Goal: Task Accomplishment & Management: Manage account settings

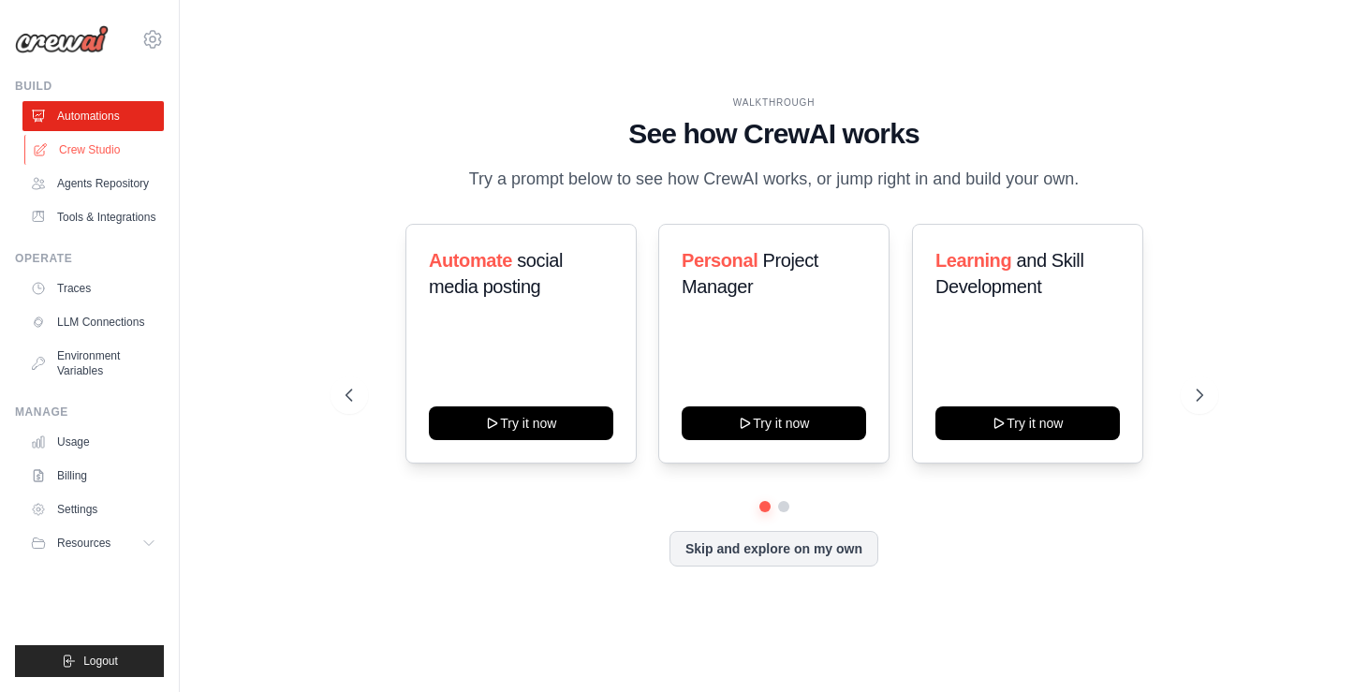
click at [120, 148] on link "Crew Studio" at bounding box center [94, 150] width 141 height 30
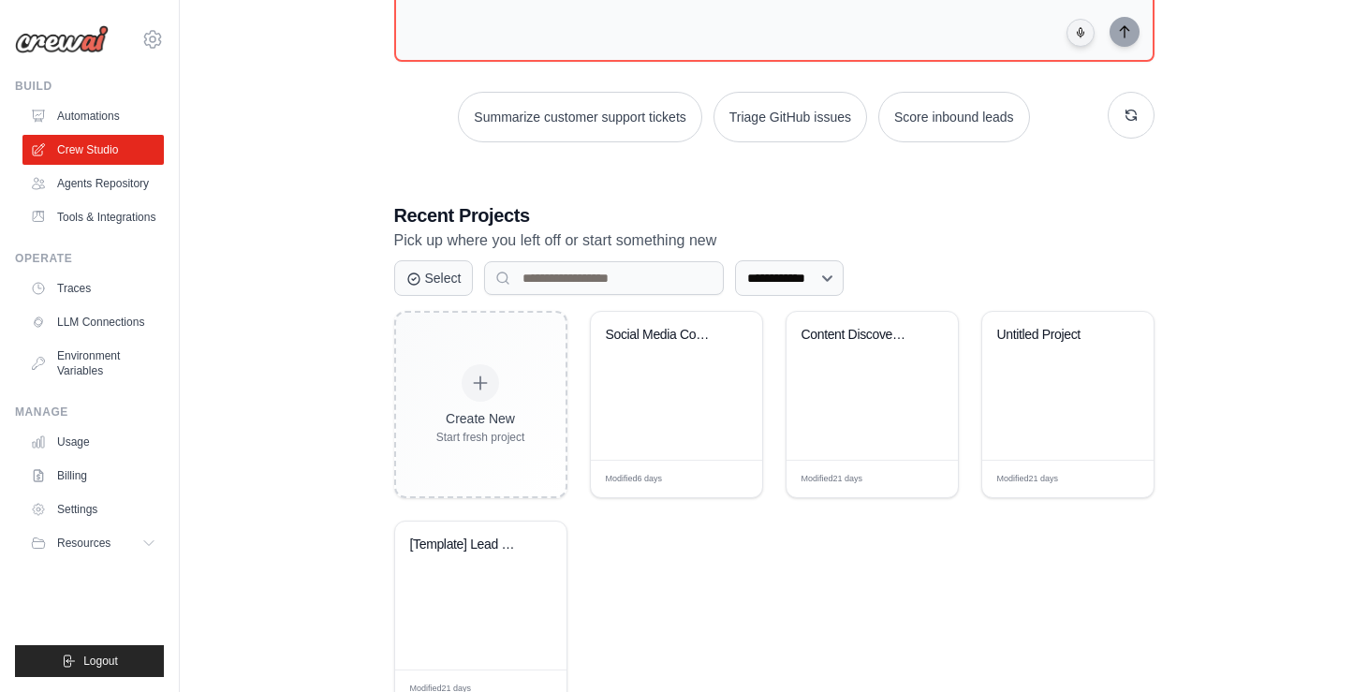
scroll to position [207, 0]
click at [638, 401] on div "Social Media Content Automation Hub" at bounding box center [676, 387] width 171 height 148
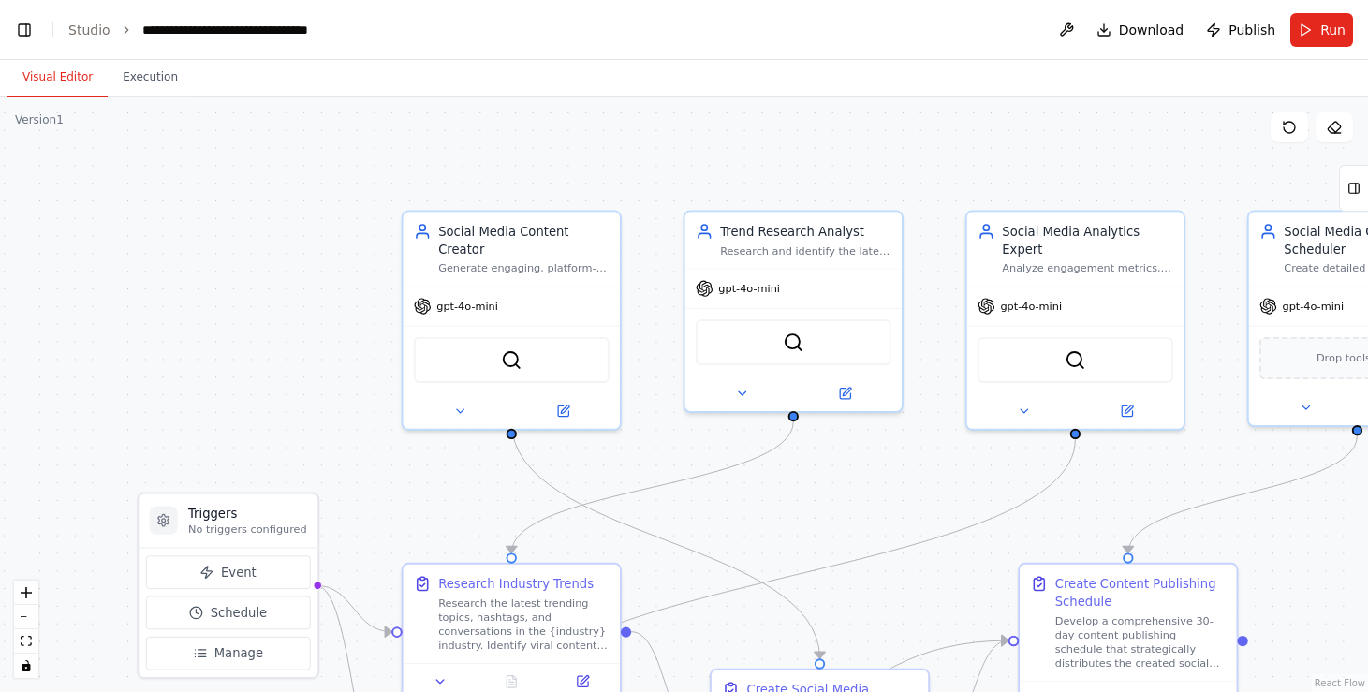
scroll to position [50790, 0]
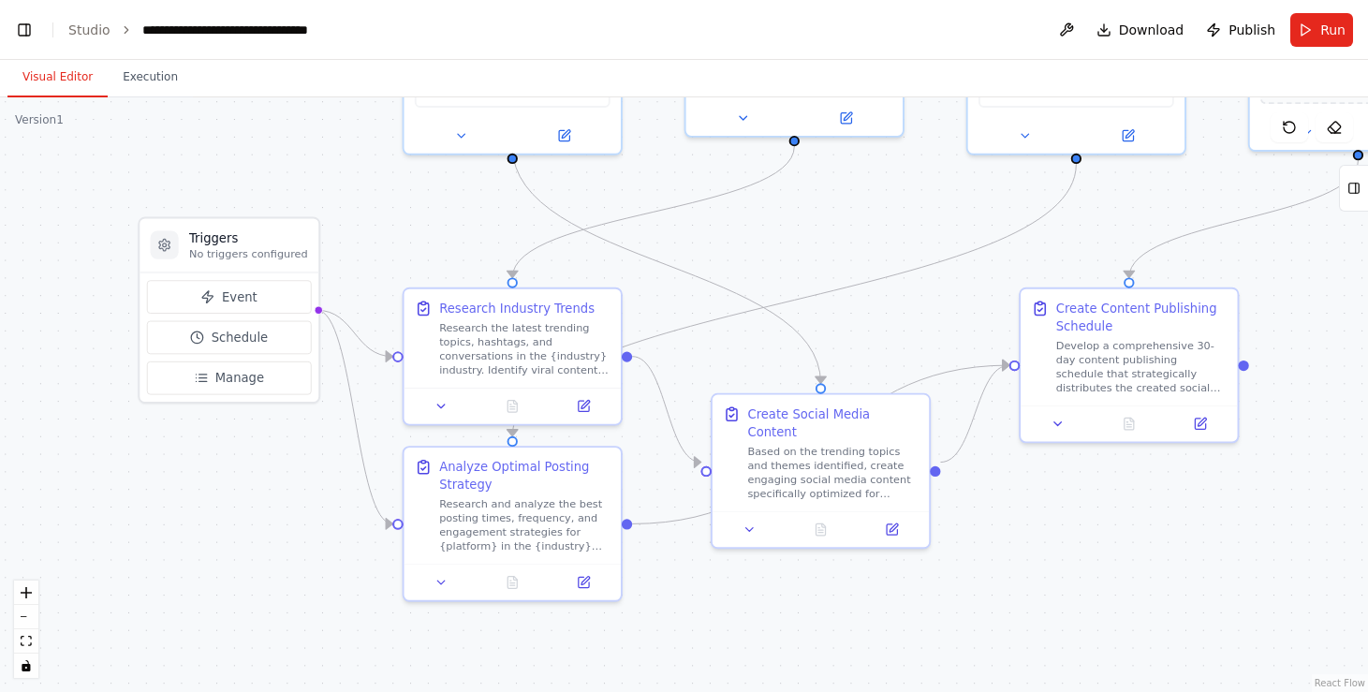
drag, startPoint x: 220, startPoint y: 407, endPoint x: 217, endPoint y: 123, distance: 283.8
click at [217, 123] on div ".deletable-edge-delete-btn { width: 20px; height: 20px; border: 0px solid #ffff…" at bounding box center [684, 394] width 1368 height 595
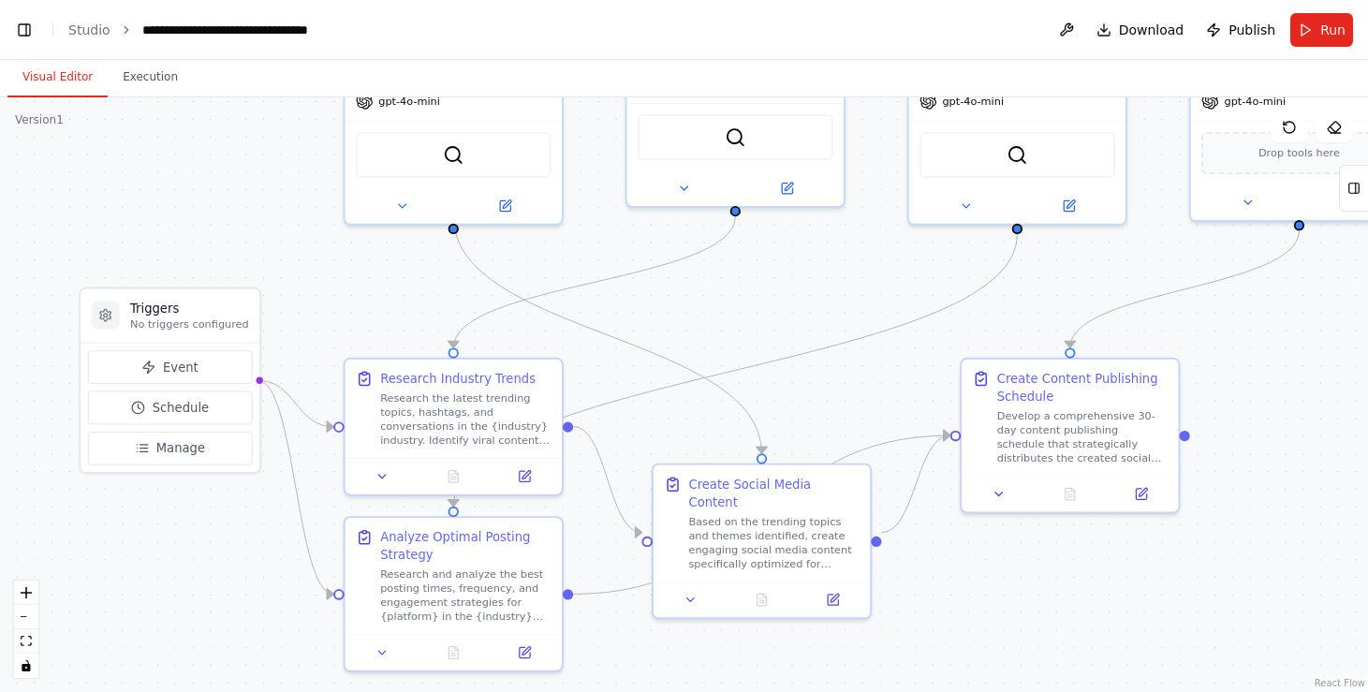
drag, startPoint x: 880, startPoint y: 218, endPoint x: 867, endPoint y: 341, distance: 123.3
click at [867, 341] on div ".deletable-edge-delete-btn { width: 20px; height: 20px; border: 0px solid #ffff…" at bounding box center [684, 394] width 1368 height 595
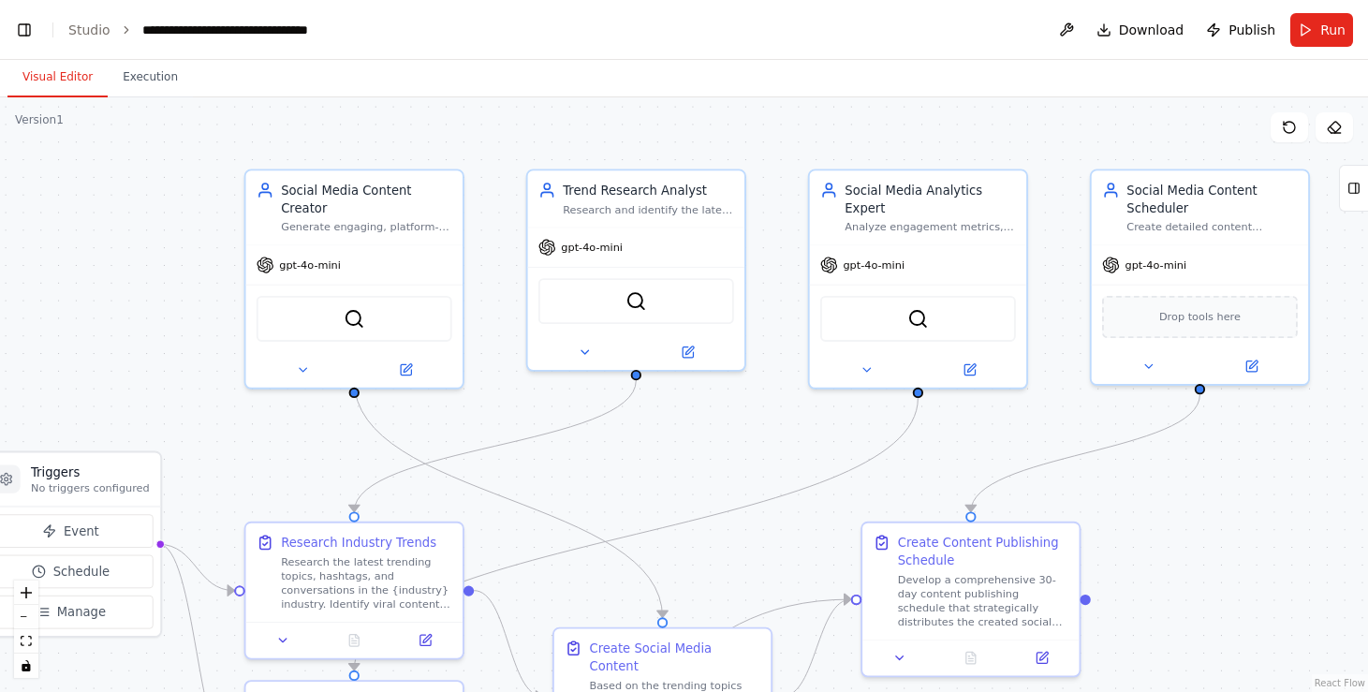
drag, startPoint x: 820, startPoint y: 348, endPoint x: 677, endPoint y: 468, distance: 186.1
click at [677, 468] on div ".deletable-edge-delete-btn { width: 20px; height: 20px; border: 0px solid #ffff…" at bounding box center [684, 394] width 1368 height 595
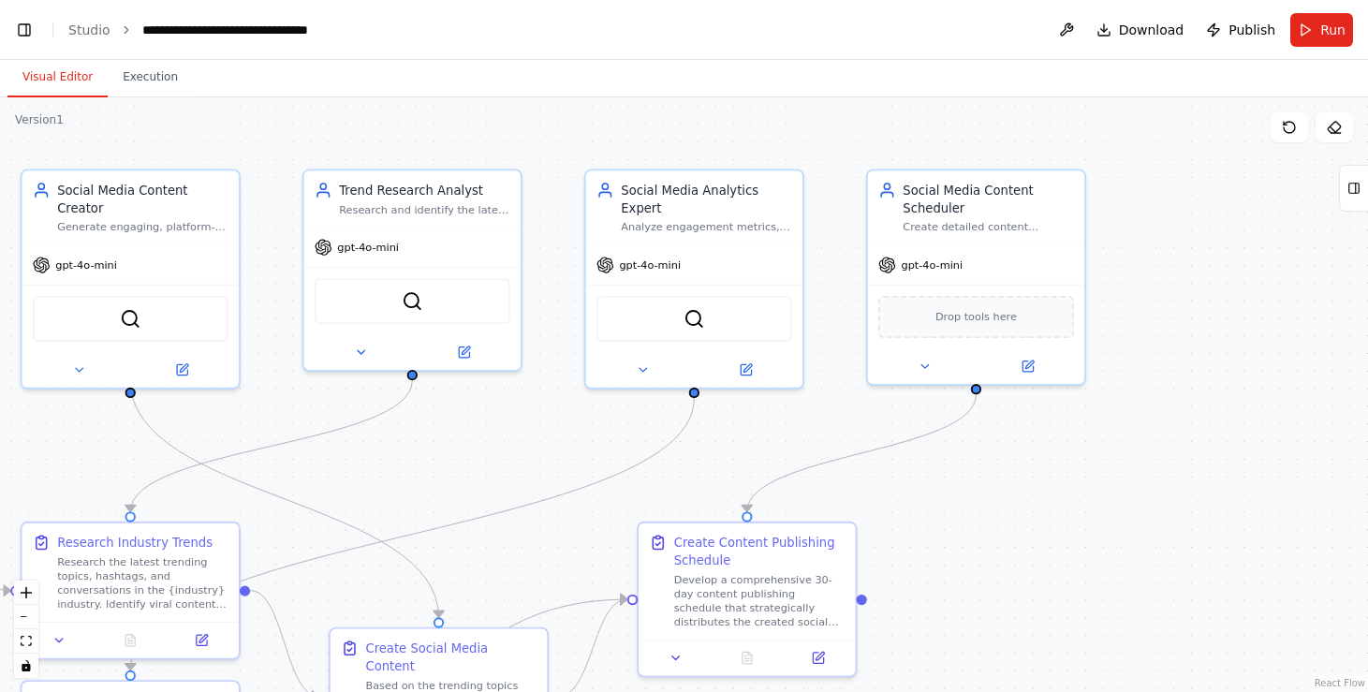
drag, startPoint x: 967, startPoint y: 116, endPoint x: 1039, endPoint y: 126, distance: 72.9
click at [1039, 126] on div ".deletable-edge-delete-btn { width: 20px; height: 20px; border: 0px solid #ffff…" at bounding box center [684, 394] width 1368 height 595
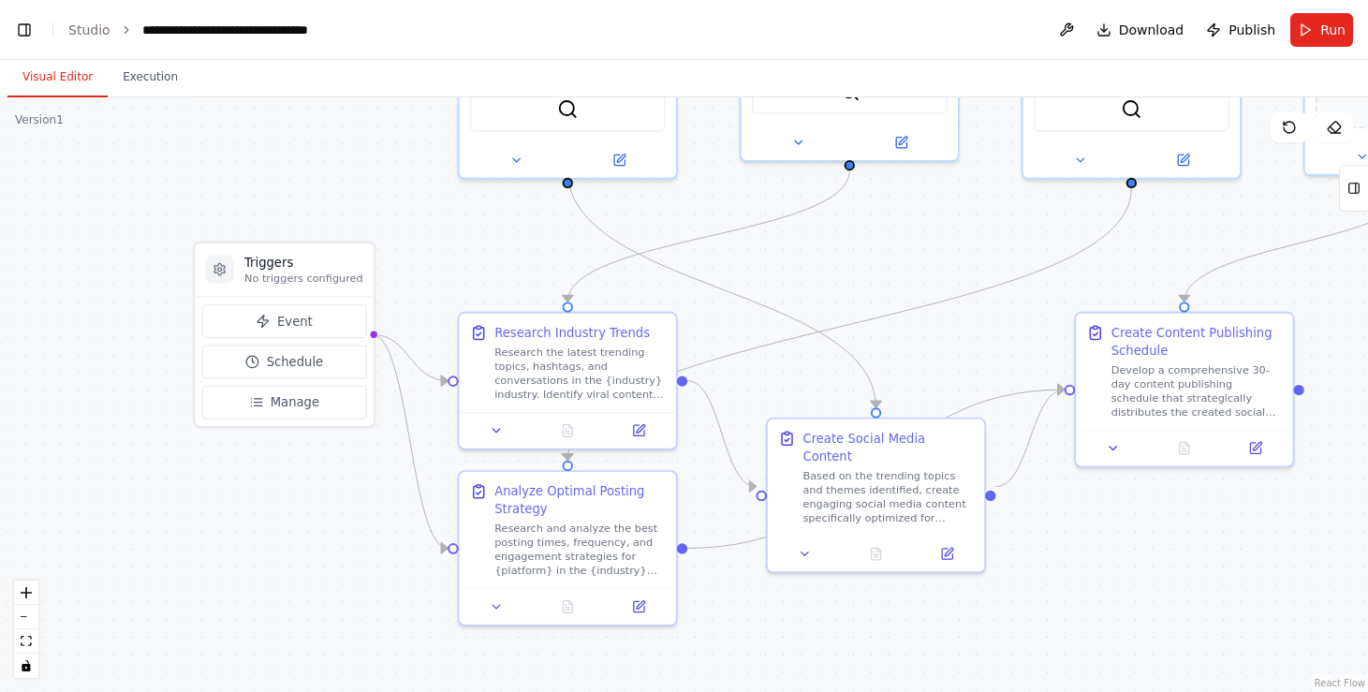
drag, startPoint x: 64, startPoint y: 340, endPoint x: 205, endPoint y: 121, distance: 260.9
click at [205, 121] on div ".deletable-edge-delete-btn { width: 20px; height: 20px; border: 0px solid #ffff…" at bounding box center [684, 394] width 1368 height 595
click at [266, 403] on button "Manage" at bounding box center [284, 404] width 165 height 34
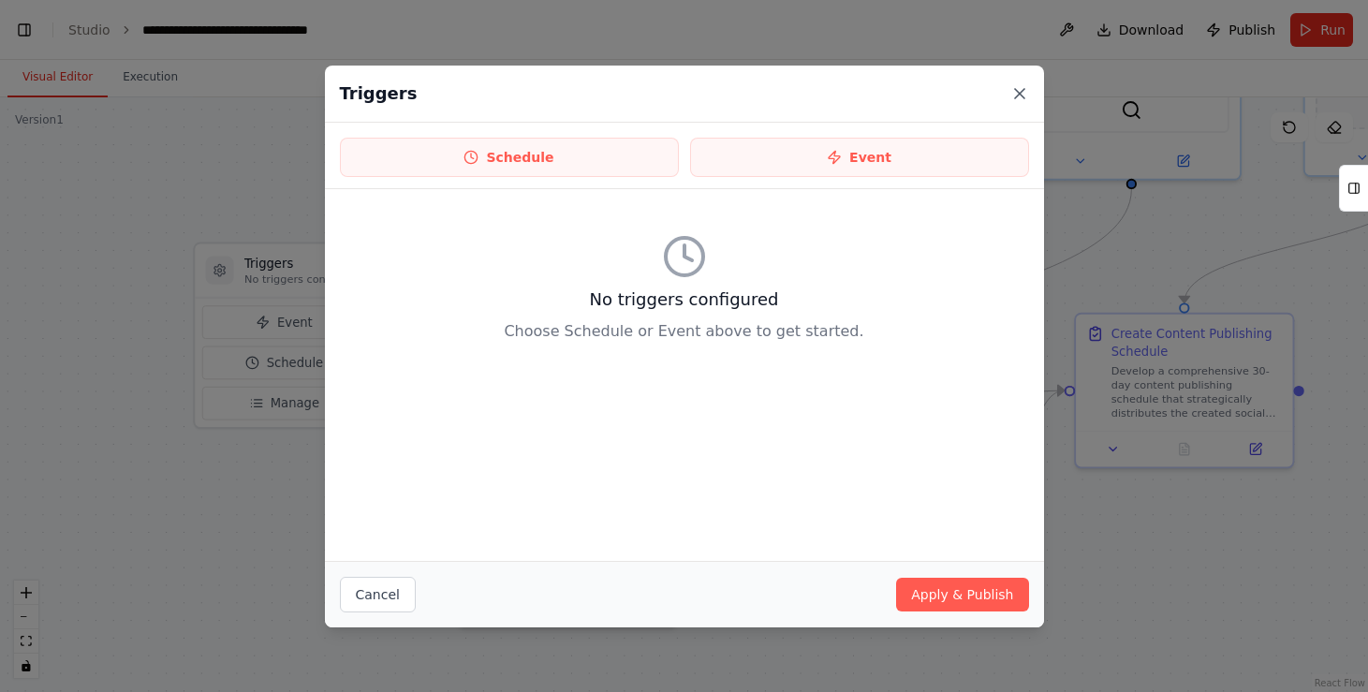
click at [1021, 95] on icon at bounding box center [1019, 93] width 9 height 9
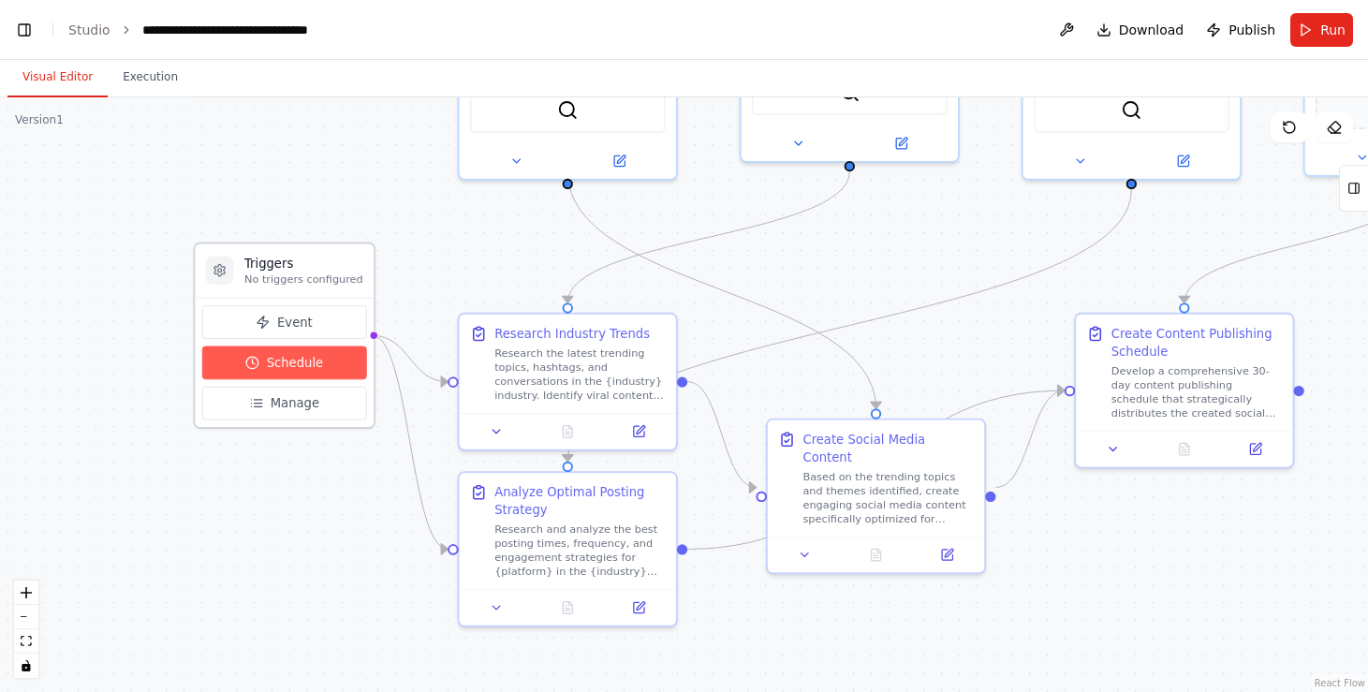
click at [277, 363] on span "Schedule" at bounding box center [295, 363] width 57 height 18
select select "******"
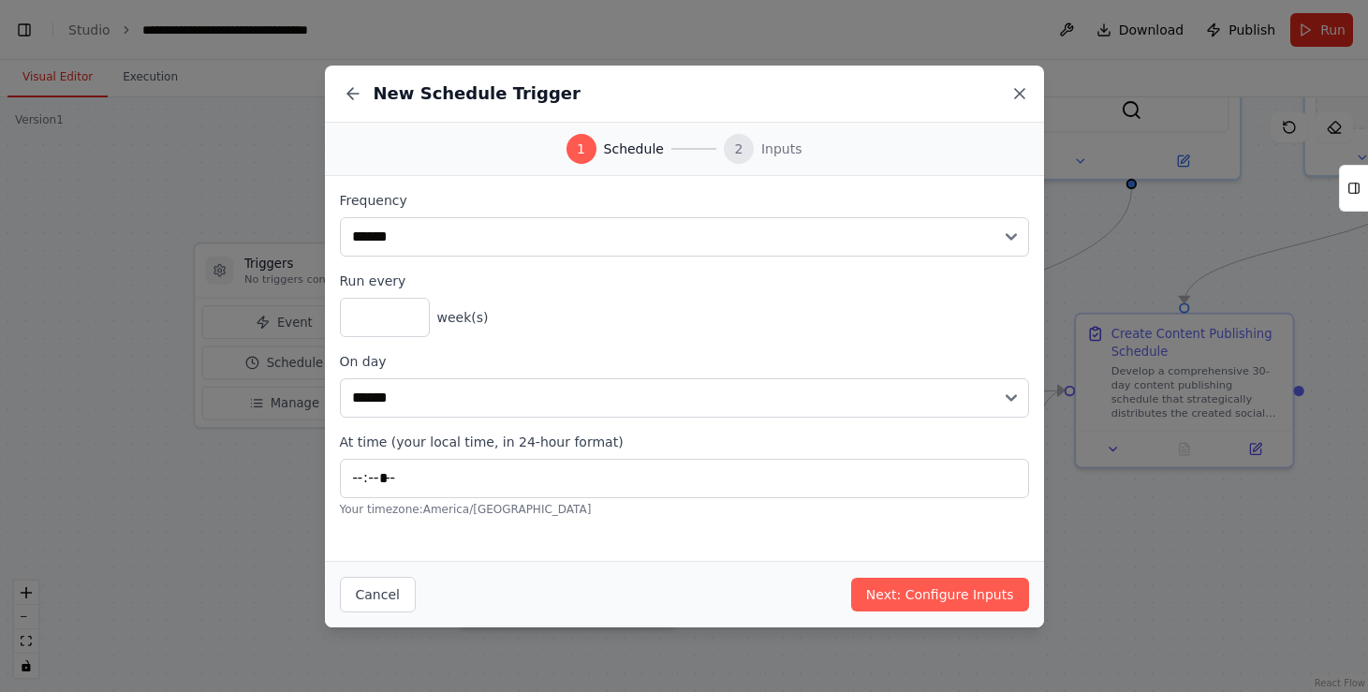
click at [1022, 85] on icon at bounding box center [1020, 93] width 19 height 19
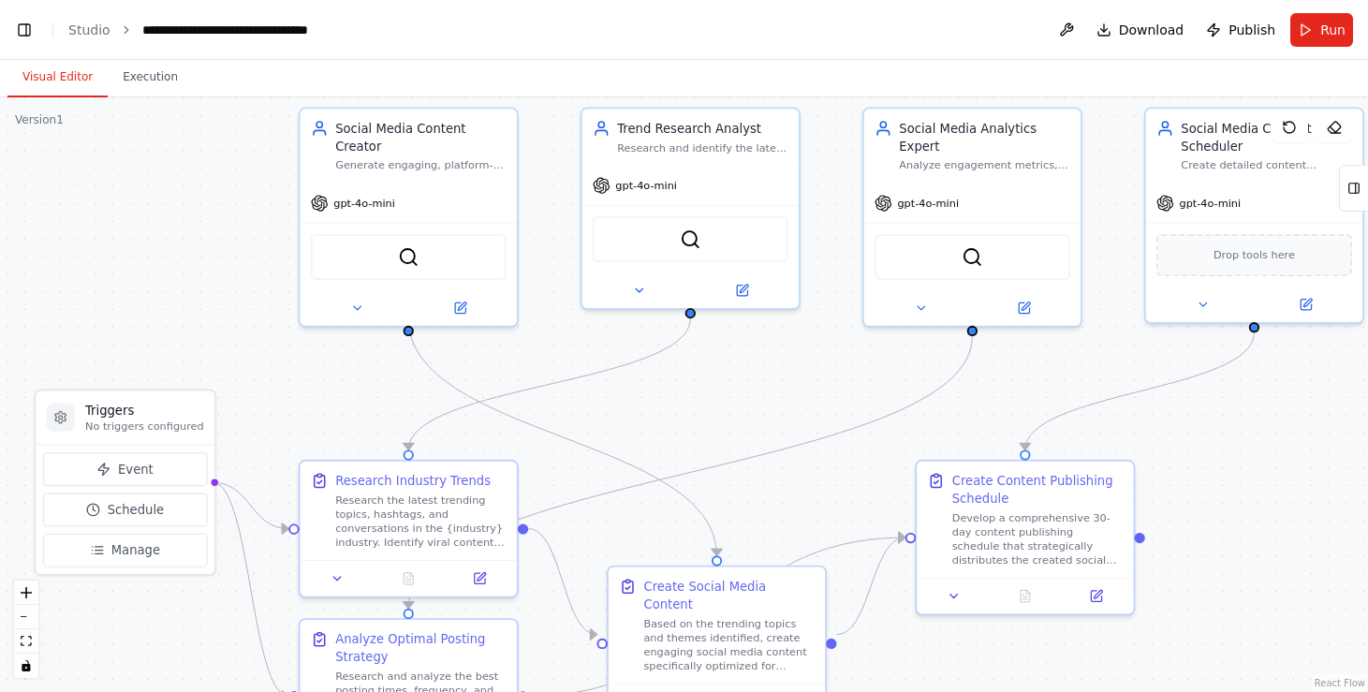
drag, startPoint x: 308, startPoint y: 138, endPoint x: 148, endPoint y: 286, distance: 218.1
click at [148, 286] on div ".deletable-edge-delete-btn { width: 20px; height: 20px; border: 0px solid #ffff…" at bounding box center [684, 394] width 1368 height 595
click at [450, 155] on div "Generate engaging, platform-specific social media content for {platform} based …" at bounding box center [419, 162] width 171 height 14
click at [353, 299] on icon at bounding box center [356, 306] width 14 height 14
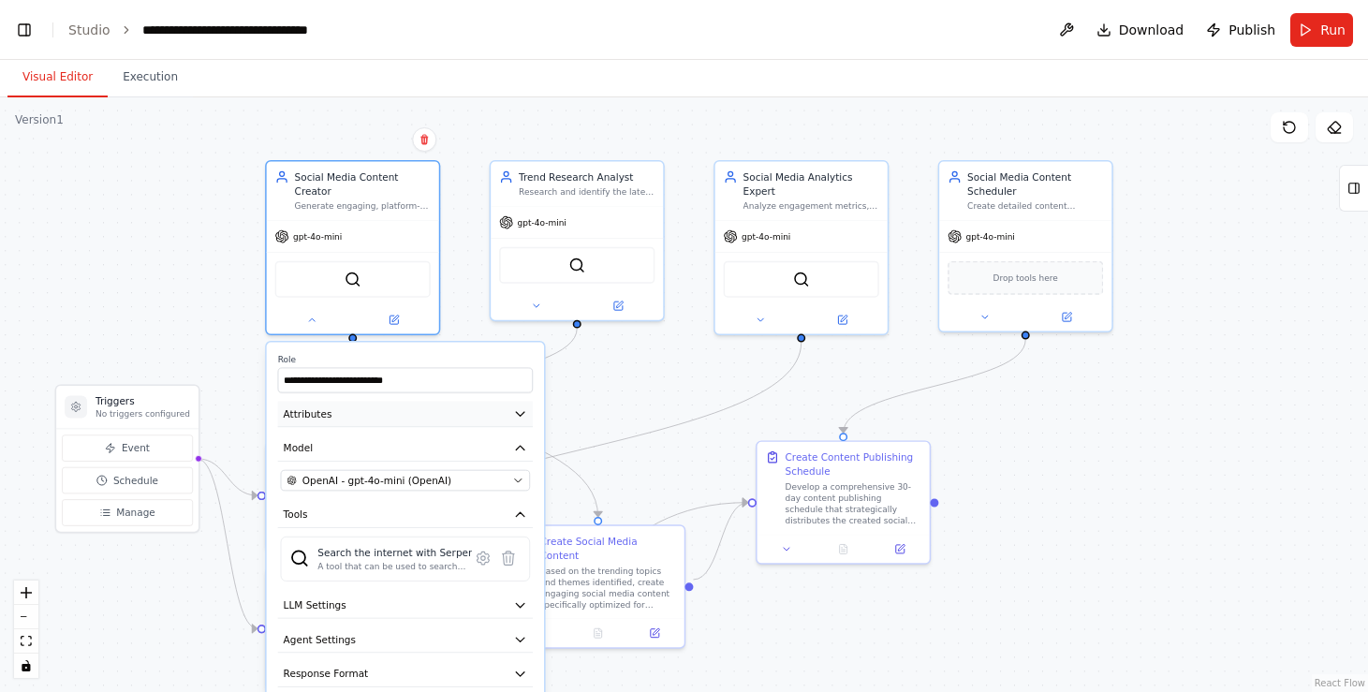
click at [518, 412] on icon "button" at bounding box center [520, 414] width 8 height 4
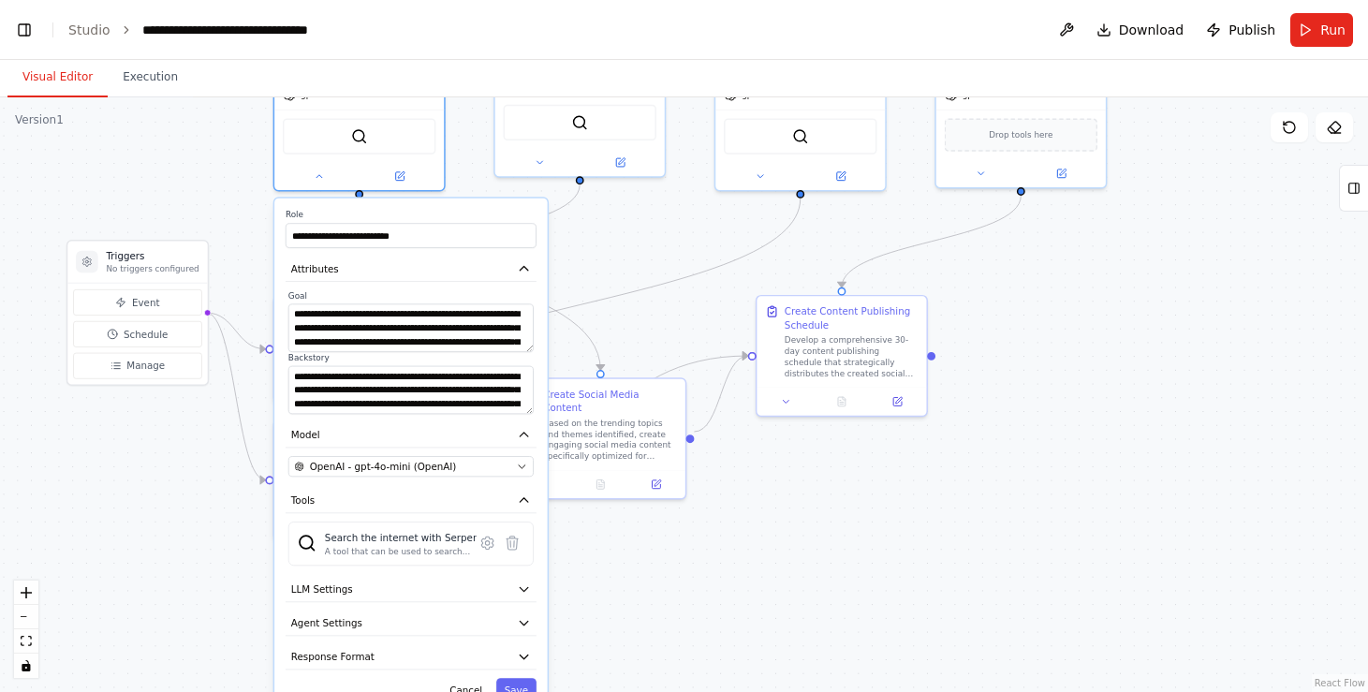
drag, startPoint x: 892, startPoint y: 642, endPoint x: 898, endPoint y: 494, distance: 148.1
click at [897, 494] on div ".deletable-edge-delete-btn { width: 20px; height: 20px; border: 0px solid #ffff…" at bounding box center [684, 394] width 1368 height 595
click at [523, 614] on icon "button" at bounding box center [524, 621] width 14 height 14
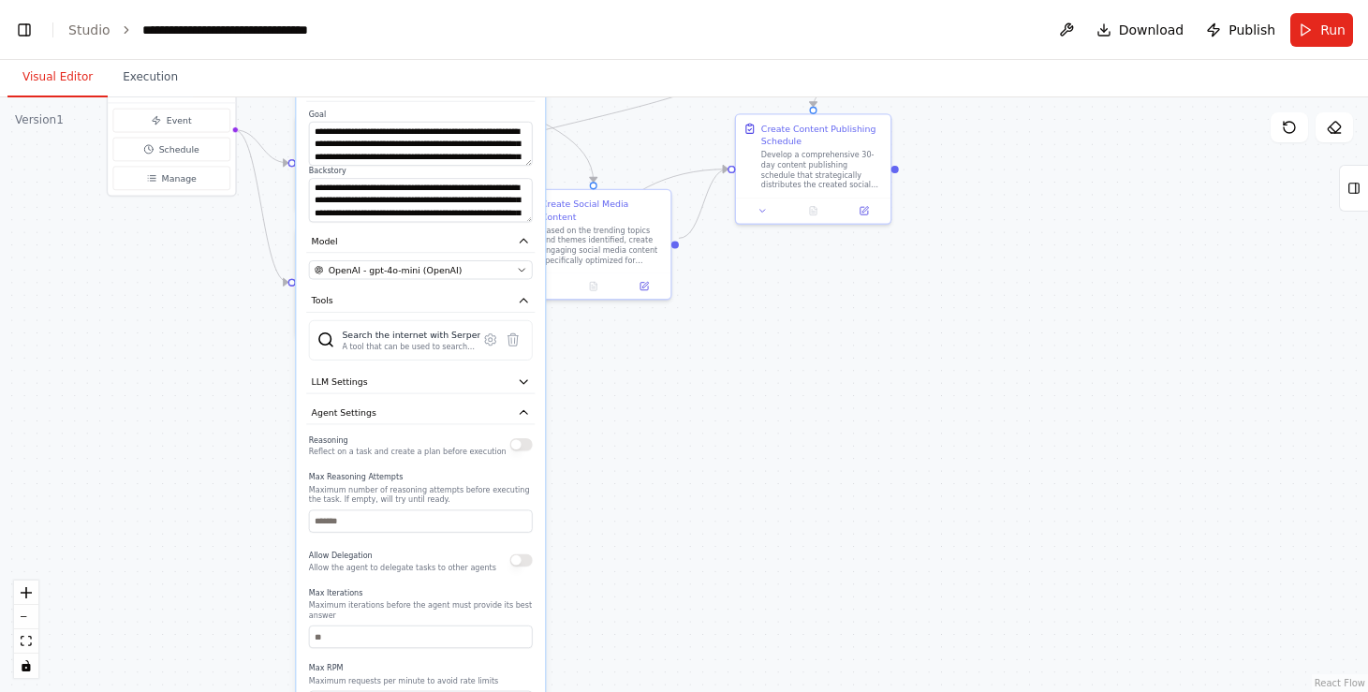
drag, startPoint x: 682, startPoint y: 612, endPoint x: 688, endPoint y: 404, distance: 208.0
click at [688, 404] on div ".deletable-edge-delete-btn { width: 20px; height: 20px; border: 0px solid #ffff…" at bounding box center [684, 394] width 1368 height 595
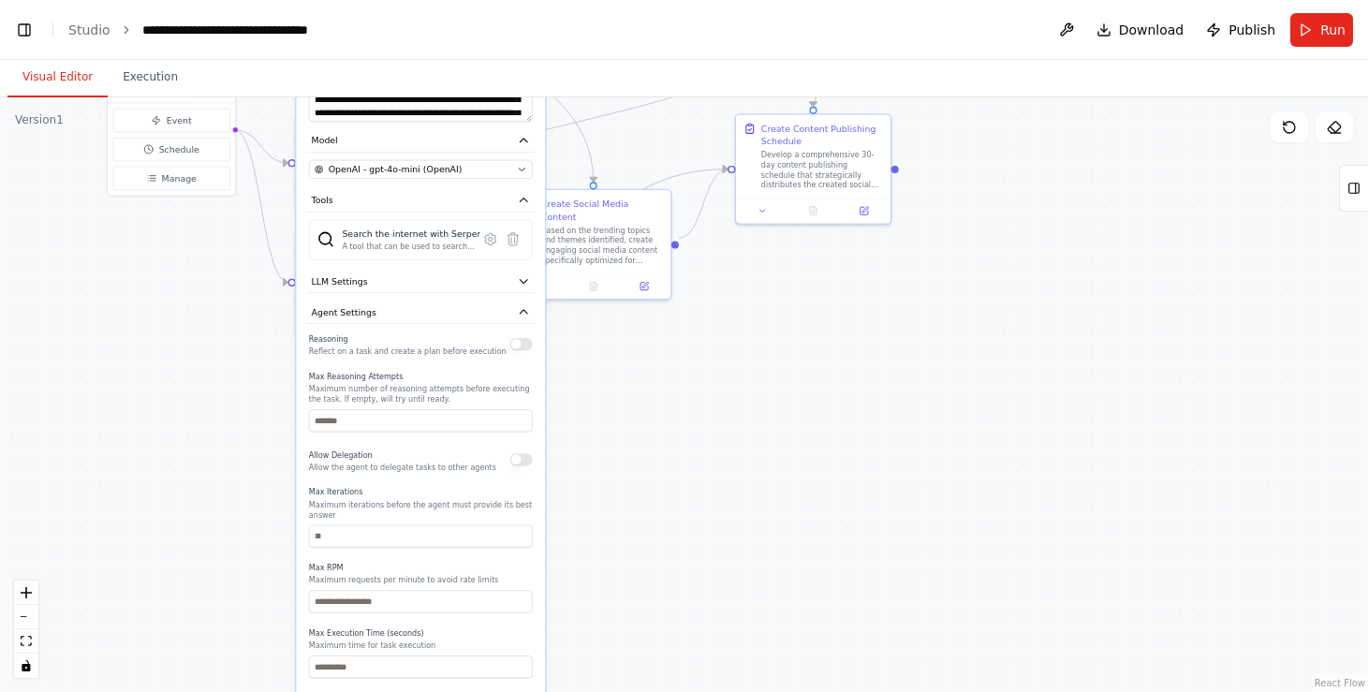
drag, startPoint x: 421, startPoint y: 569, endPoint x: 421, endPoint y: 463, distance: 106.8
click at [421, 463] on div "Reasoning Reflect on a task and create a plan before execution Max Reasoning At…" at bounding box center [421, 505] width 224 height 347
drag, startPoint x: 405, startPoint y: 501, endPoint x: 405, endPoint y: 298, distance: 203.3
click at [405, 298] on div "**********" at bounding box center [420, 337] width 249 height 824
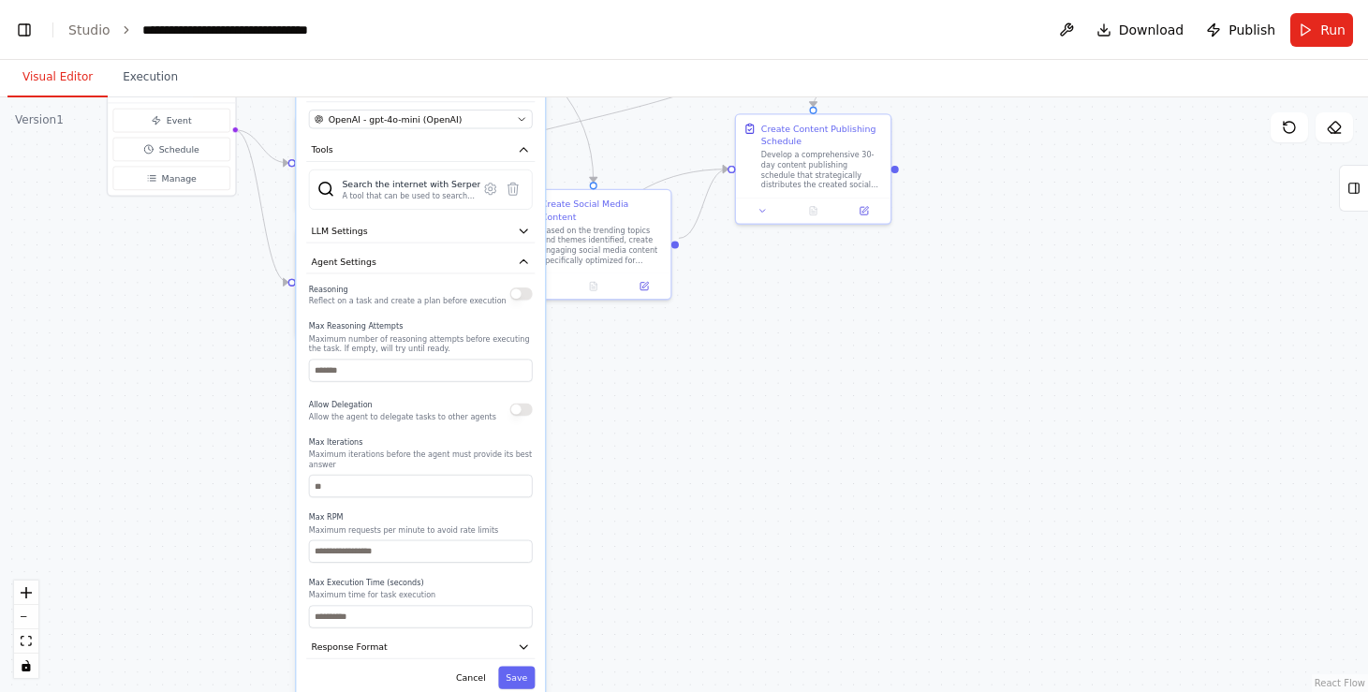
drag, startPoint x: 445, startPoint y: 414, endPoint x: 445, endPoint y: 379, distance: 34.7
click at [445, 397] on div "Allow Delegation Allow the agent to delegate tasks to other agents" at bounding box center [402, 409] width 187 height 25
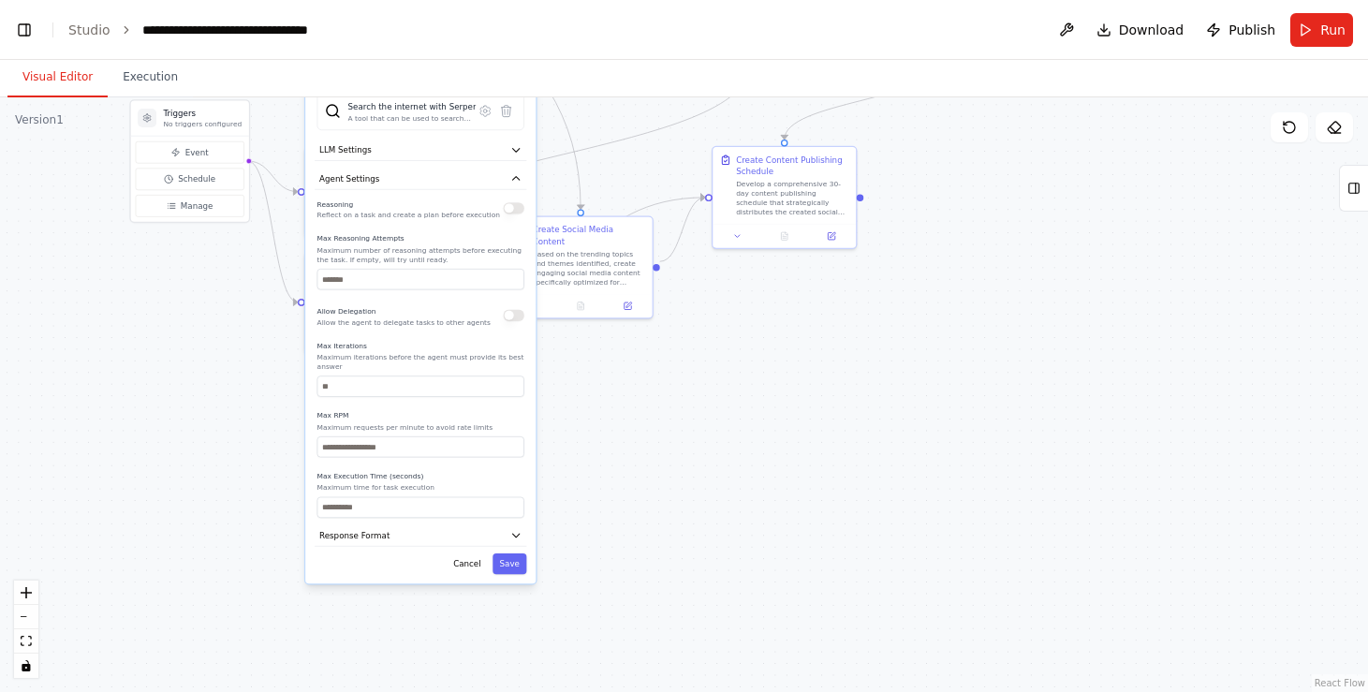
drag, startPoint x: 421, startPoint y: 395, endPoint x: 421, endPoint y: 305, distance: 89.9
click at [421, 305] on div "Allow Delegation Allow the agent to delegate tasks to other agents" at bounding box center [404, 314] width 173 height 23
click at [514, 534] on icon "button" at bounding box center [516, 536] width 7 height 4
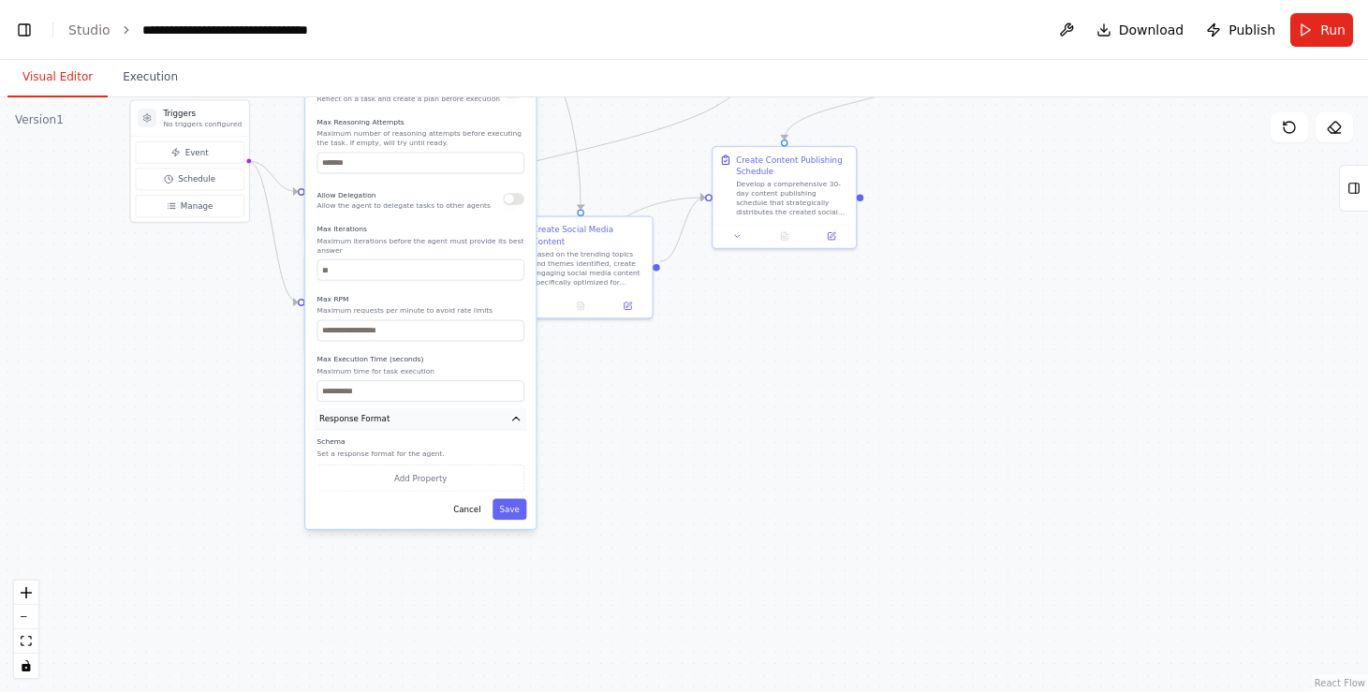
drag, startPoint x: 391, startPoint y: 525, endPoint x: 393, endPoint y: 414, distance: 110.6
click at [393, 414] on button "Response Format" at bounding box center [421, 419] width 212 height 22
click at [465, 504] on button "Cancel" at bounding box center [467, 509] width 41 height 21
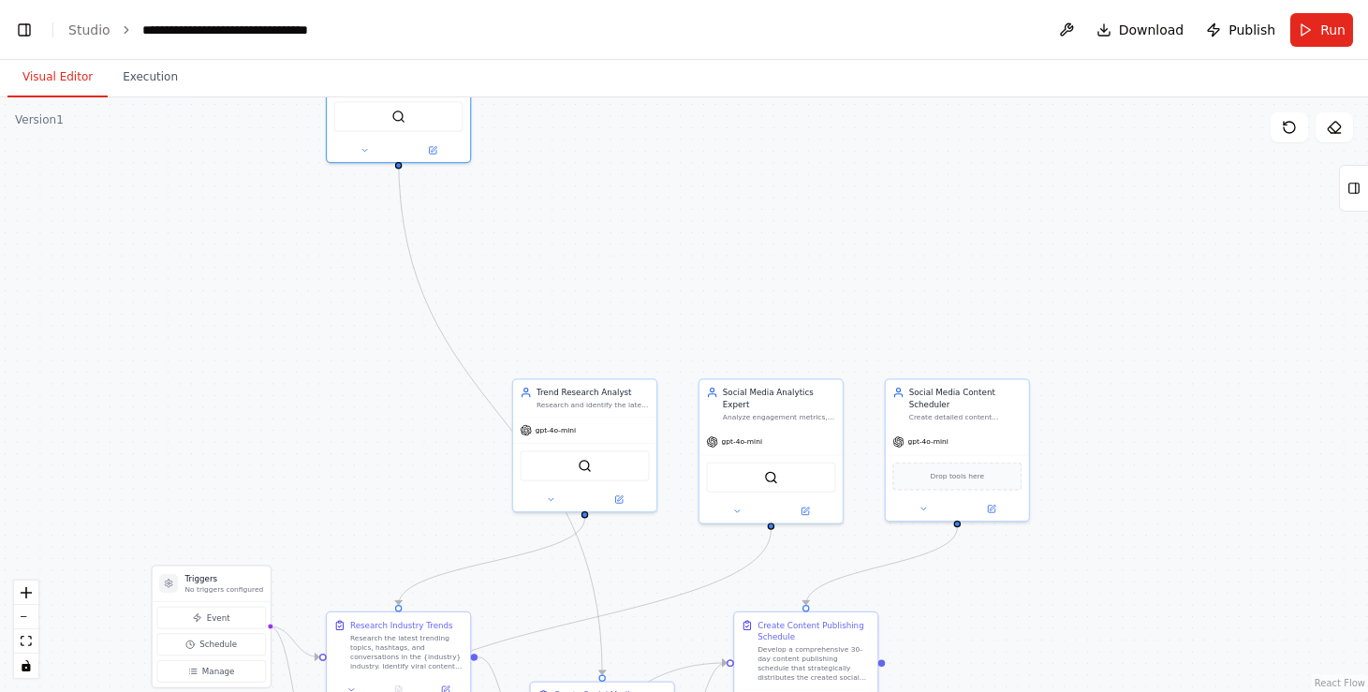
drag, startPoint x: 1013, startPoint y: 259, endPoint x: 1042, endPoint y: 731, distance: 473.0
click at [1042, 691] on html "Create a crew that schedules and publishes social media content across multiple…" at bounding box center [684, 346] width 1368 height 692
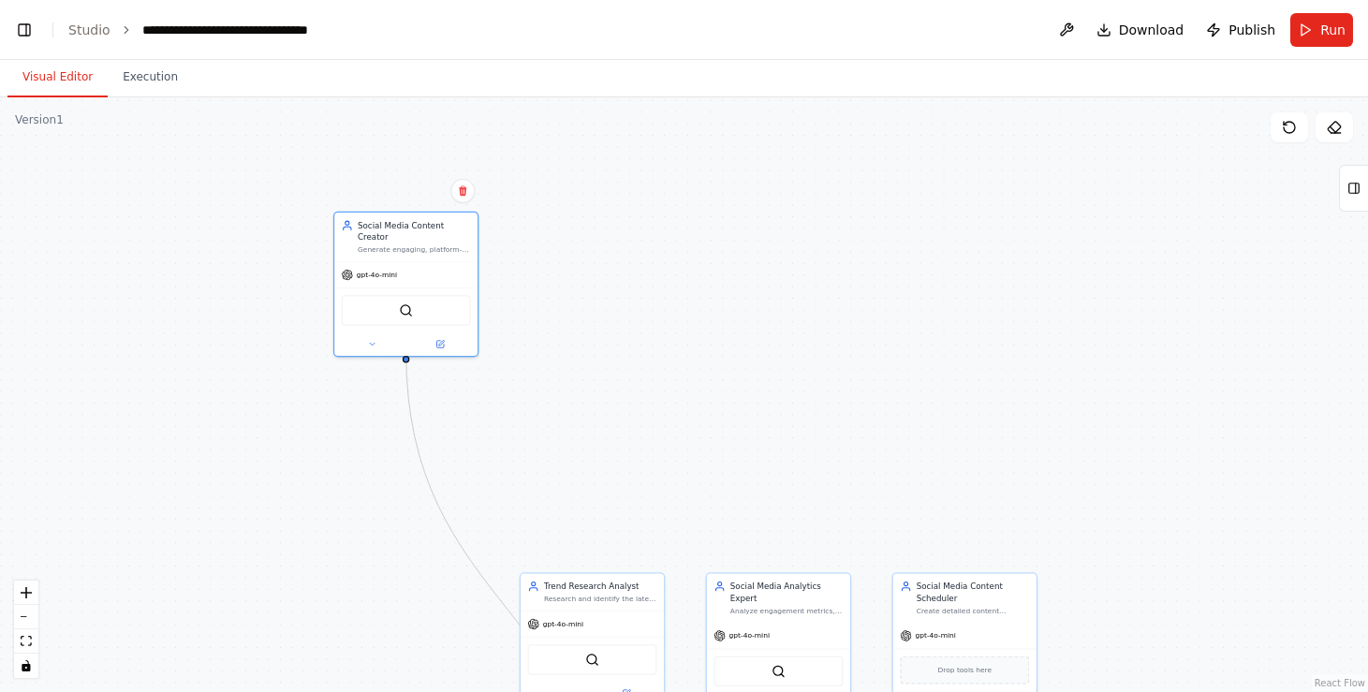
drag, startPoint x: 922, startPoint y: 322, endPoint x: 924, endPoint y: 436, distance: 113.4
click at [924, 436] on div ".deletable-edge-delete-btn { width: 20px; height: 20px; border: 0px solid #ffff…" at bounding box center [684, 394] width 1368 height 595
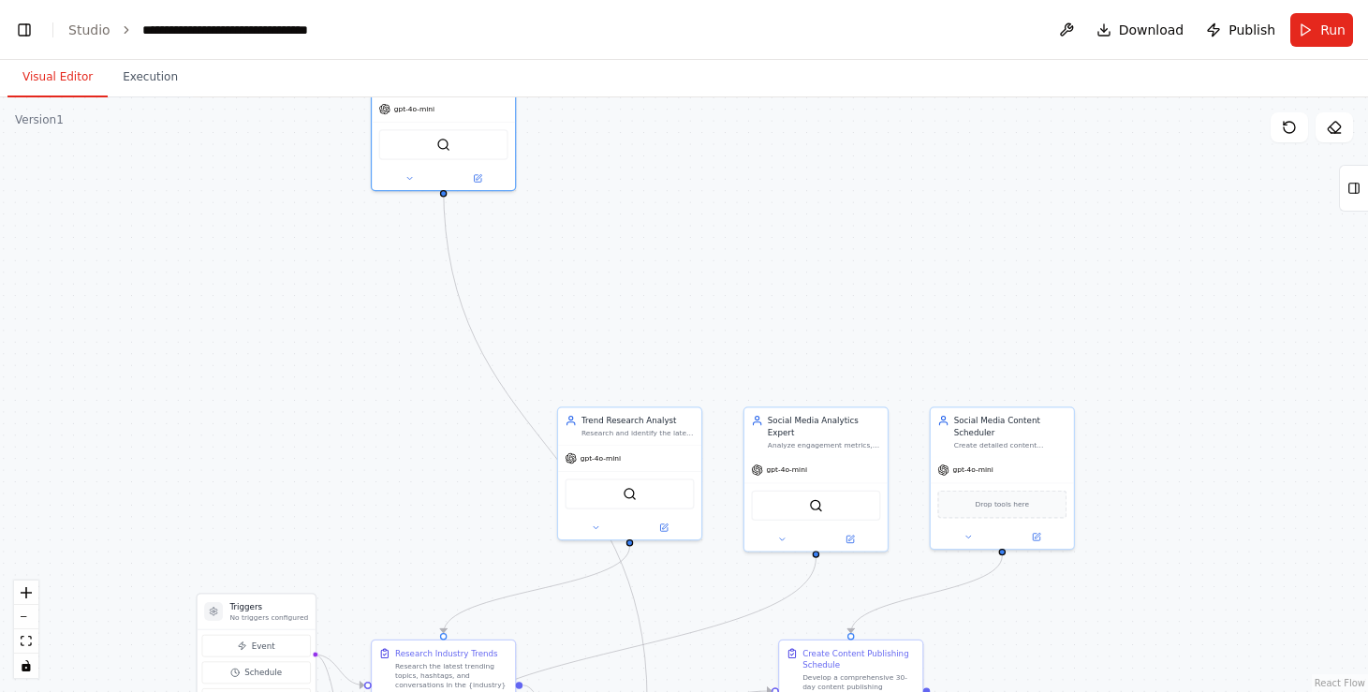
drag, startPoint x: 811, startPoint y: 349, endPoint x: 849, endPoint y: 184, distance: 170.0
click at [849, 184] on div ".deletable-edge-delete-btn { width: 20px; height: 20px; border: 0px solid #ffff…" at bounding box center [684, 394] width 1368 height 595
drag, startPoint x: 379, startPoint y: 133, endPoint x: 321, endPoint y: 346, distance: 220.4
click at [321, 346] on div "SerperDevTool" at bounding box center [384, 352] width 129 height 30
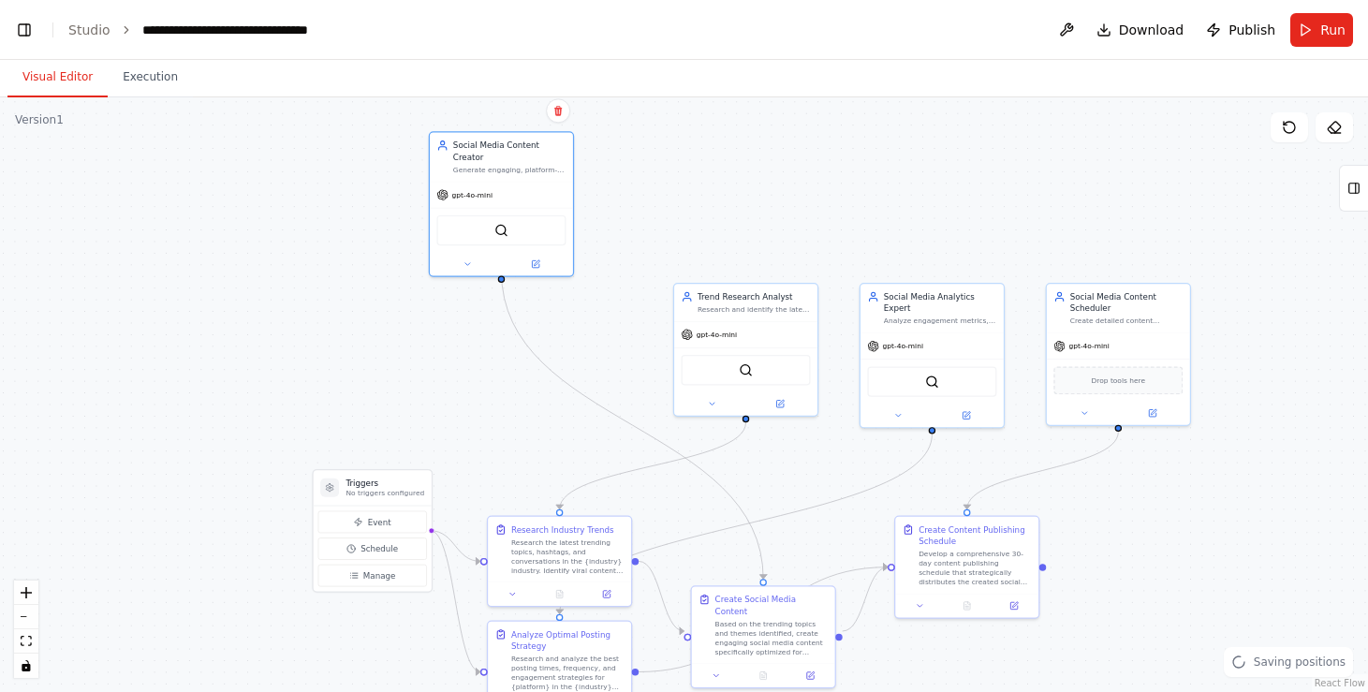
drag, startPoint x: 969, startPoint y: 196, endPoint x: 1092, endPoint y: 64, distance: 180.9
click at [1092, 64] on div "Visual Editor Execution Version 1 Show Tools Hide Agents .deletable-edge-delete…" at bounding box center [684, 376] width 1368 height 632
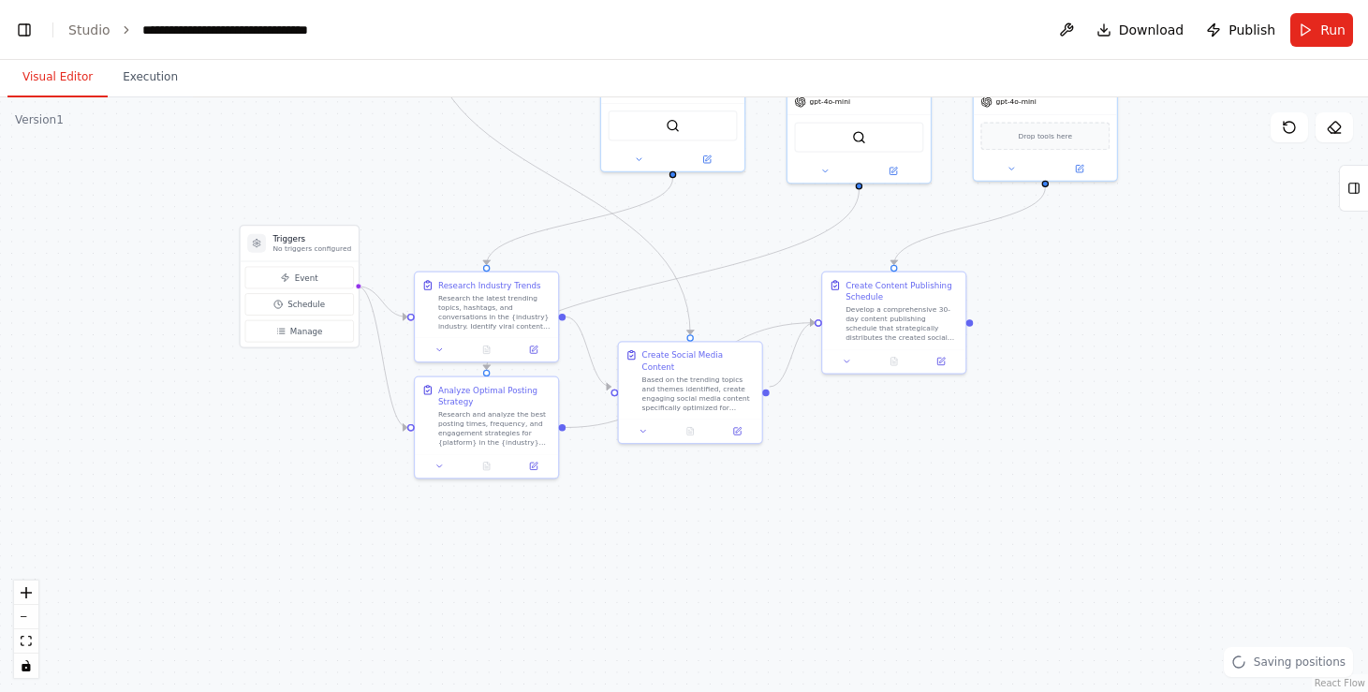
drag, startPoint x: 1213, startPoint y: 521, endPoint x: 1132, endPoint y: 284, distance: 250.3
click at [1132, 284] on div ".deletable-edge-delete-btn { width: 20px; height: 20px; border: 0px solid #ffff…" at bounding box center [684, 394] width 1368 height 595
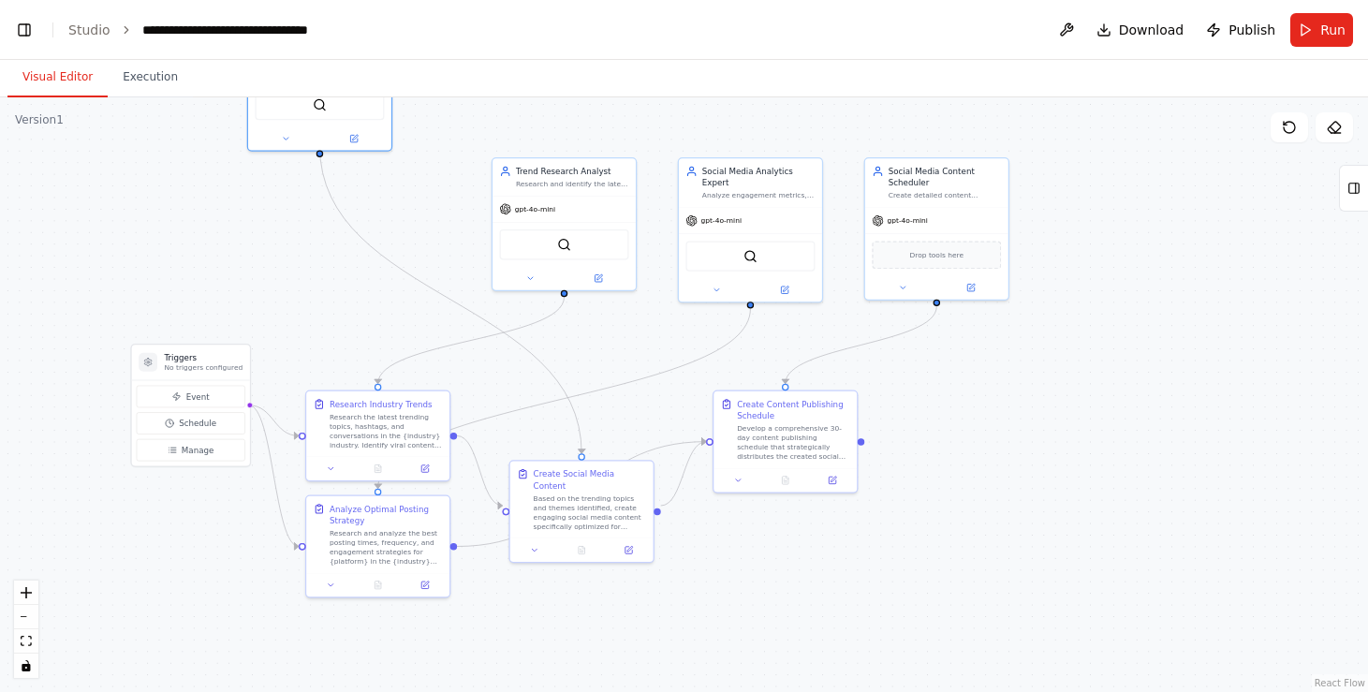
drag, startPoint x: 1132, startPoint y: 284, endPoint x: 1024, endPoint y: 403, distance: 161.1
click at [1024, 403] on div ".deletable-edge-delete-btn { width: 20px; height: 20px; border: 0px solid #ffff…" at bounding box center [684, 394] width 1368 height 595
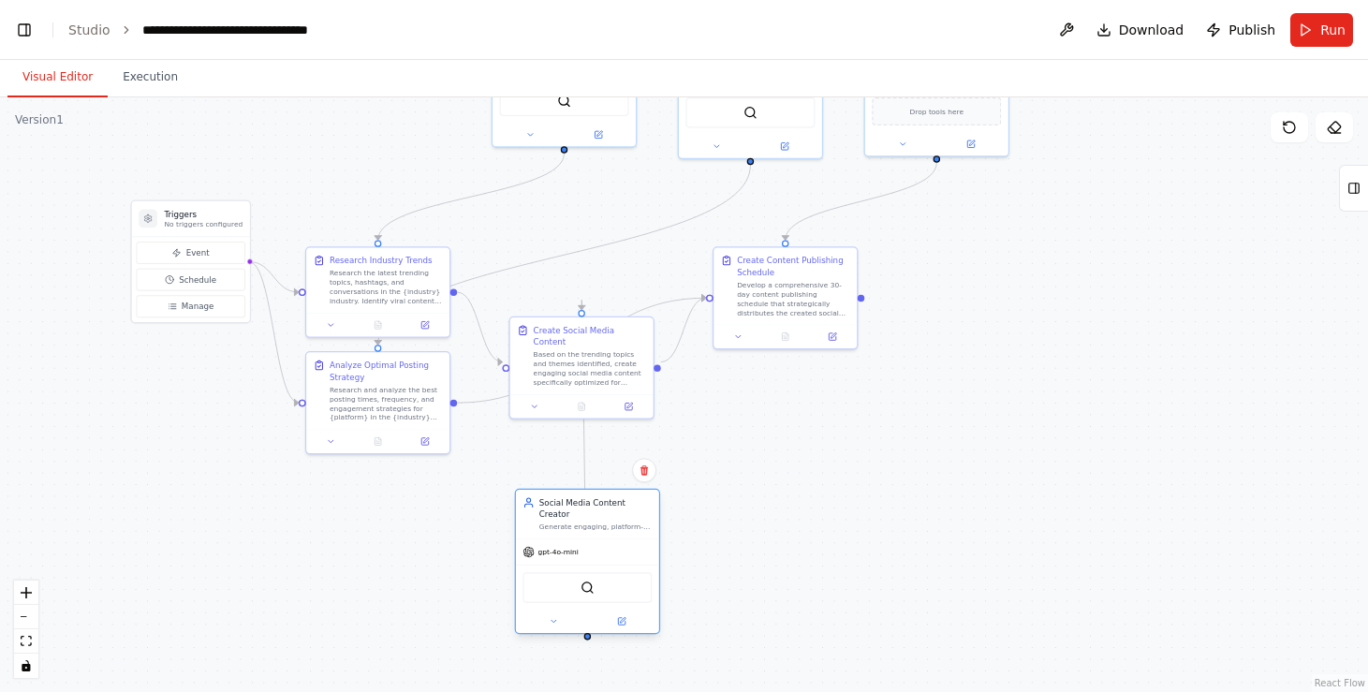
drag, startPoint x: 315, startPoint y: 107, endPoint x: 585, endPoint y: 594, distance: 557.2
click at [585, 594] on div "SerperDevTool" at bounding box center [587, 587] width 143 height 45
click at [957, 457] on div ".deletable-edge-delete-btn { width: 20px; height: 20px; border: 0px solid #ffff…" at bounding box center [684, 394] width 1368 height 595
click at [582, 319] on div "Create Social Media Content Based on the trending topics and themes identified,…" at bounding box center [587, 354] width 143 height 77
click at [94, 27] on link "Studio" at bounding box center [89, 29] width 42 height 15
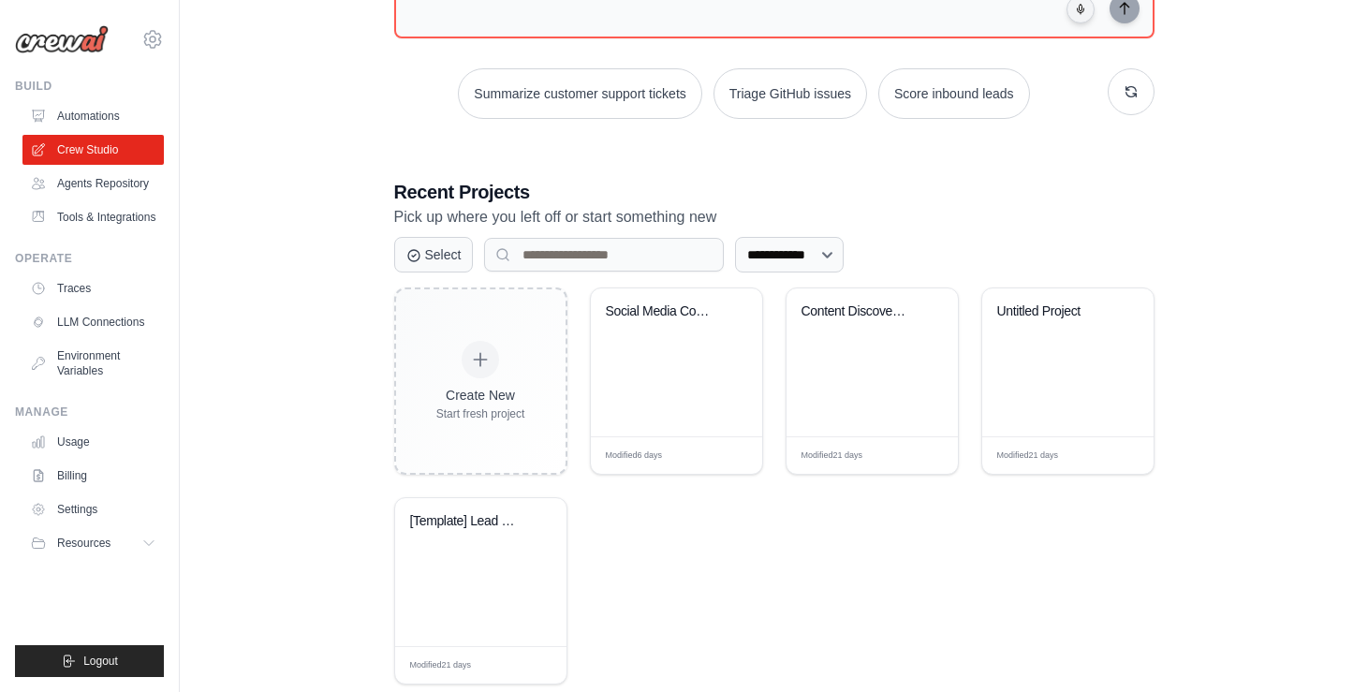
scroll to position [272, 0]
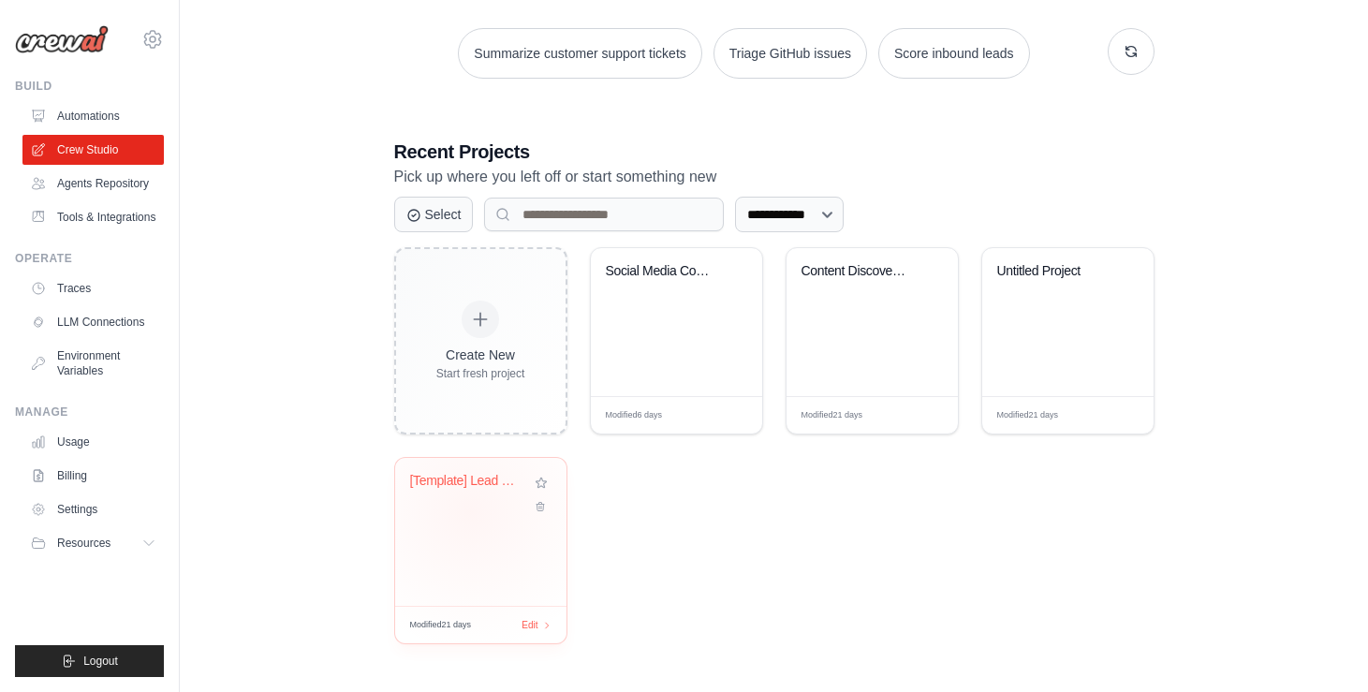
click at [470, 510] on div "[Template] Lead Scoring and Strateg..." at bounding box center [480, 494] width 141 height 43
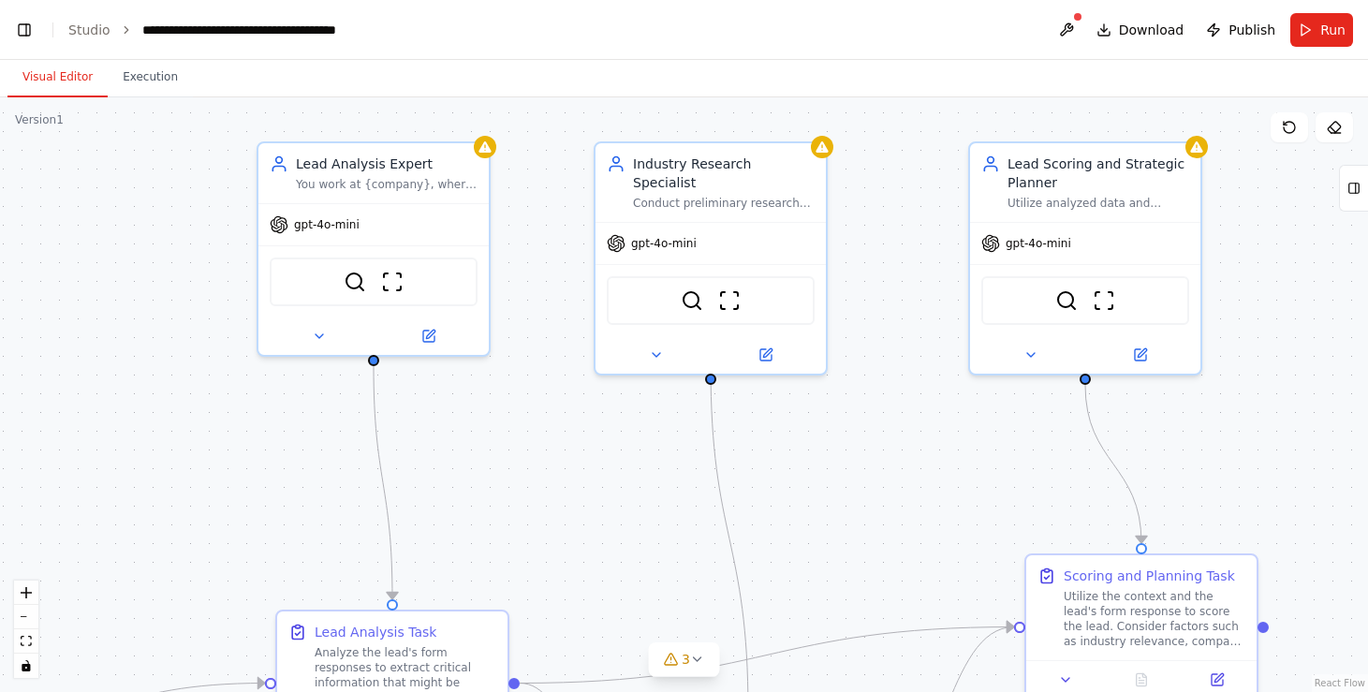
drag, startPoint x: 571, startPoint y: 474, endPoint x: 847, endPoint y: 462, distance: 275.6
click at [847, 462] on div ".deletable-edge-delete-btn { width: 20px; height: 20px; border: 0px solid #ffff…" at bounding box center [684, 394] width 1368 height 595
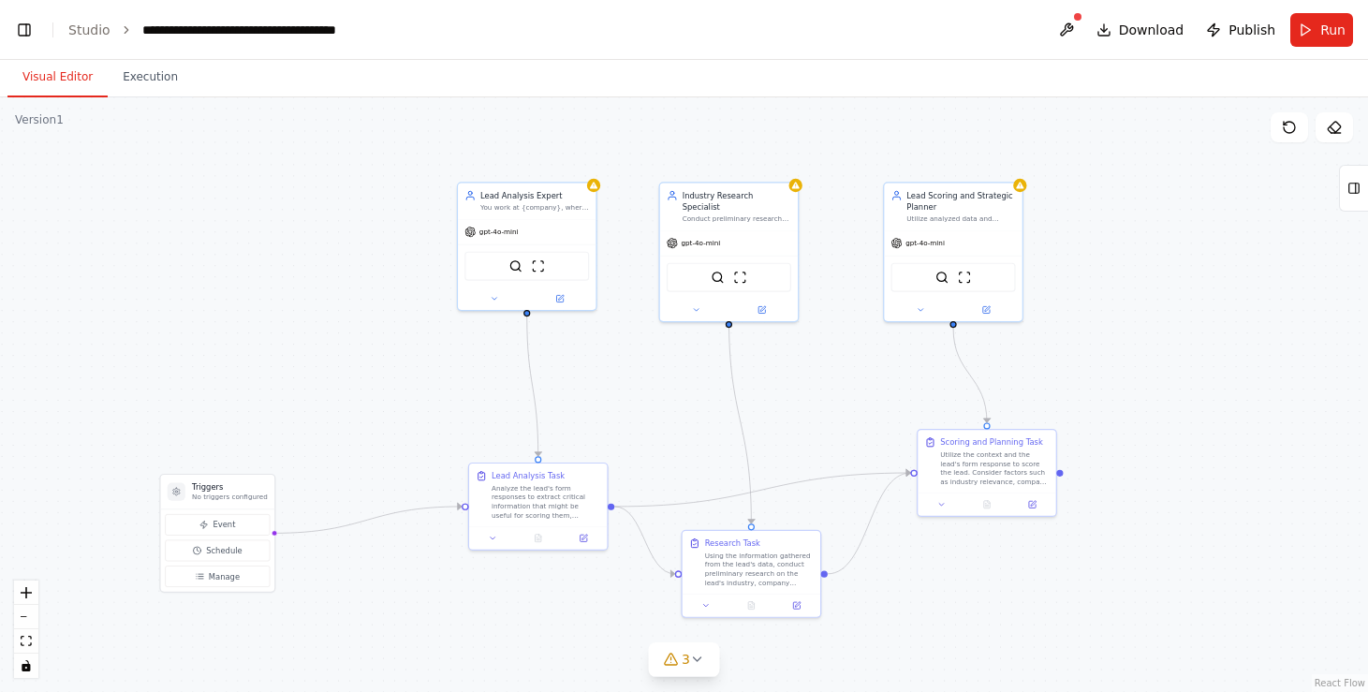
drag, startPoint x: 81, startPoint y: 399, endPoint x: 340, endPoint y: 371, distance: 260.0
click at [340, 371] on div ".deletable-edge-delete-btn { width: 20px; height: 20px; border: 0px solid #ffff…" at bounding box center [684, 394] width 1368 height 595
click at [667, 657] on icon at bounding box center [670, 659] width 12 height 11
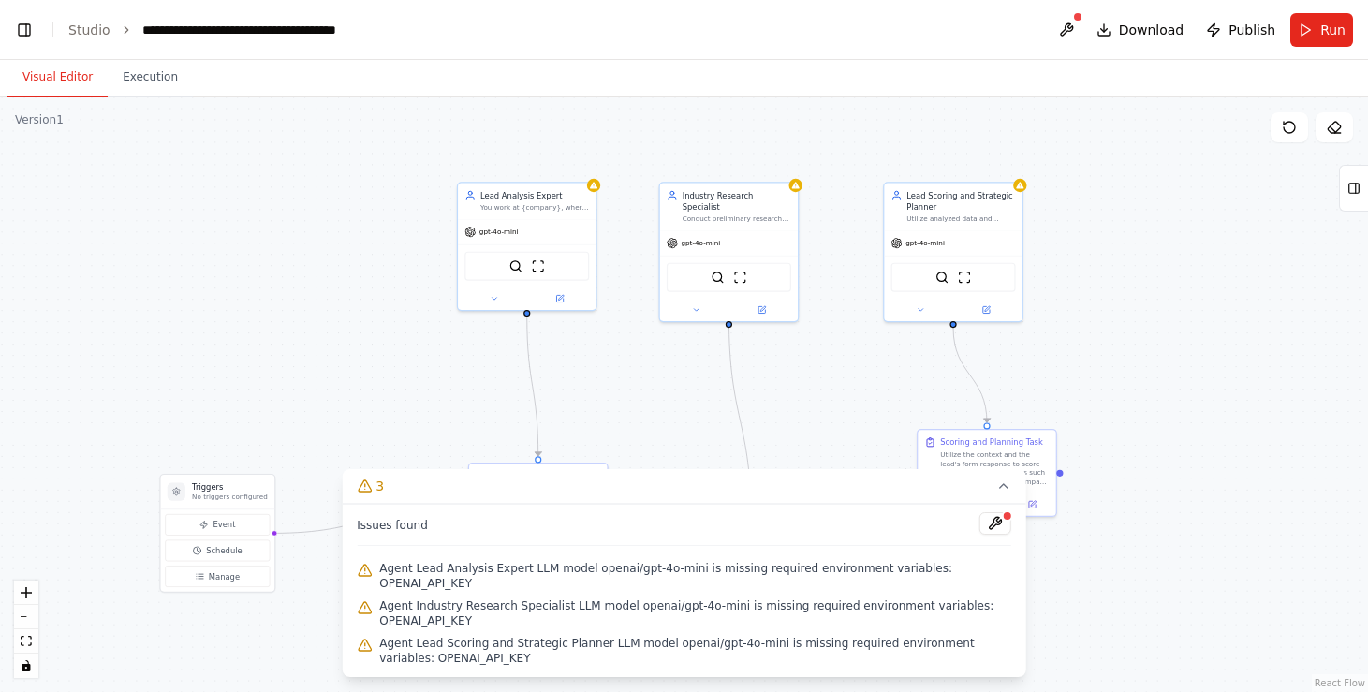
click at [330, 314] on div ".deletable-edge-delete-btn { width: 20px; height: 20px; border: 0px solid #ffff…" at bounding box center [684, 394] width 1368 height 595
click at [140, 80] on button "Execution" at bounding box center [150, 77] width 85 height 39
click at [57, 73] on button "Visual Editor" at bounding box center [57, 77] width 100 height 39
click at [1161, 26] on span "Download" at bounding box center [1152, 30] width 66 height 19
click at [250, 210] on div ".deletable-edge-delete-btn { width: 20px; height: 20px; border: 0px solid #ffff…" at bounding box center [684, 394] width 1368 height 595
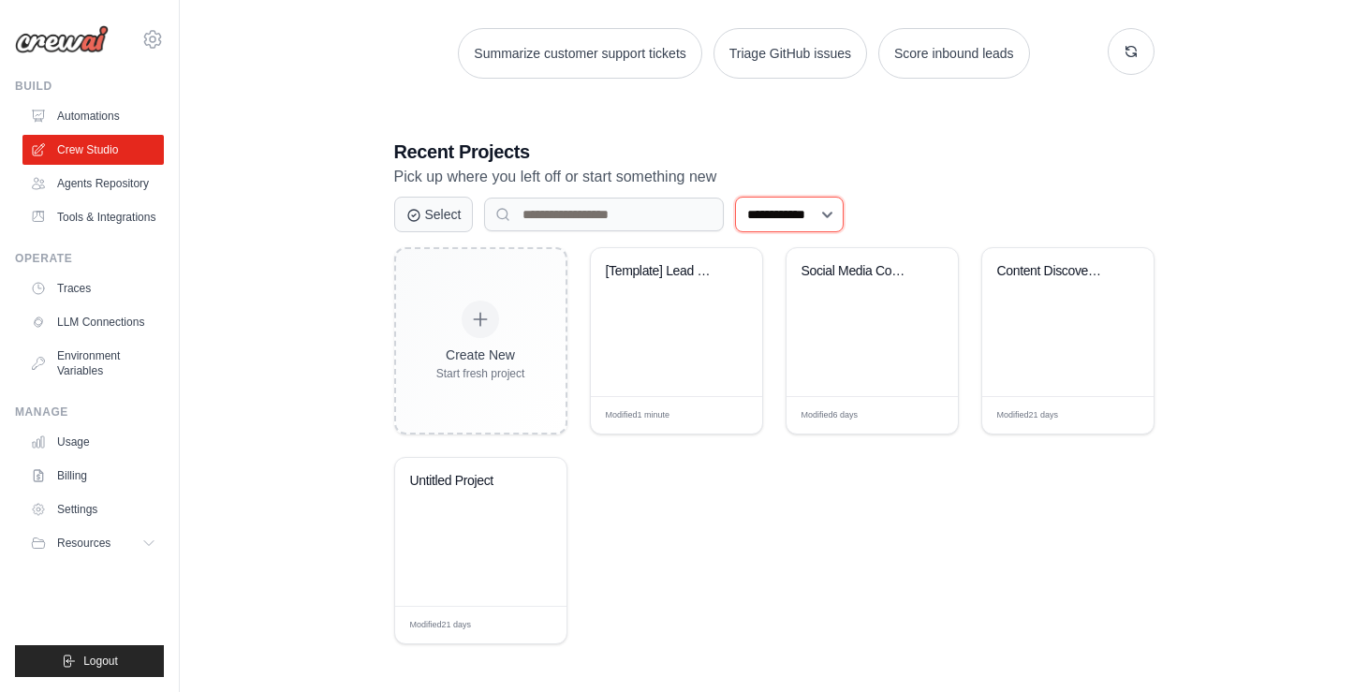
click at [835, 213] on select "**********" at bounding box center [789, 215] width 109 height 36
click at [77, 181] on link "Agents Repository" at bounding box center [94, 184] width 141 height 30
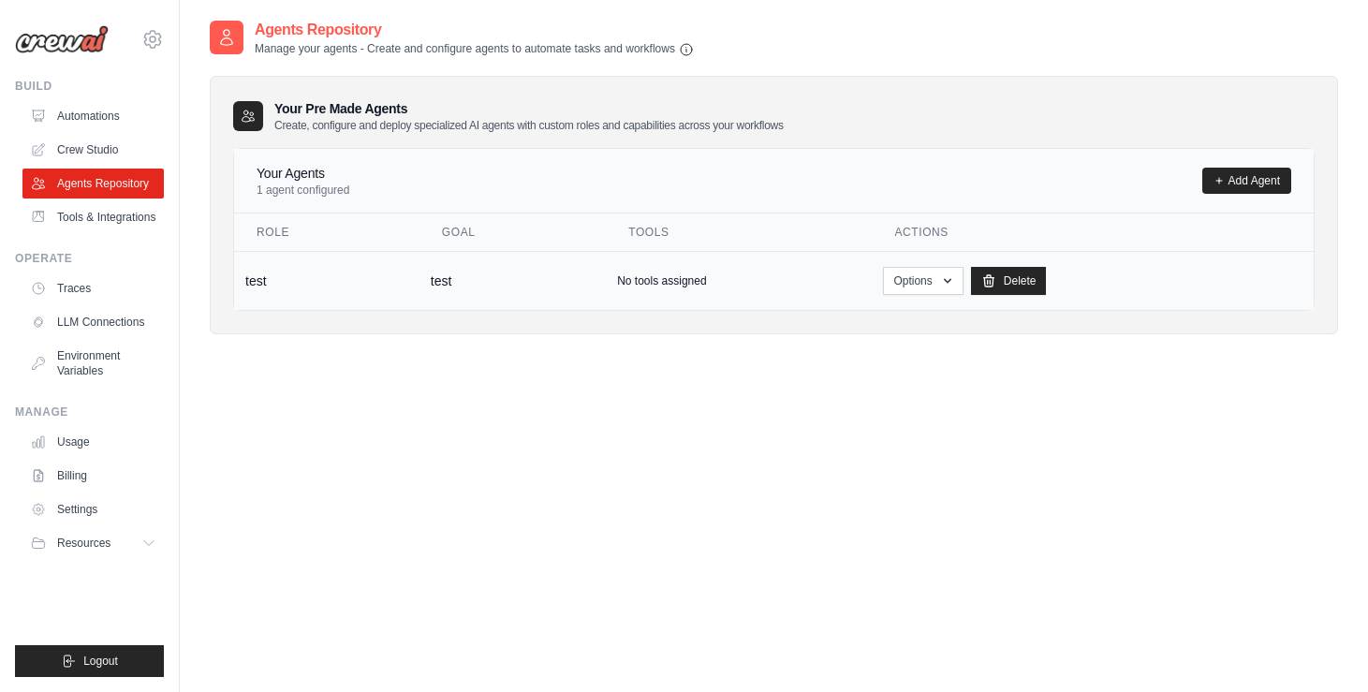
click at [705, 283] on p "No tools assigned" at bounding box center [661, 281] width 89 height 15
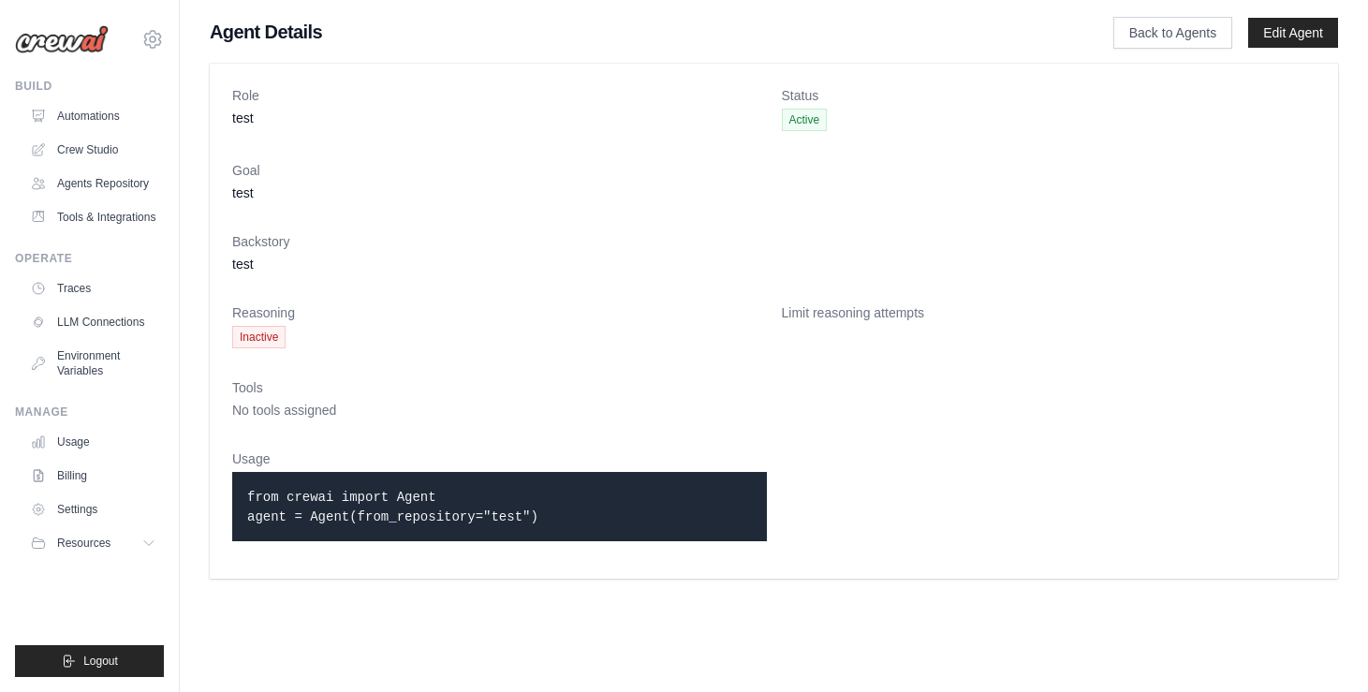
click at [254, 402] on dd "No tools assigned" at bounding box center [774, 410] width 1084 height 19
click at [1301, 27] on link "Edit Agent" at bounding box center [1294, 33] width 90 height 30
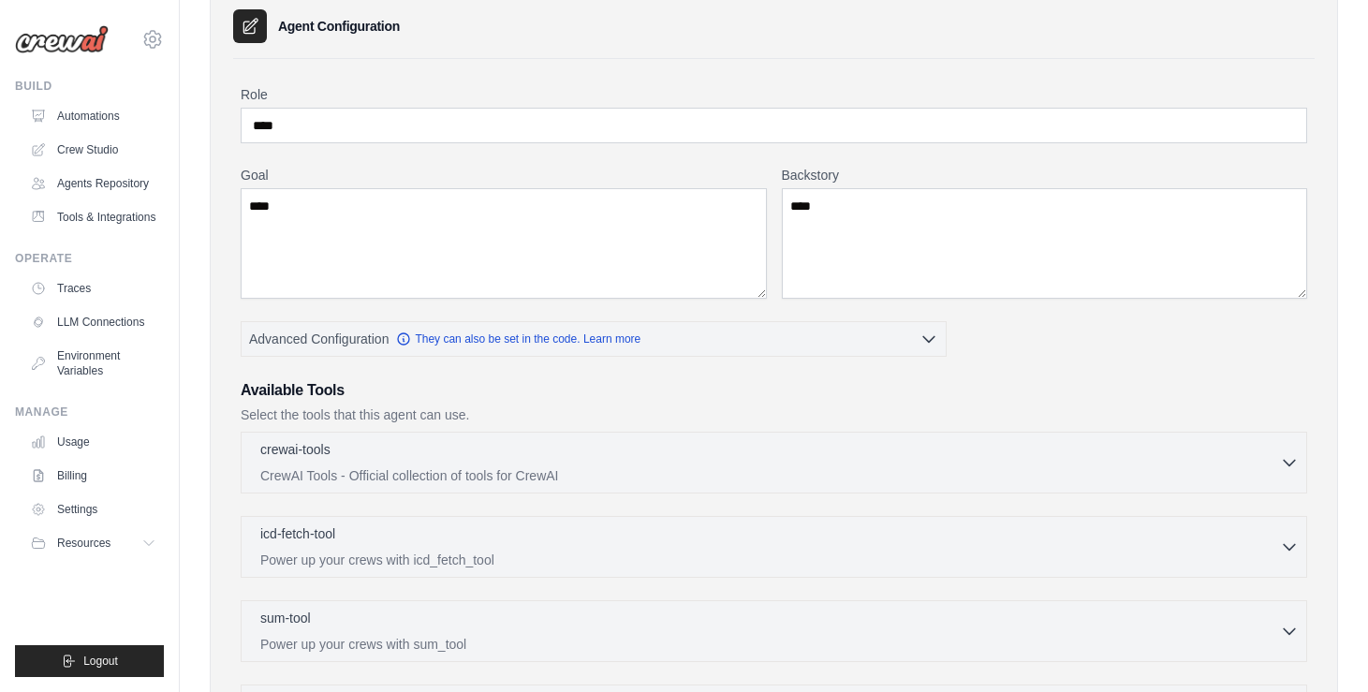
scroll to position [101, 0]
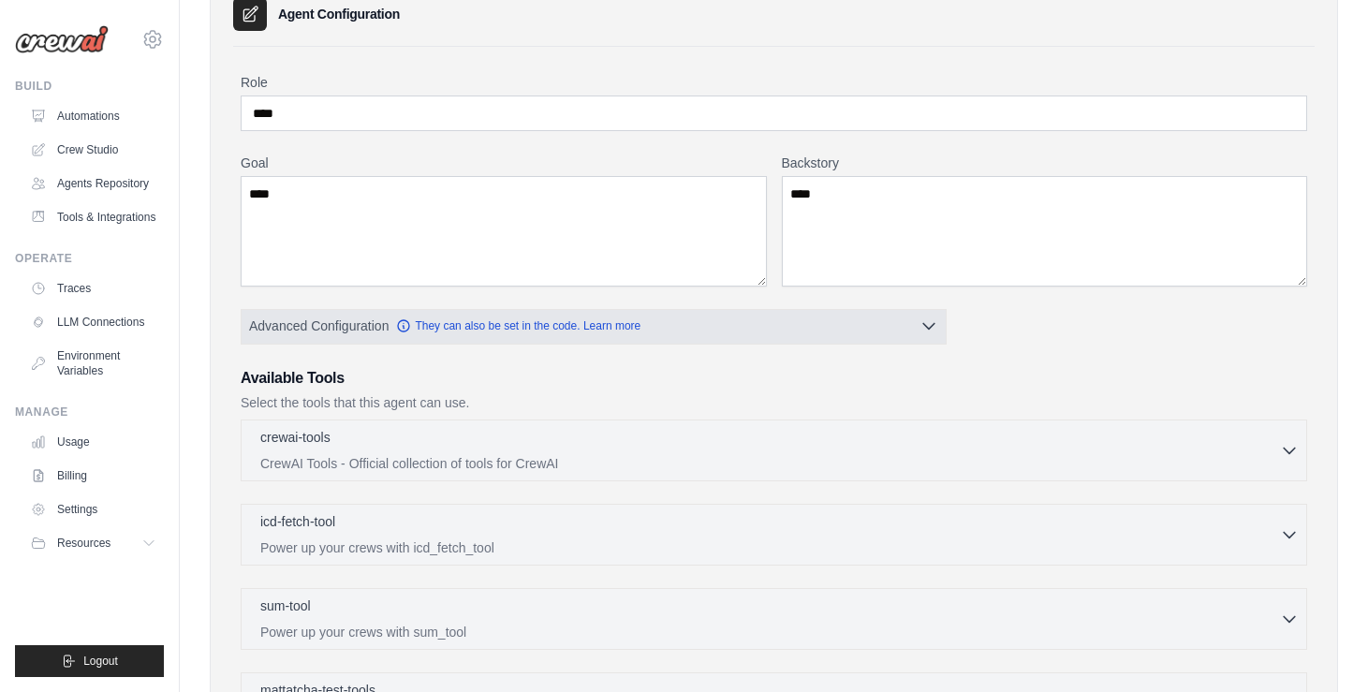
click at [925, 329] on icon "button" at bounding box center [929, 326] width 19 height 19
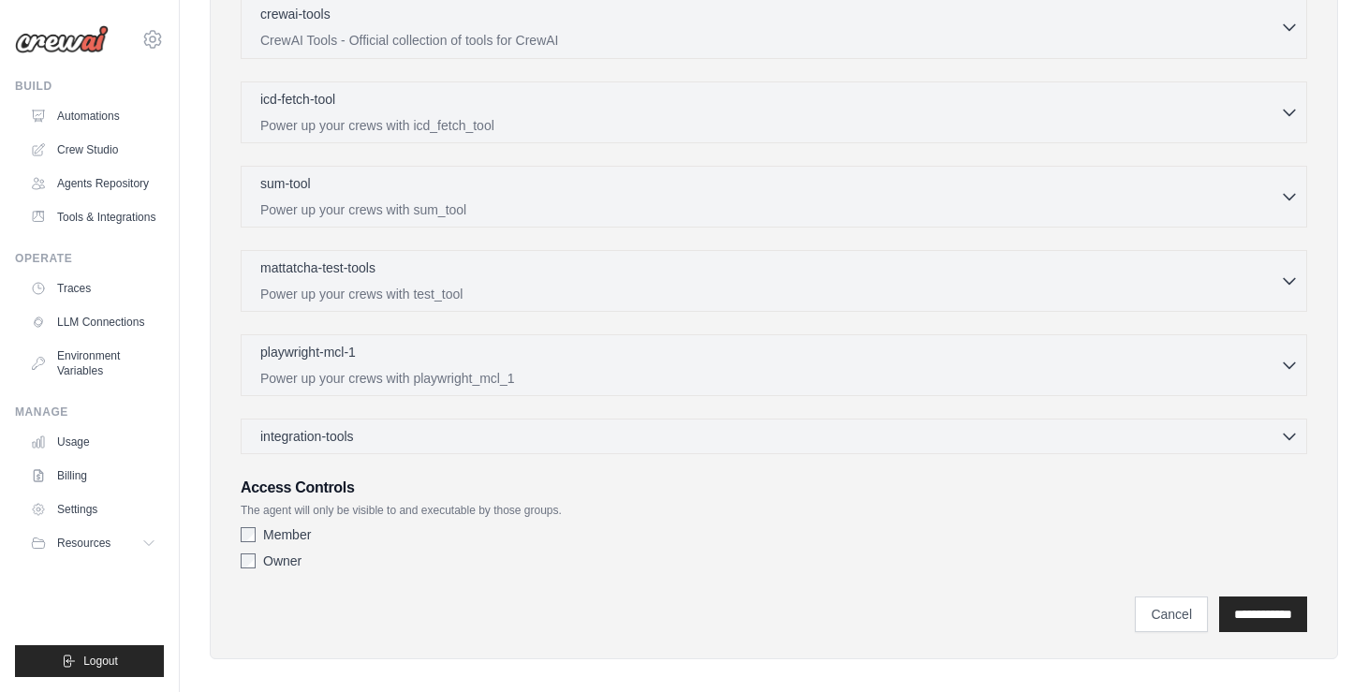
scroll to position [688, 0]
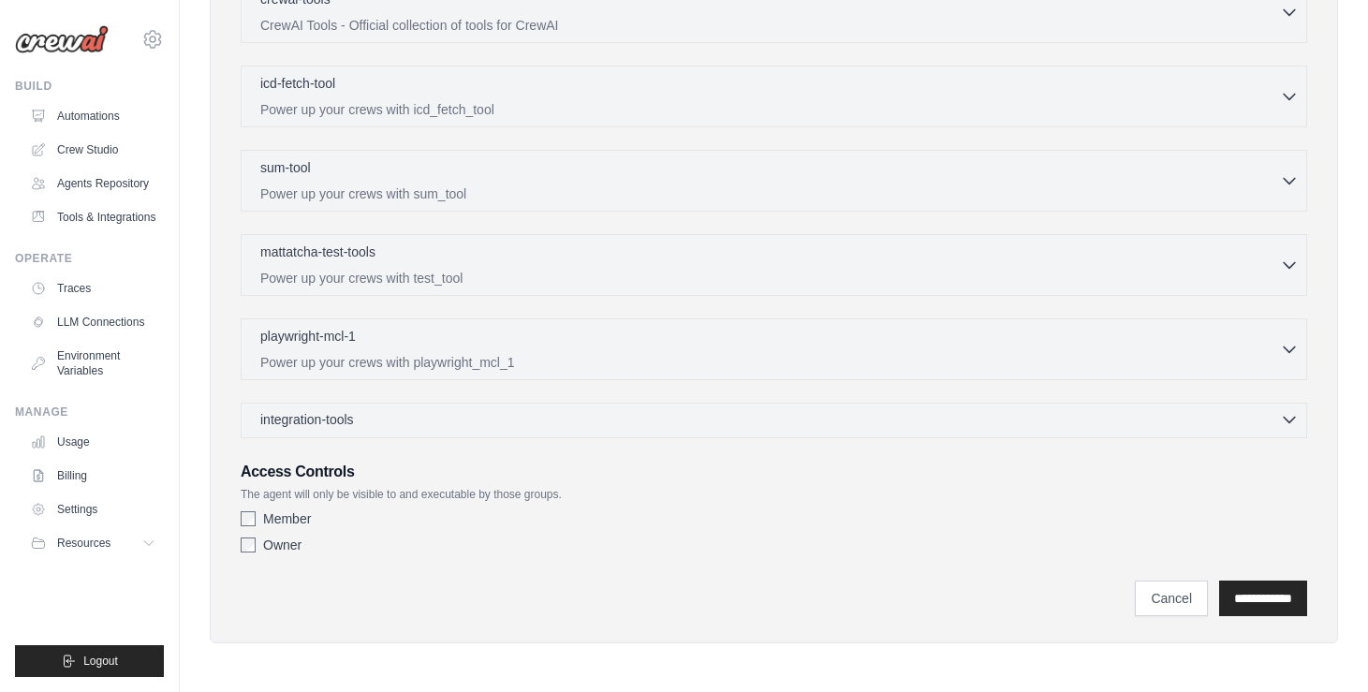
click at [1289, 421] on icon "button" at bounding box center [1289, 421] width 11 height 6
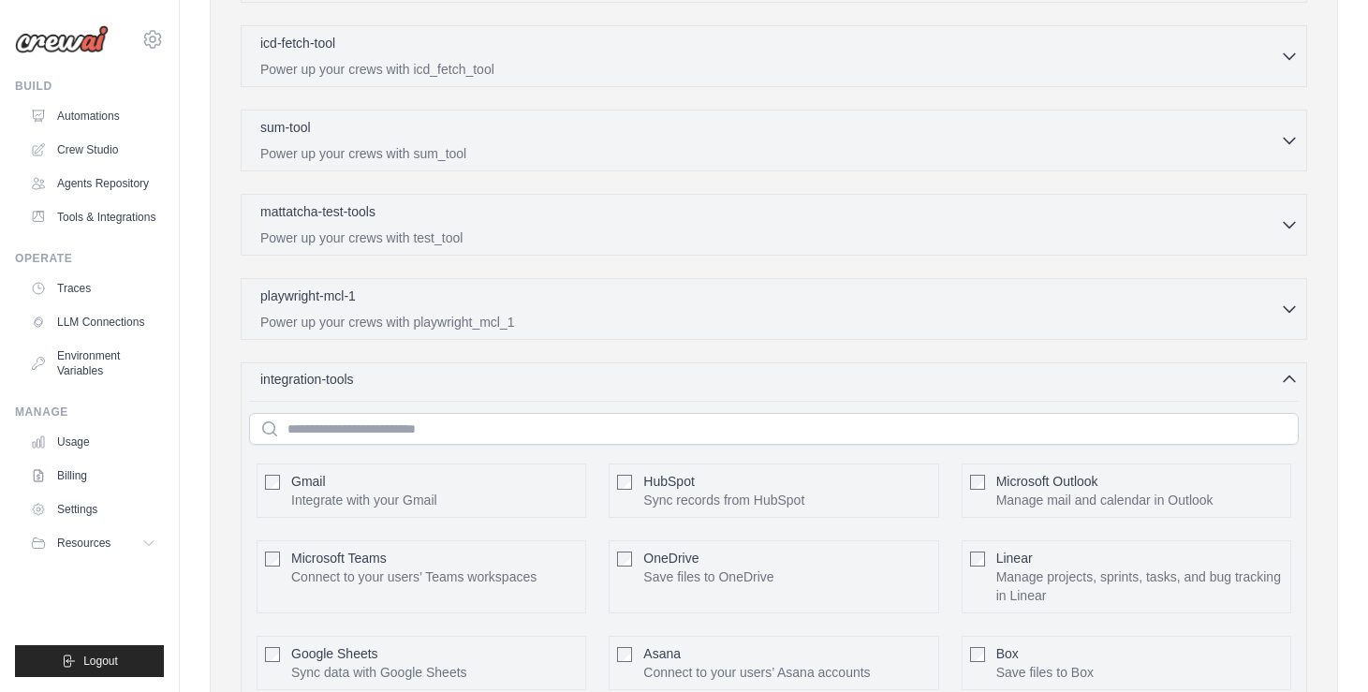
scroll to position [660, 0]
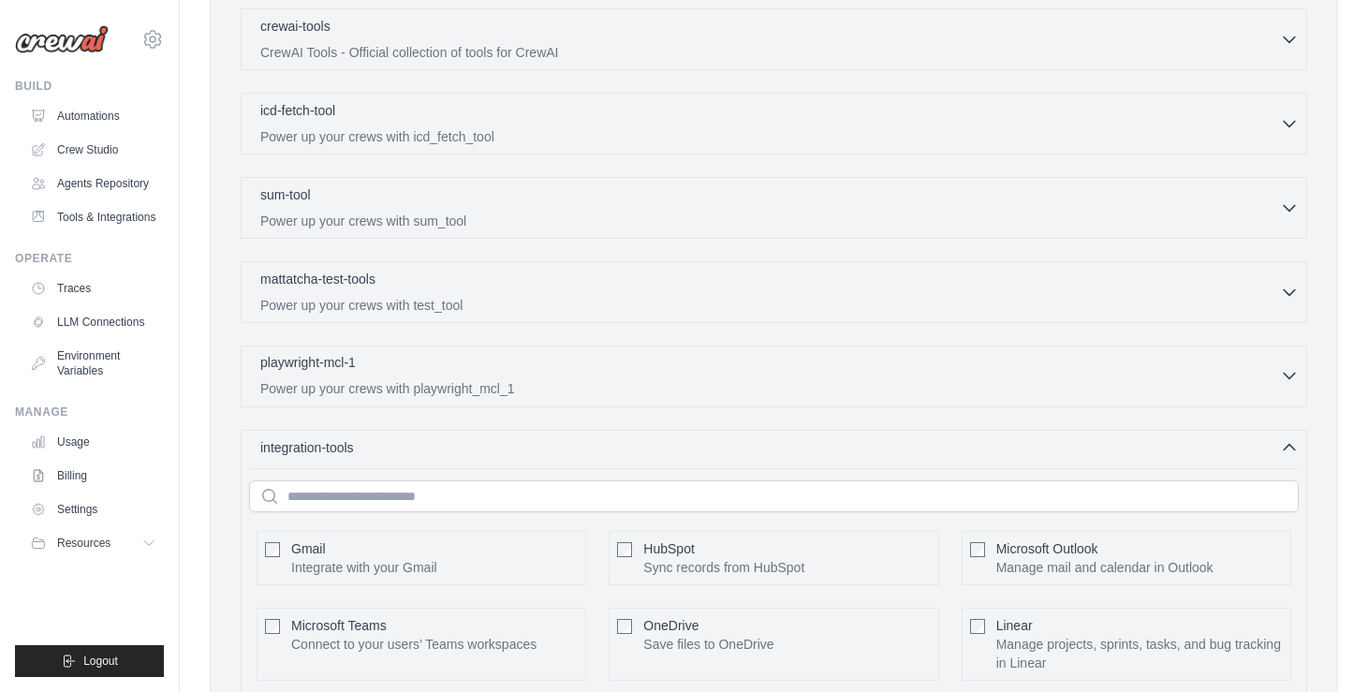
click at [1288, 375] on icon "button" at bounding box center [1289, 375] width 19 height 19
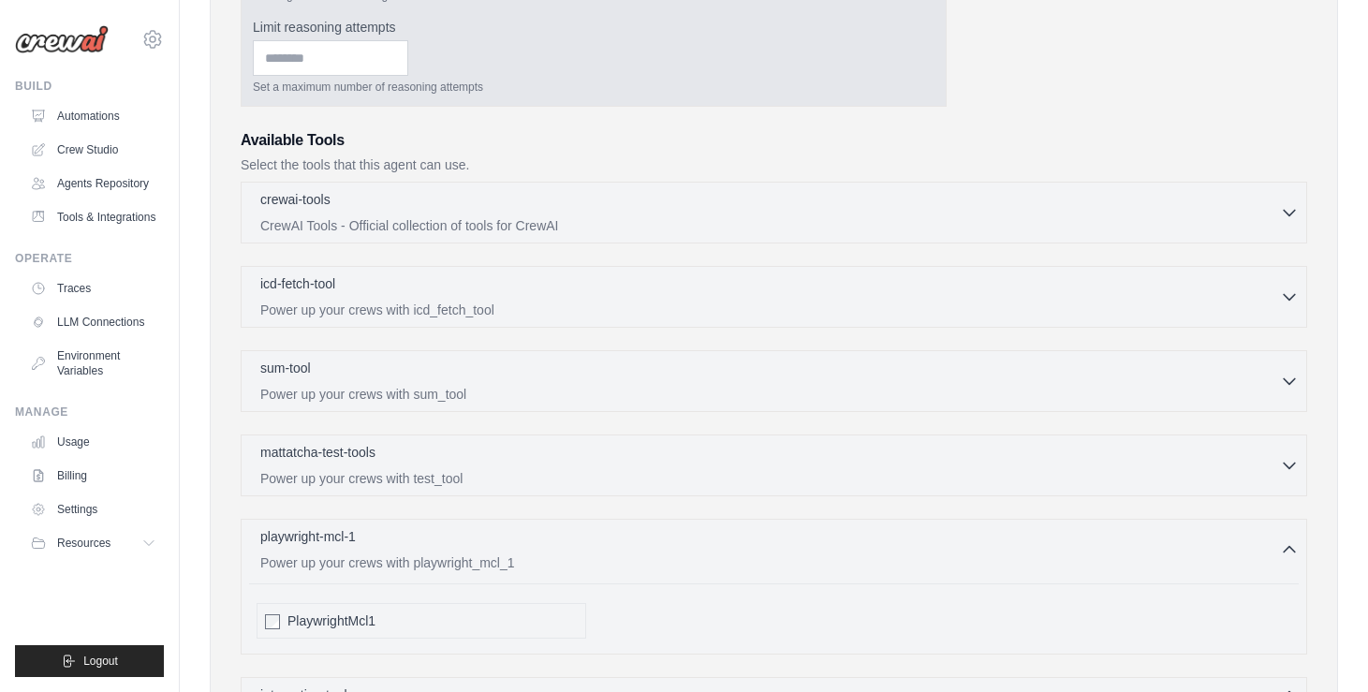
scroll to position [265, 0]
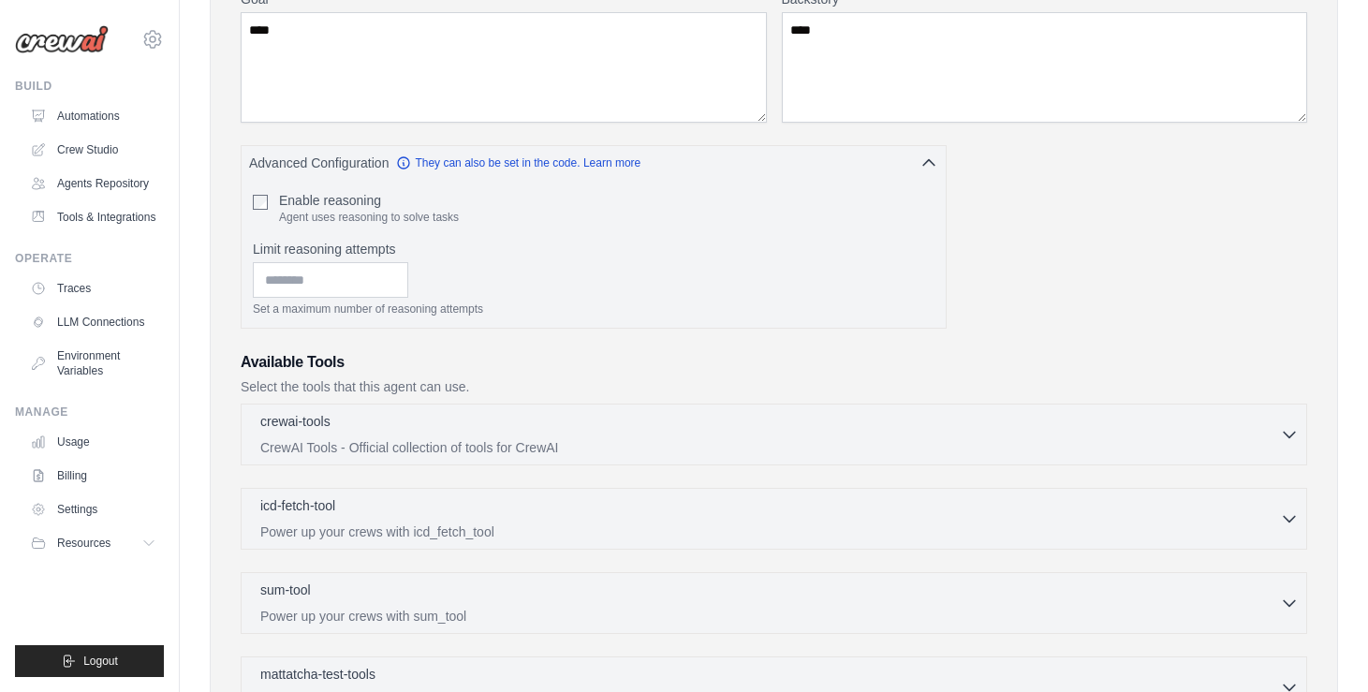
click at [329, 360] on h3 "Available Tools" at bounding box center [774, 362] width 1067 height 22
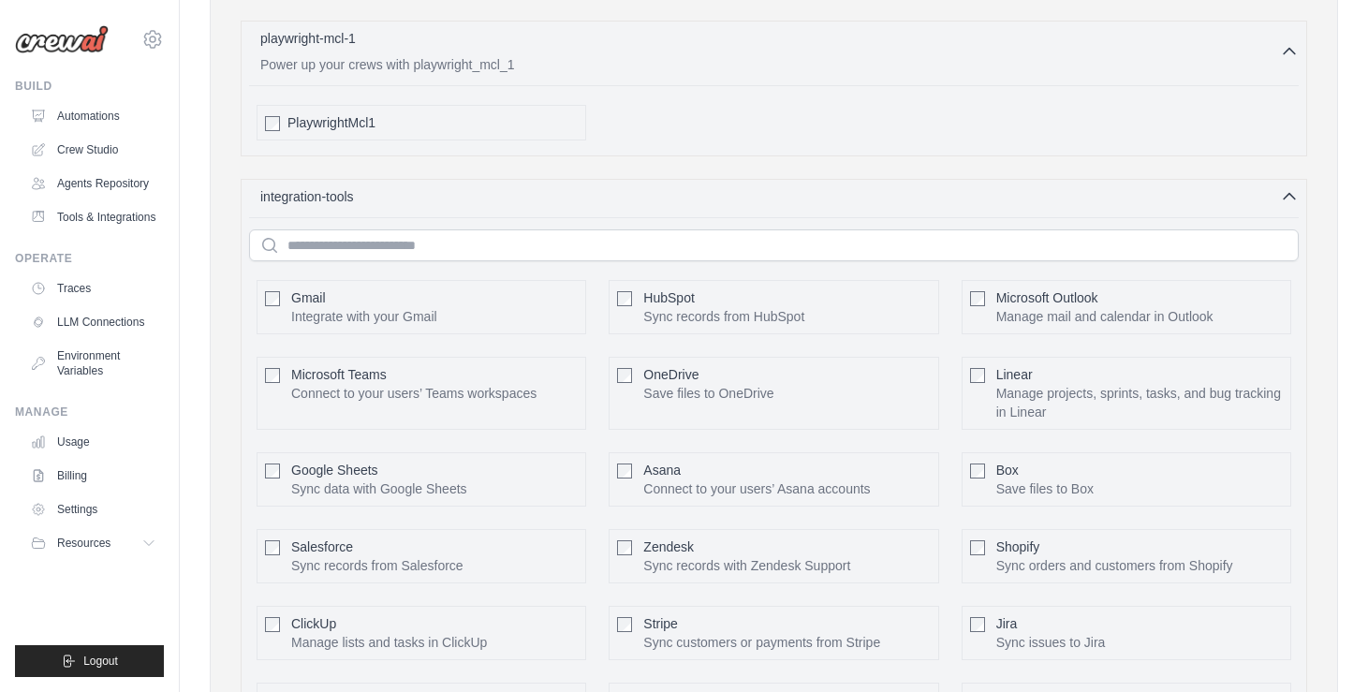
scroll to position [1047, 0]
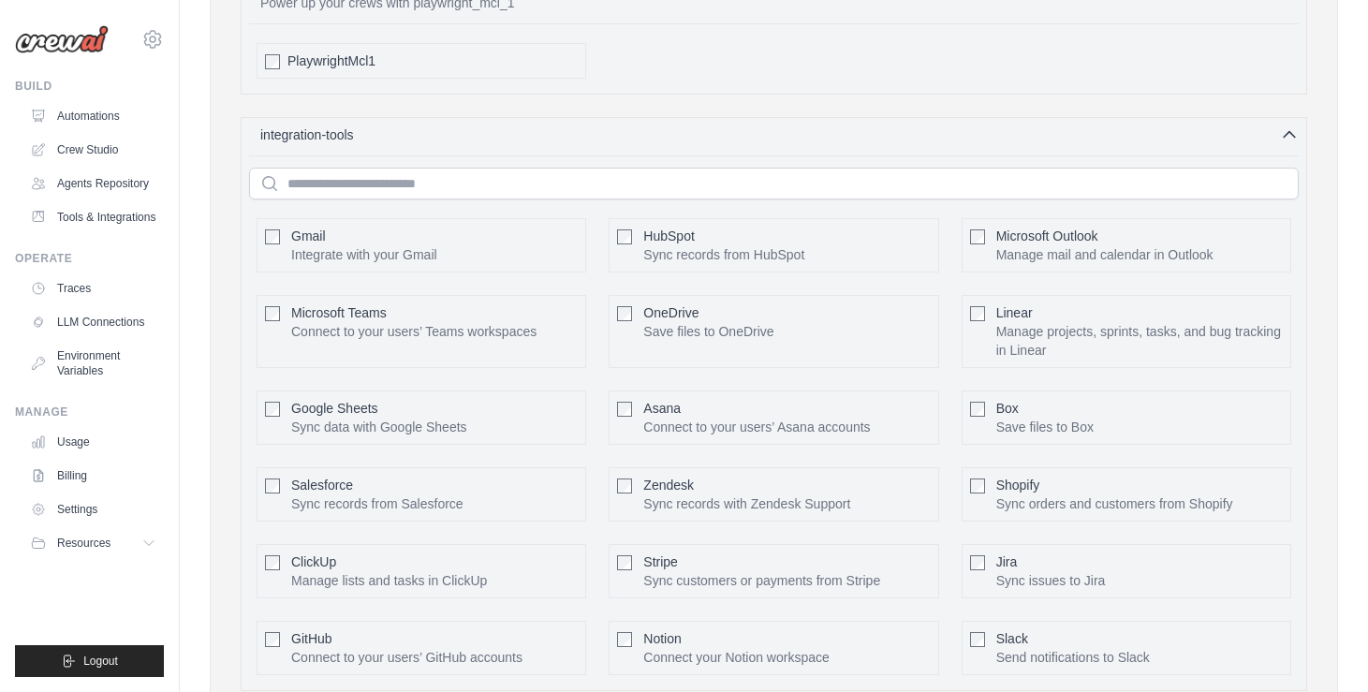
click at [1289, 123] on div "integration-tools 0 selected Gmail HubSpot Microsoft Teams" at bounding box center [774, 404] width 1067 height 574
click at [1288, 132] on icon "button" at bounding box center [1289, 134] width 11 height 6
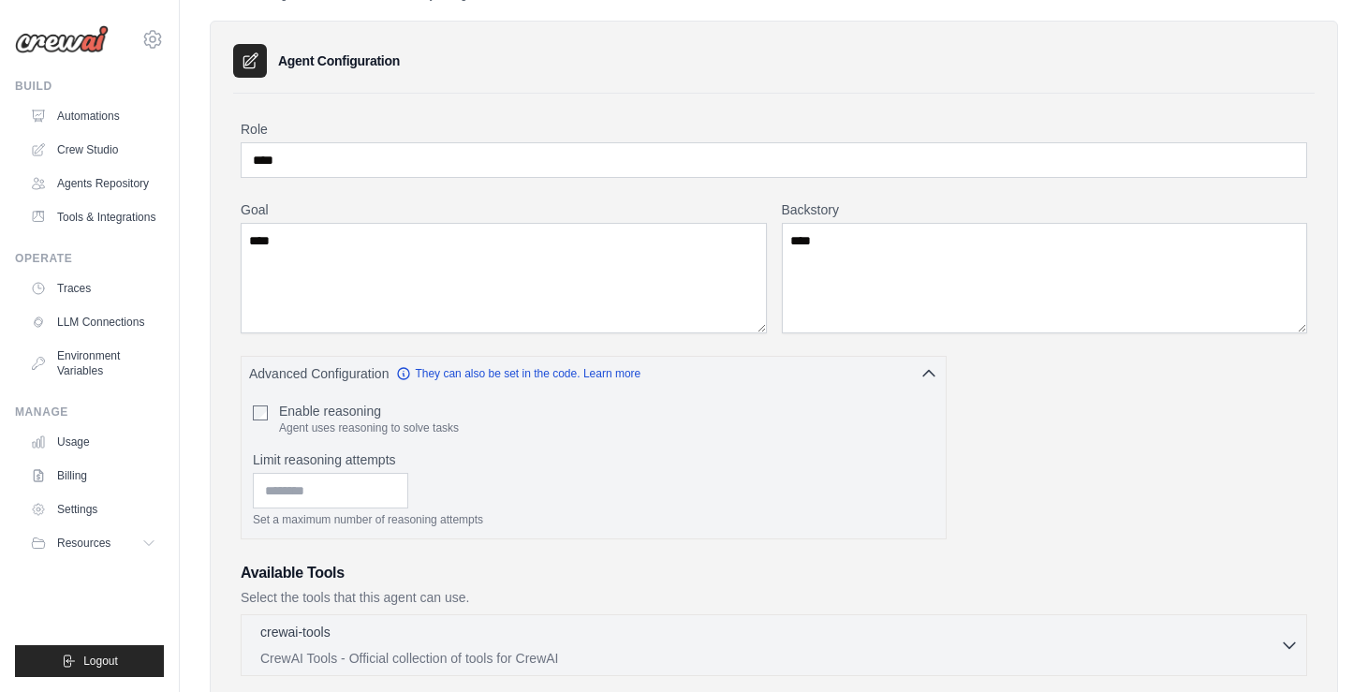
scroll to position [42, 0]
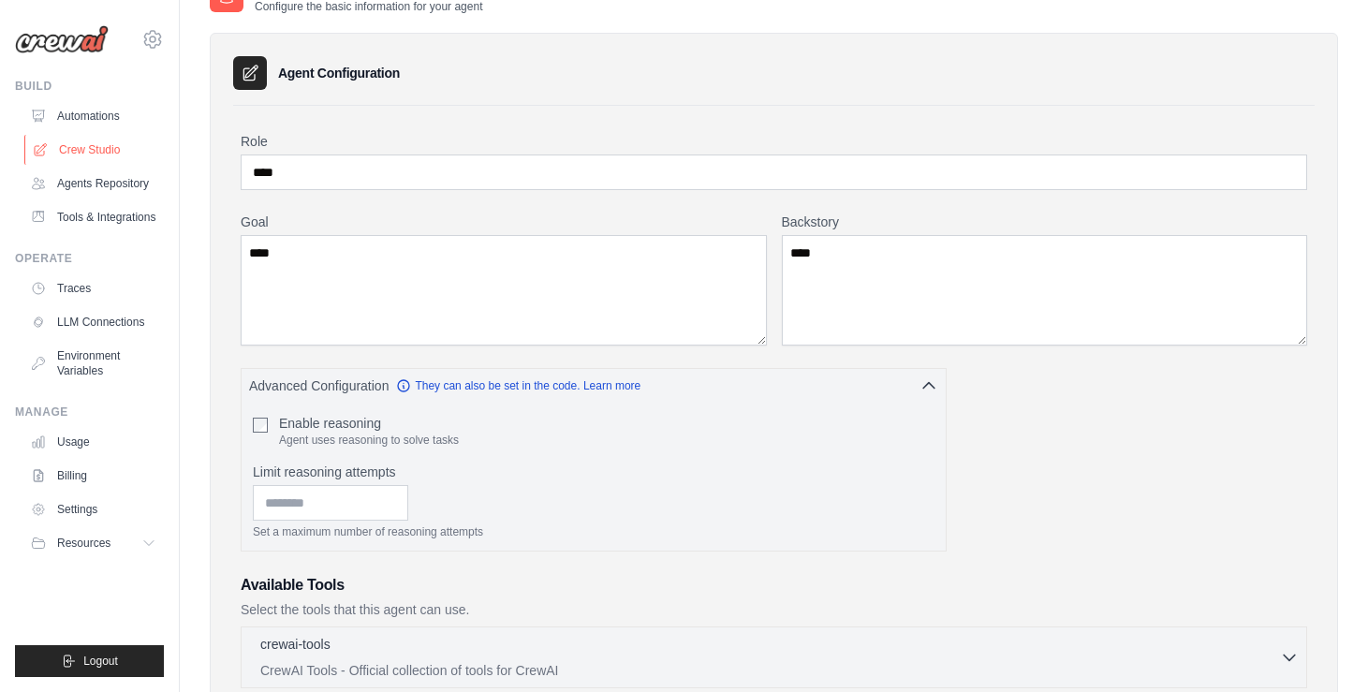
click at [106, 142] on link "Crew Studio" at bounding box center [94, 150] width 141 height 30
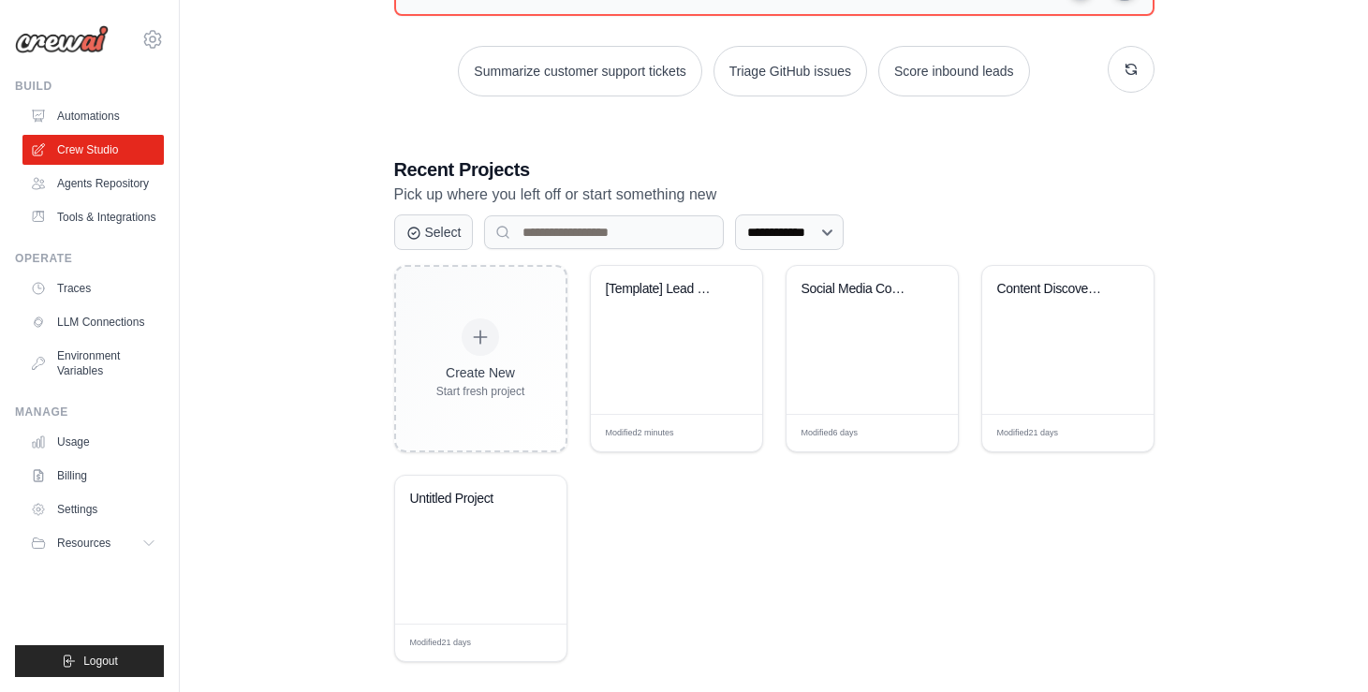
scroll to position [272, 0]
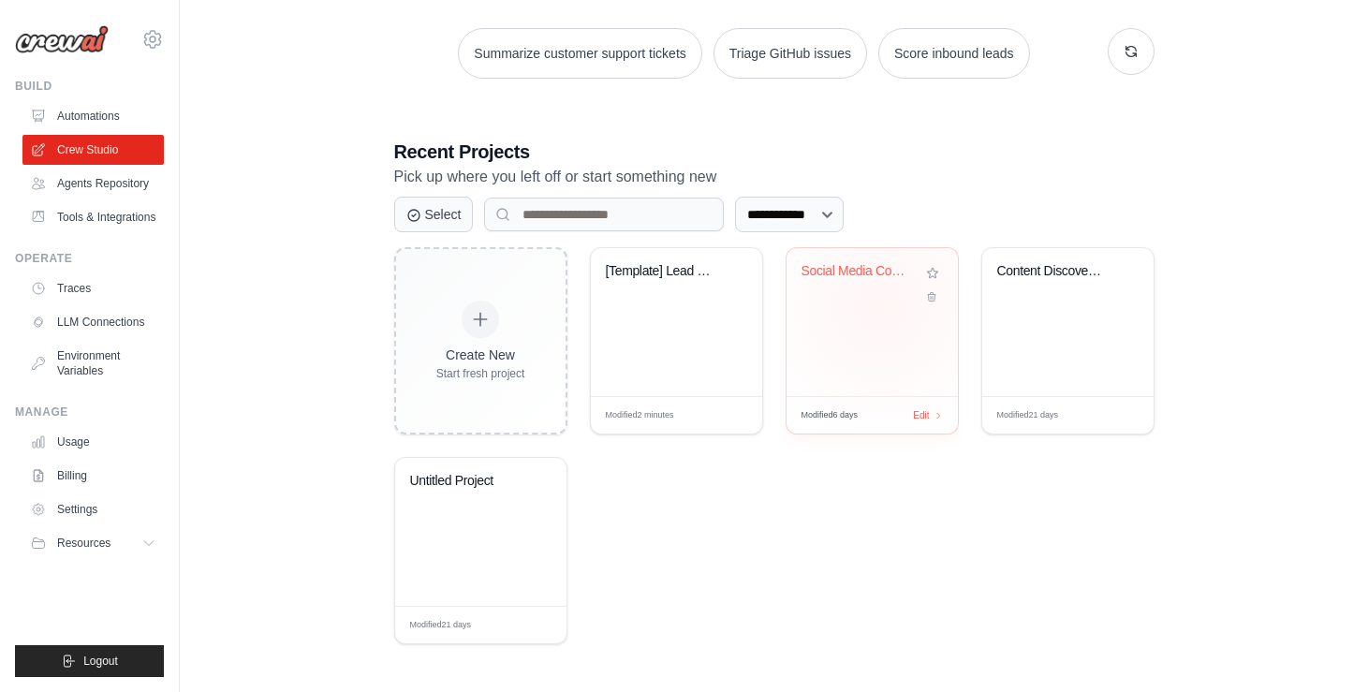
click at [880, 306] on div "Social Media Content Automation Hub" at bounding box center [872, 322] width 171 height 148
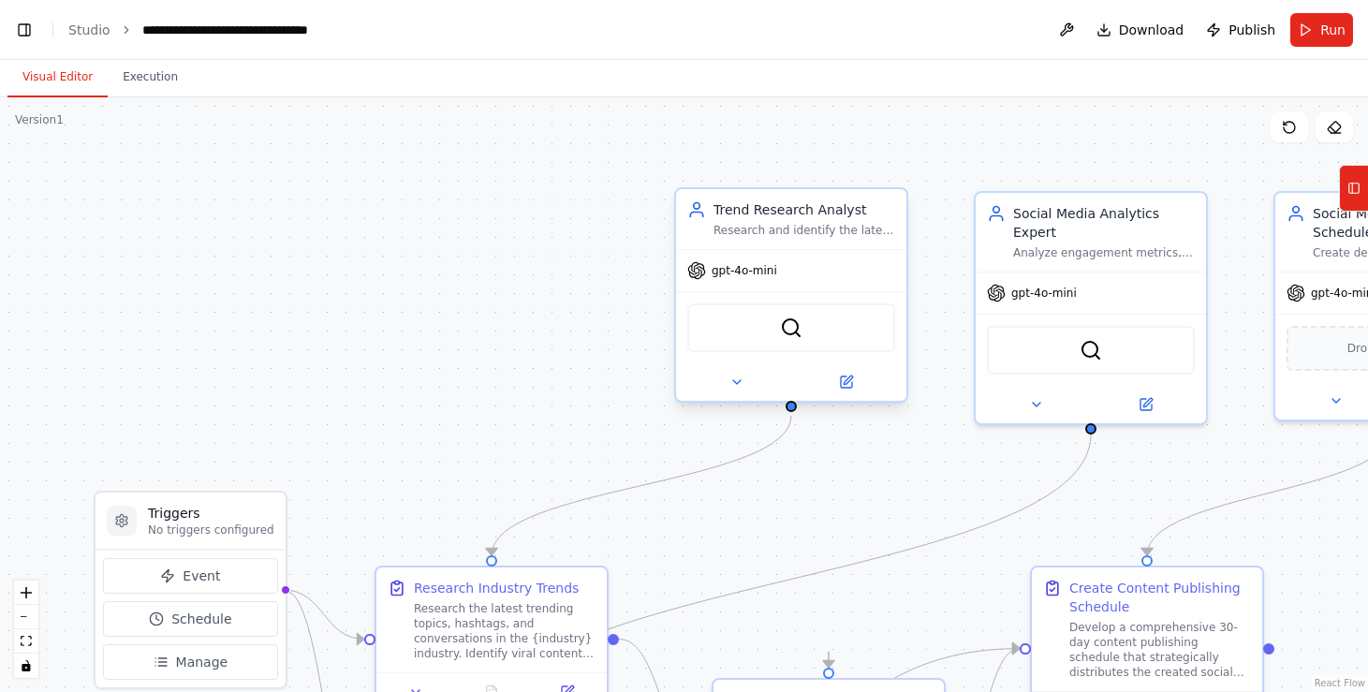
click at [796, 232] on div "Research and identify the latest trending topics, hashtags, and content themes …" at bounding box center [805, 230] width 182 height 15
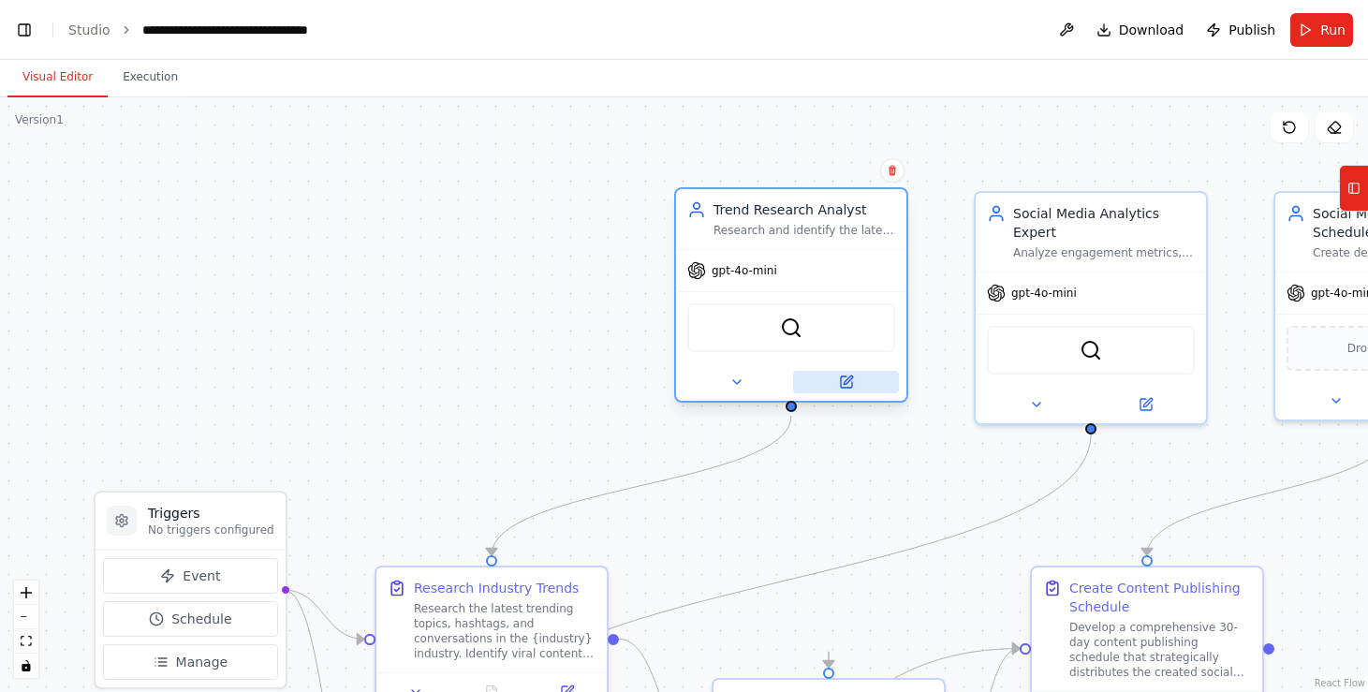
click at [845, 377] on icon at bounding box center [846, 382] width 11 height 11
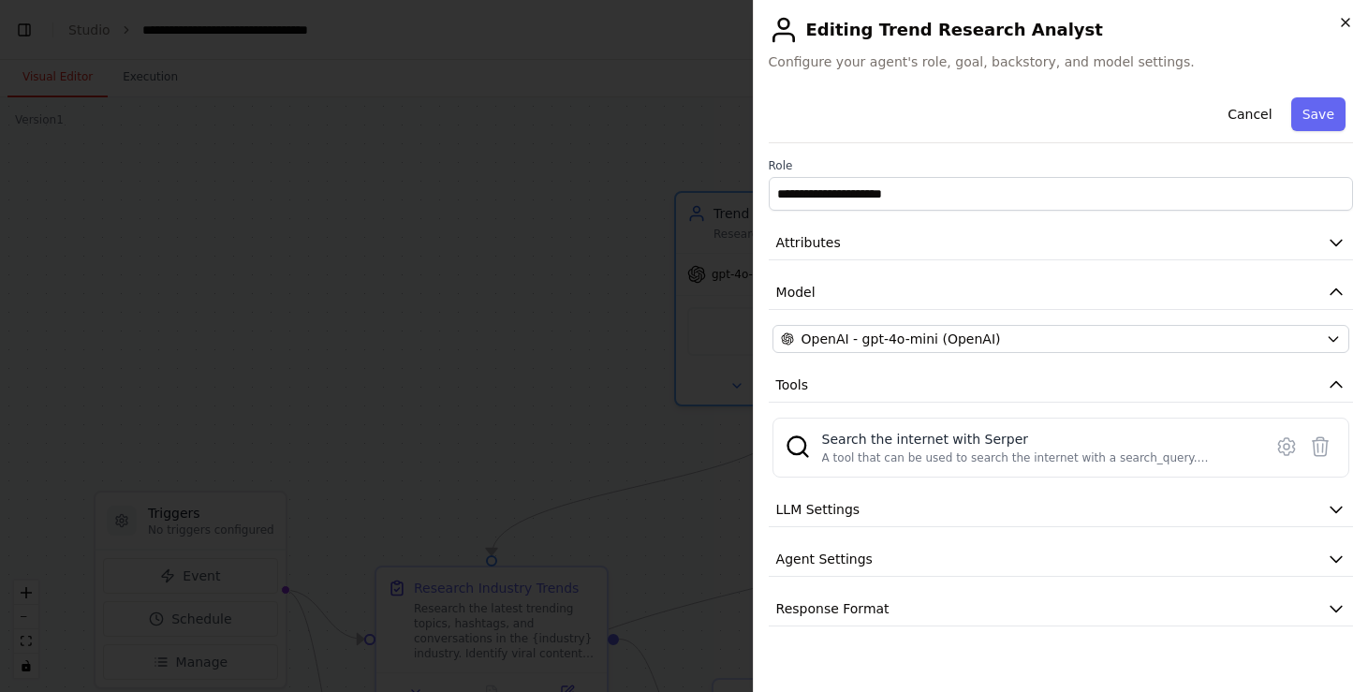
click at [1351, 22] on icon "button" at bounding box center [1345, 22] width 15 height 15
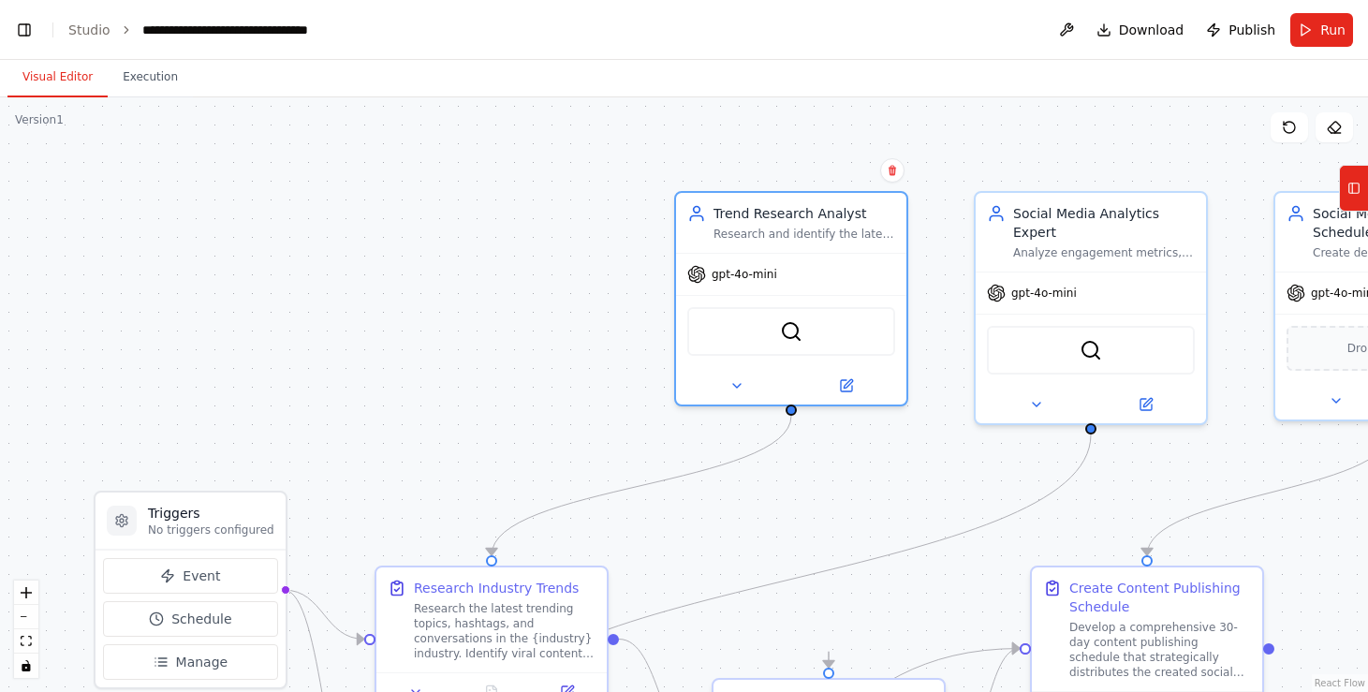
click at [344, 246] on div ".deletable-edge-delete-btn { width: 20px; height: 20px; border: 0px solid #ffff…" at bounding box center [684, 394] width 1368 height 595
click at [97, 30] on link "Studio" at bounding box center [89, 29] width 42 height 15
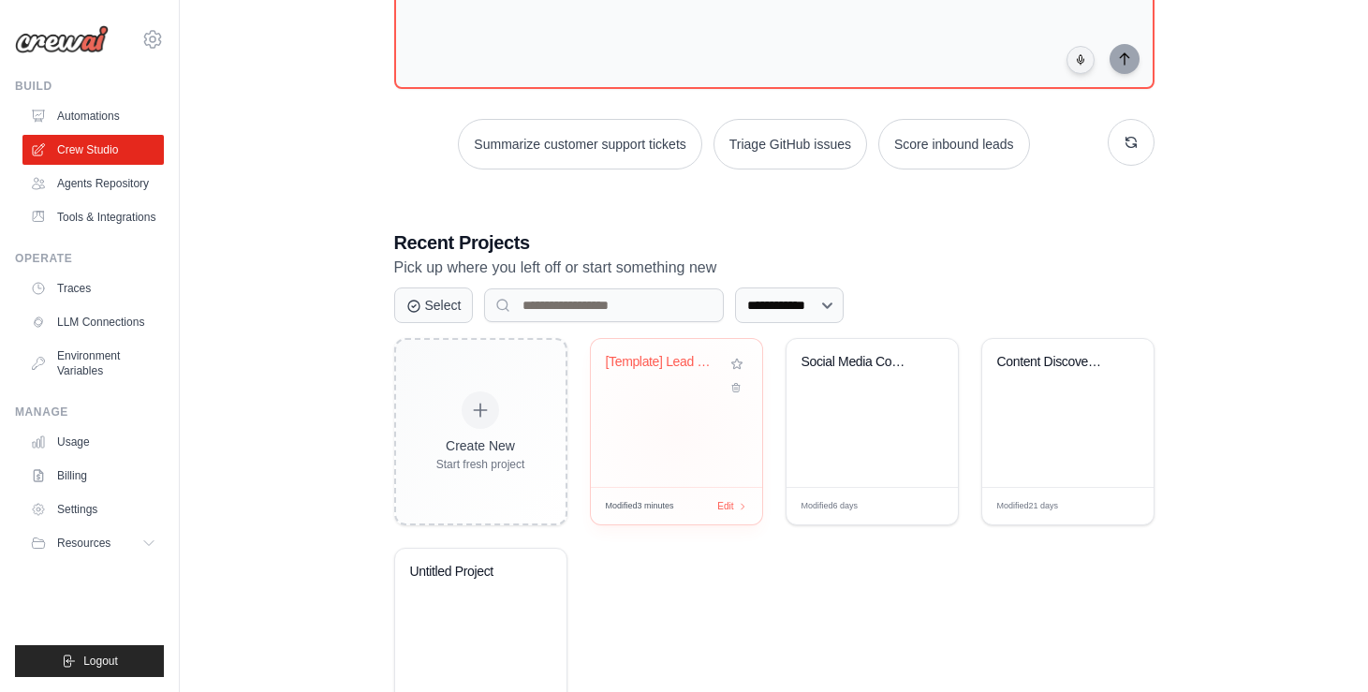
scroll to position [272, 0]
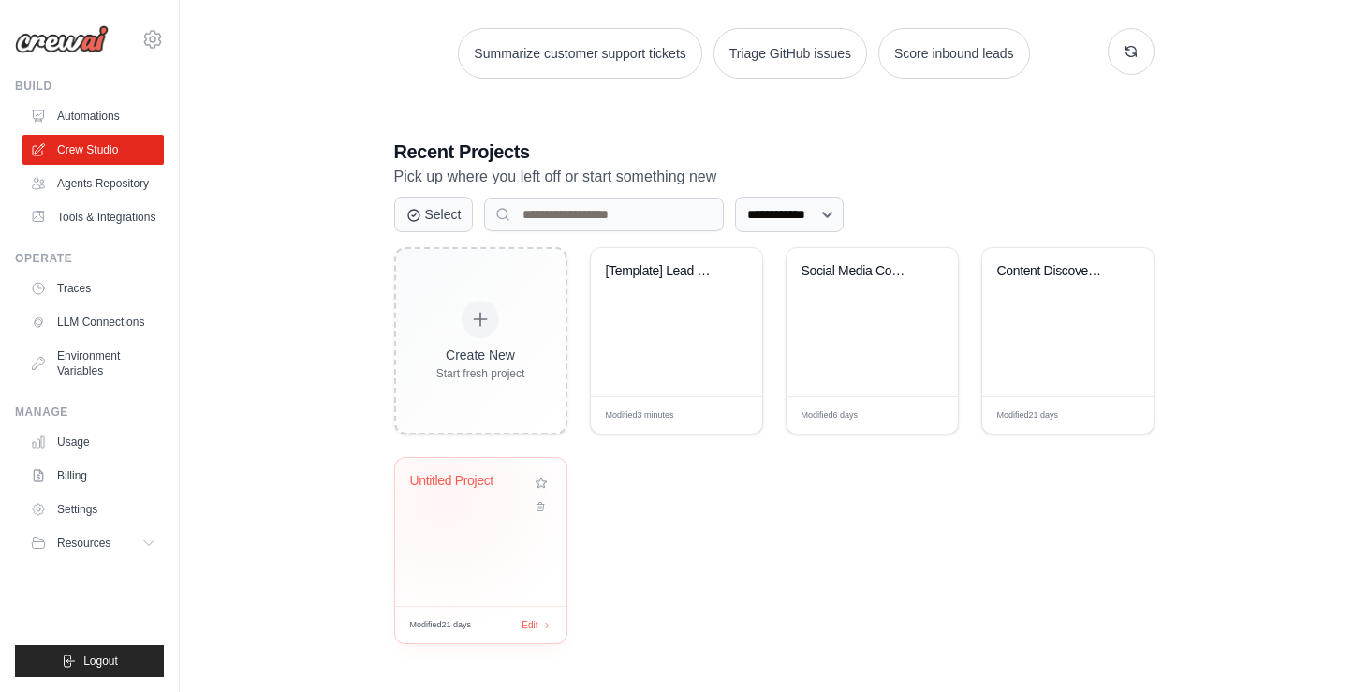
click at [444, 494] on div "Untitled Project" at bounding box center [480, 494] width 141 height 43
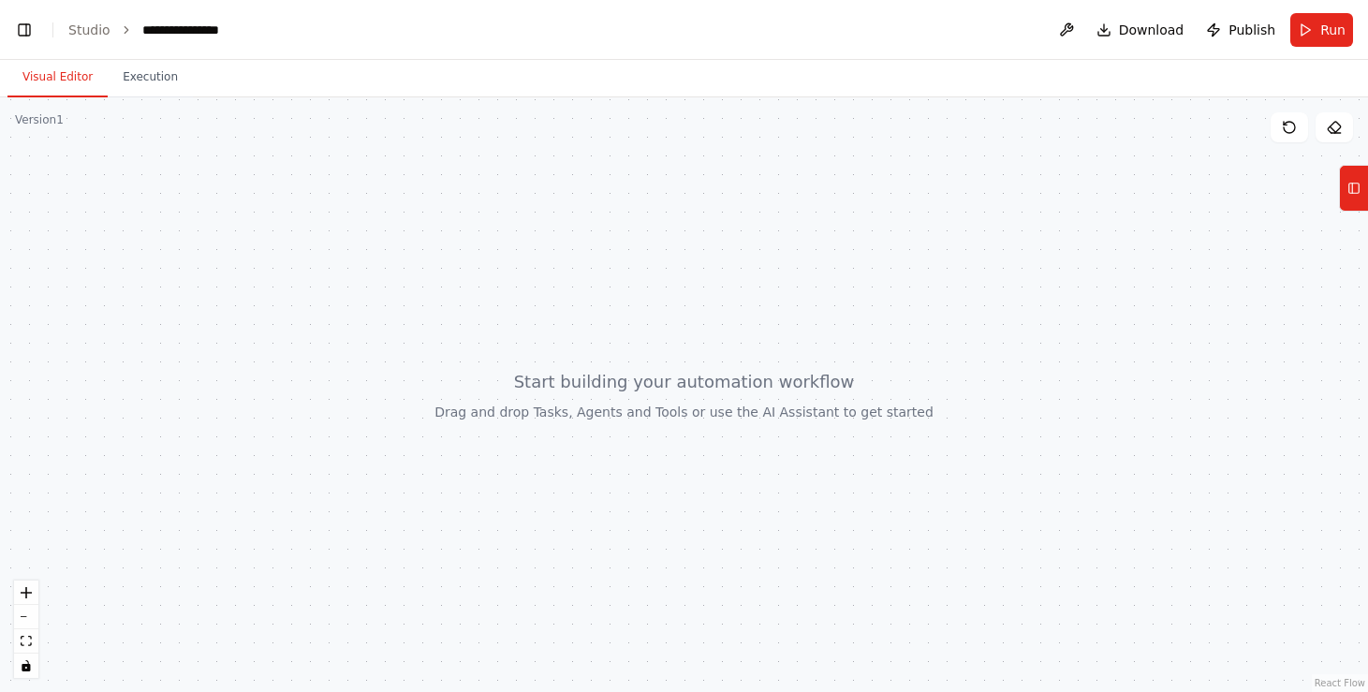
drag, startPoint x: 687, startPoint y: 296, endPoint x: 706, endPoint y: 469, distance: 174.4
click at [706, 469] on div at bounding box center [684, 394] width 1368 height 595
click at [1356, 193] on rect at bounding box center [1355, 189] width 10 height 10
click at [1354, 195] on icon at bounding box center [1354, 188] width 13 height 30
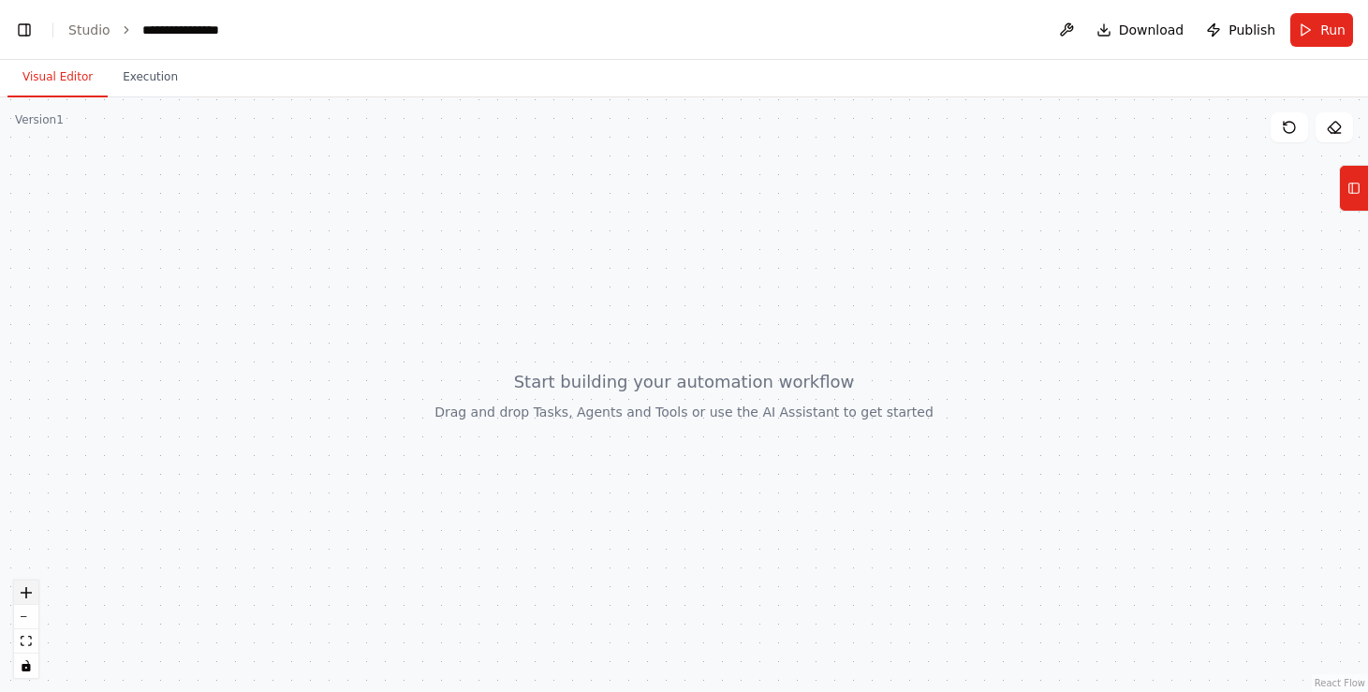
click at [29, 595] on icon "zoom in" at bounding box center [26, 592] width 11 height 11
click at [27, 614] on button "zoom out" at bounding box center [26, 617] width 24 height 24
click at [509, 325] on div at bounding box center [684, 394] width 1368 height 595
click at [629, 402] on div at bounding box center [684, 394] width 1368 height 595
click at [1077, 28] on button at bounding box center [1067, 30] width 30 height 34
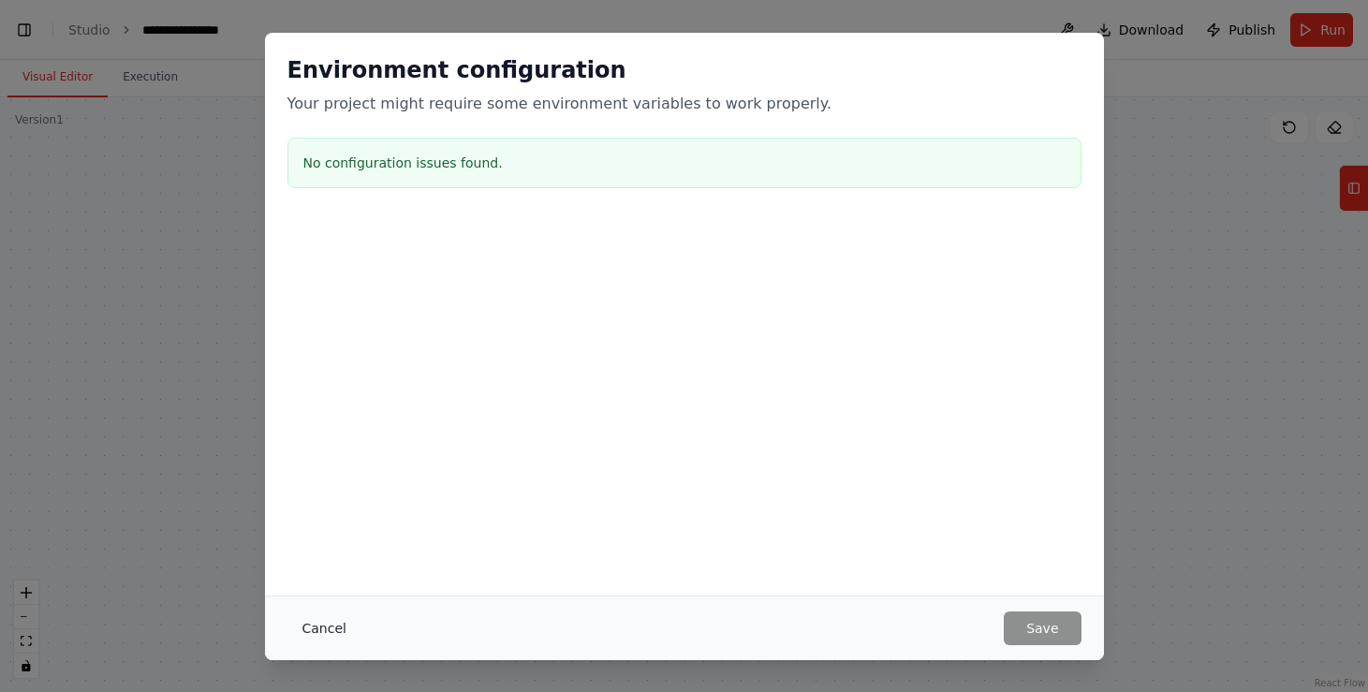
click at [322, 627] on button "Cancel" at bounding box center [325, 629] width 74 height 34
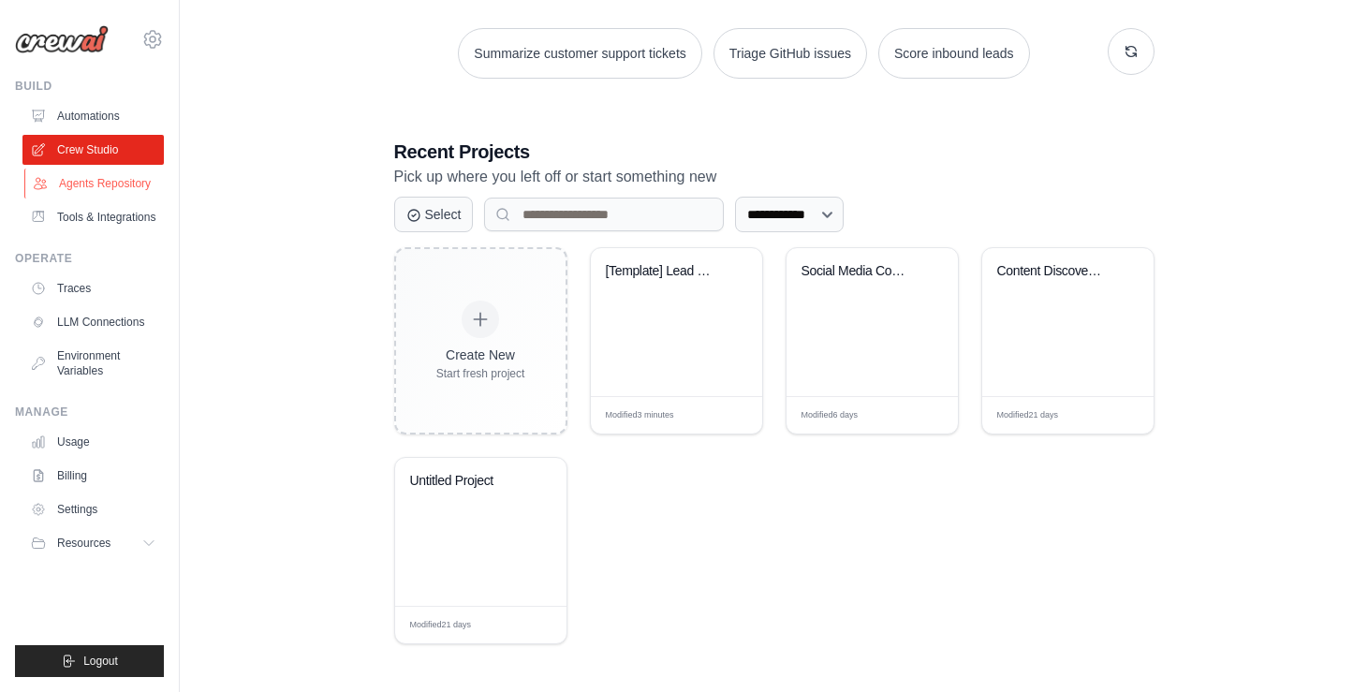
click at [105, 183] on link "Agents Repository" at bounding box center [94, 184] width 141 height 30
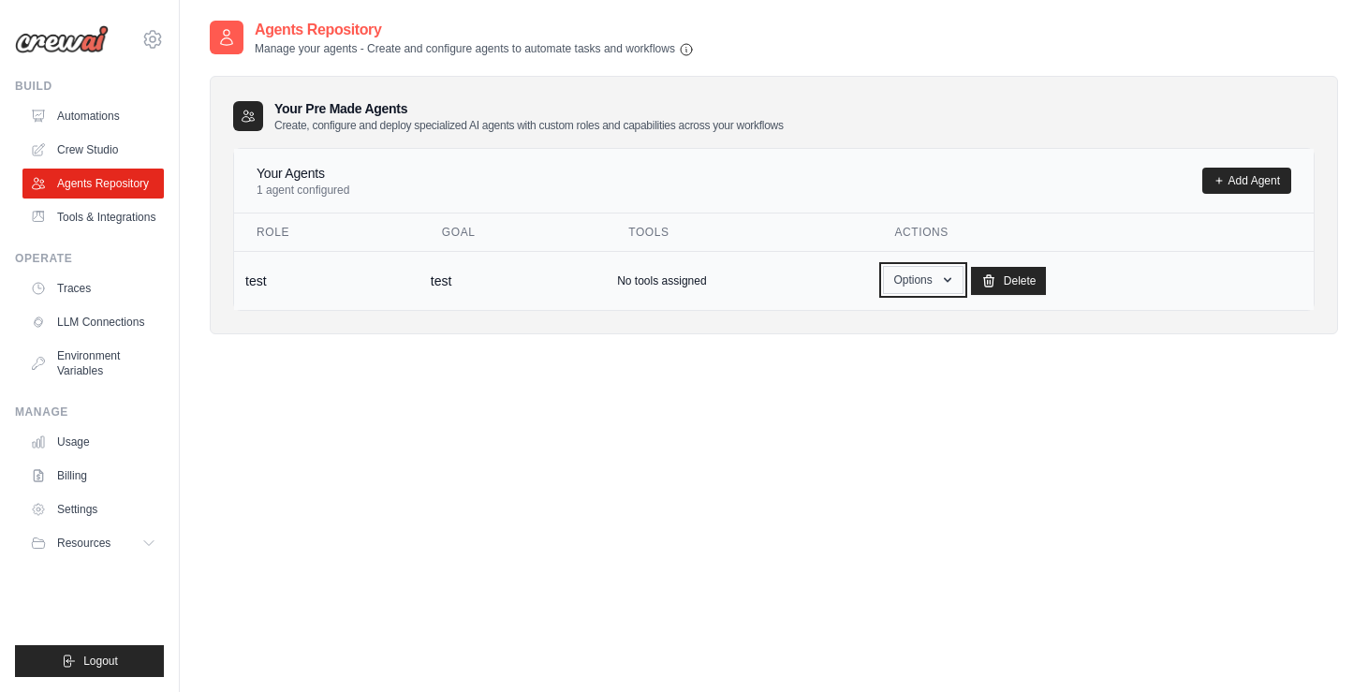
click at [947, 276] on icon "button" at bounding box center [947, 280] width 15 height 15
click at [544, 411] on div "Agents Repository Manage your agents - Create and configure agents to automate …" at bounding box center [774, 365] width 1129 height 692
click at [118, 216] on link "Tools & Integrations" at bounding box center [94, 217] width 141 height 30
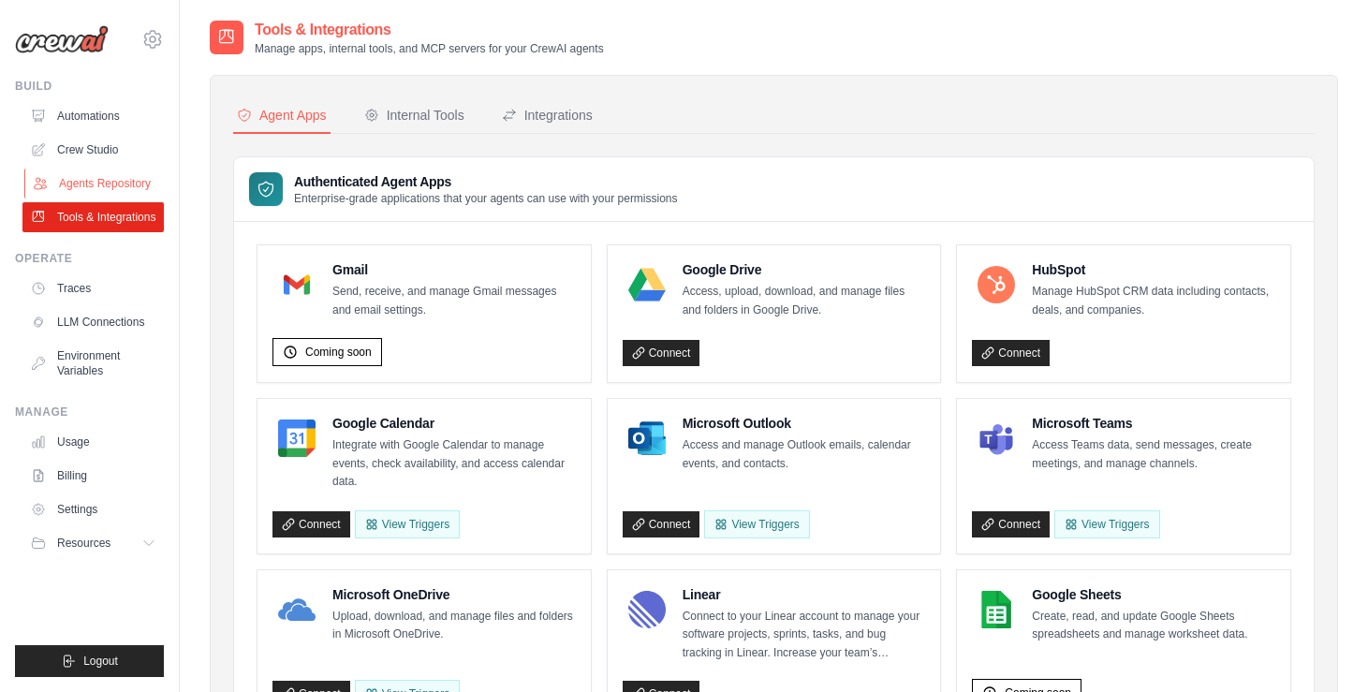
click at [78, 179] on link "Agents Repository" at bounding box center [94, 184] width 141 height 30
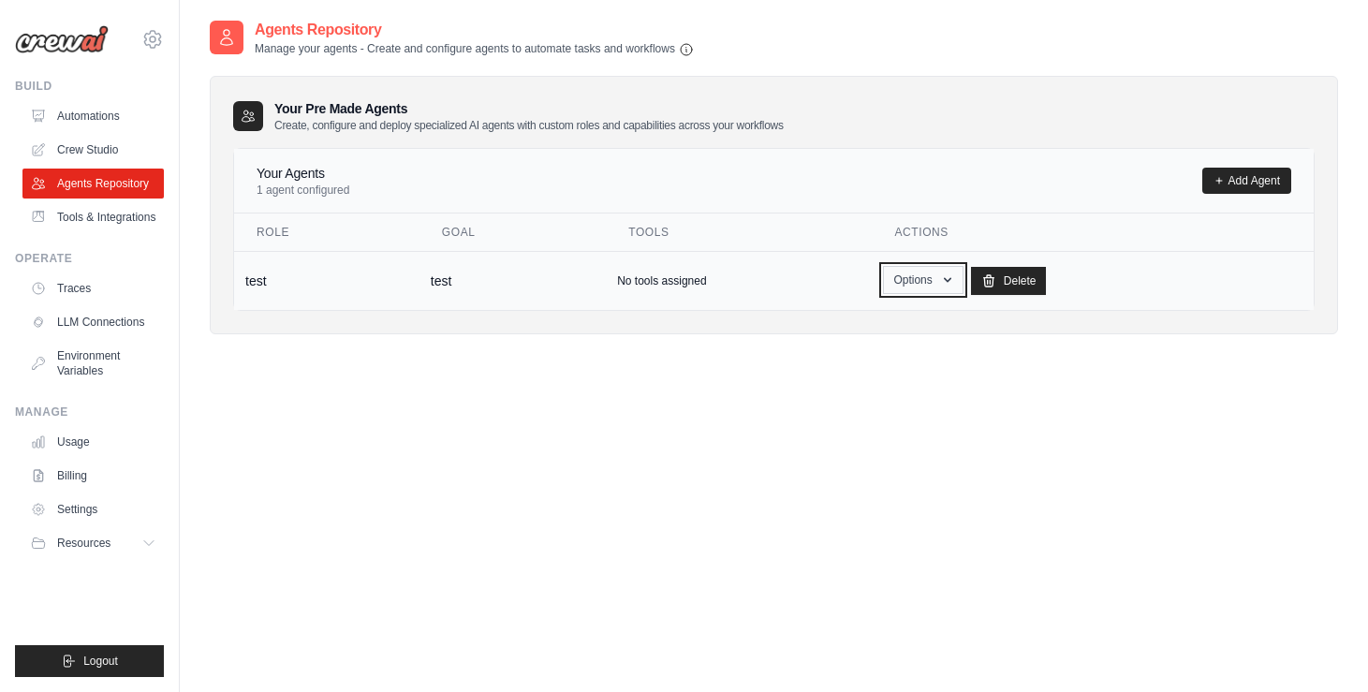
click at [943, 277] on icon "button" at bounding box center [947, 280] width 15 height 15
click at [879, 347] on link "Edit" at bounding box center [896, 357] width 135 height 34
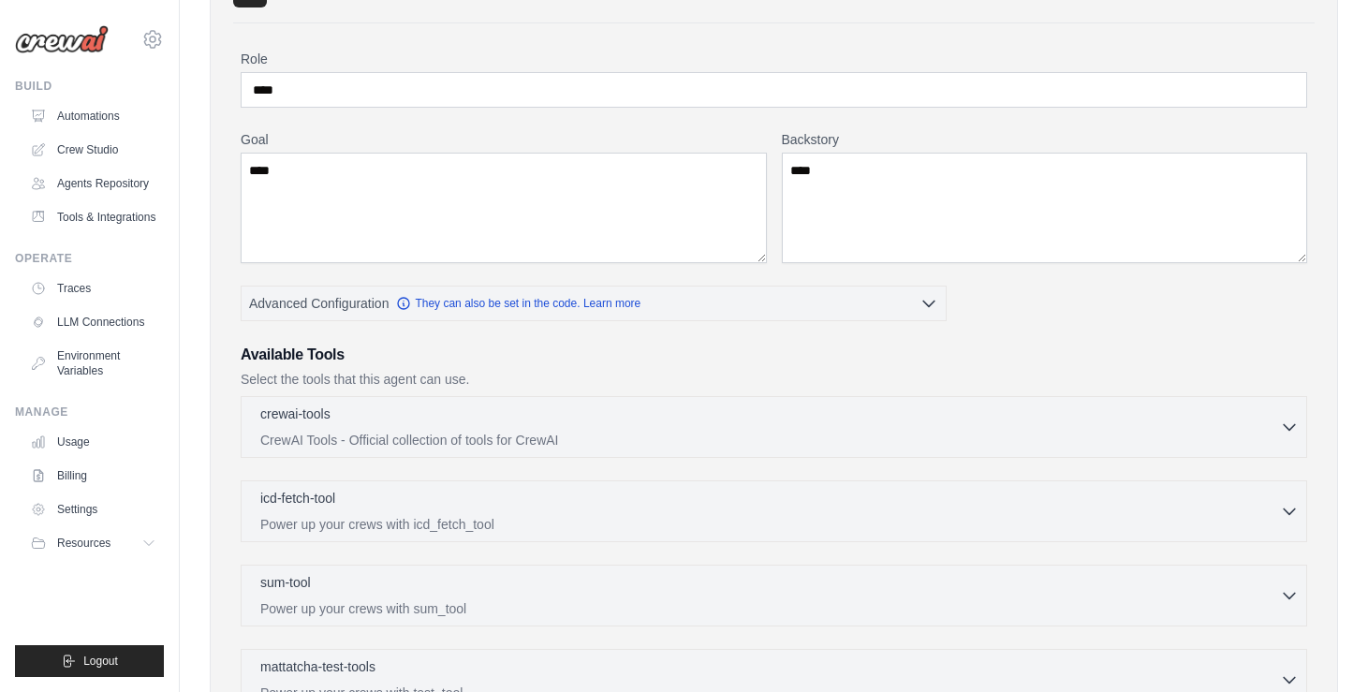
scroll to position [169, 0]
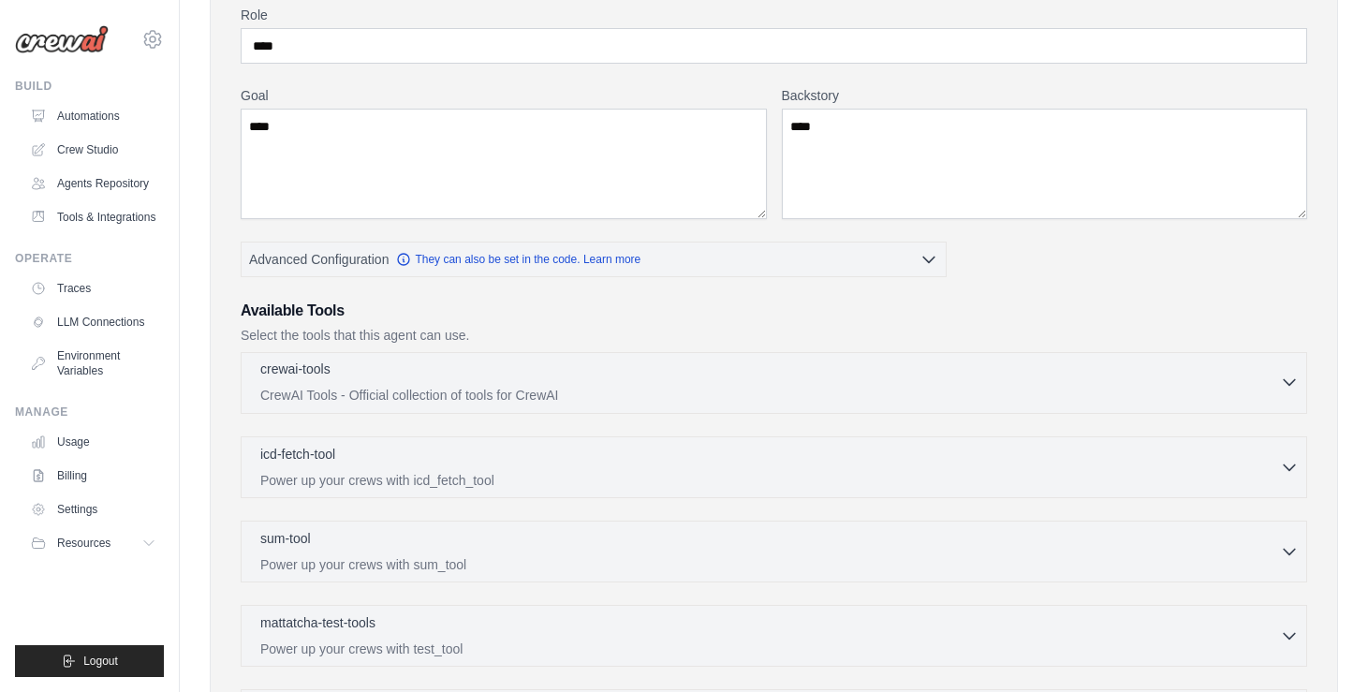
click at [1289, 381] on icon "button" at bounding box center [1289, 382] width 19 height 19
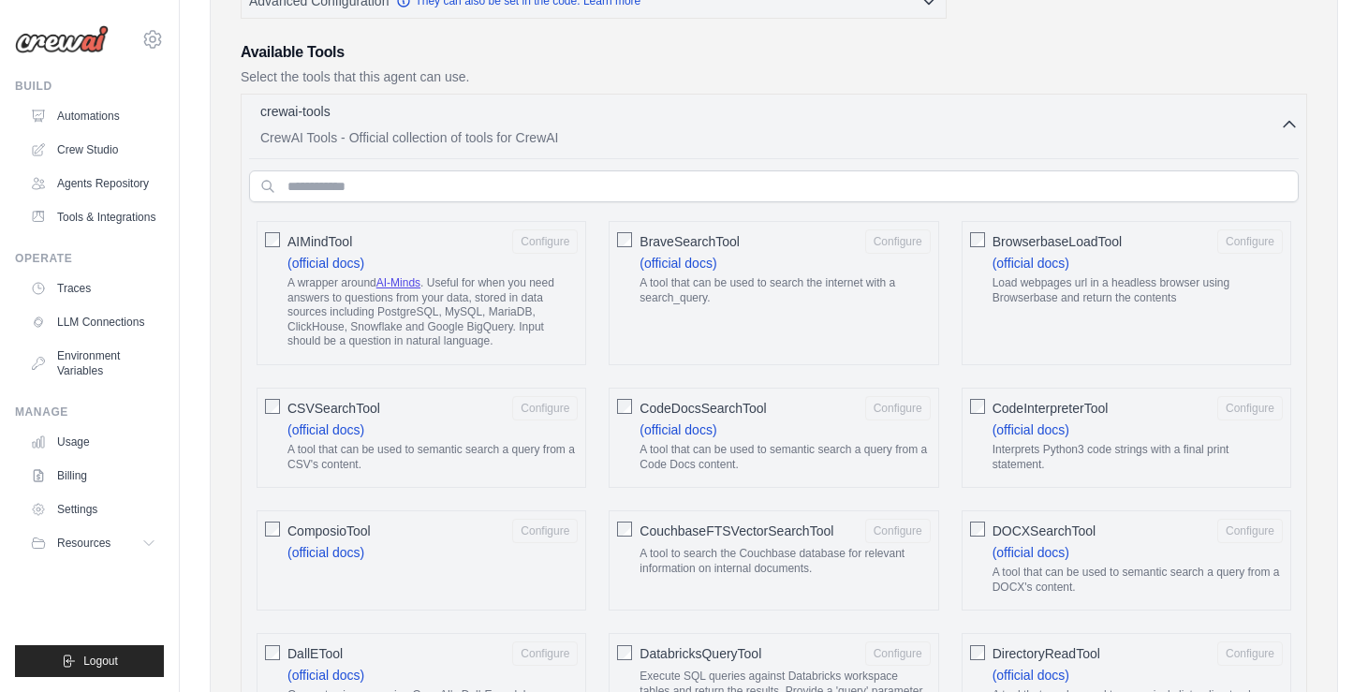
scroll to position [431, 0]
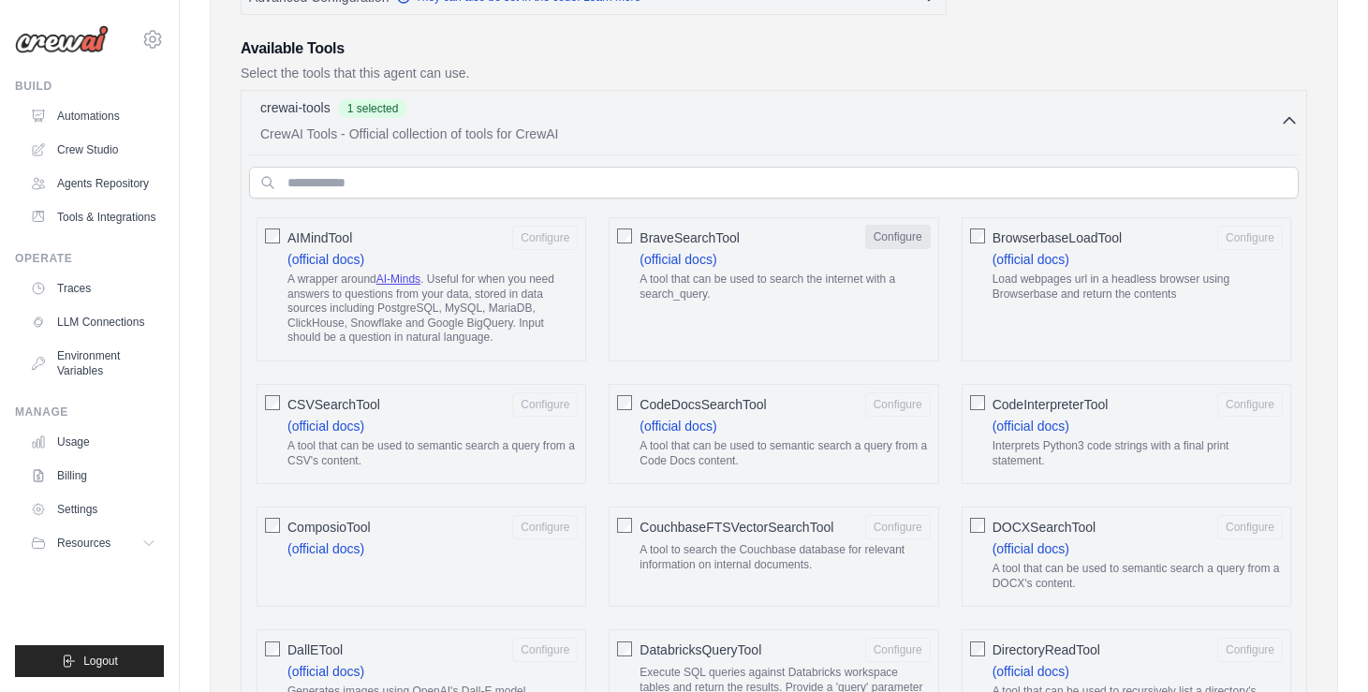
click at [897, 235] on button "Configure" at bounding box center [898, 237] width 66 height 24
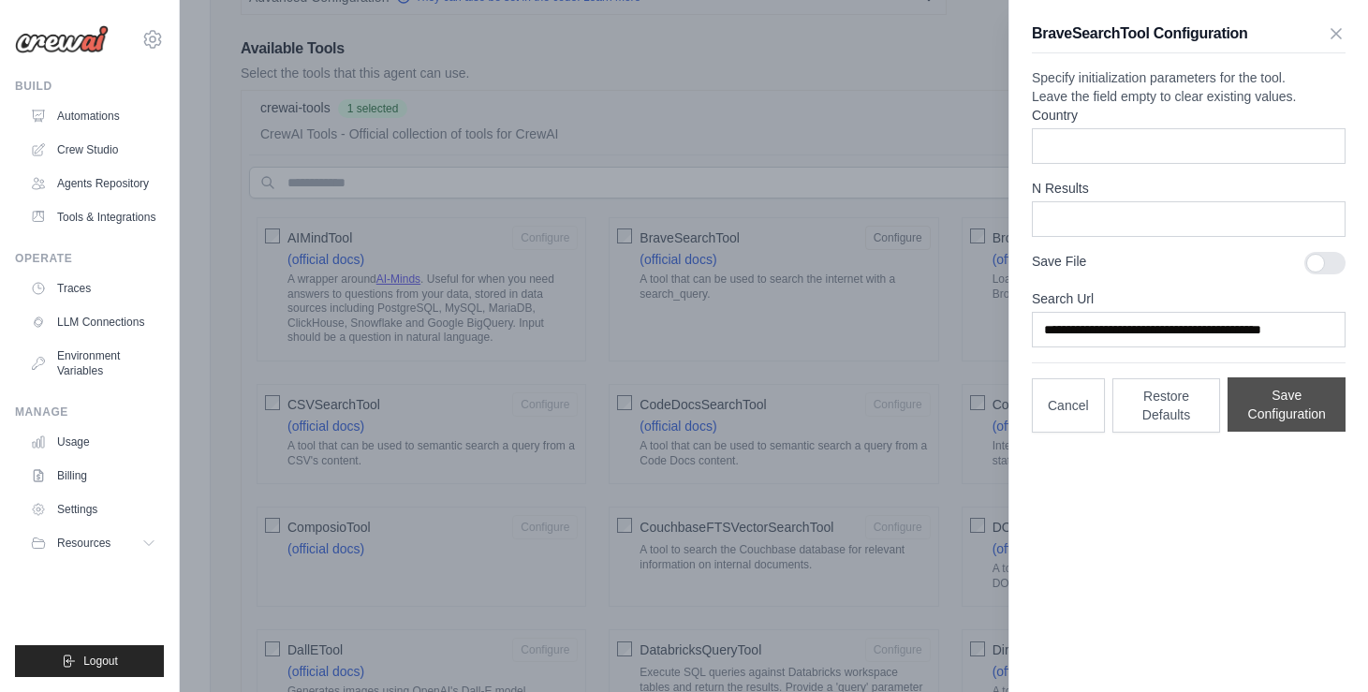
click at [1282, 432] on button "Save Configuration" at bounding box center [1287, 404] width 118 height 54
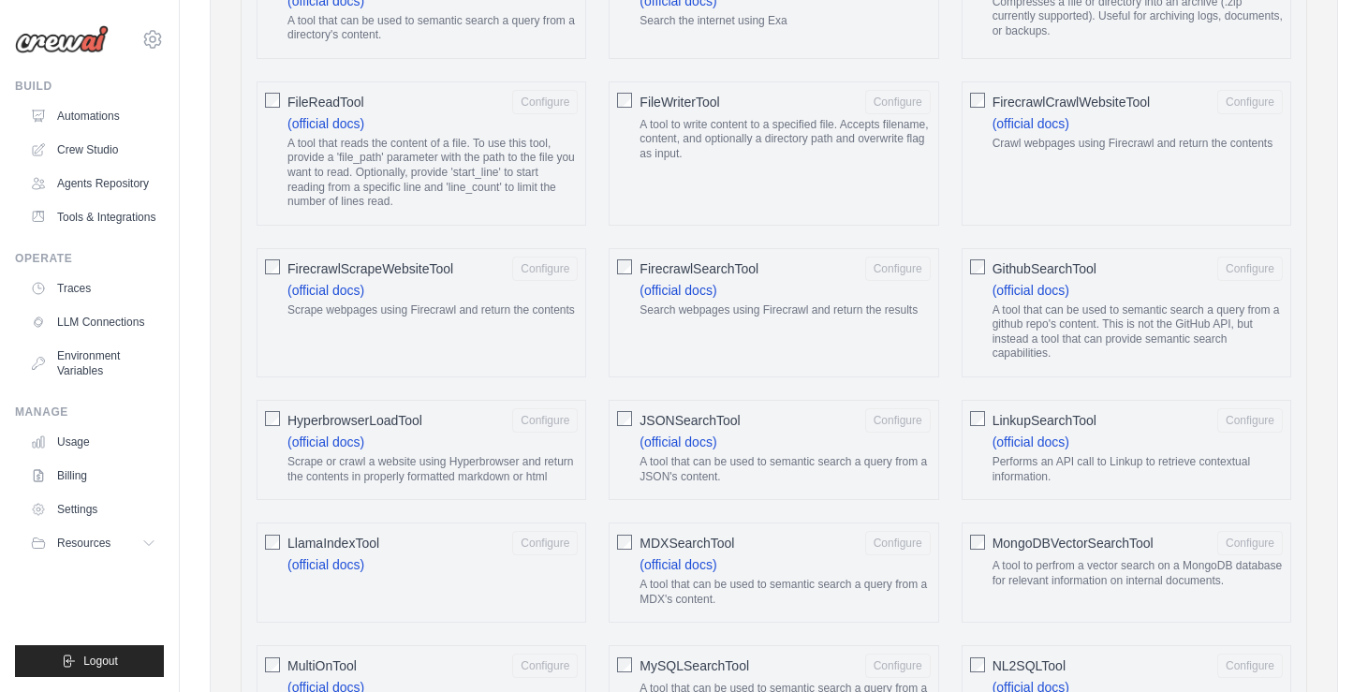
scroll to position [1226, 0]
click at [535, 268] on button "Configure" at bounding box center [545, 267] width 66 height 24
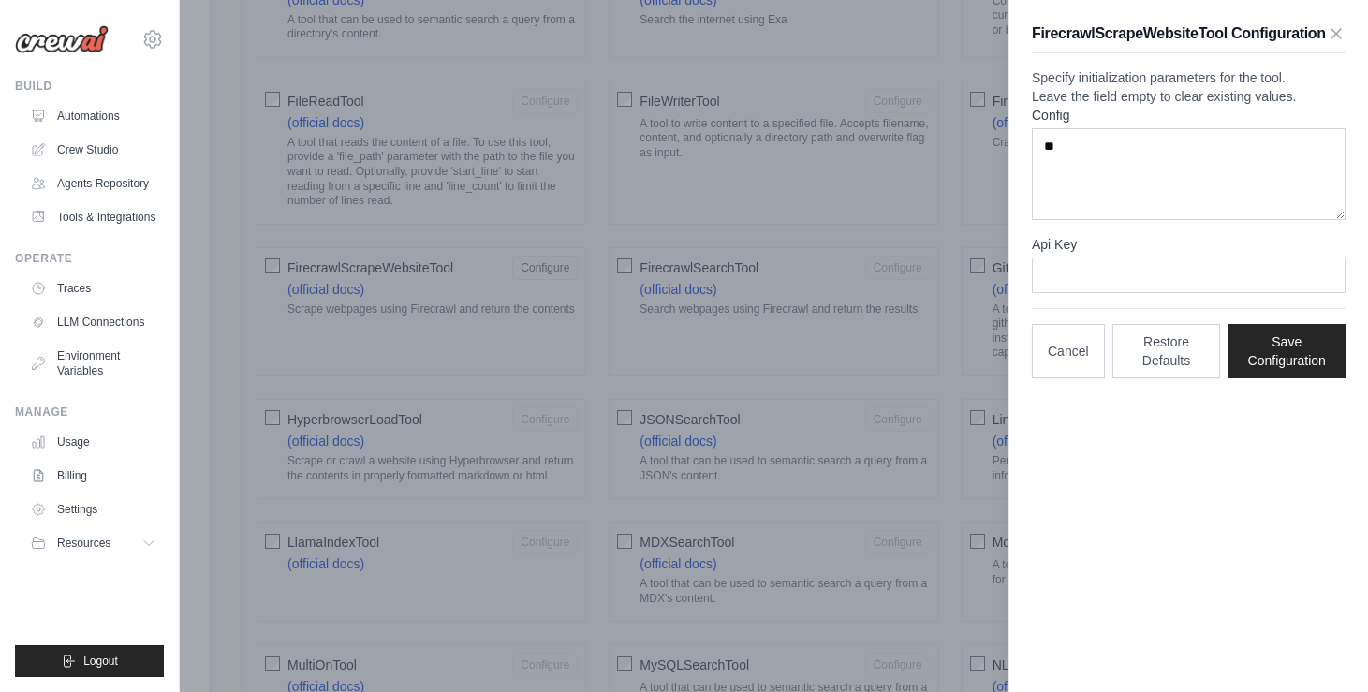
click at [269, 265] on div at bounding box center [684, 346] width 1368 height 692
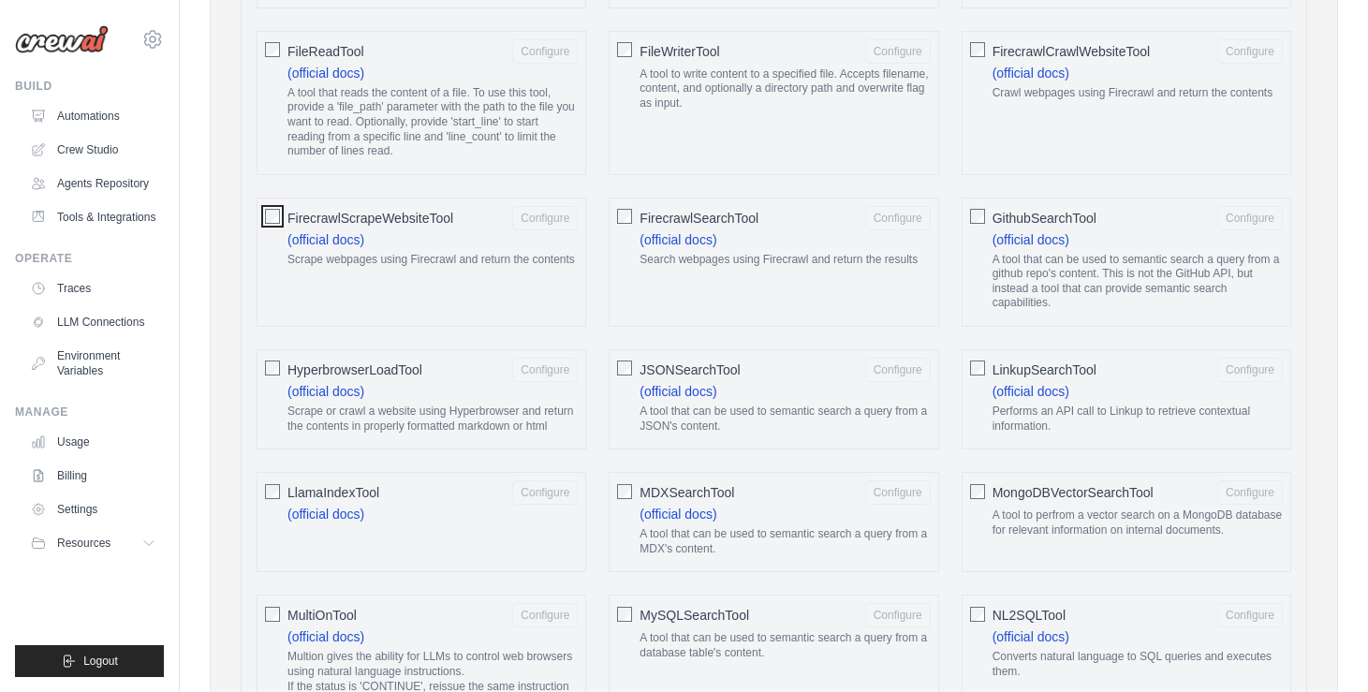
scroll to position [1292, 0]
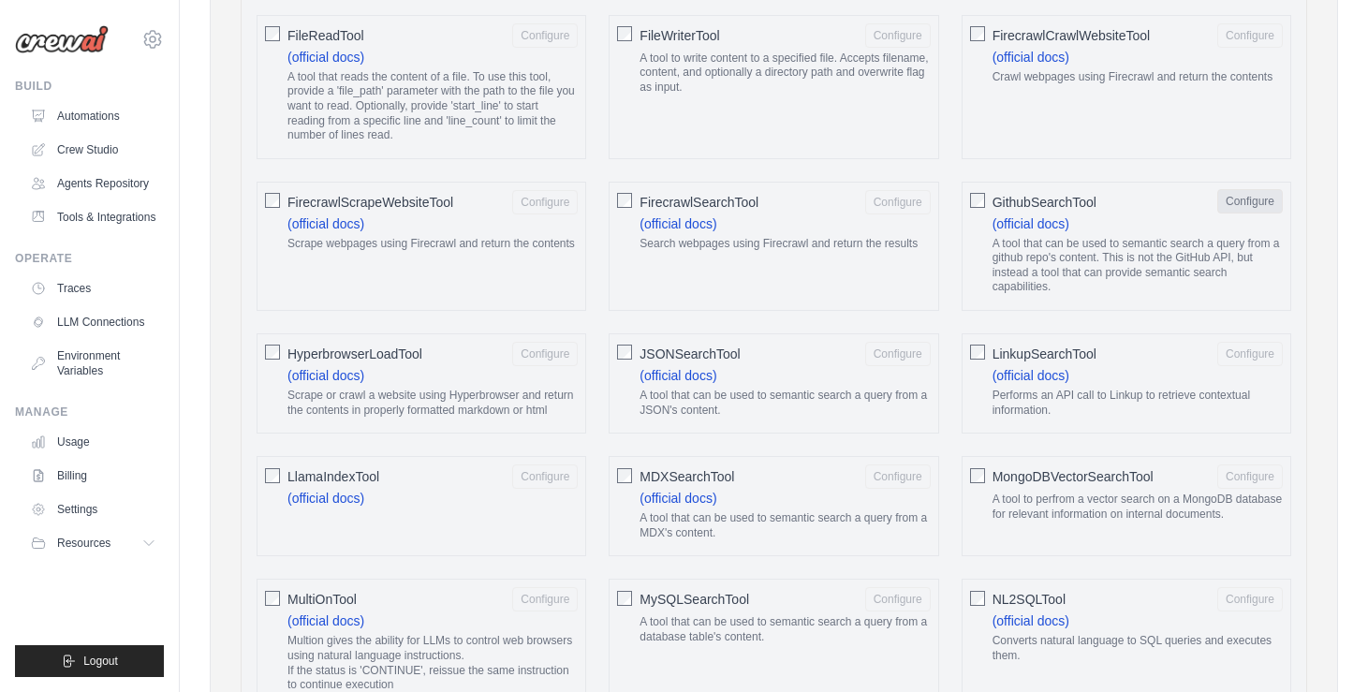
click at [1262, 196] on button "Configure" at bounding box center [1251, 201] width 66 height 24
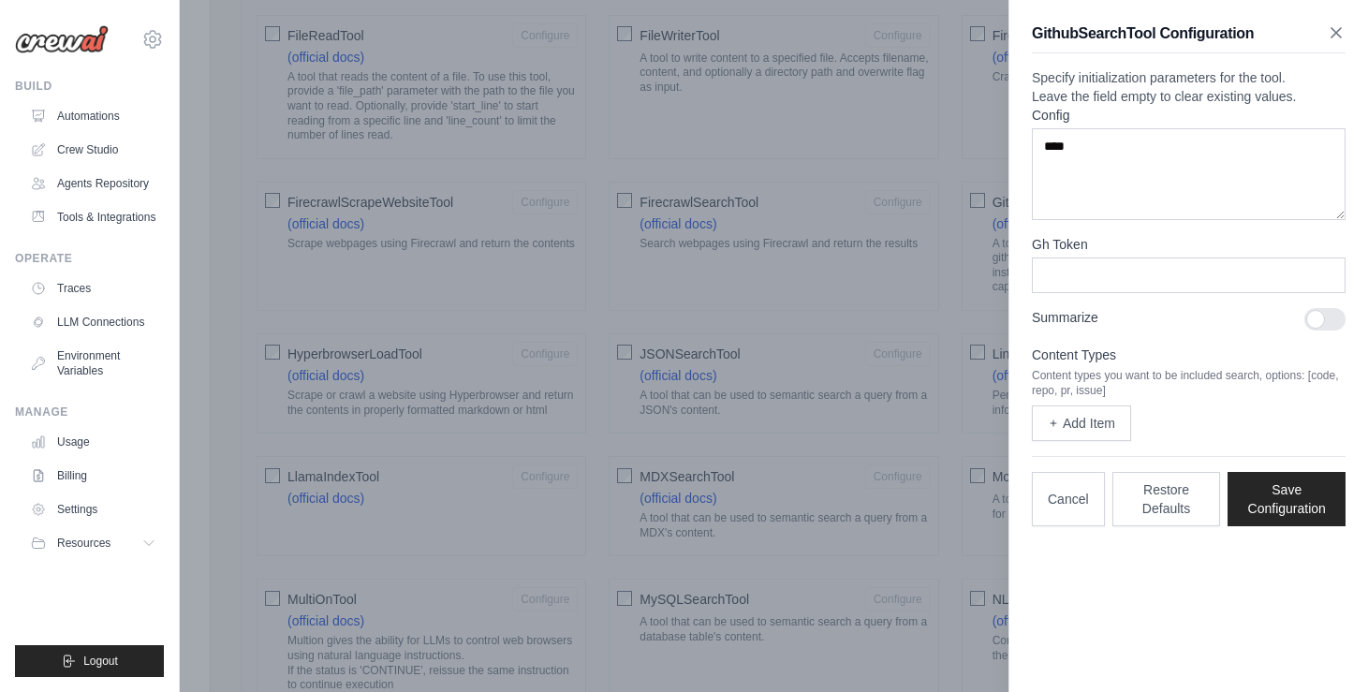
click at [1333, 31] on icon "button" at bounding box center [1336, 32] width 9 height 9
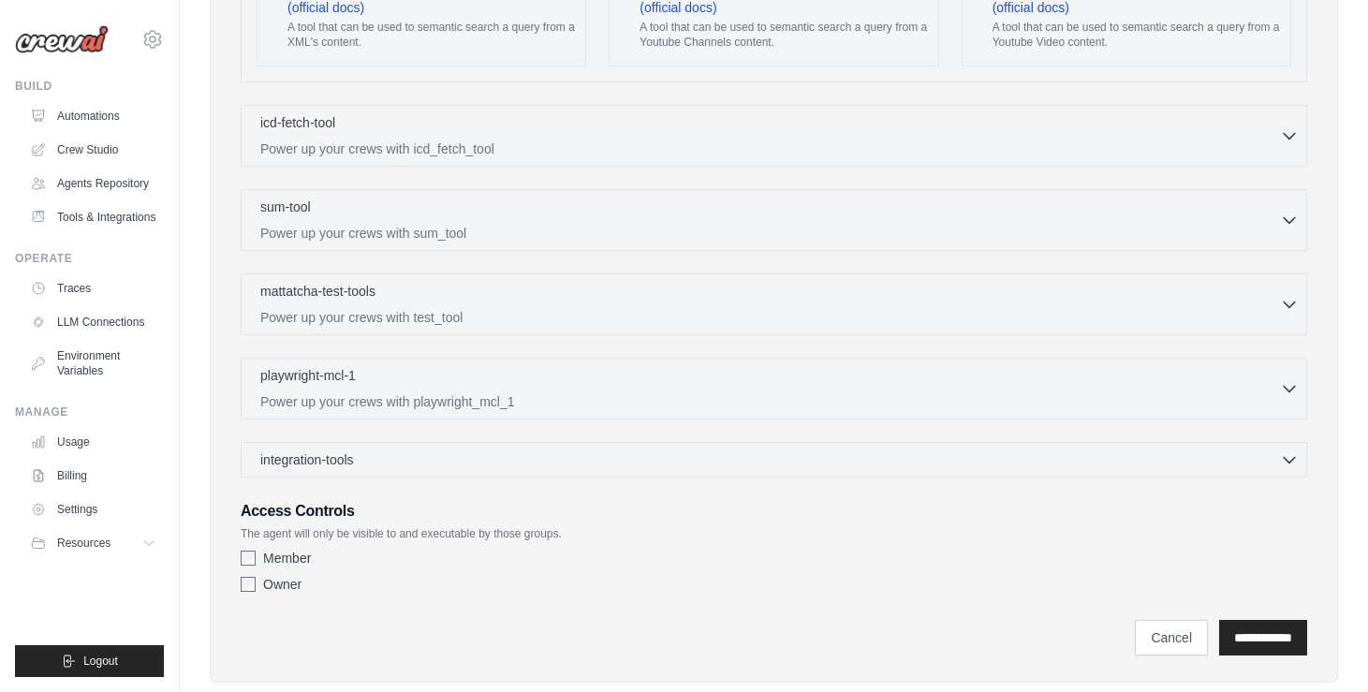
scroll to position [3653, 0]
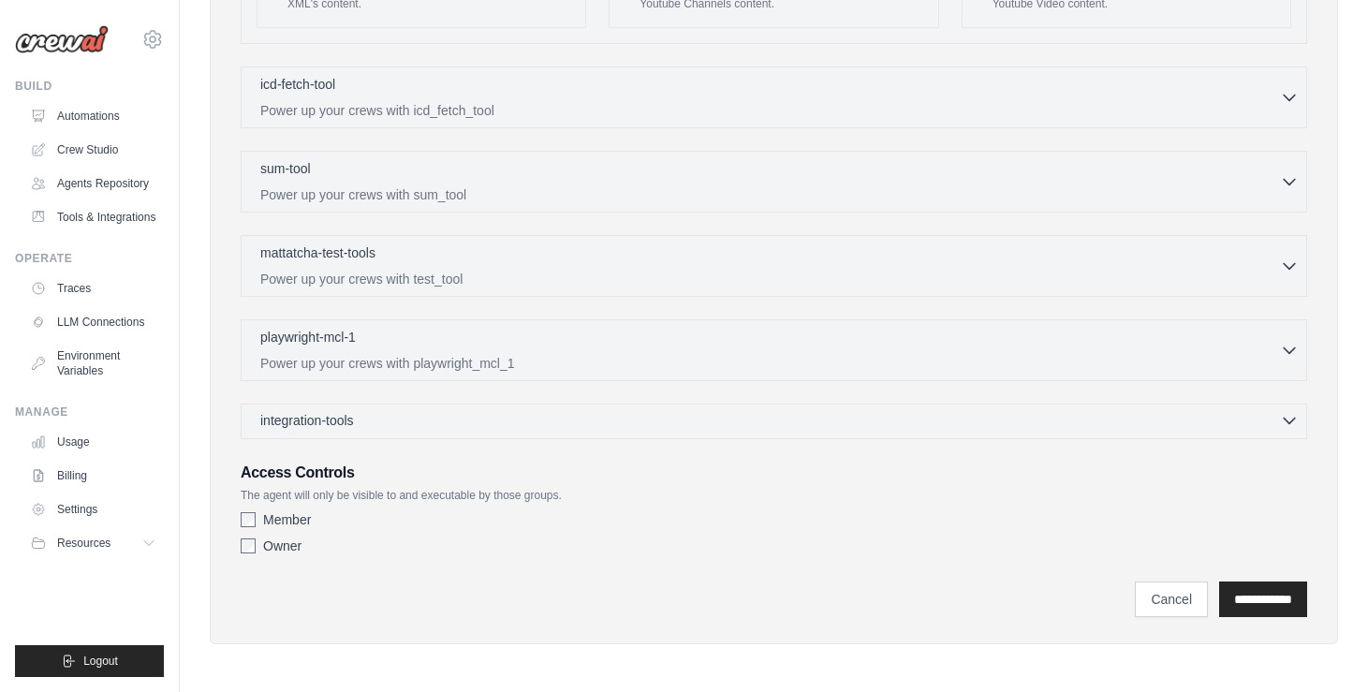
click at [1293, 424] on icon "button" at bounding box center [1289, 420] width 19 height 19
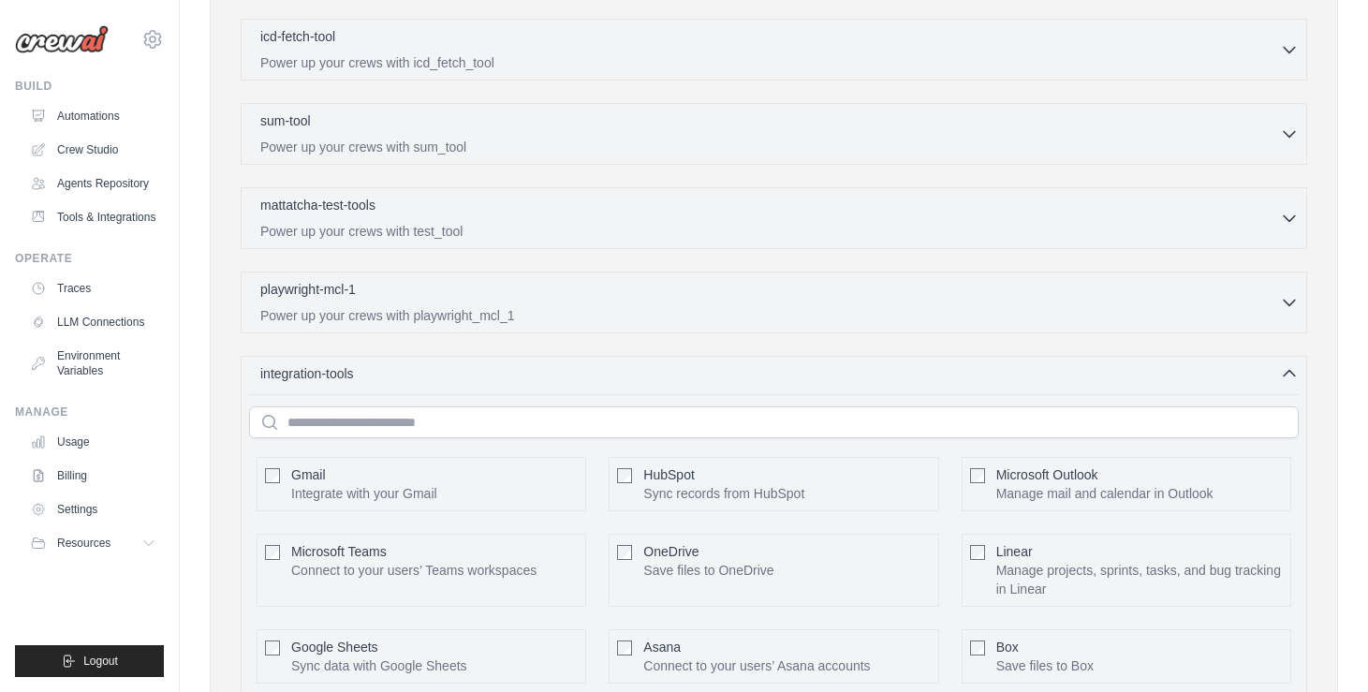
scroll to position [3576, 0]
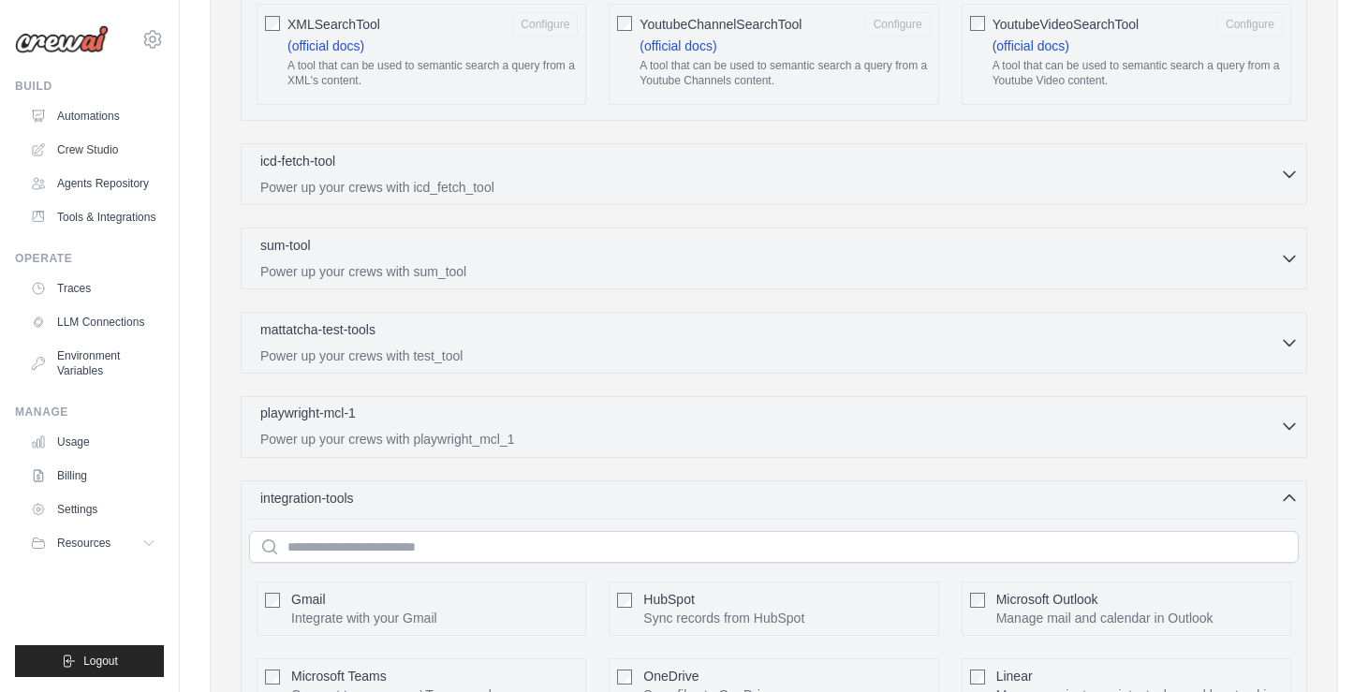
click at [1290, 423] on icon "button" at bounding box center [1289, 426] width 19 height 19
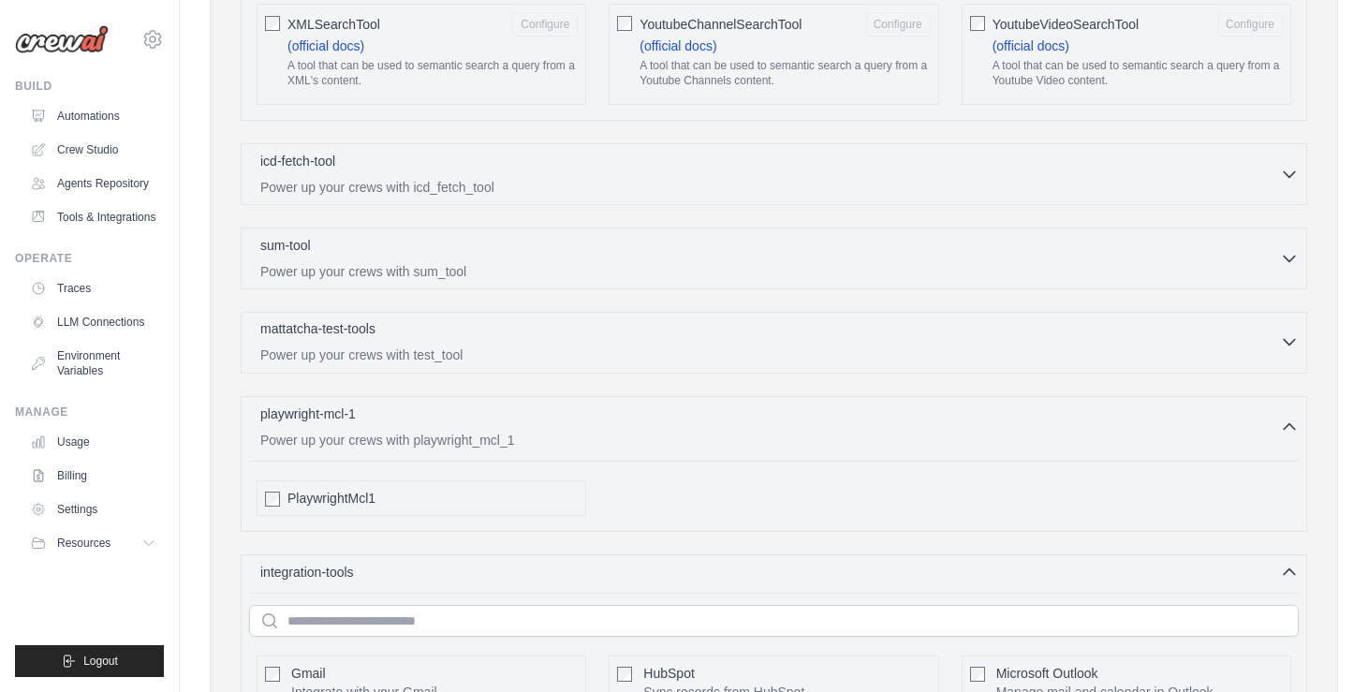
click at [1291, 340] on icon "button" at bounding box center [1289, 342] width 19 height 19
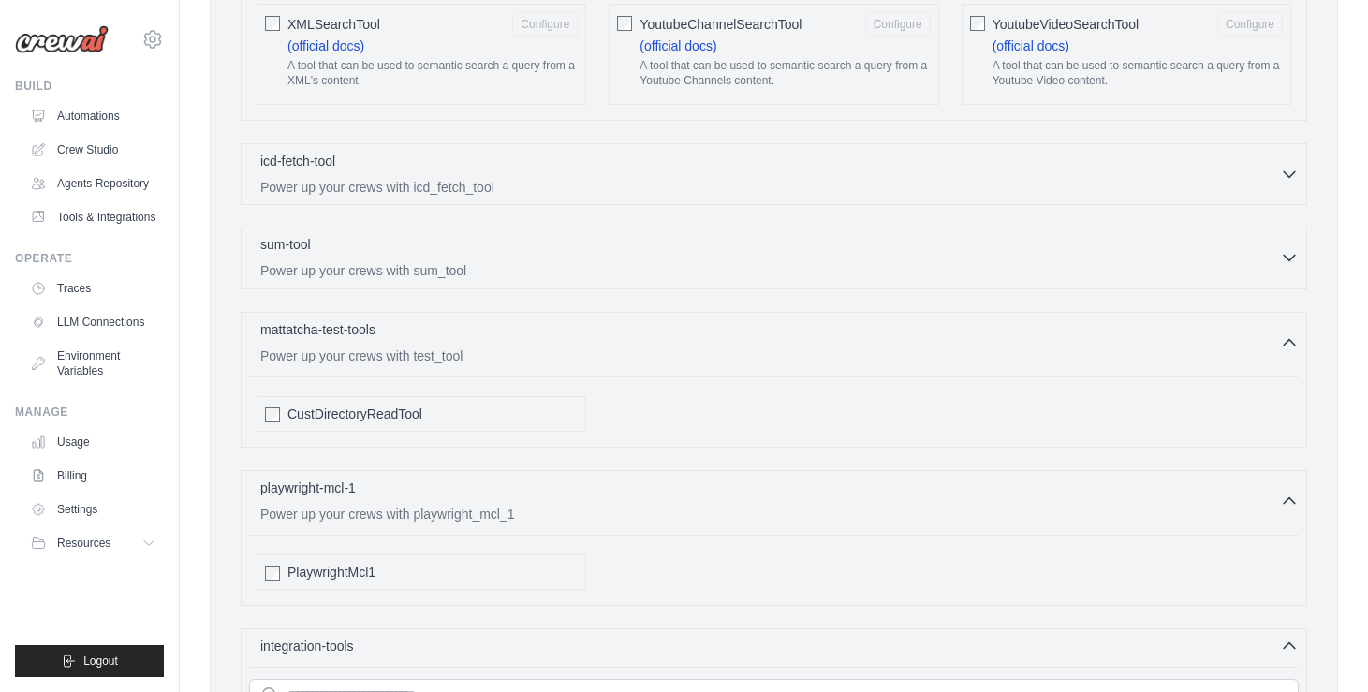
click at [1288, 257] on icon "button" at bounding box center [1289, 258] width 11 height 6
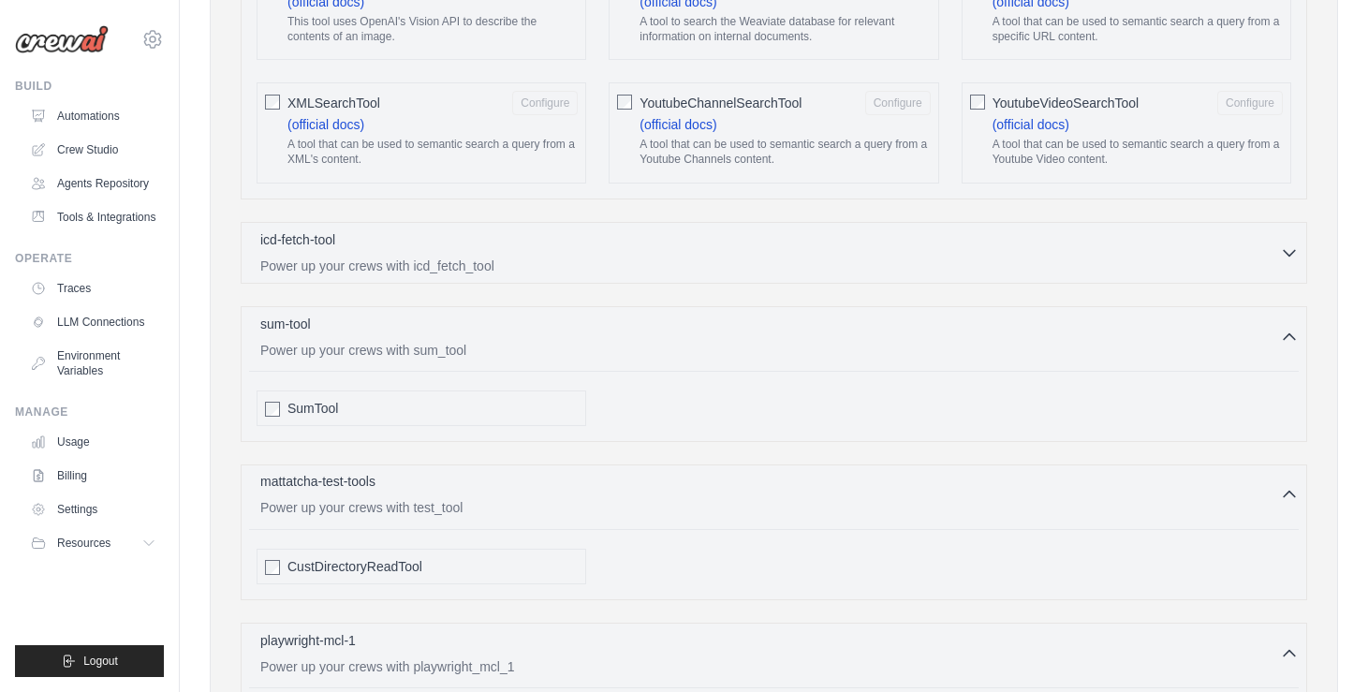
scroll to position [3477, 0]
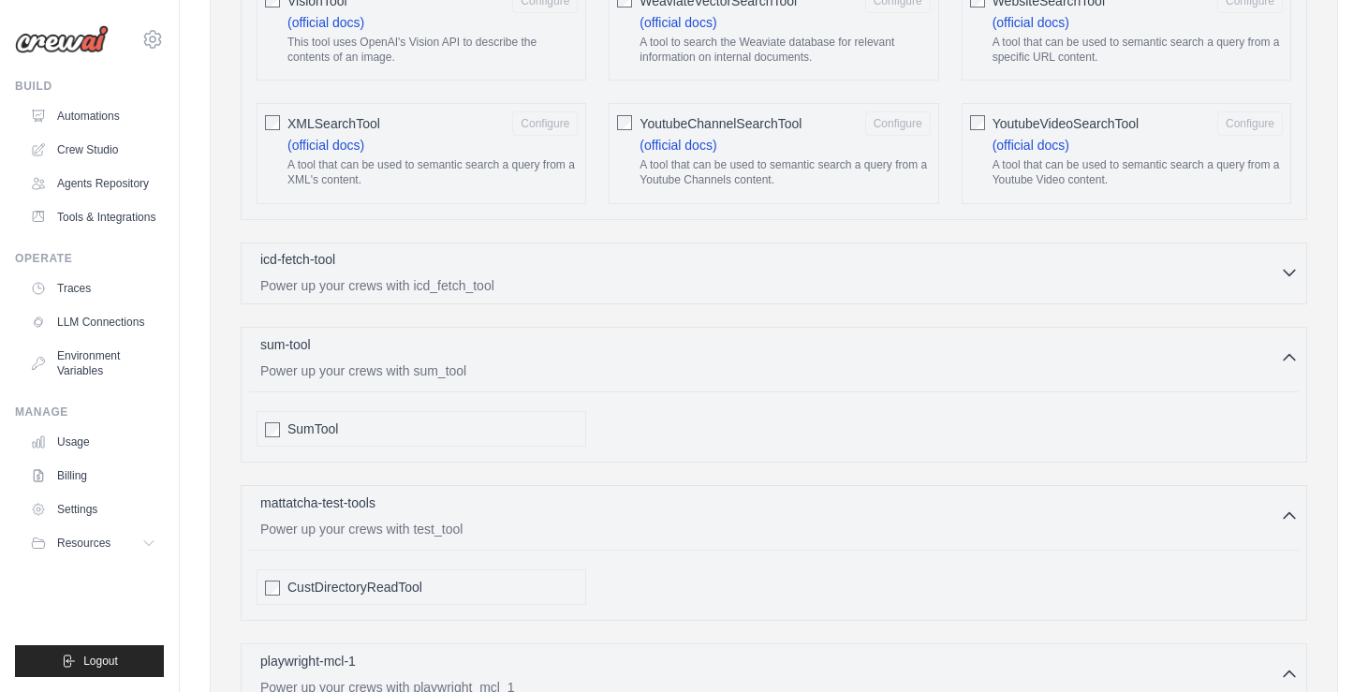
click at [1293, 272] on icon "button" at bounding box center [1289, 273] width 11 height 6
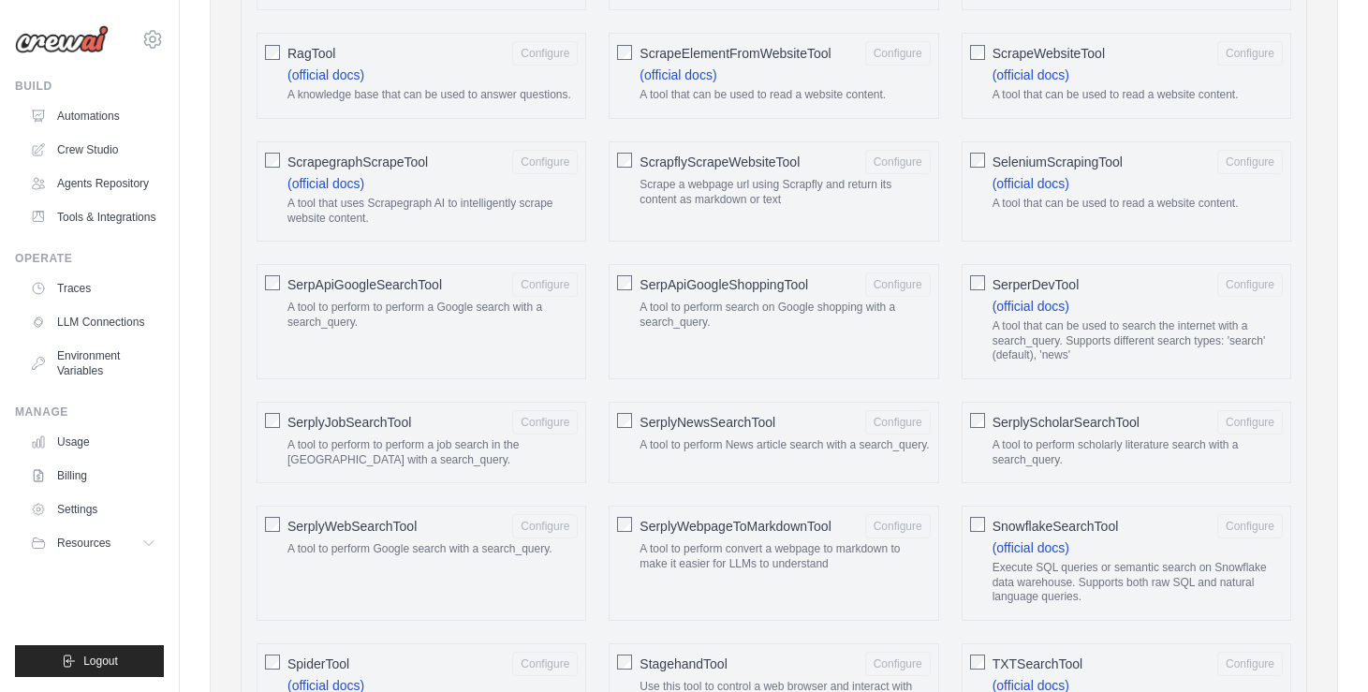
scroll to position [2359, 0]
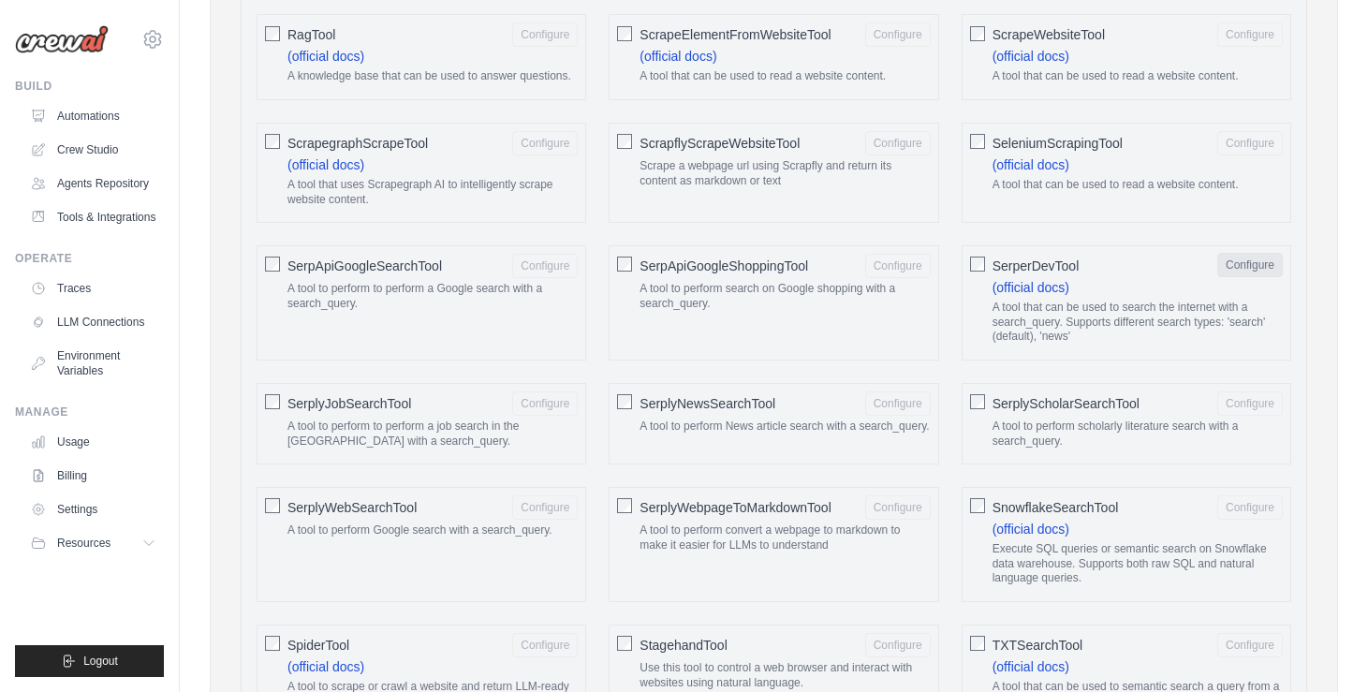
click at [1239, 265] on button "Configure" at bounding box center [1251, 265] width 66 height 24
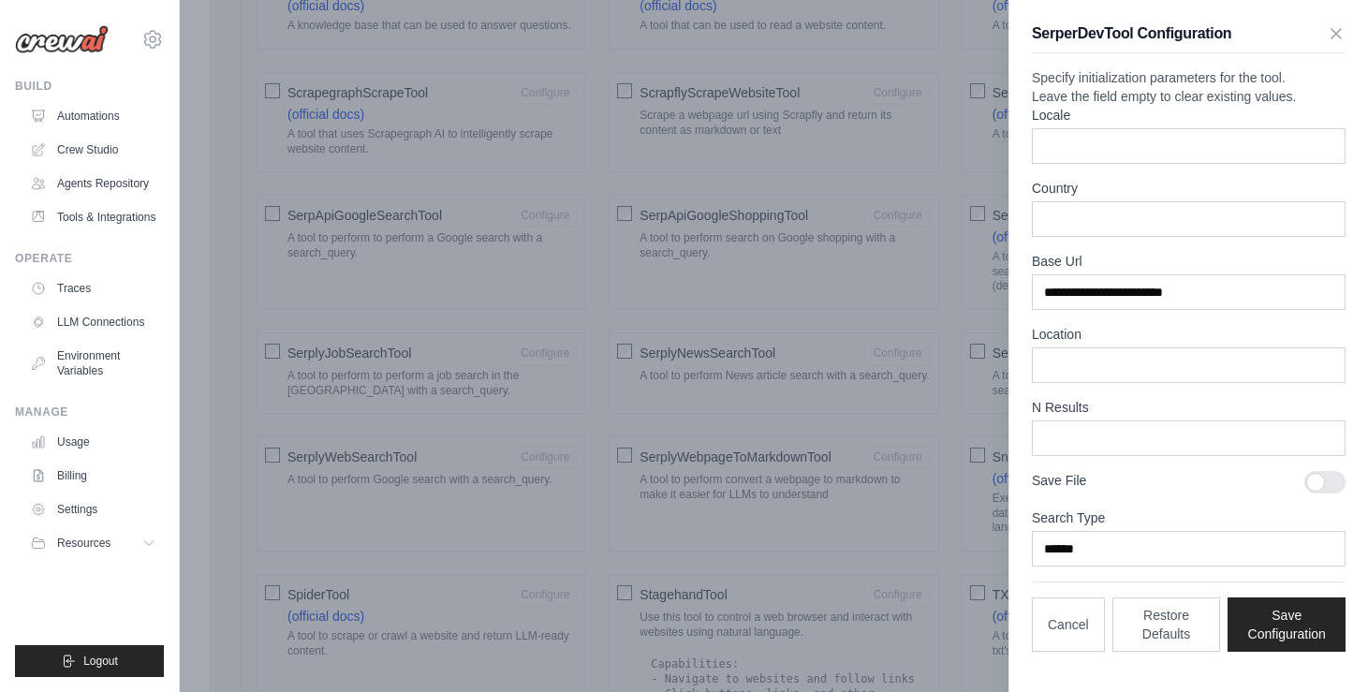
scroll to position [20, 0]
click at [1072, 650] on button "Cancel" at bounding box center [1068, 624] width 73 height 54
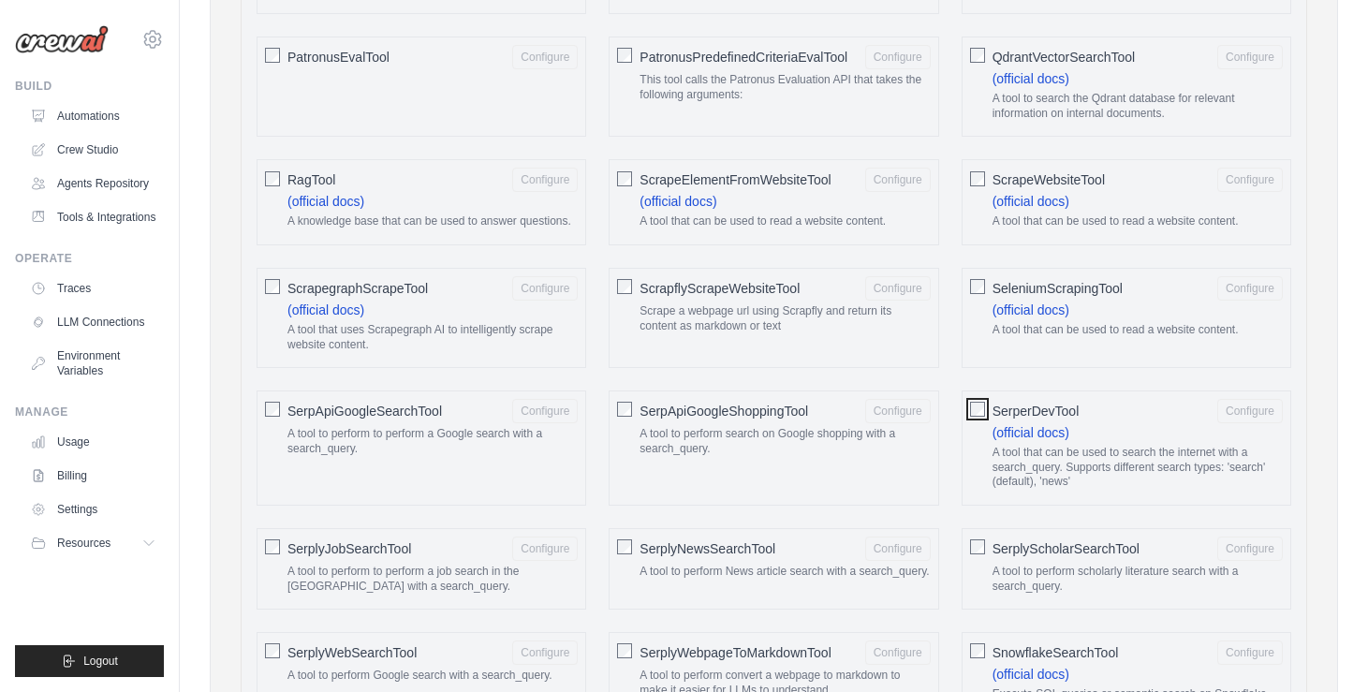
scroll to position [2195, 0]
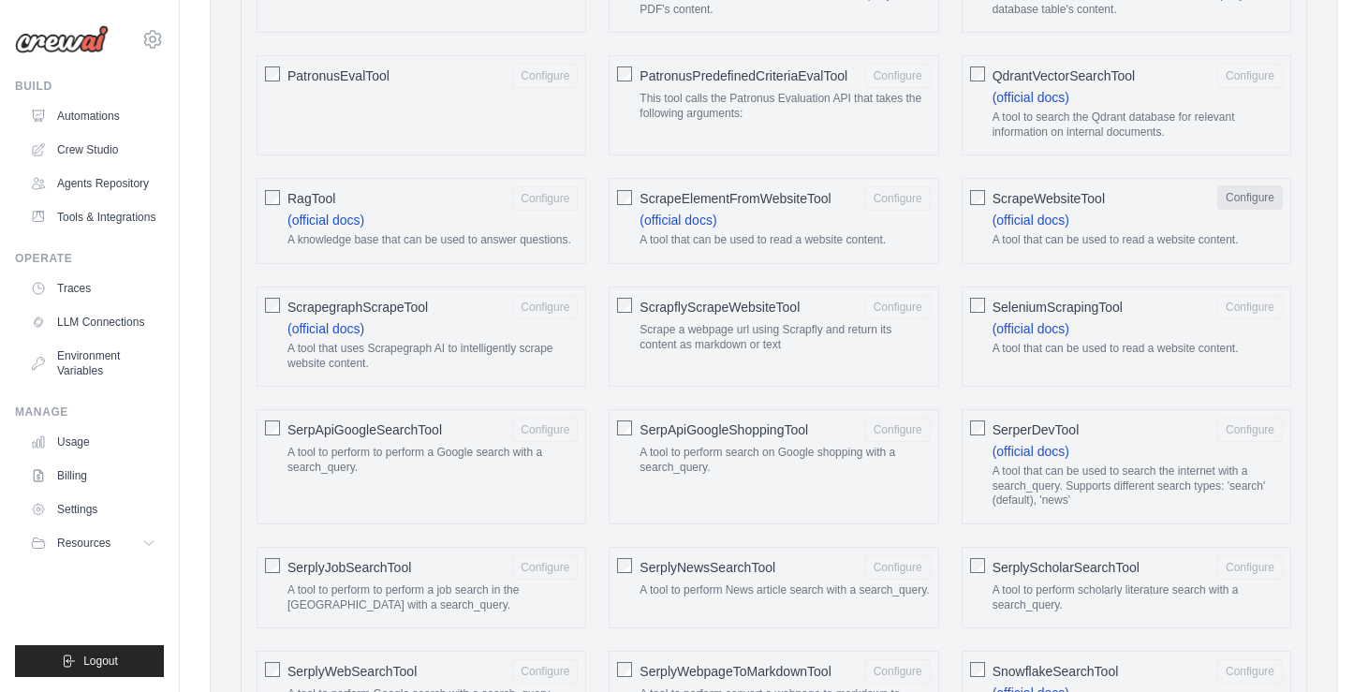
click at [1274, 200] on button "Configure" at bounding box center [1251, 197] width 66 height 24
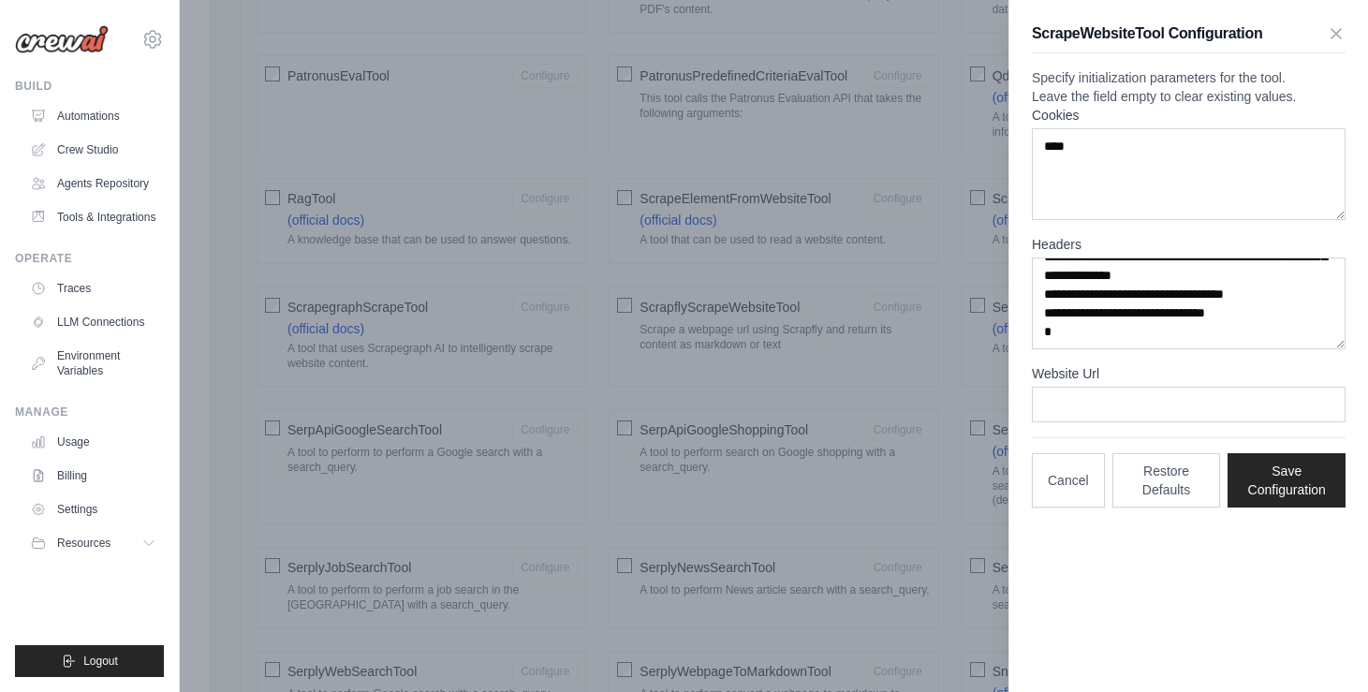
scroll to position [0, 0]
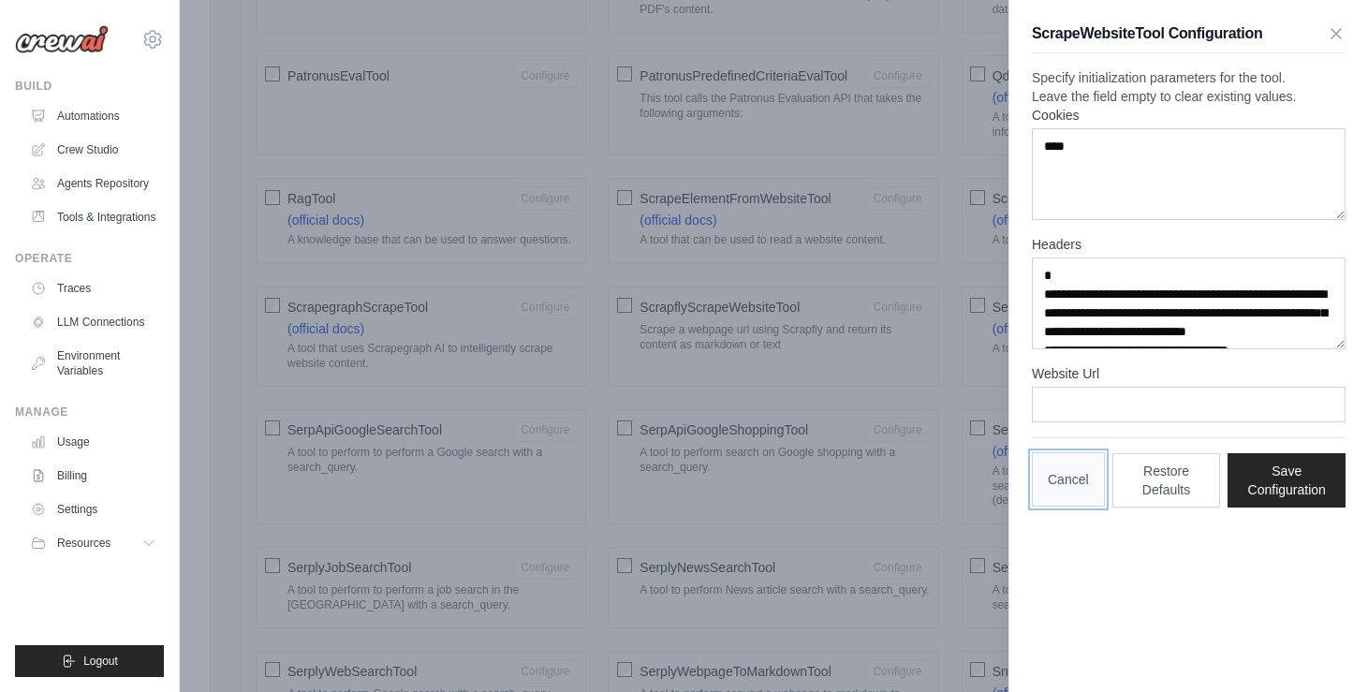
click at [1080, 507] on button "Cancel" at bounding box center [1068, 479] width 73 height 54
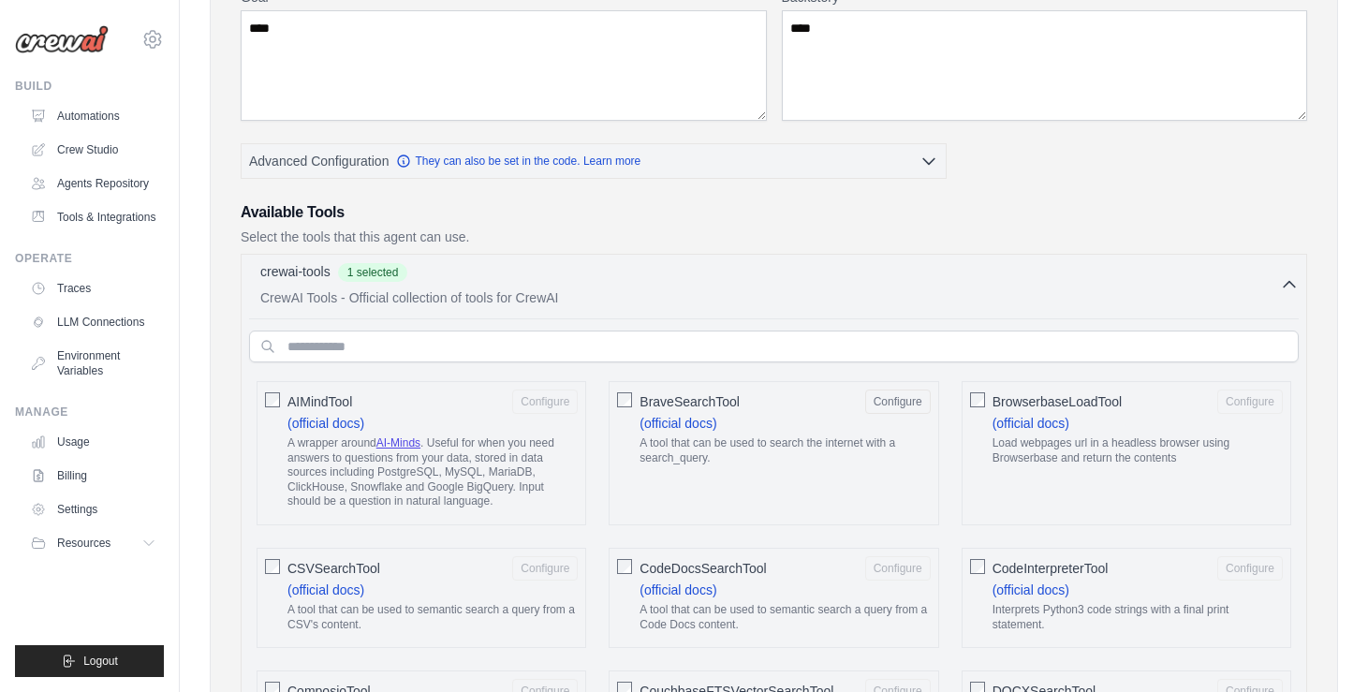
scroll to position [274, 0]
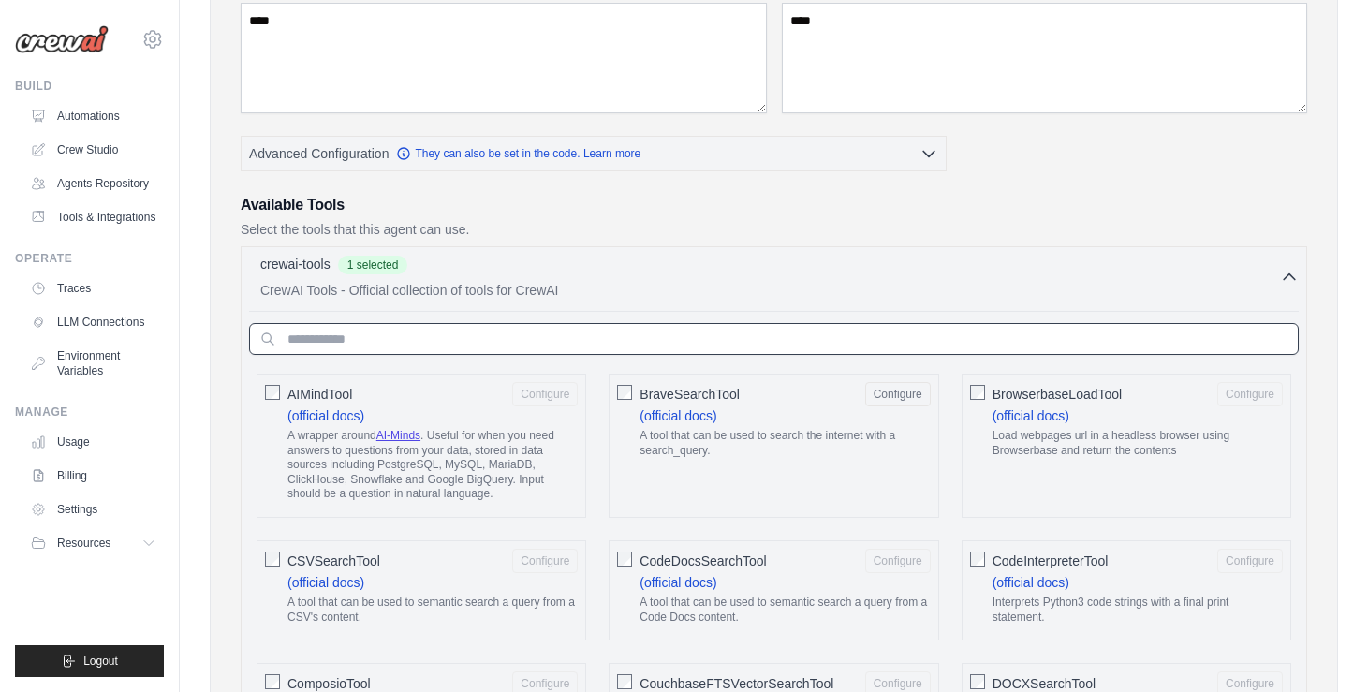
click at [833, 342] on input "text" at bounding box center [774, 339] width 1050 height 32
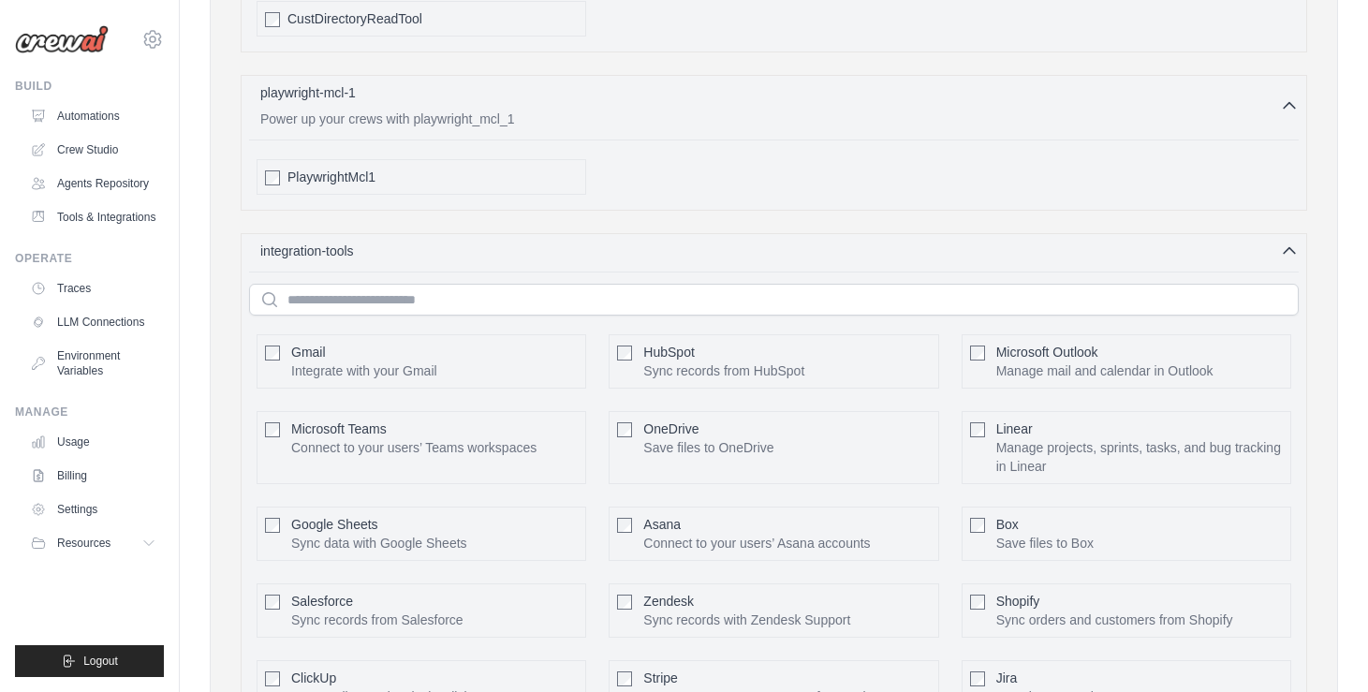
scroll to position [1522, 0]
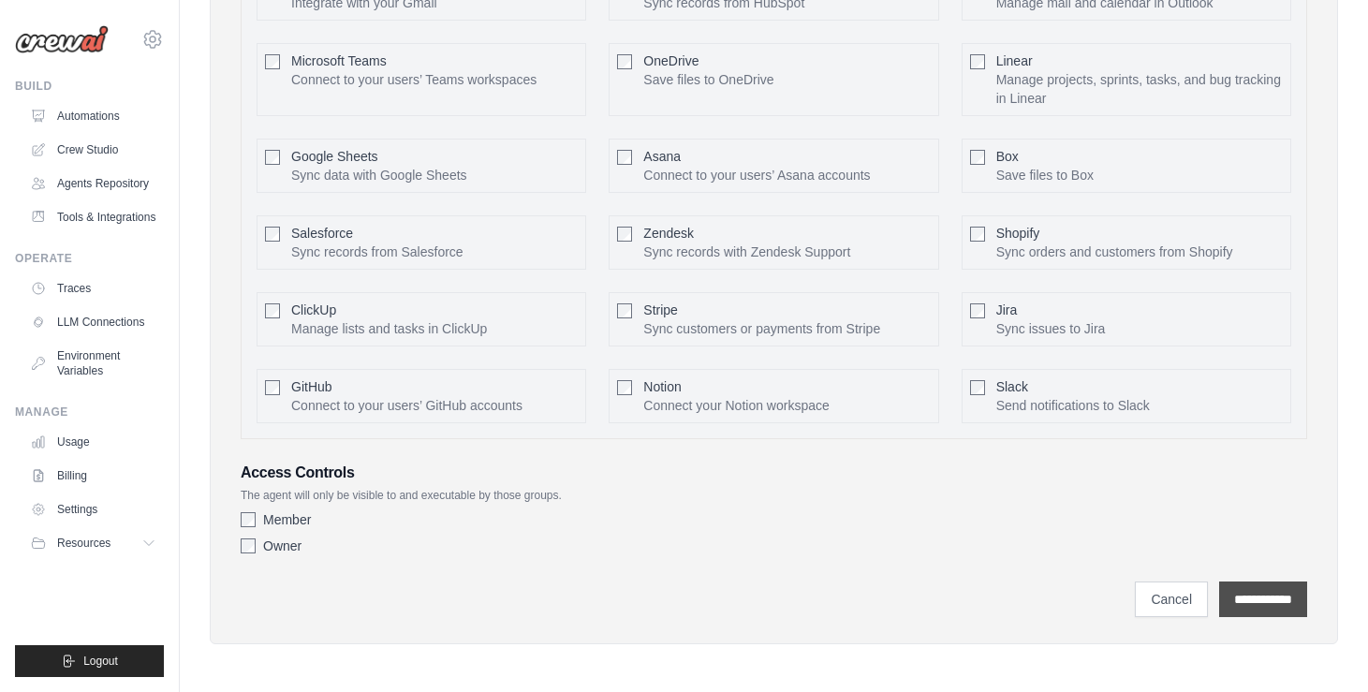
type input "*******"
click at [1286, 597] on input "**********" at bounding box center [1264, 600] width 88 height 36
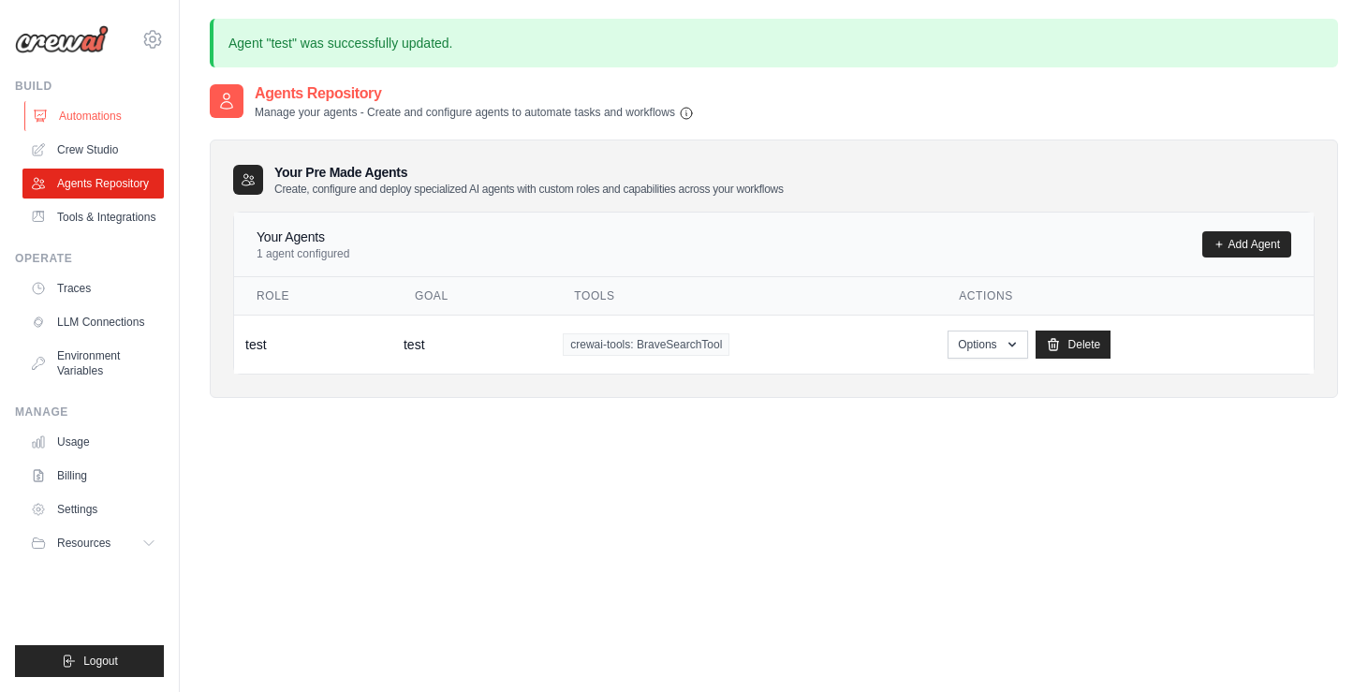
click at [83, 111] on link "Automations" at bounding box center [94, 116] width 141 height 30
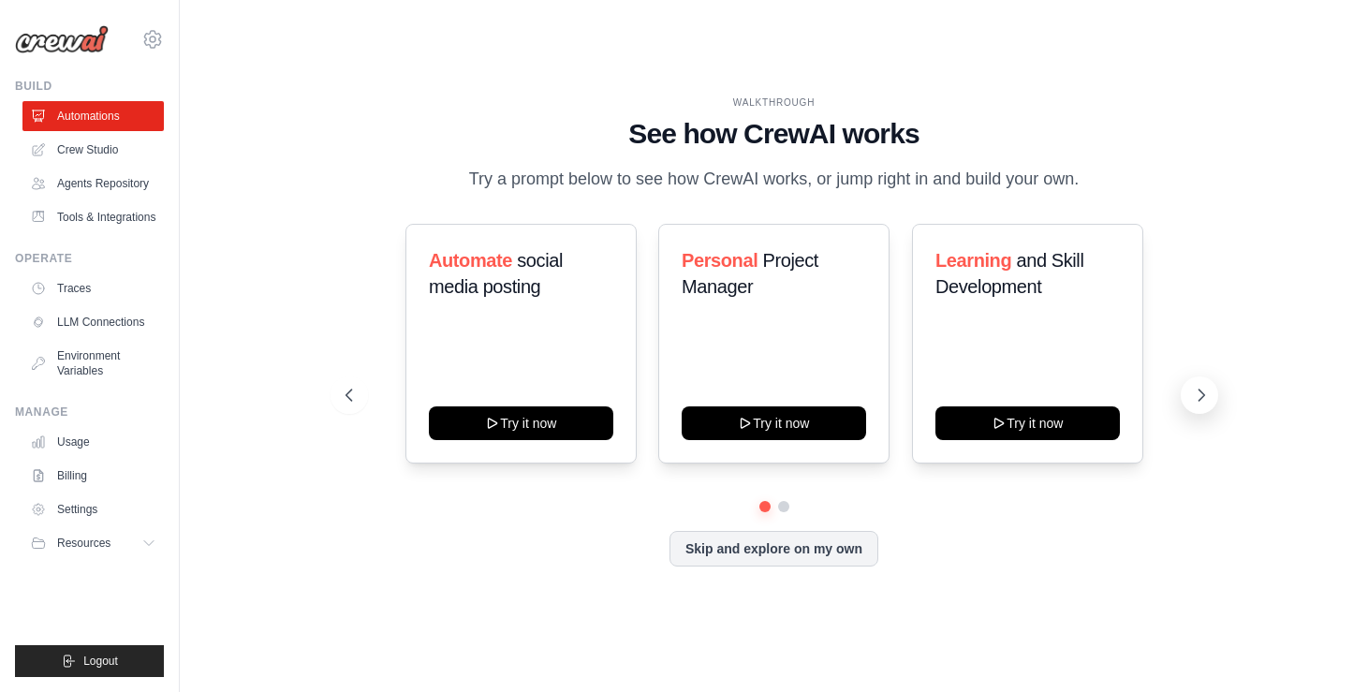
click at [1205, 392] on icon at bounding box center [1201, 395] width 19 height 19
click at [72, 149] on link "Crew Studio" at bounding box center [94, 150] width 141 height 30
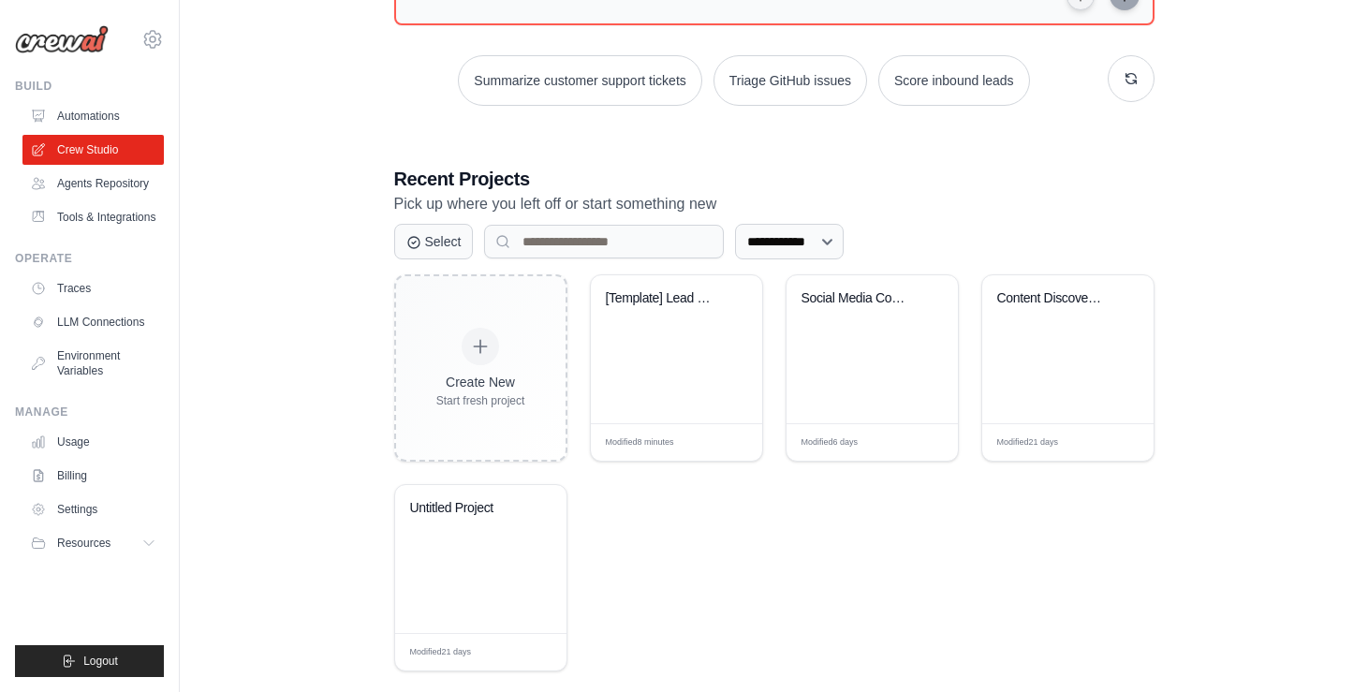
scroll to position [272, 0]
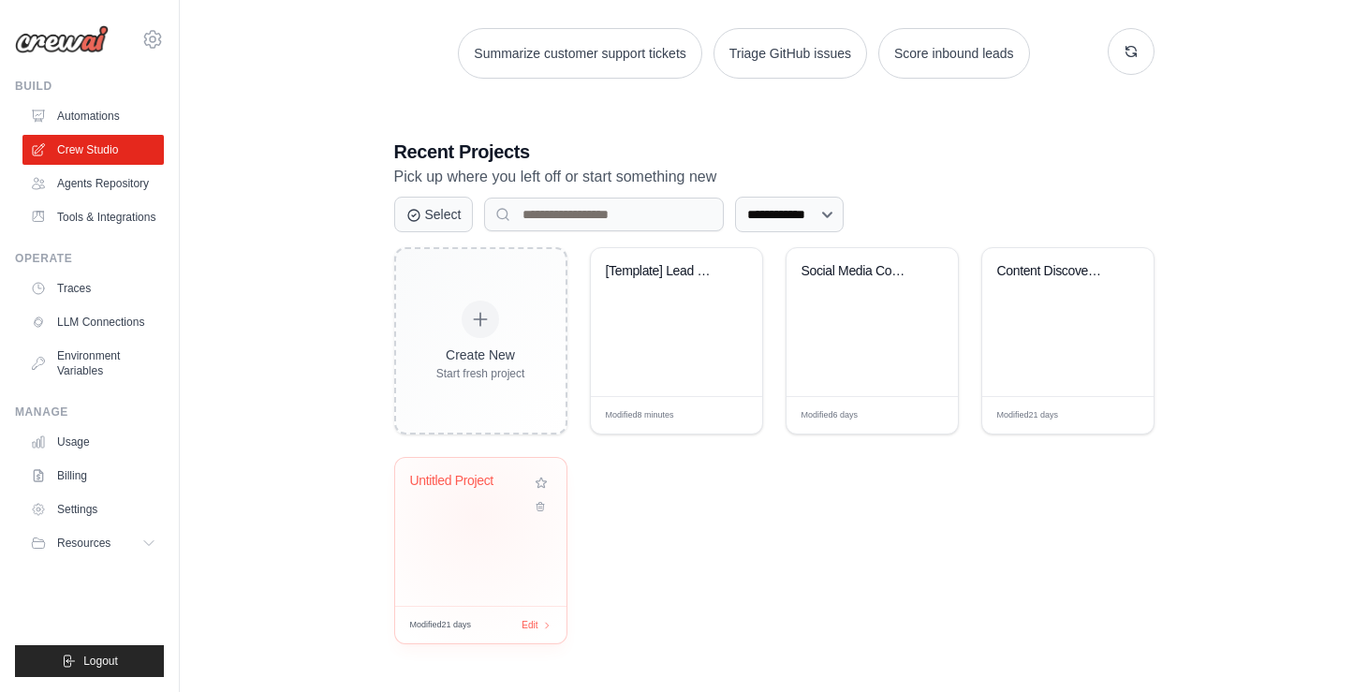
click at [477, 516] on div "Untitled Project" at bounding box center [480, 532] width 171 height 148
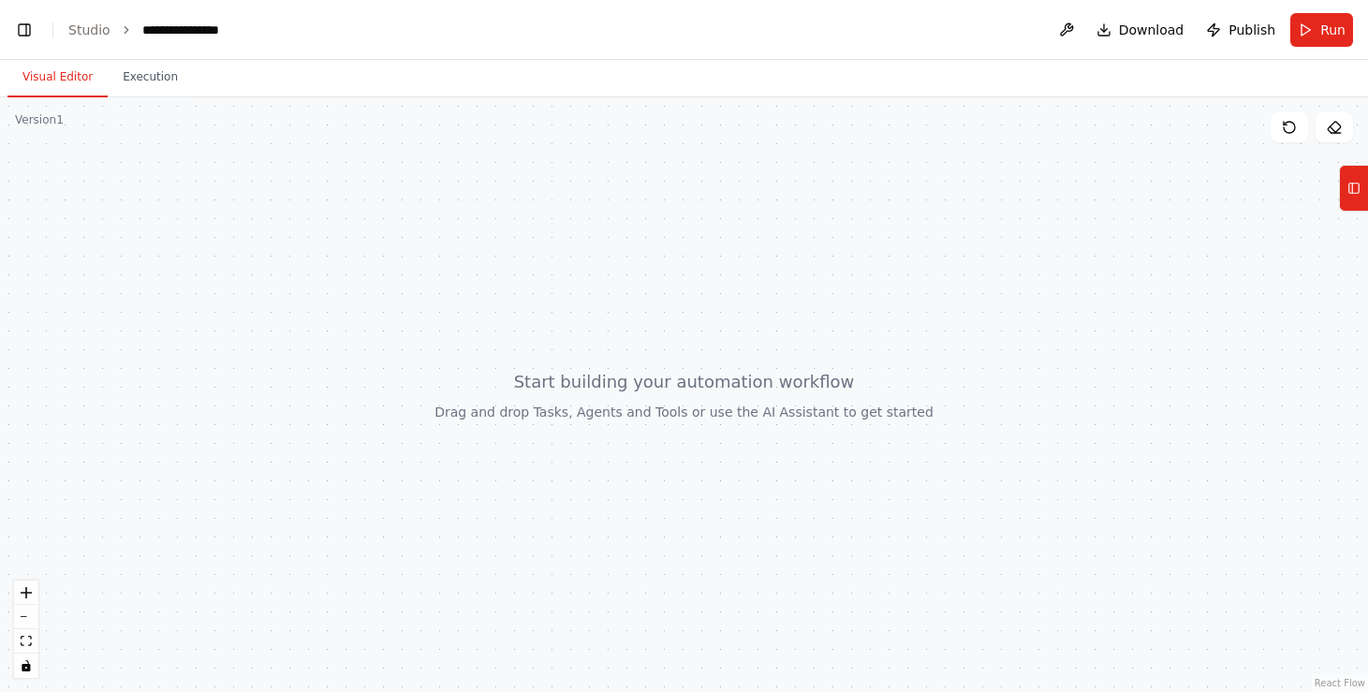
scroll to position [13034, 0]
click at [445, 262] on div at bounding box center [684, 394] width 1368 height 595
click at [1354, 197] on icon at bounding box center [1354, 188] width 13 height 30
click at [1335, 122] on icon at bounding box center [1334, 127] width 12 height 11
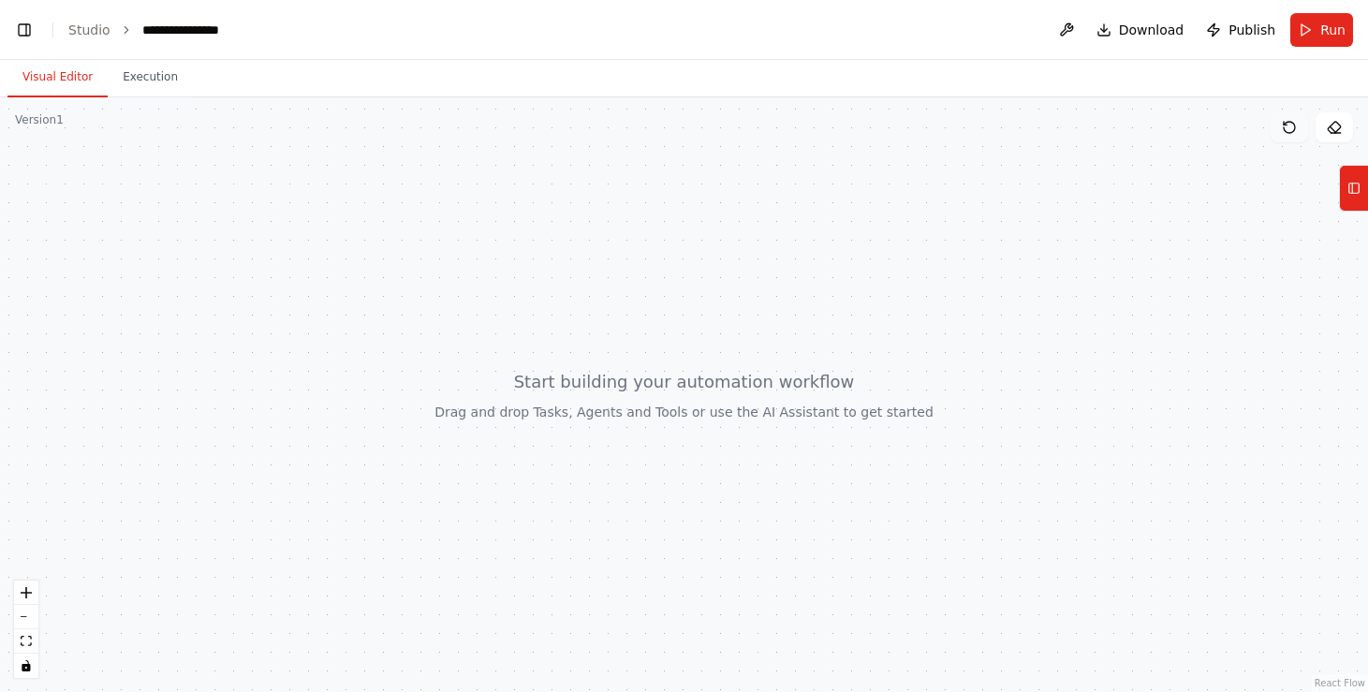
click at [1285, 121] on icon at bounding box center [1289, 127] width 15 height 15
click at [64, 330] on div at bounding box center [684, 394] width 1368 height 595
click at [147, 87] on button "Execution" at bounding box center [150, 77] width 85 height 39
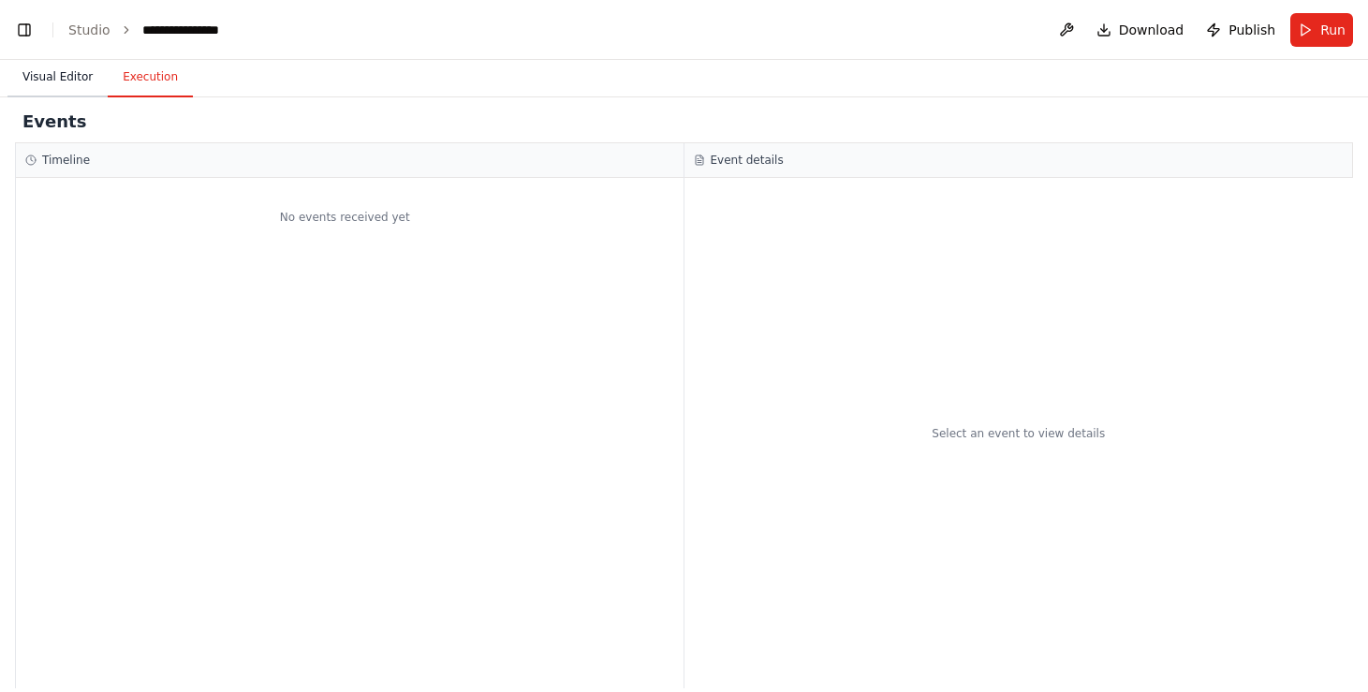
click at [57, 94] on button "Visual Editor" at bounding box center [57, 77] width 100 height 39
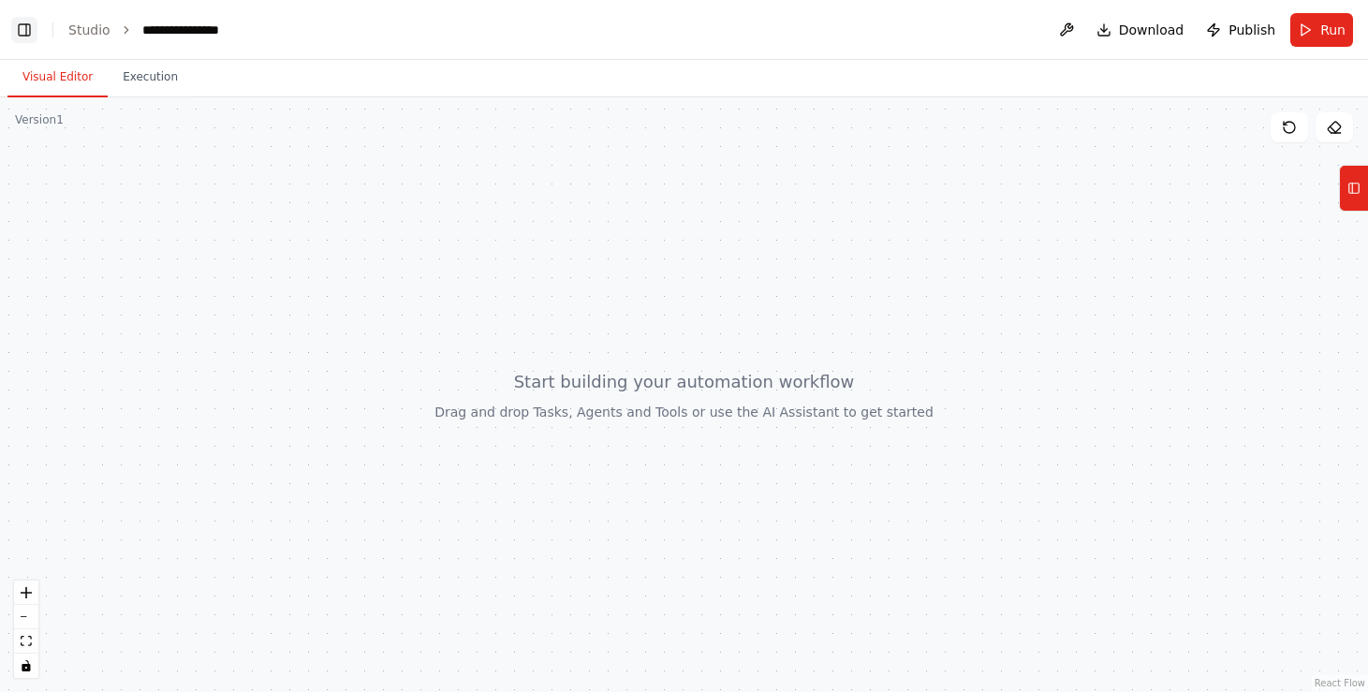
click at [23, 27] on button "Toggle Left Sidebar" at bounding box center [24, 30] width 26 height 26
click at [103, 29] on link "Studio" at bounding box center [89, 29] width 42 height 15
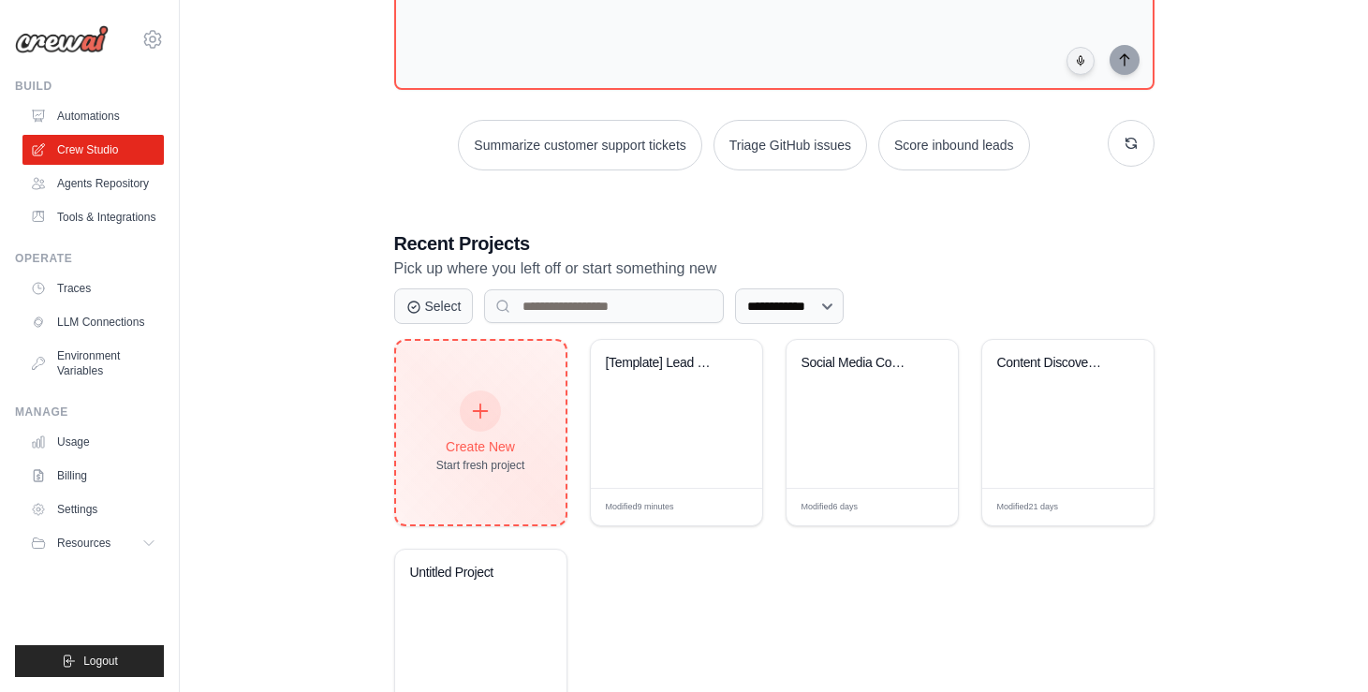
scroll to position [272, 0]
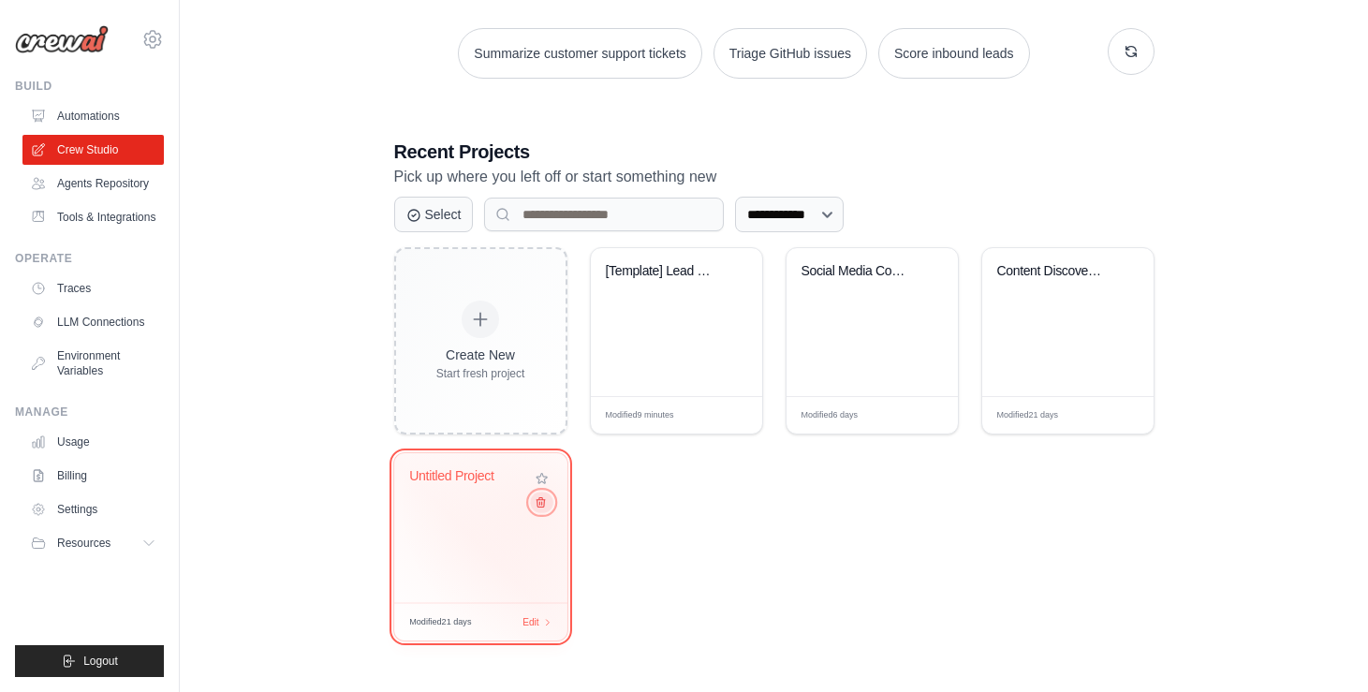
click at [540, 507] on icon at bounding box center [540, 502] width 12 height 12
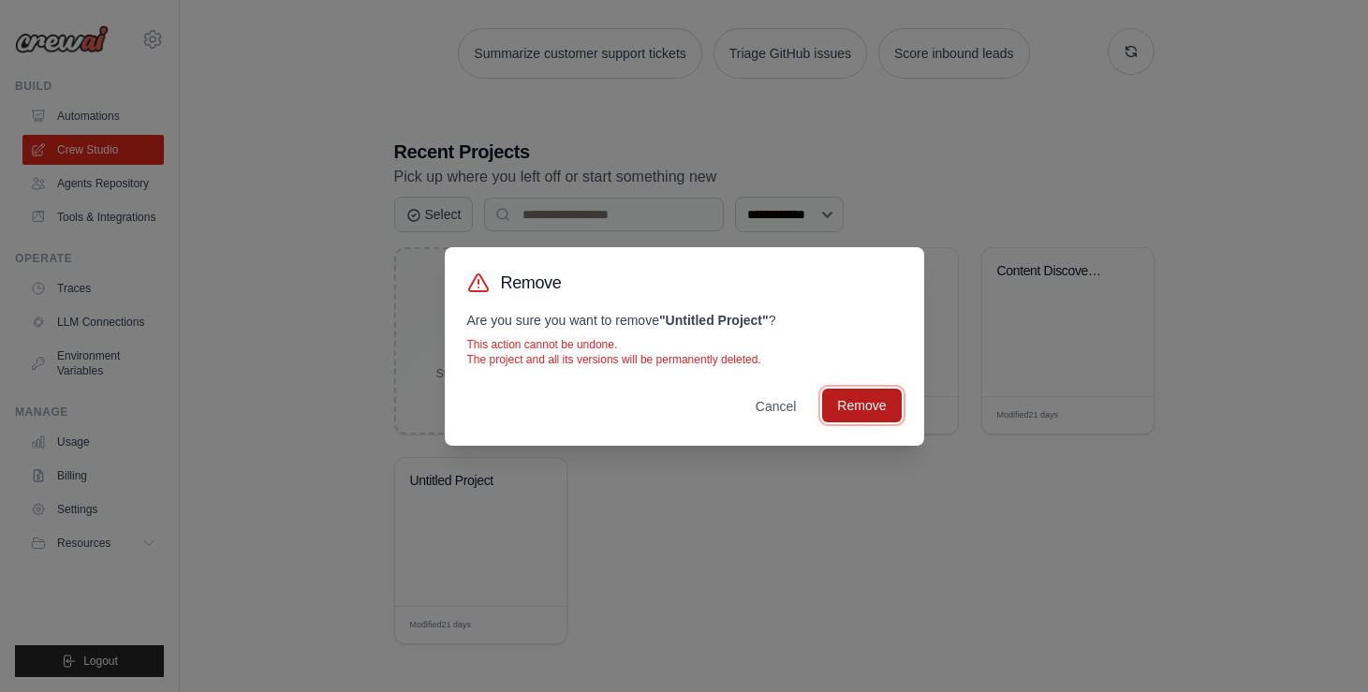
click at [869, 408] on button "Remove" at bounding box center [861, 406] width 79 height 34
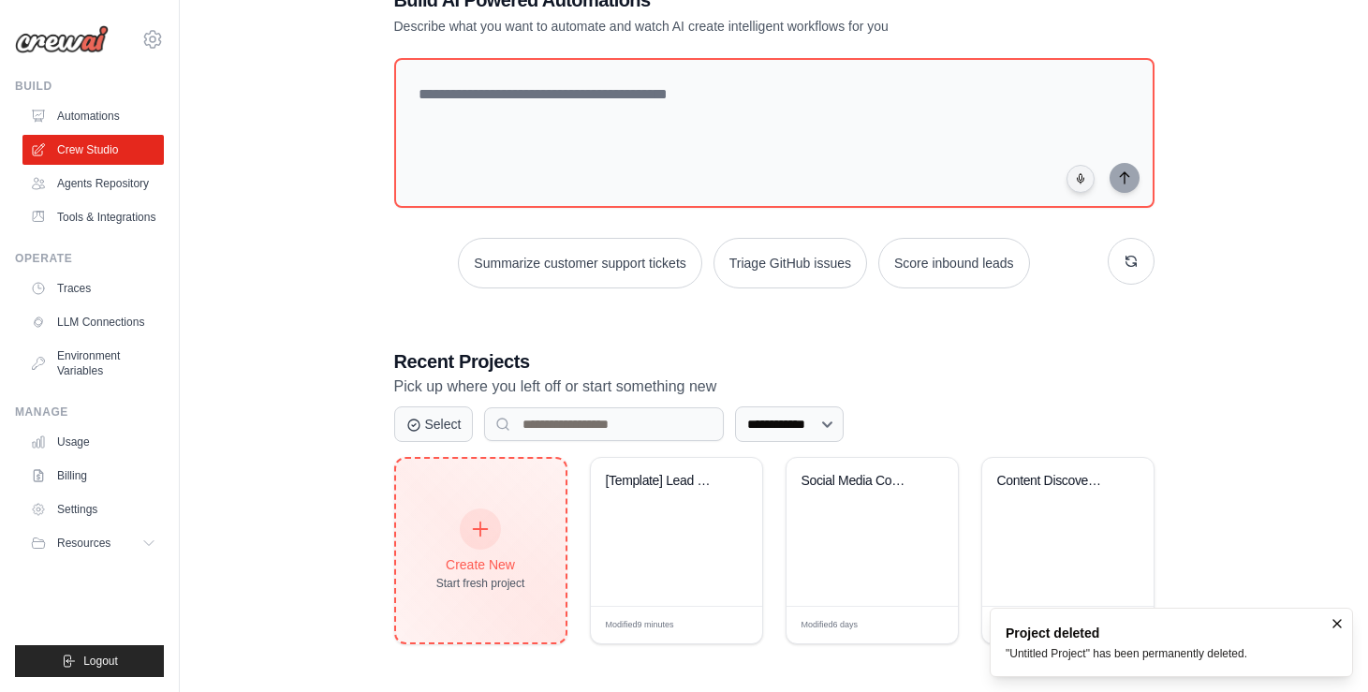
click at [482, 521] on icon at bounding box center [480, 529] width 21 height 21
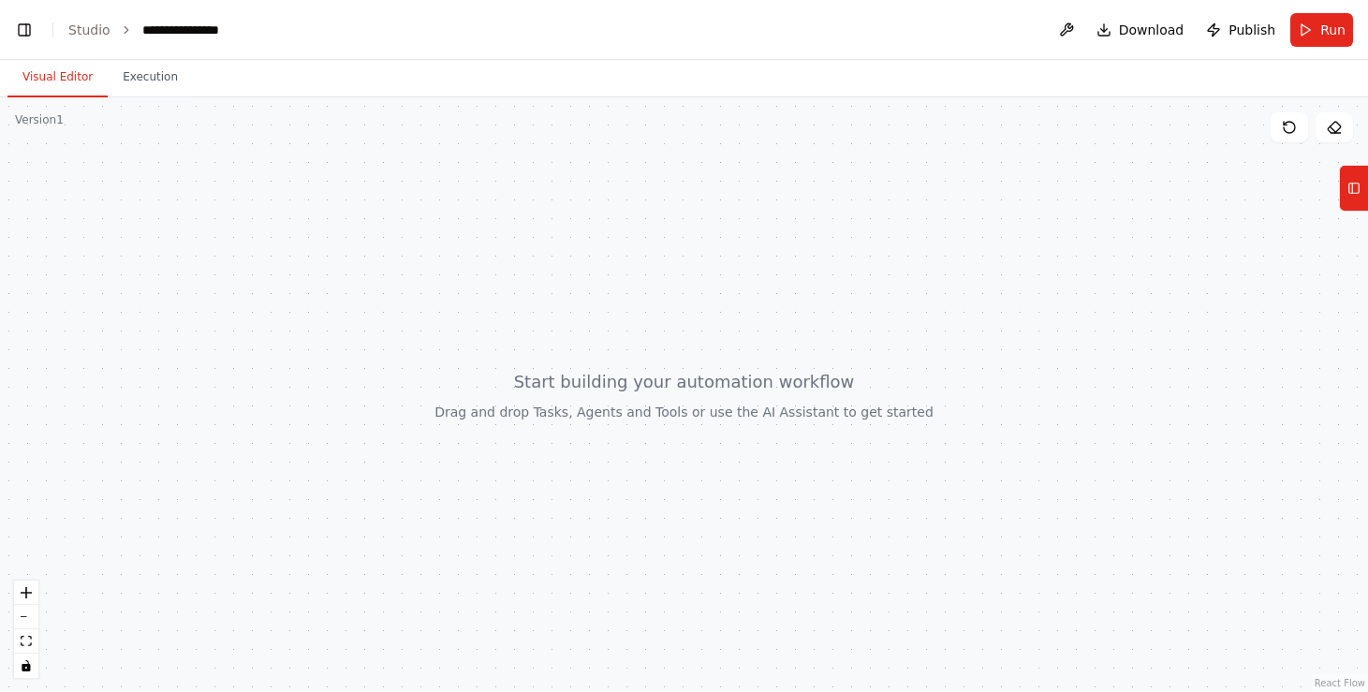
scroll to position [769, 0]
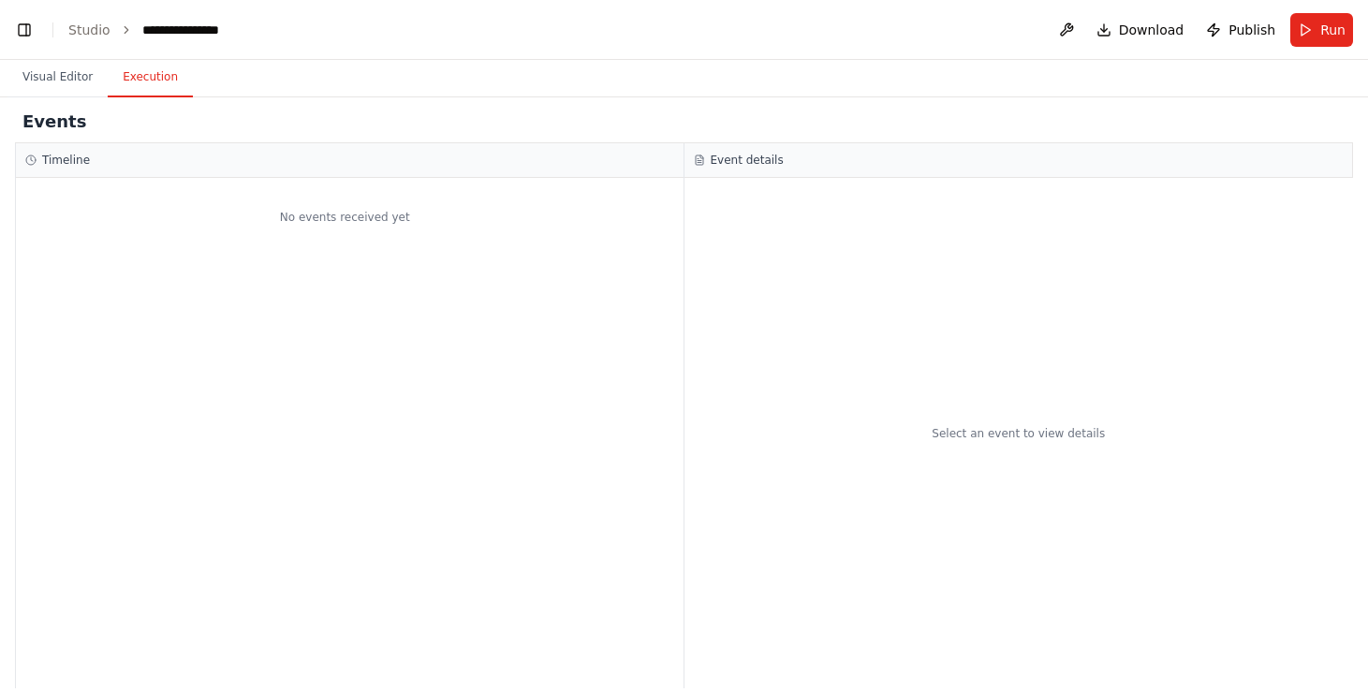
click at [155, 78] on button "Execution" at bounding box center [150, 77] width 85 height 39
click at [48, 78] on button "Visual Editor" at bounding box center [57, 77] width 100 height 39
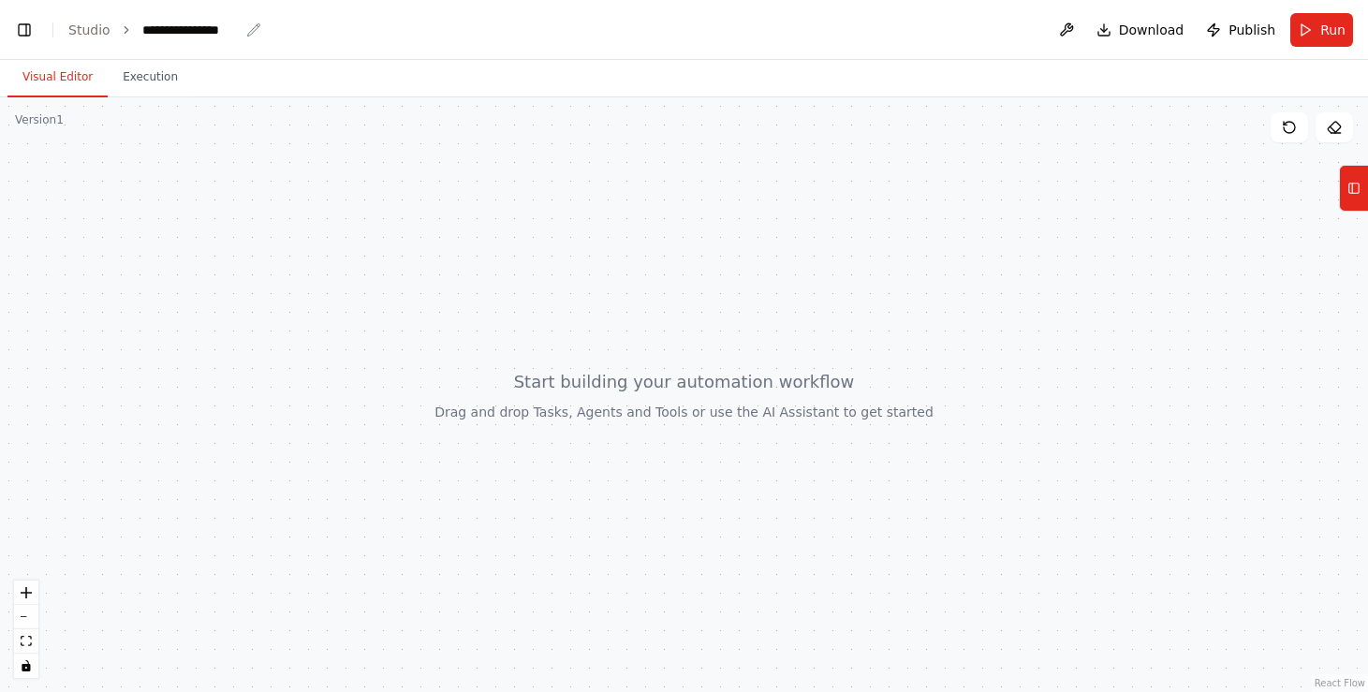
click at [167, 24] on div "**********" at bounding box center [190, 30] width 96 height 19
drag, startPoint x: 238, startPoint y: 29, endPoint x: 87, endPoint y: 29, distance: 150.8
click at [87, 29] on ol "**********" at bounding box center [198, 30] width 261 height 19
click at [27, 29] on button "Toggle Left Sidebar" at bounding box center [24, 30] width 26 height 26
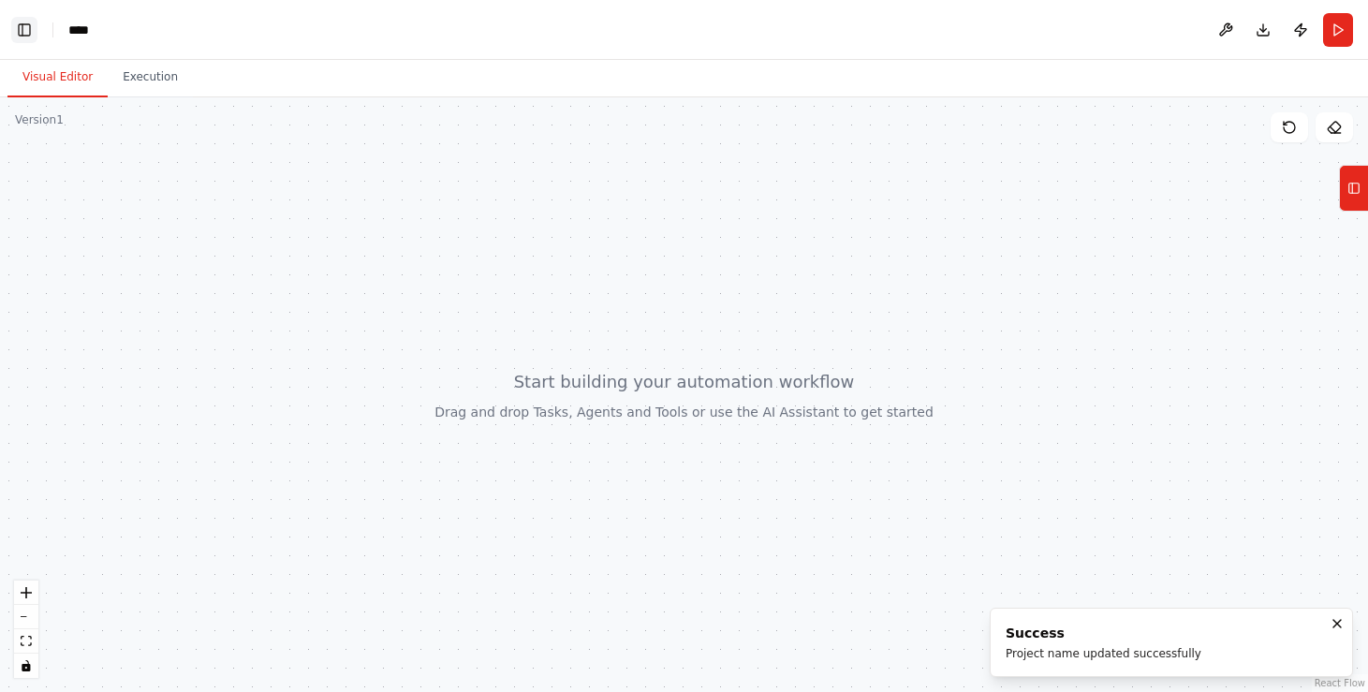
click at [25, 30] on button "Toggle Left Sidebar" at bounding box center [24, 30] width 26 height 26
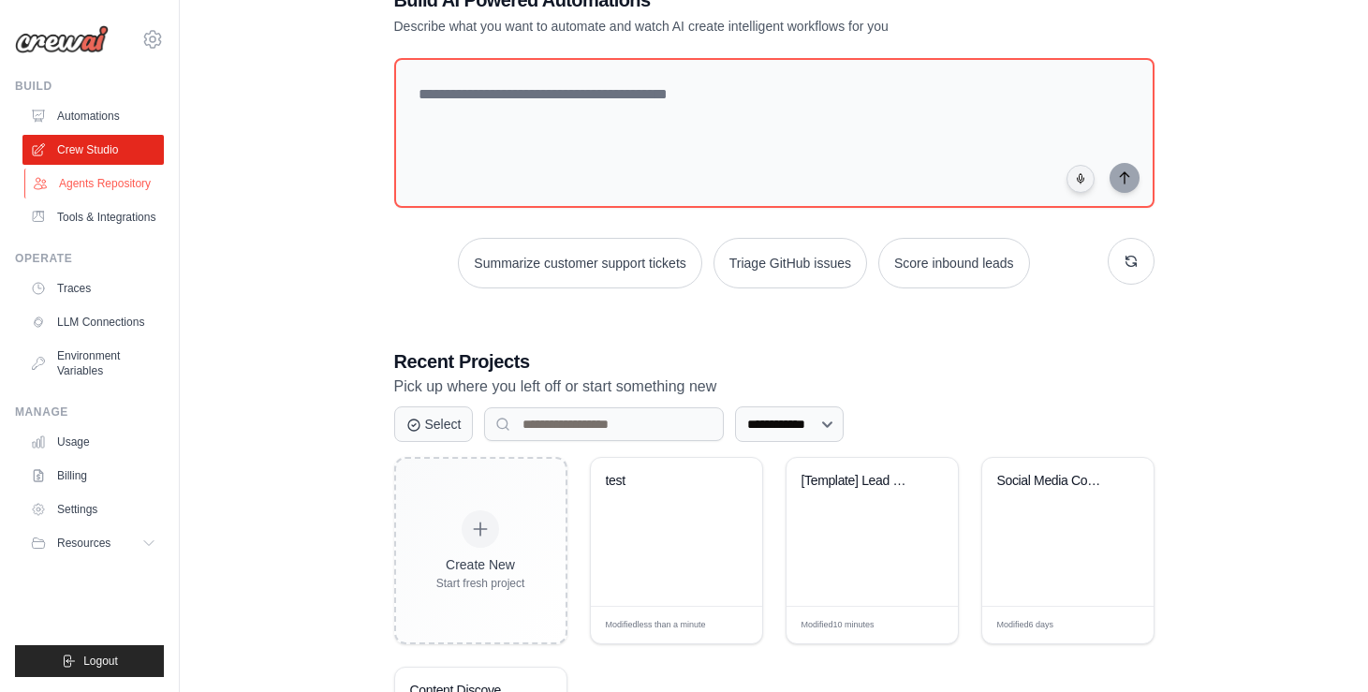
click at [116, 184] on link "Agents Repository" at bounding box center [94, 184] width 141 height 30
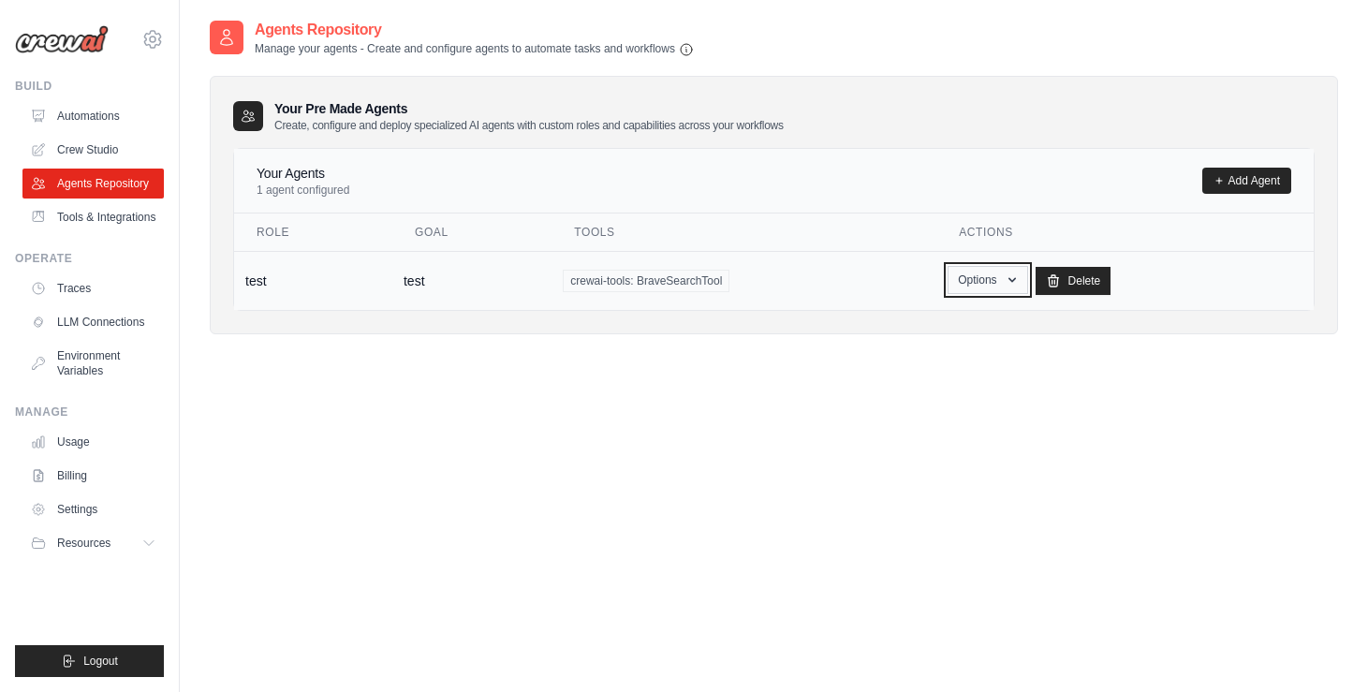
click at [1013, 279] on icon "button" at bounding box center [1012, 279] width 7 height 5
click at [856, 406] on div "Agents Repository Manage your agents - Create and configure agents to automate …" at bounding box center [774, 365] width 1129 height 692
click at [690, 49] on icon "button" at bounding box center [686, 48] width 15 height 15
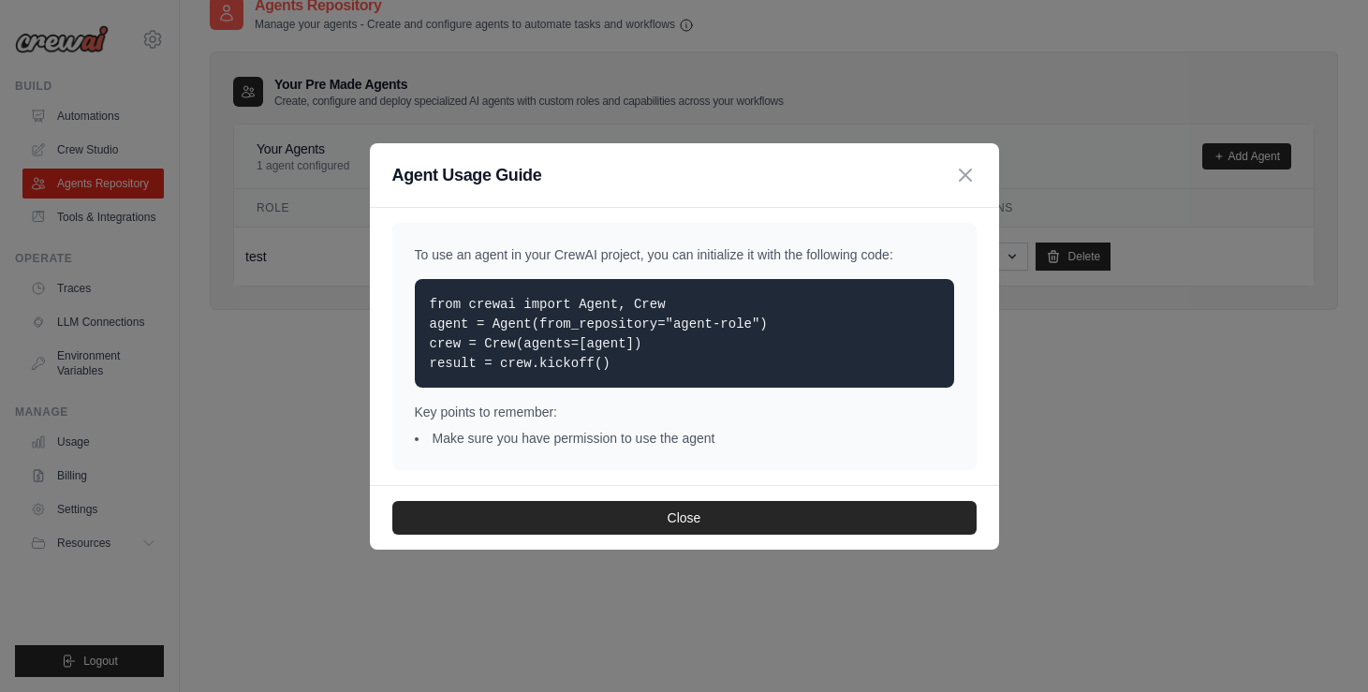
scroll to position [37, 0]
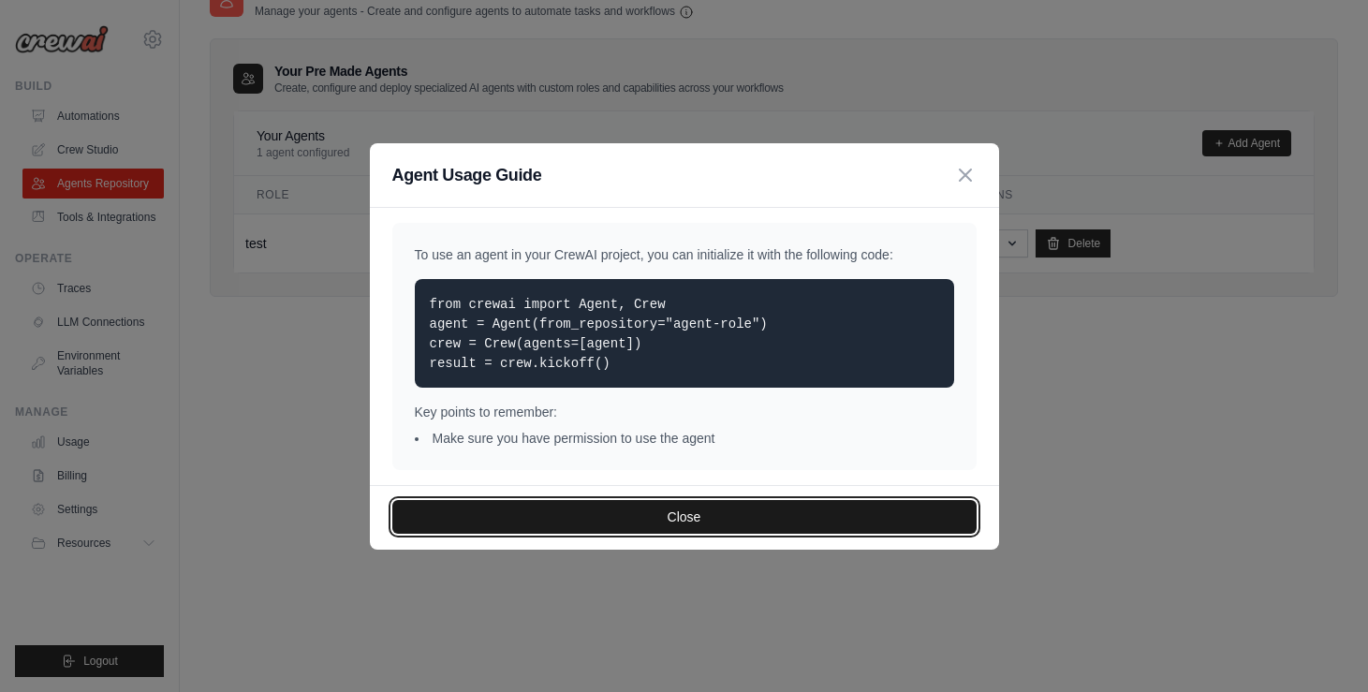
click at [689, 516] on button "Close" at bounding box center [684, 517] width 584 height 34
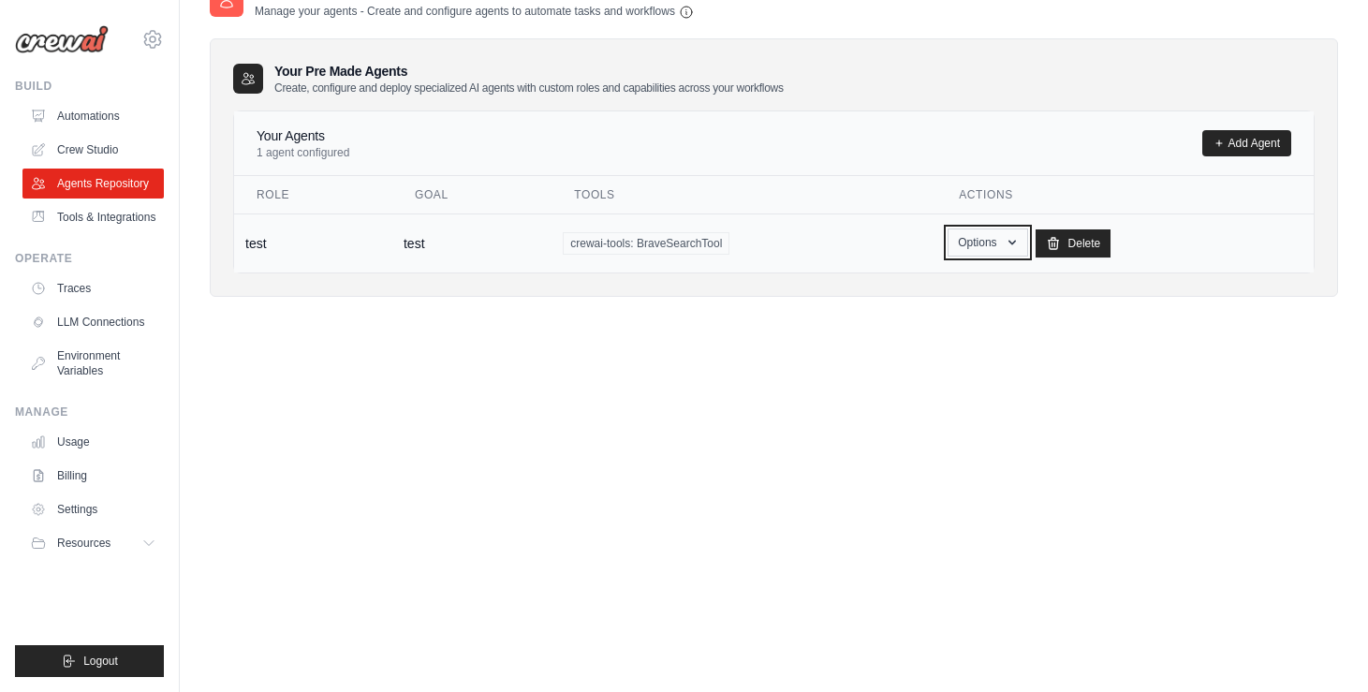
click at [1015, 242] on icon "button" at bounding box center [1012, 242] width 15 height 15
click at [931, 315] on link "Edit" at bounding box center [961, 320] width 135 height 34
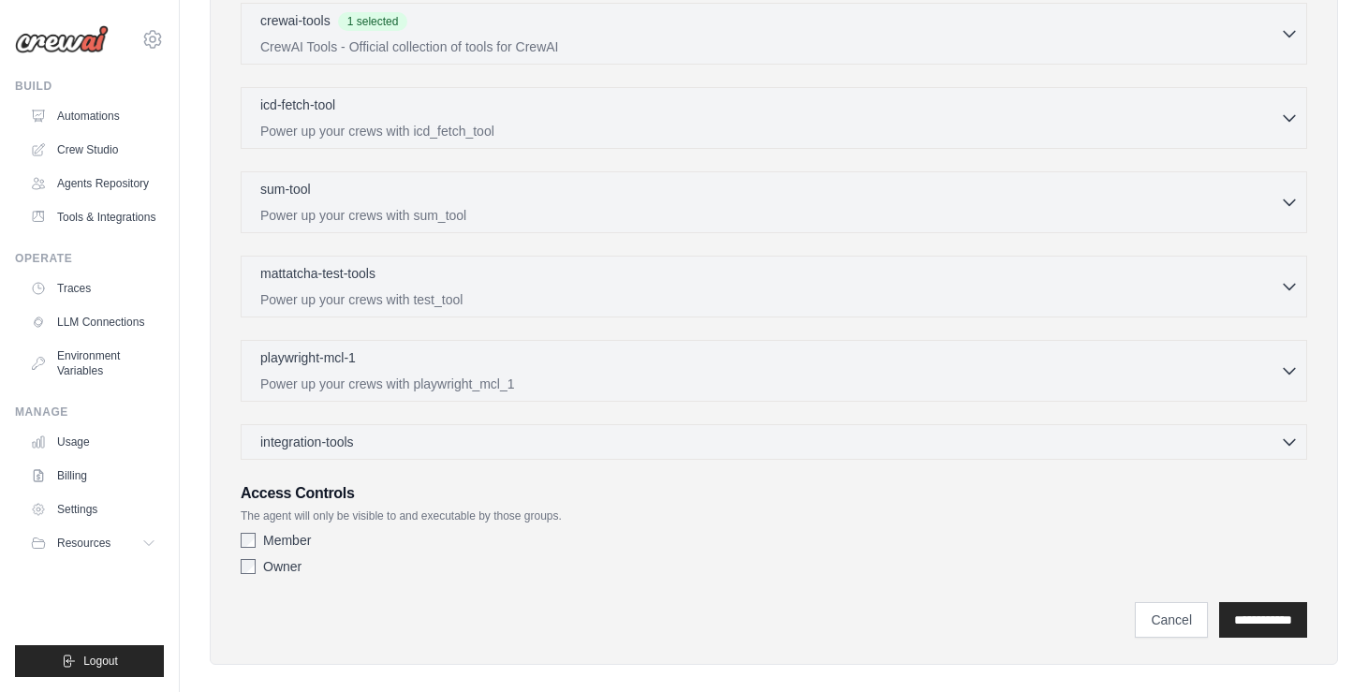
scroll to position [540, 0]
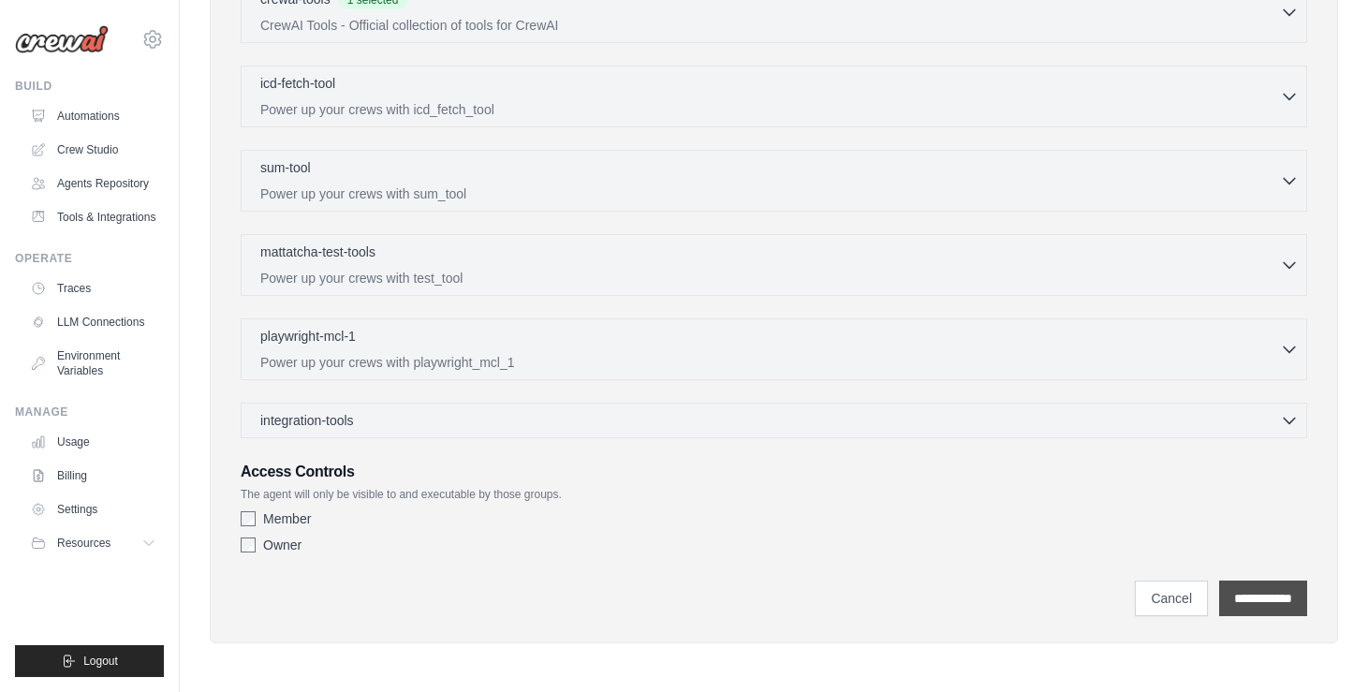
click at [1275, 602] on input "**********" at bounding box center [1264, 599] width 88 height 36
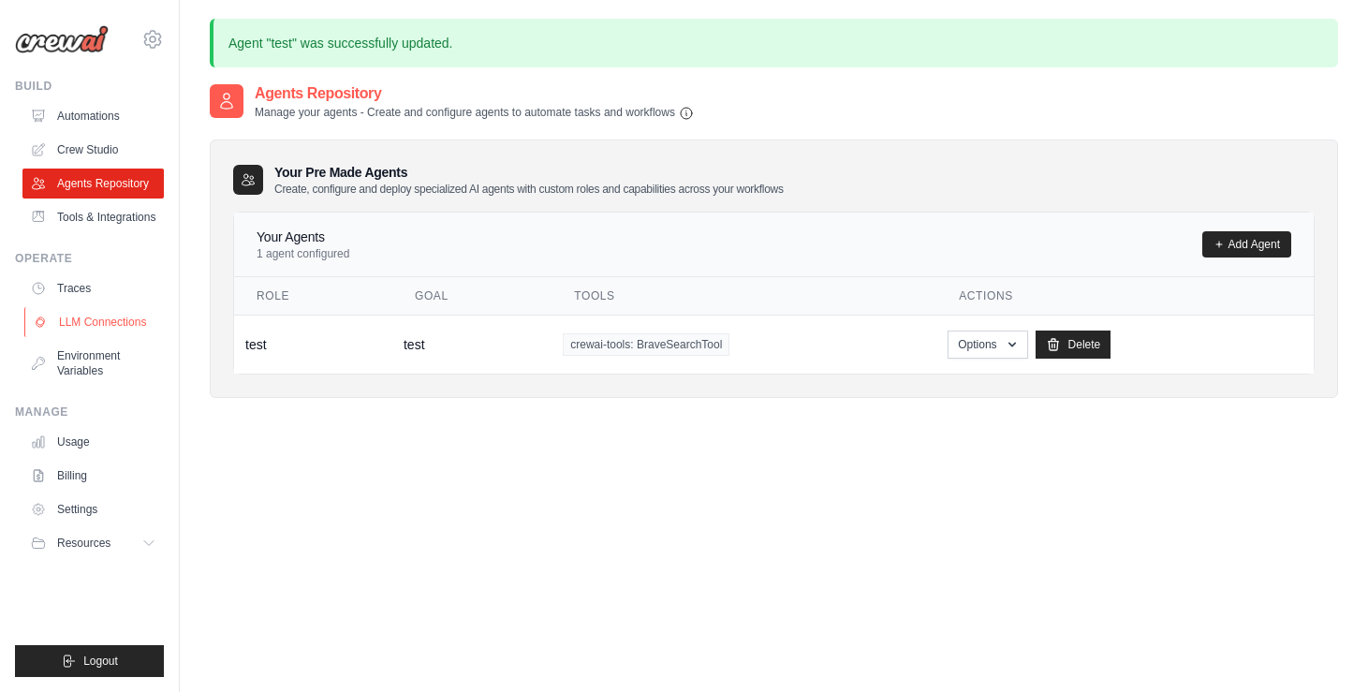
click at [107, 319] on link "LLM Connections" at bounding box center [94, 322] width 141 height 30
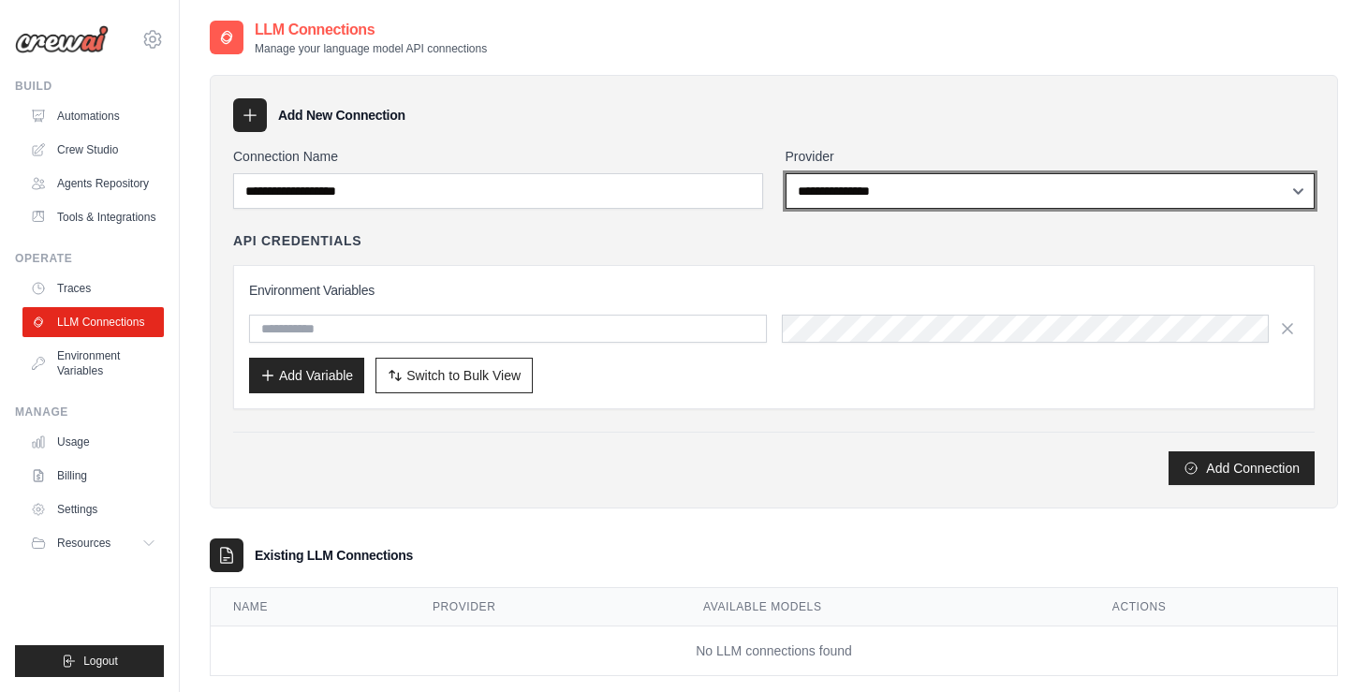
click at [971, 193] on select "**********" at bounding box center [1051, 191] width 530 height 36
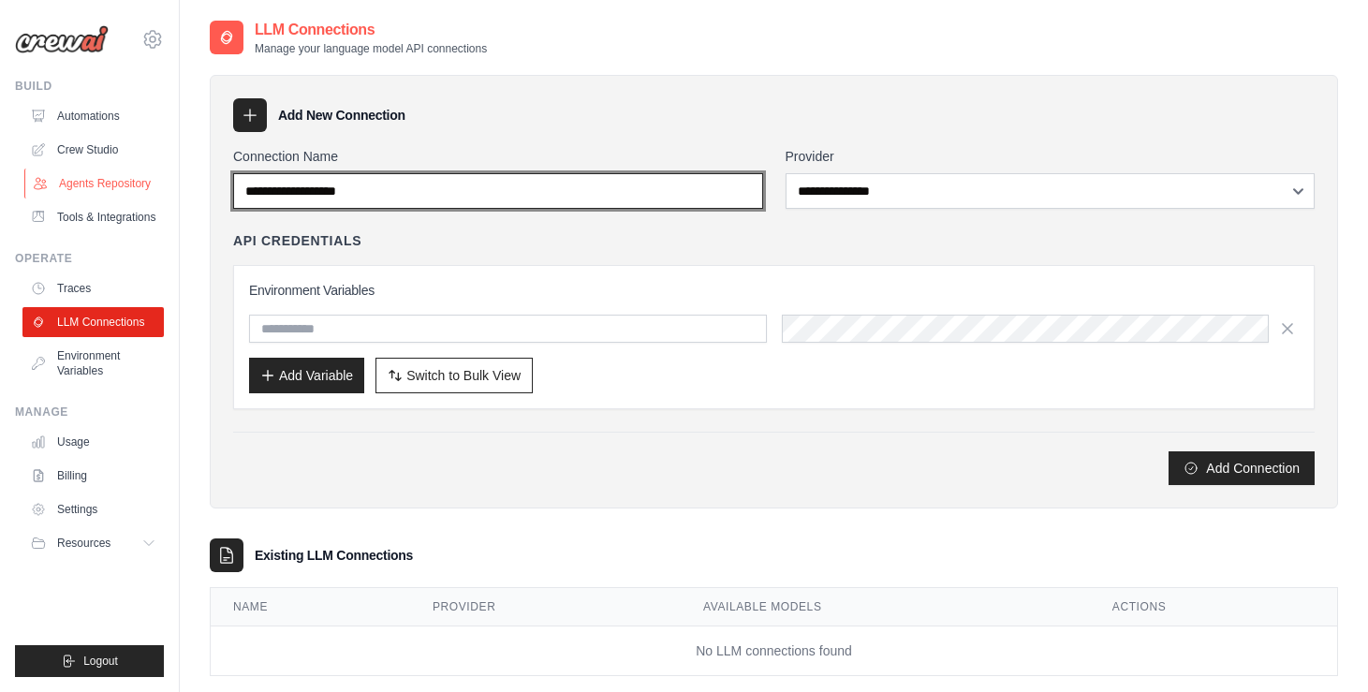
drag, startPoint x: 435, startPoint y: 193, endPoint x: 99, endPoint y: 194, distance: 335.3
click at [99, 193] on body "[EMAIL_ADDRESS][DOMAIN_NAME] Settings Build Automations" at bounding box center [684, 365] width 1368 height 730
click at [373, 185] on input "Connection Name" at bounding box center [498, 191] width 530 height 36
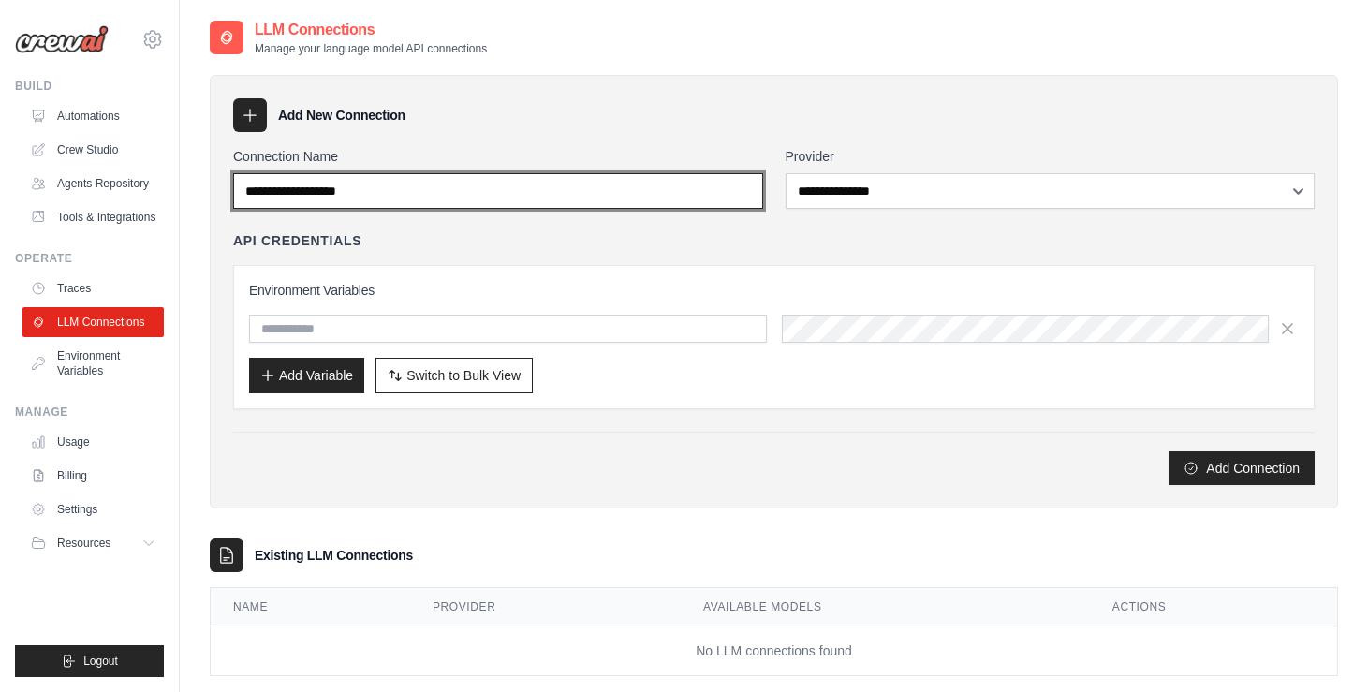
click at [392, 190] on input "Connection Name" at bounding box center [498, 191] width 530 height 36
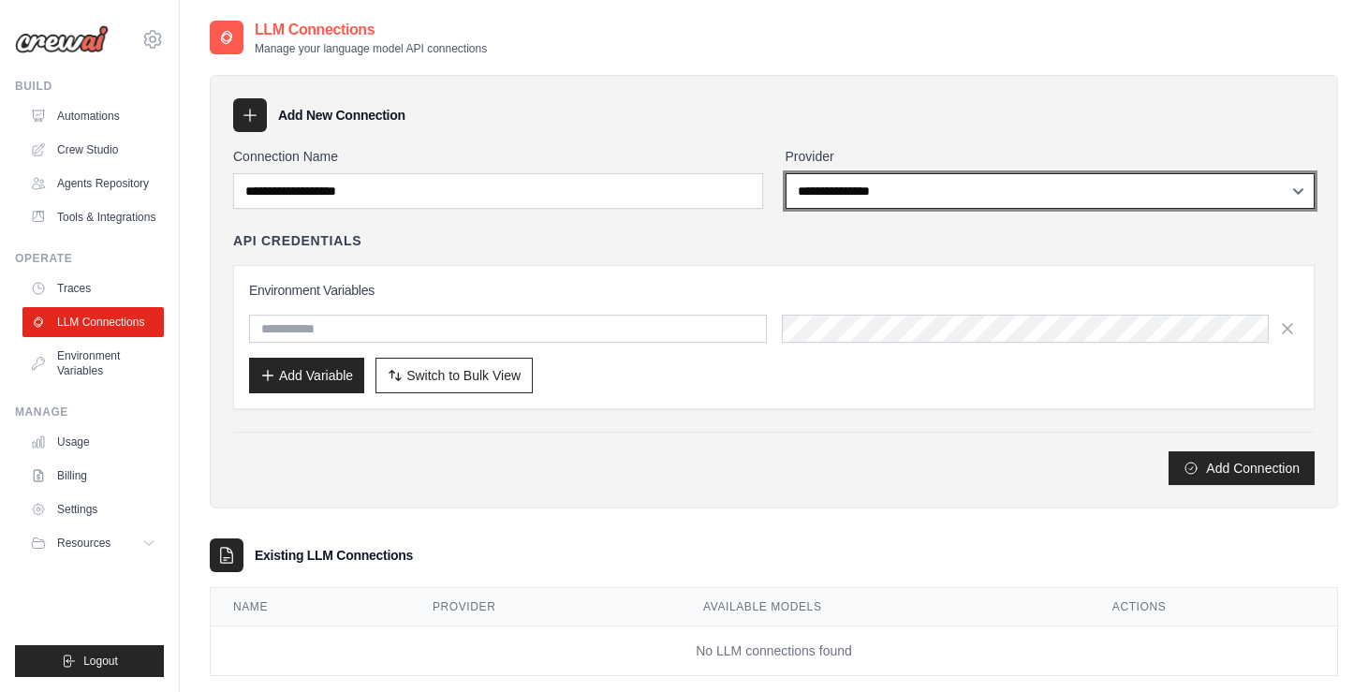
click at [837, 188] on select "**********" at bounding box center [1051, 191] width 530 height 36
select select "******"
click at [786, 173] on select "**********" at bounding box center [1051, 191] width 530 height 36
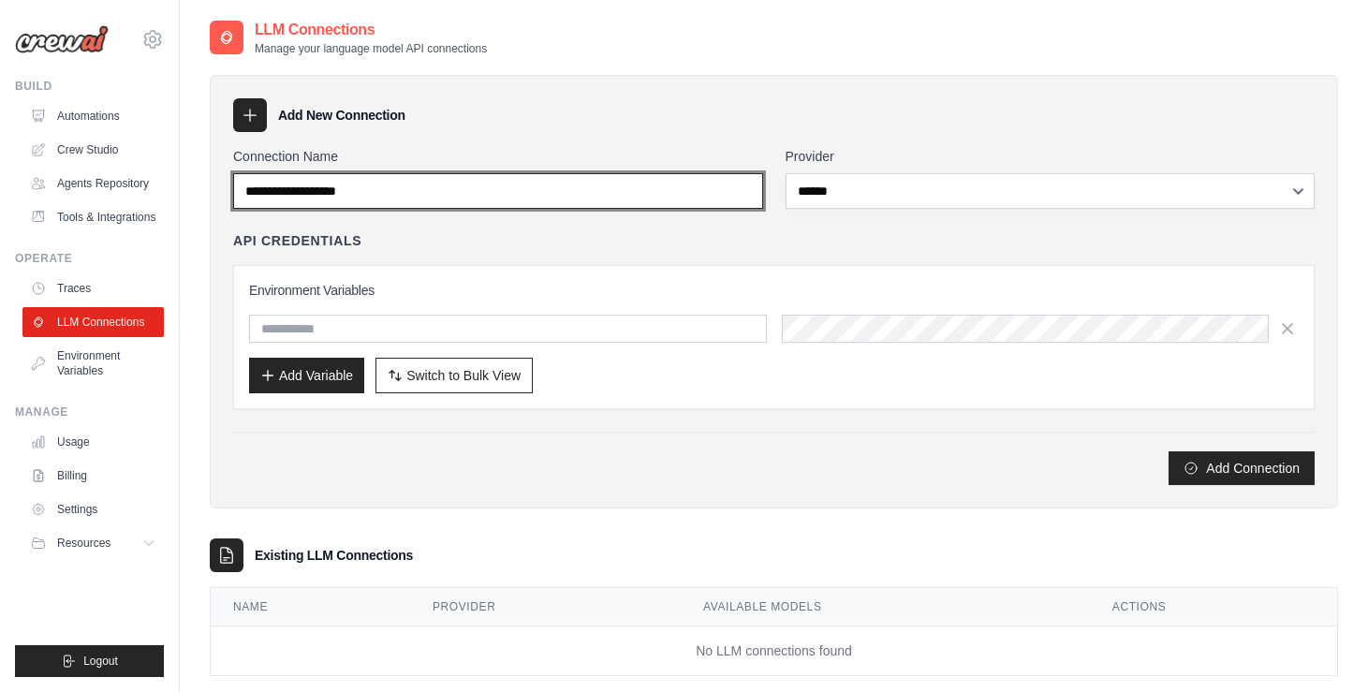
click at [392, 193] on input "Connection Name" at bounding box center [498, 191] width 530 height 36
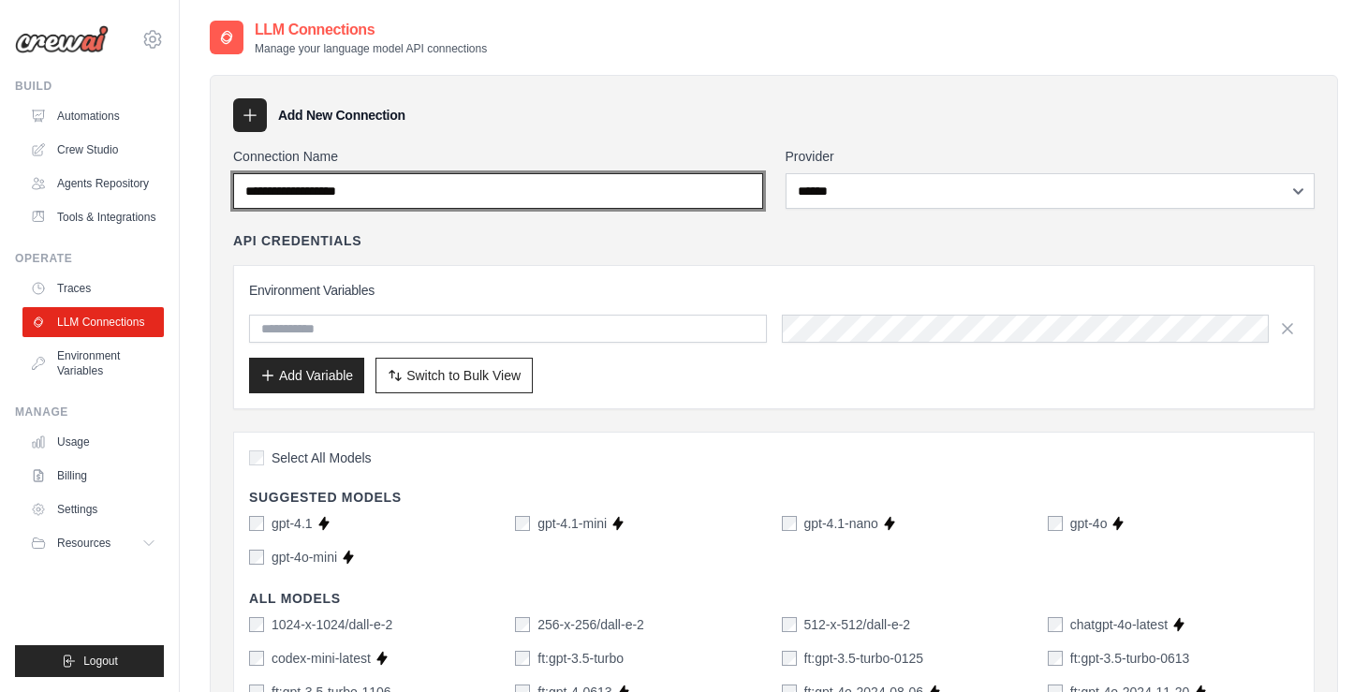
click at [403, 177] on input "Connection Name" at bounding box center [498, 191] width 530 height 36
type input "*"
type input "******"
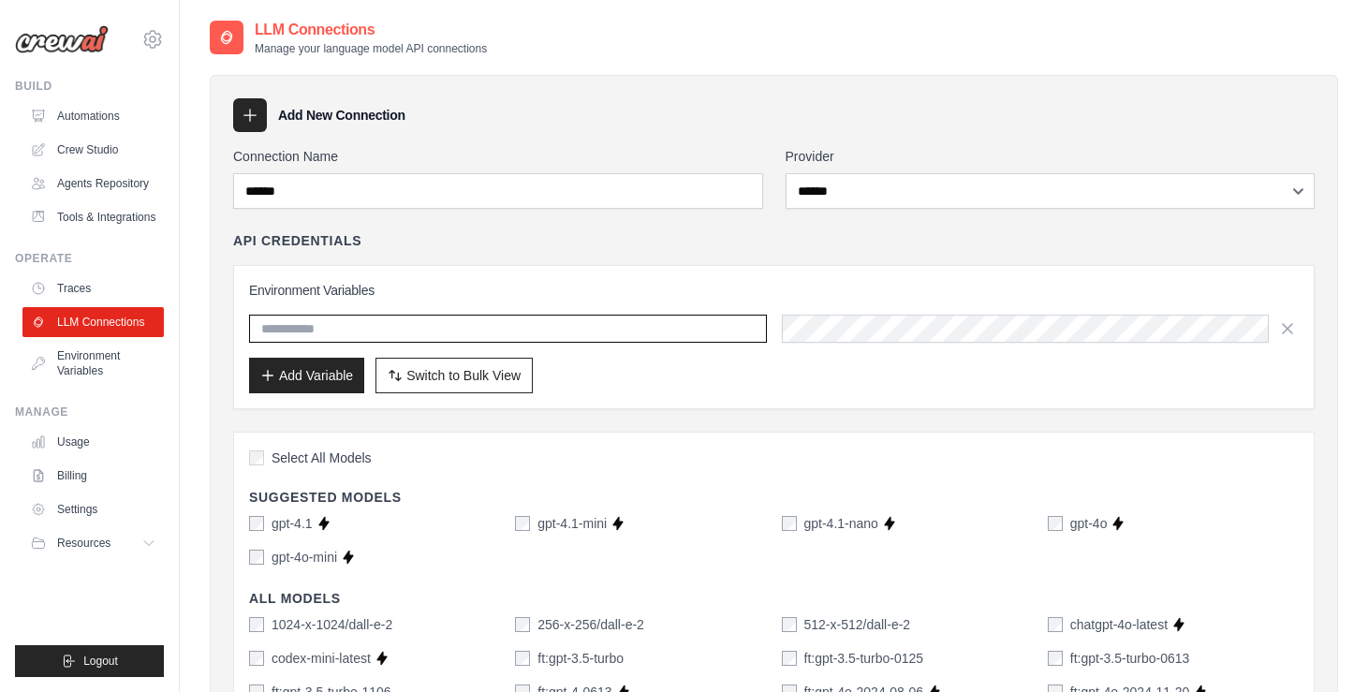
click at [338, 328] on input "text" at bounding box center [508, 329] width 518 height 28
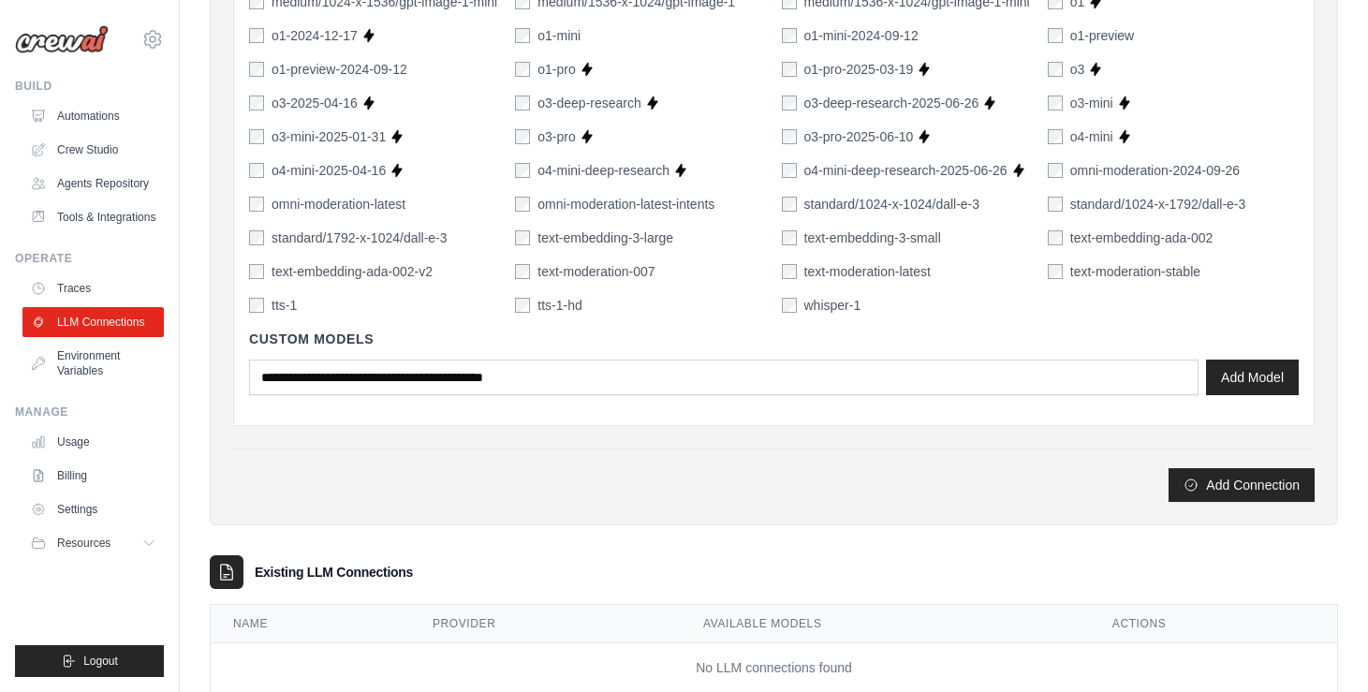
scroll to position [1400, 0]
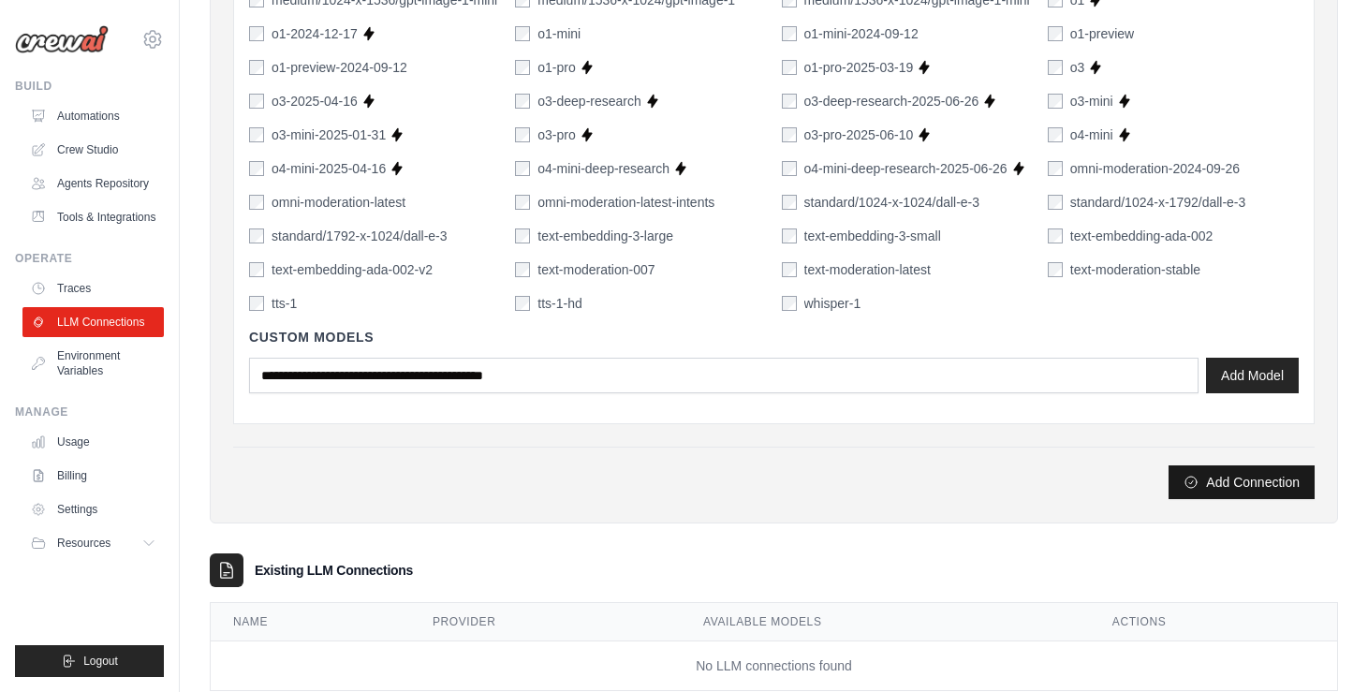
click at [1222, 473] on button "Add Connection" at bounding box center [1242, 483] width 146 height 34
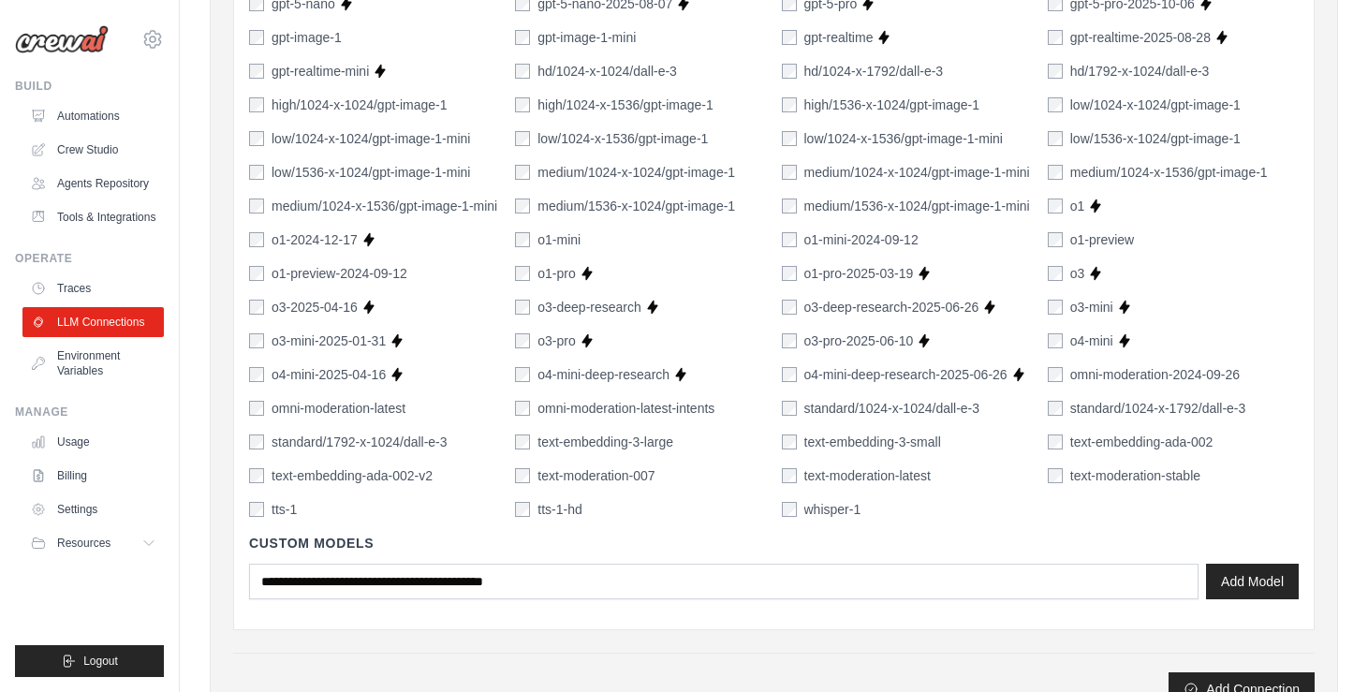
scroll to position [1448, 0]
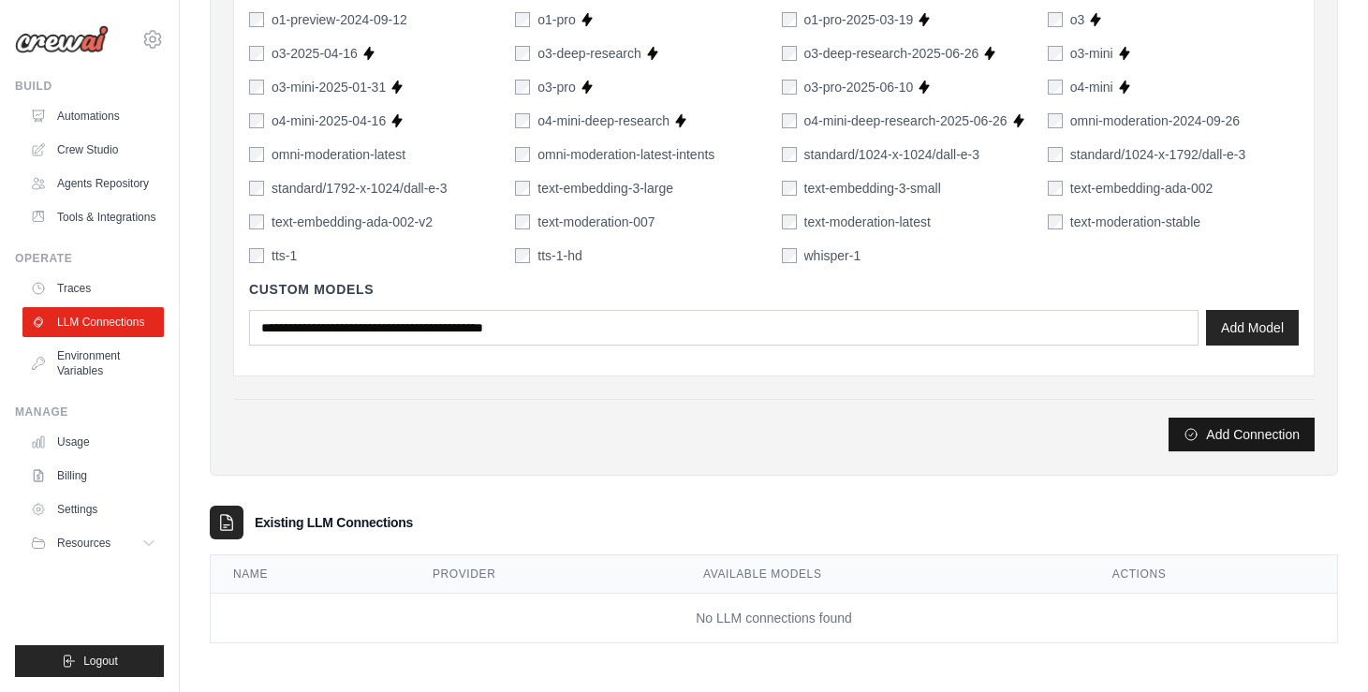
click at [1208, 436] on button "Add Connection" at bounding box center [1242, 435] width 146 height 34
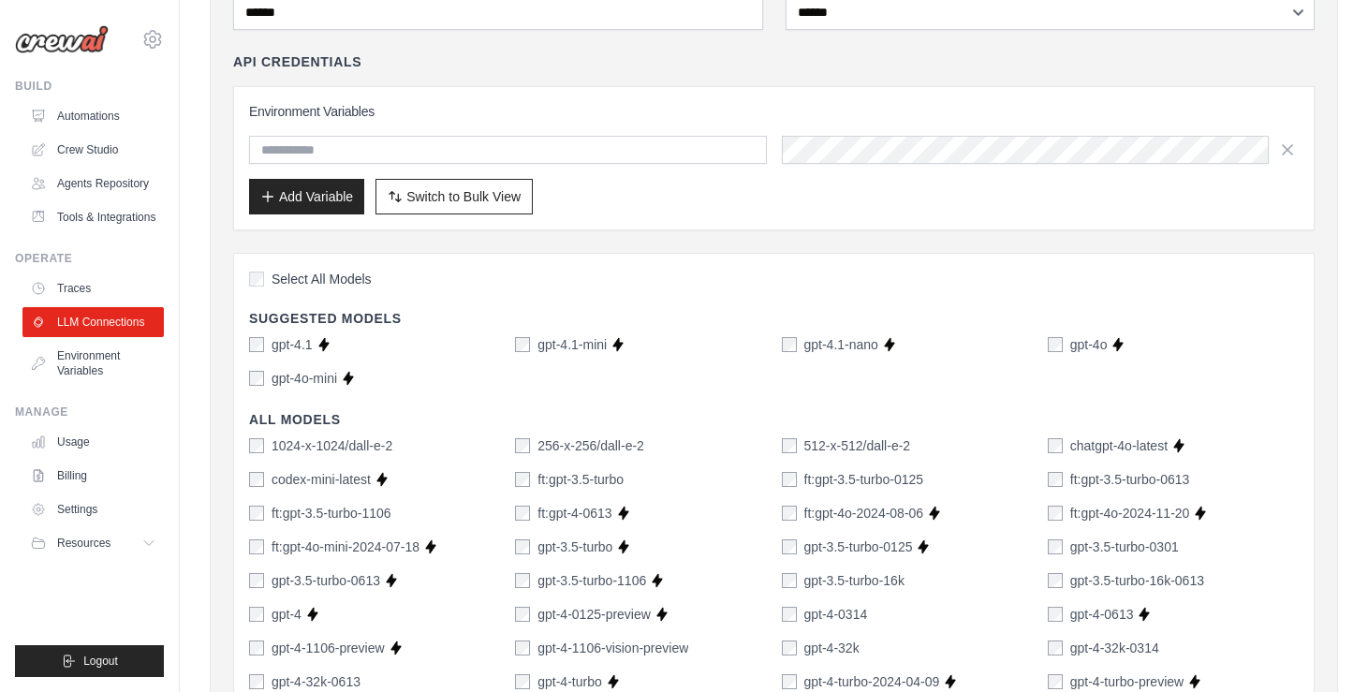
scroll to position [0, 0]
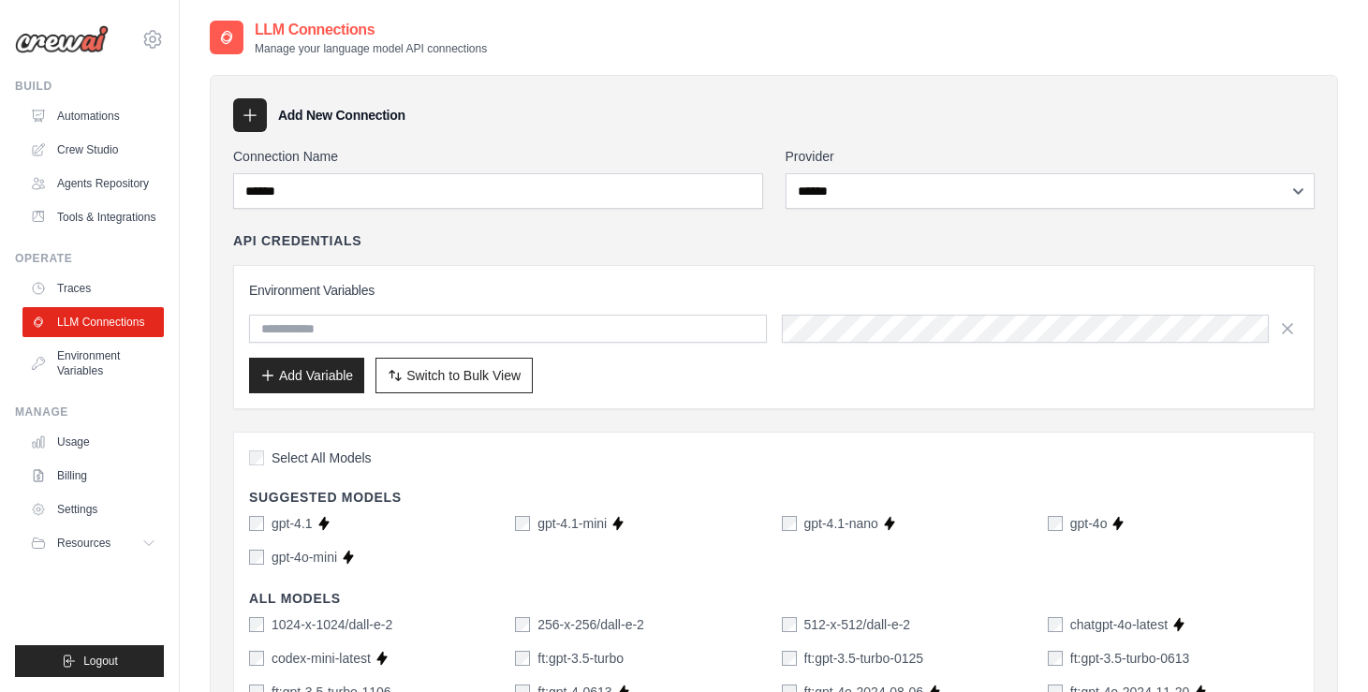
click at [246, 110] on icon at bounding box center [250, 115] width 19 height 19
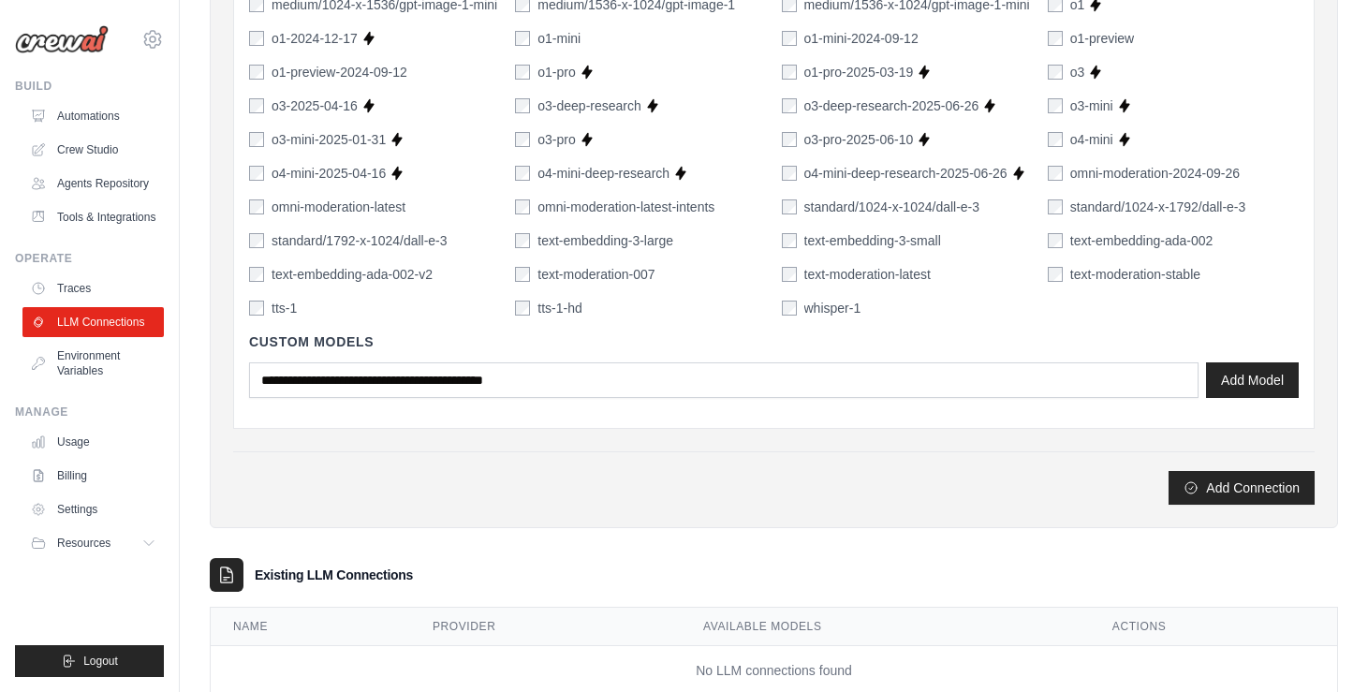
scroll to position [1402, 0]
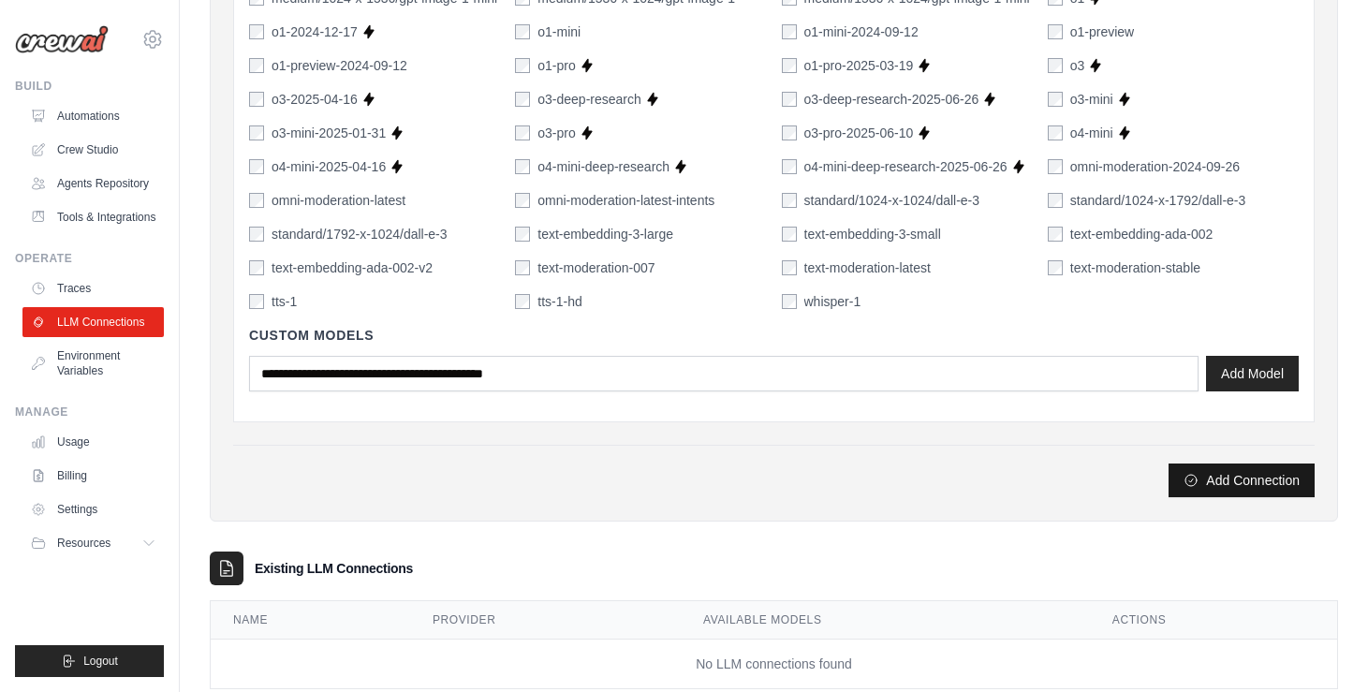
click at [1231, 475] on button "Add Connection" at bounding box center [1242, 481] width 146 height 34
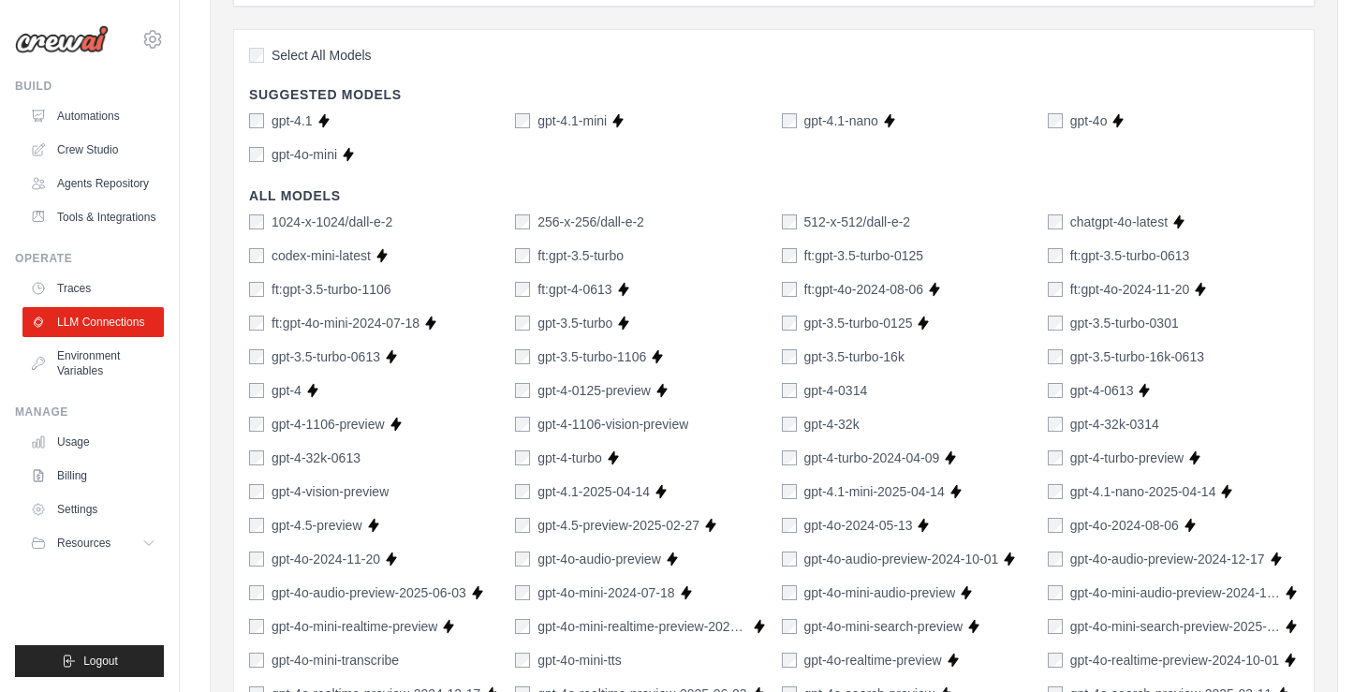
scroll to position [0, 0]
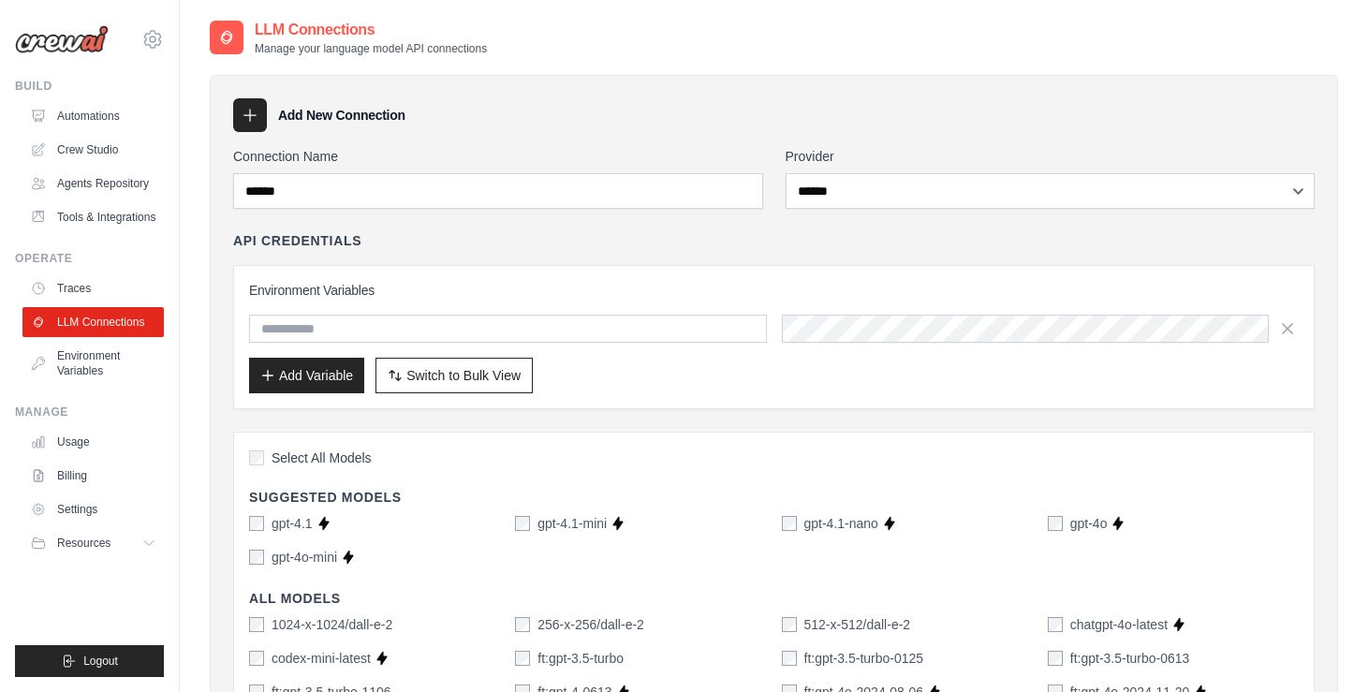
click at [249, 112] on icon at bounding box center [250, 116] width 12 height 12
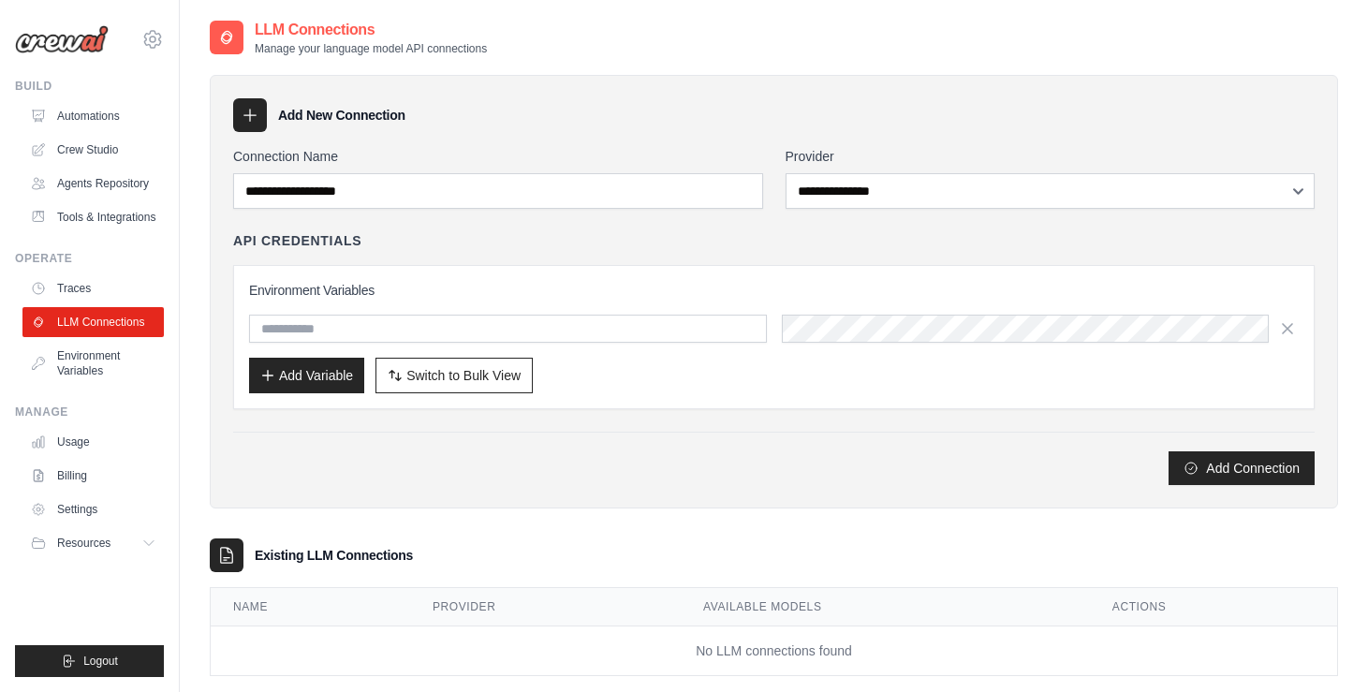
scroll to position [37, 0]
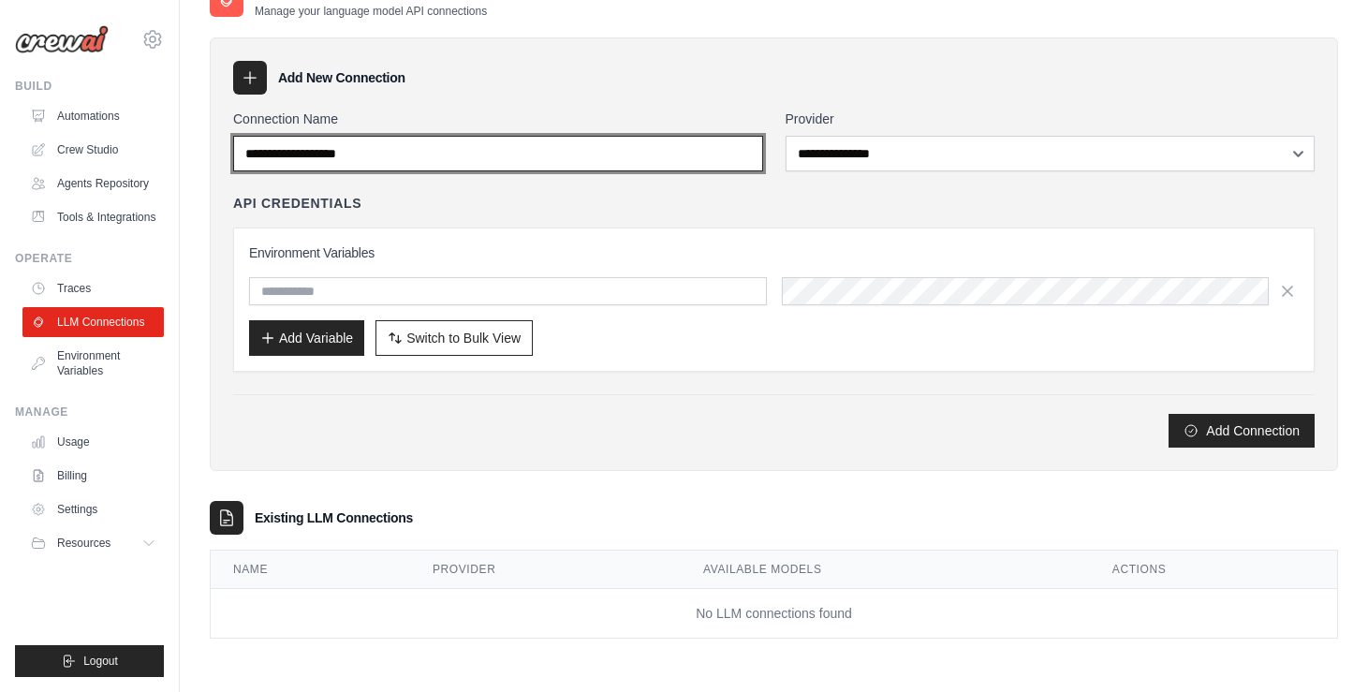
click at [469, 146] on input "Connection Name" at bounding box center [498, 154] width 530 height 36
type input "******"
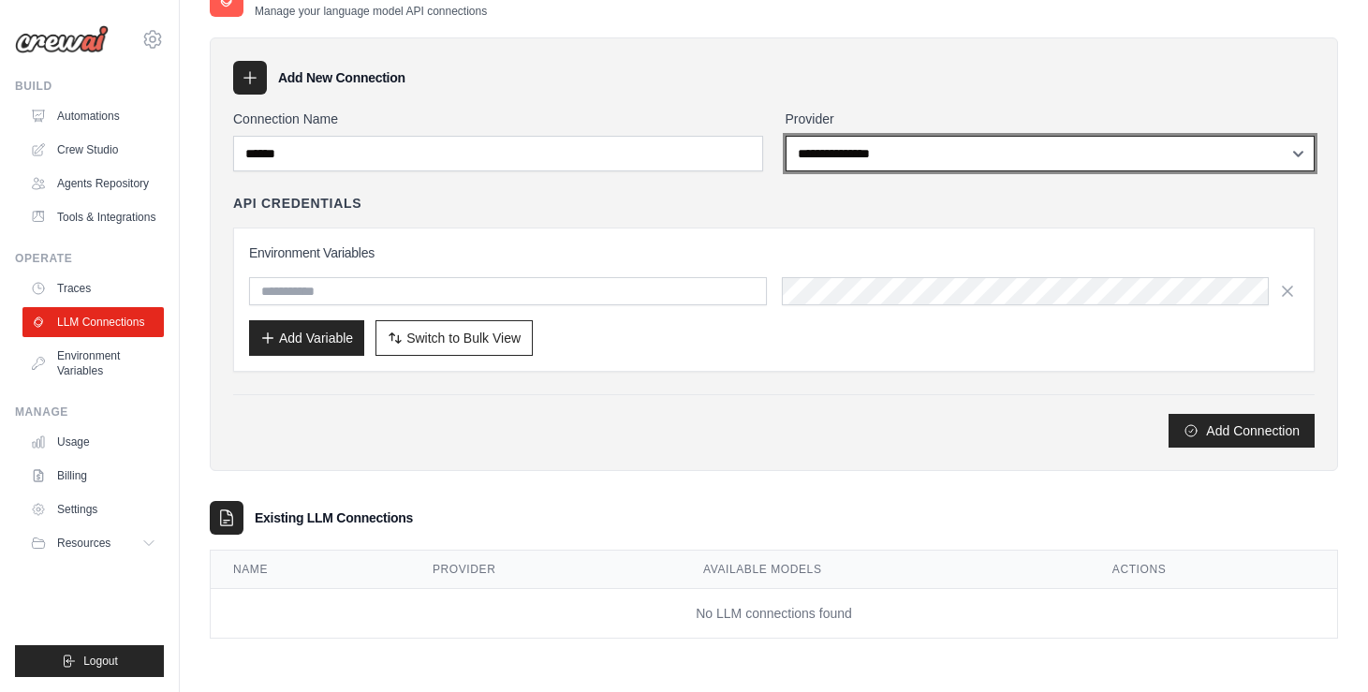
click at [861, 159] on select "**********" at bounding box center [1051, 154] width 530 height 36
select select "******"
click at [786, 136] on select "**********" at bounding box center [1051, 154] width 530 height 36
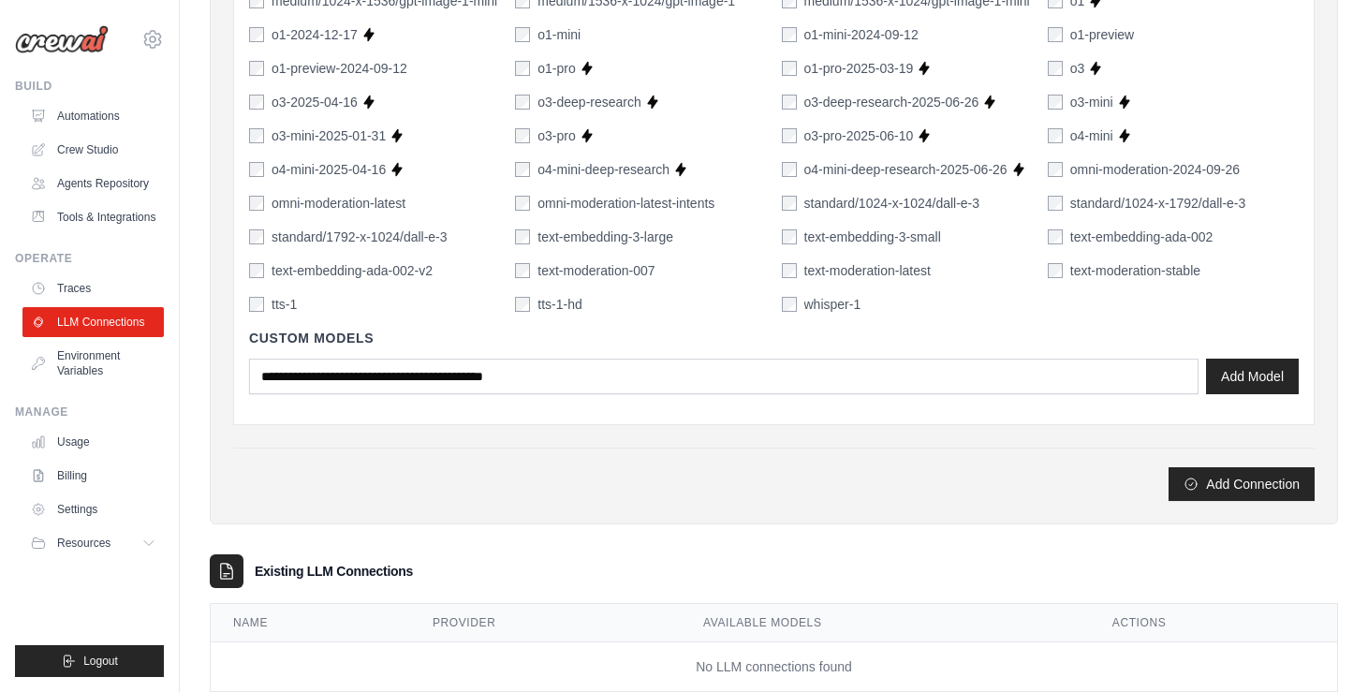
scroll to position [1448, 0]
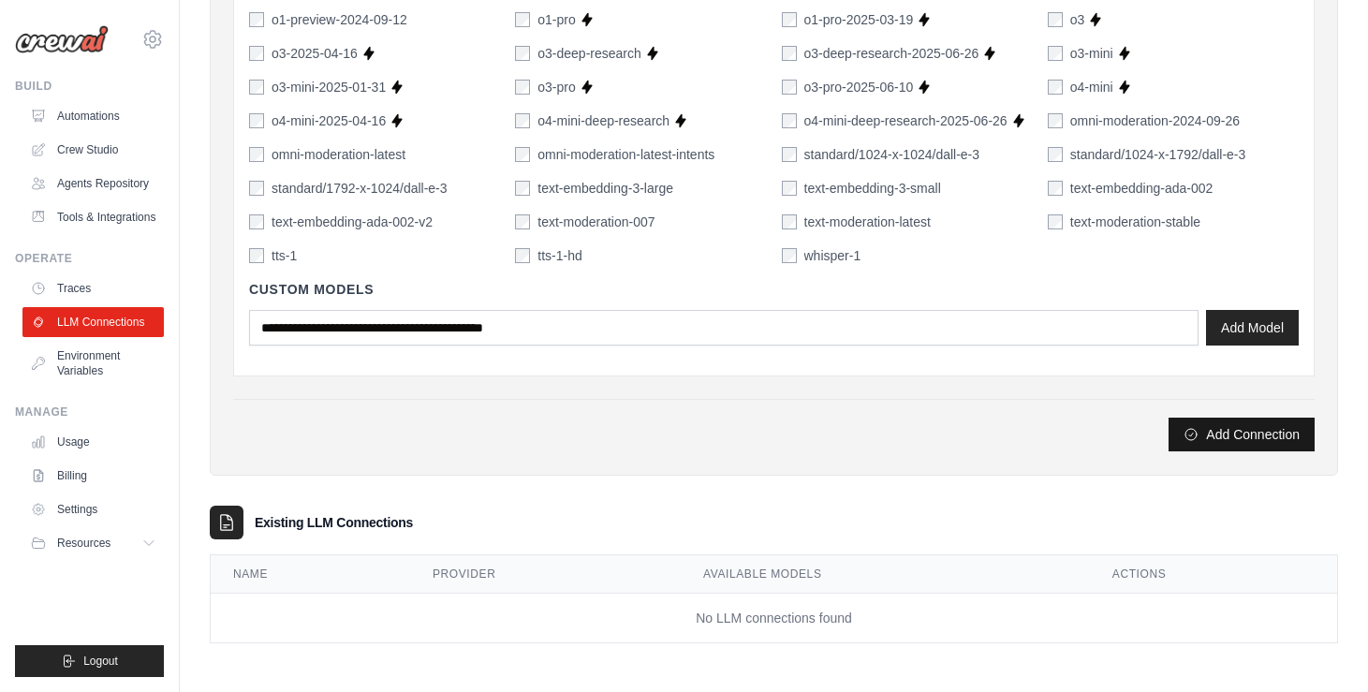
click at [1228, 433] on button "Add Connection" at bounding box center [1242, 435] width 146 height 34
click at [1215, 433] on button "Add Connection" at bounding box center [1242, 435] width 146 height 34
click at [1198, 433] on icon "submit" at bounding box center [1191, 434] width 15 height 15
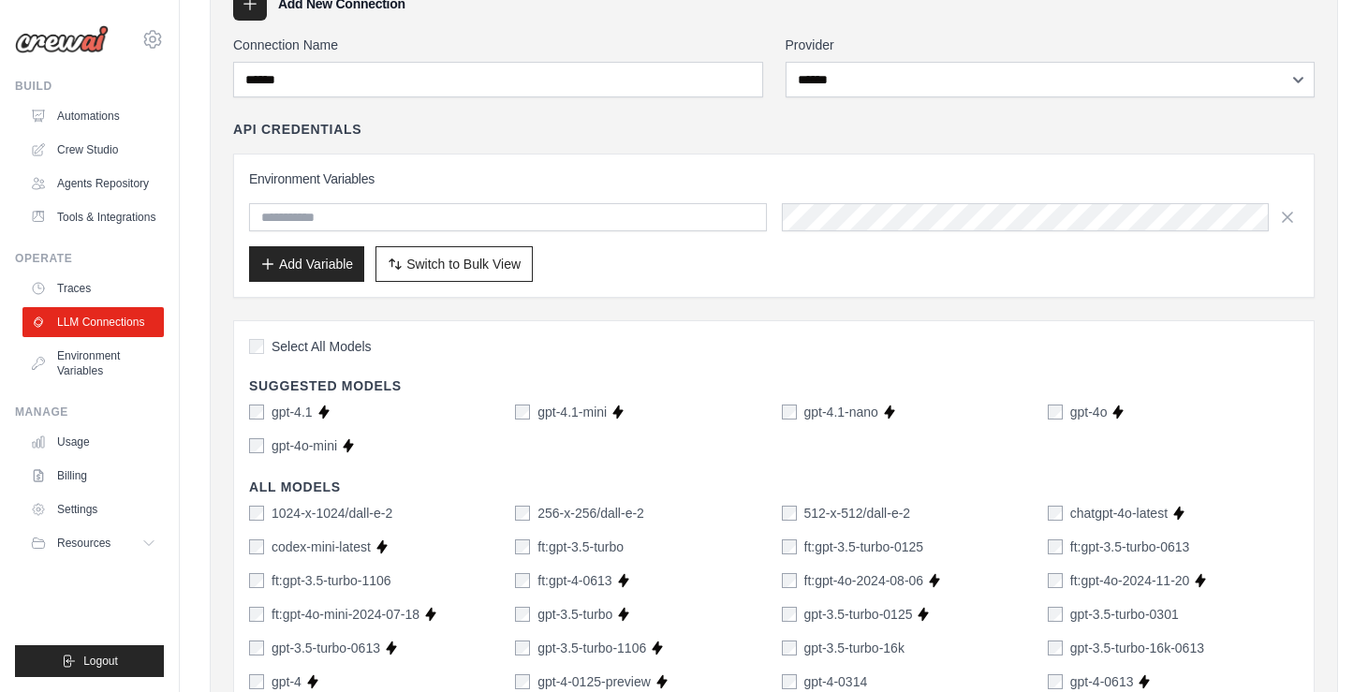
scroll to position [0, 0]
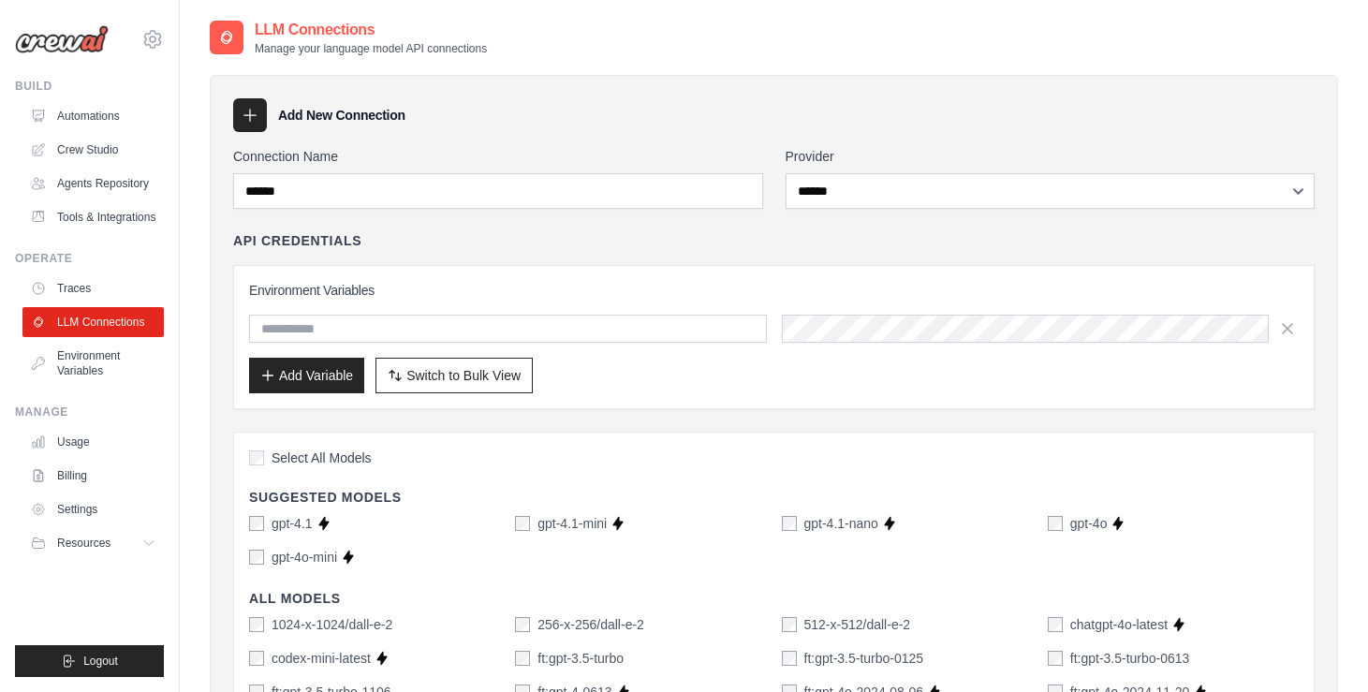
click at [247, 116] on icon at bounding box center [250, 115] width 19 height 19
click at [246, 118] on icon at bounding box center [250, 115] width 19 height 19
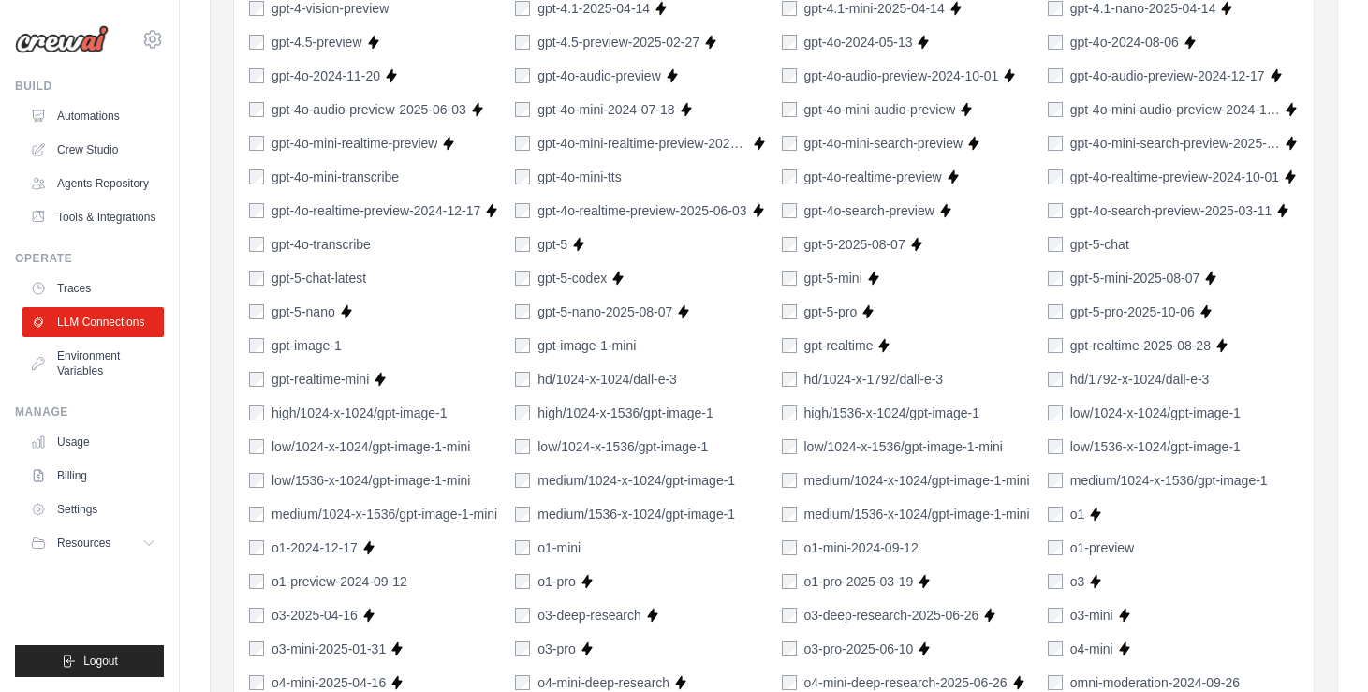
scroll to position [928, 0]
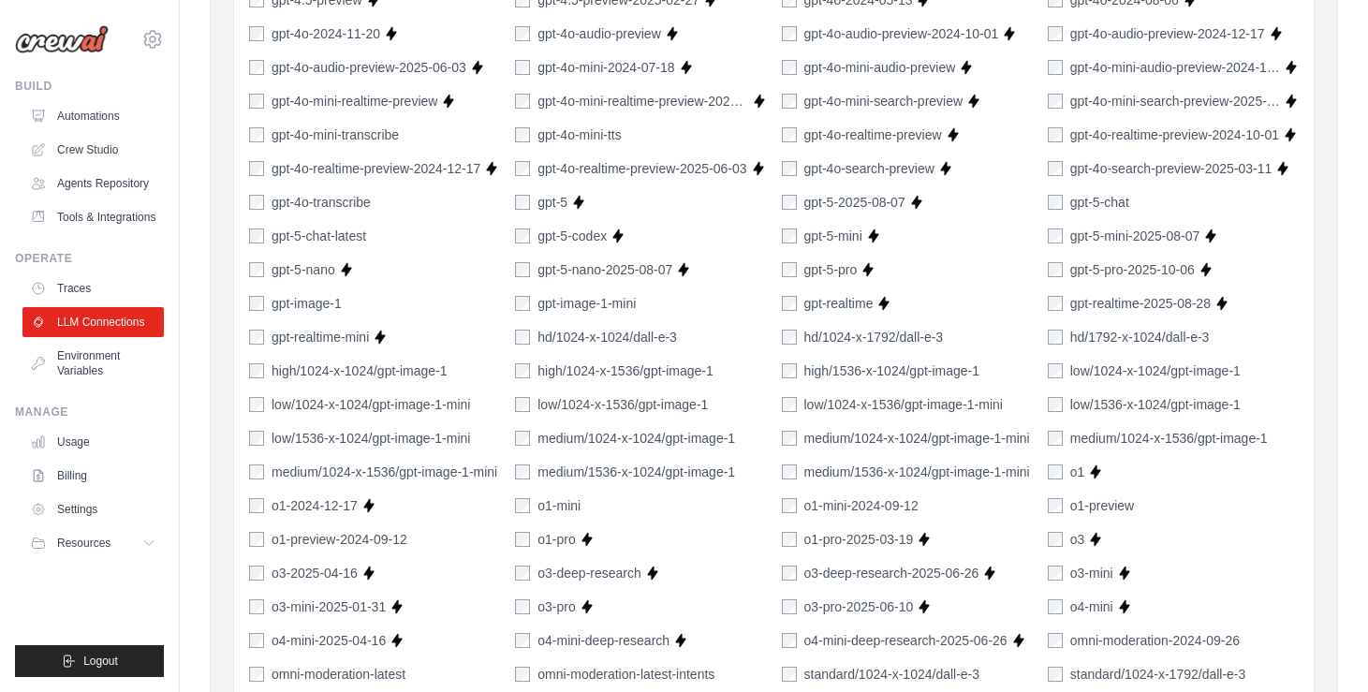
drag, startPoint x: 80, startPoint y: 511, endPoint x: 714, endPoint y: 34, distance: 793.9
click at [0, 0] on div "[EMAIL_ADDRESS][DOMAIN_NAME] Settings Build Automations" at bounding box center [90, 346] width 180 height 692
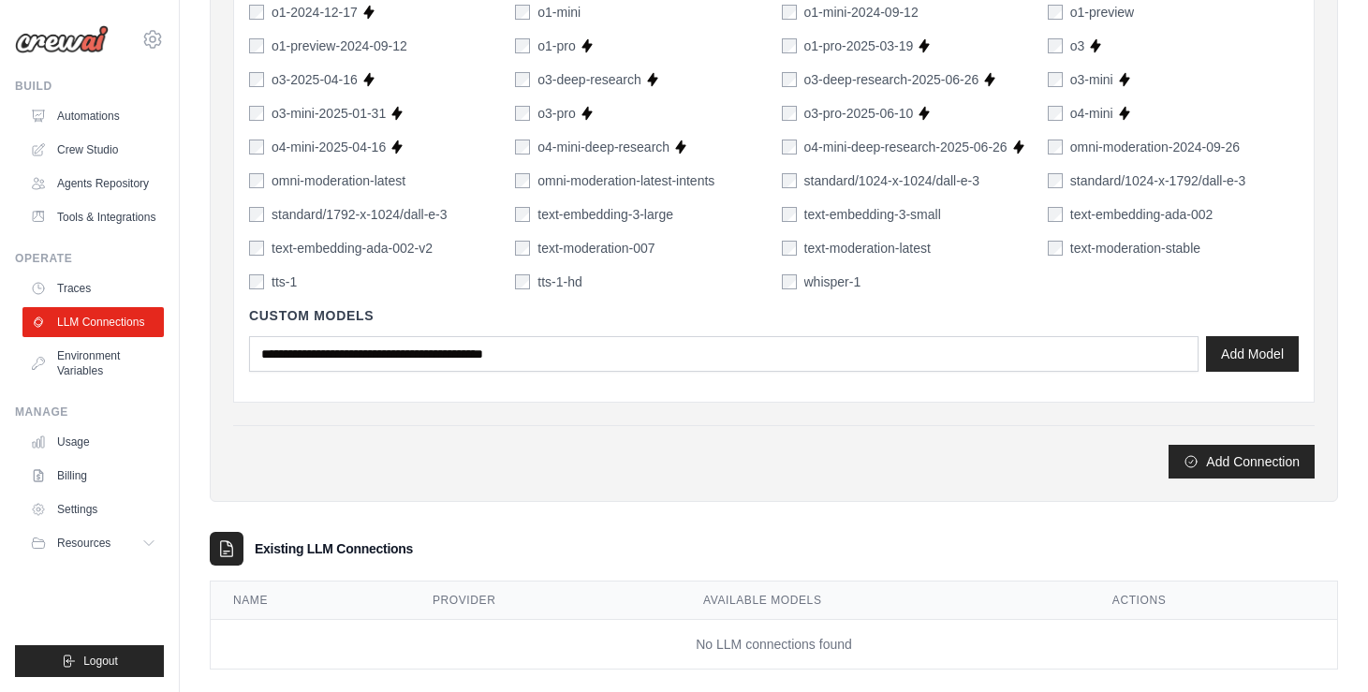
scroll to position [1448, 0]
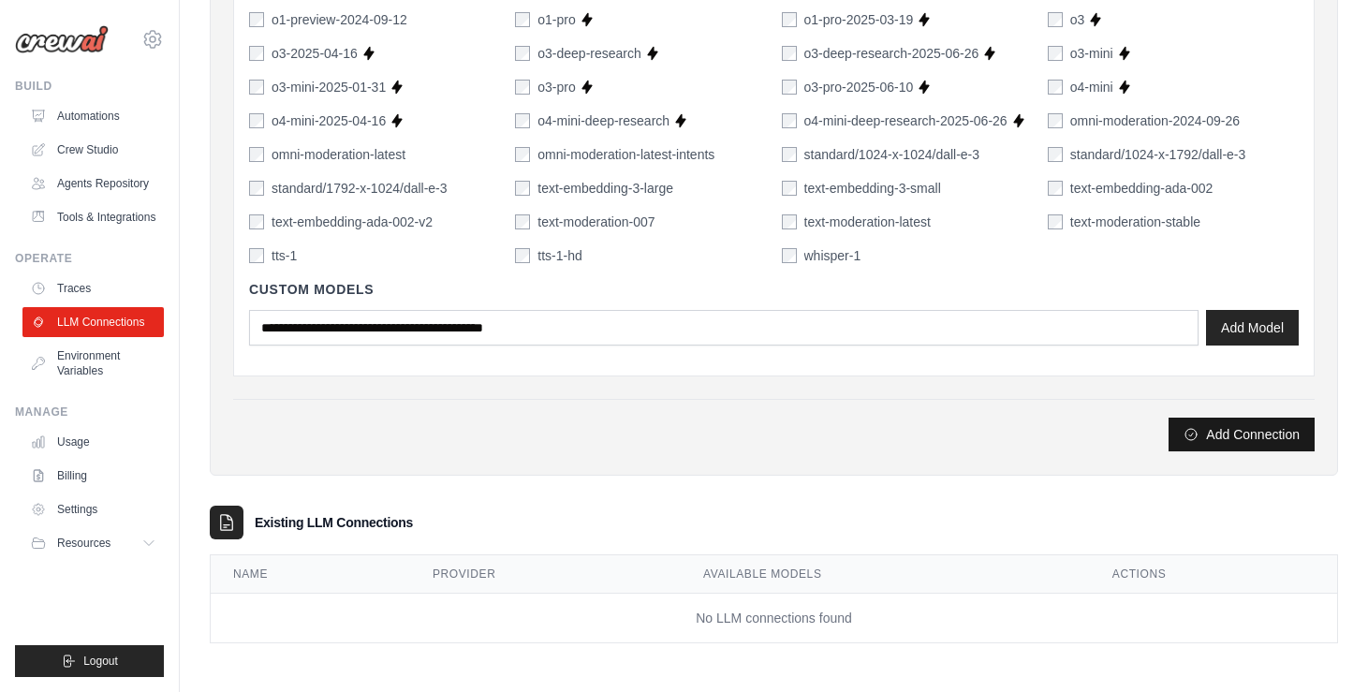
click at [1194, 436] on icon "submit" at bounding box center [1191, 434] width 15 height 15
click at [1279, 431] on button "Add Connection" at bounding box center [1242, 435] width 146 height 34
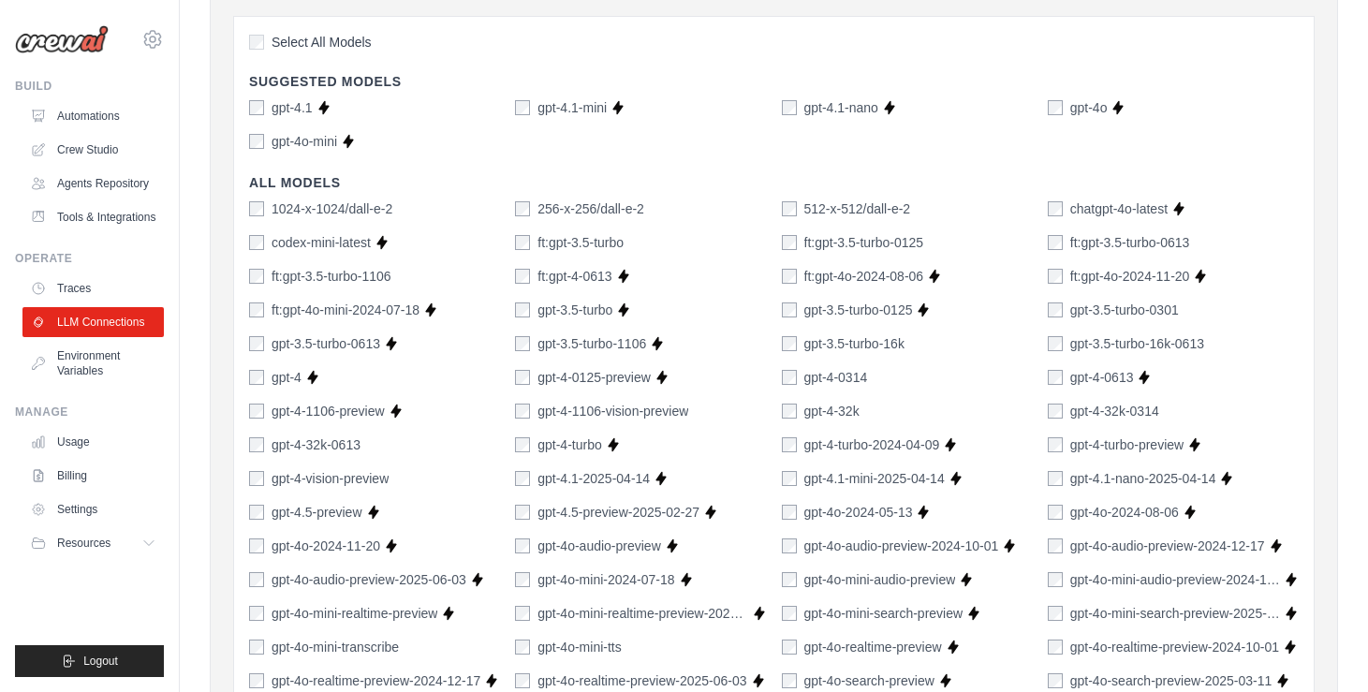
scroll to position [0, 0]
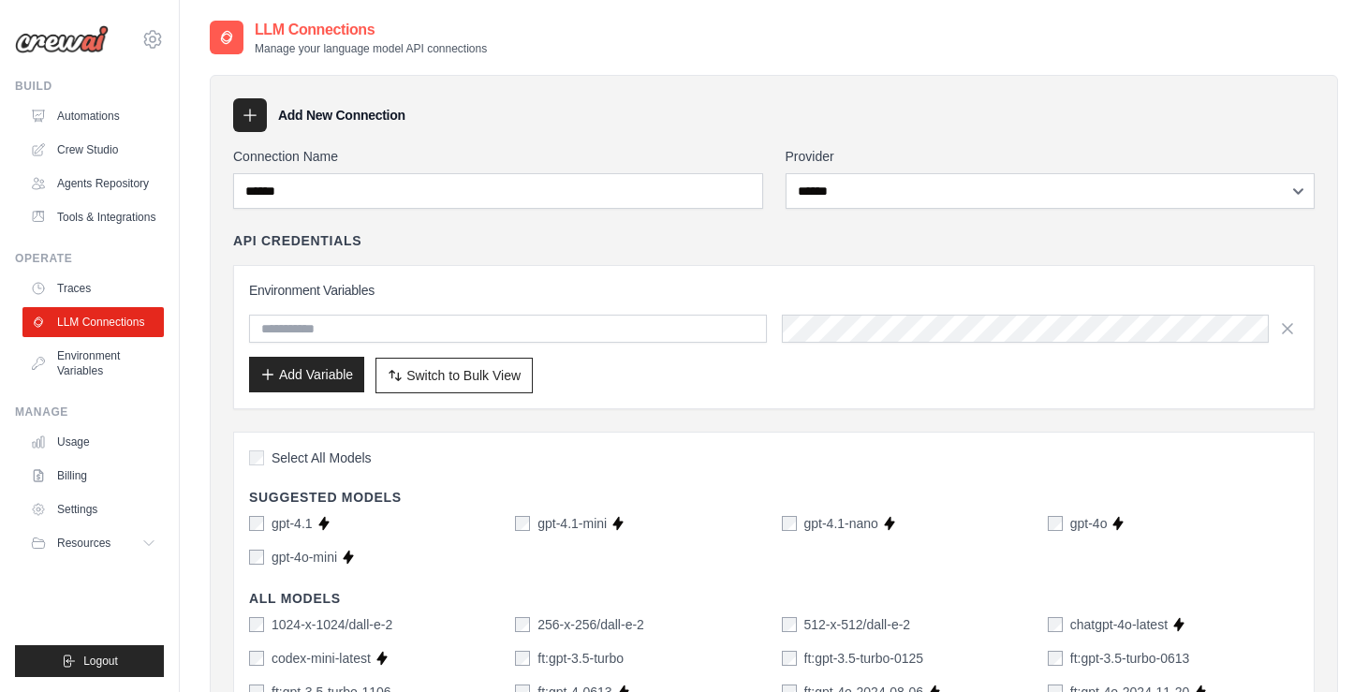
click at [312, 374] on button "Add Variable" at bounding box center [306, 375] width 115 height 36
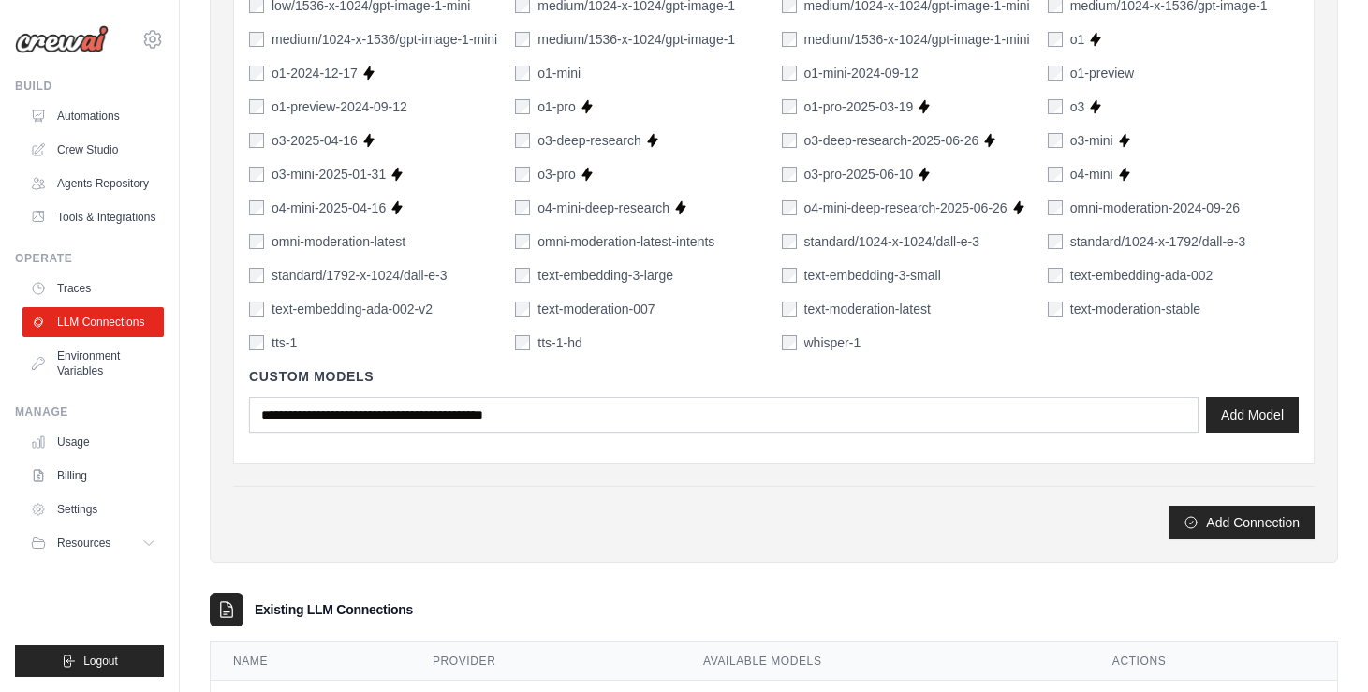
scroll to position [1448, 0]
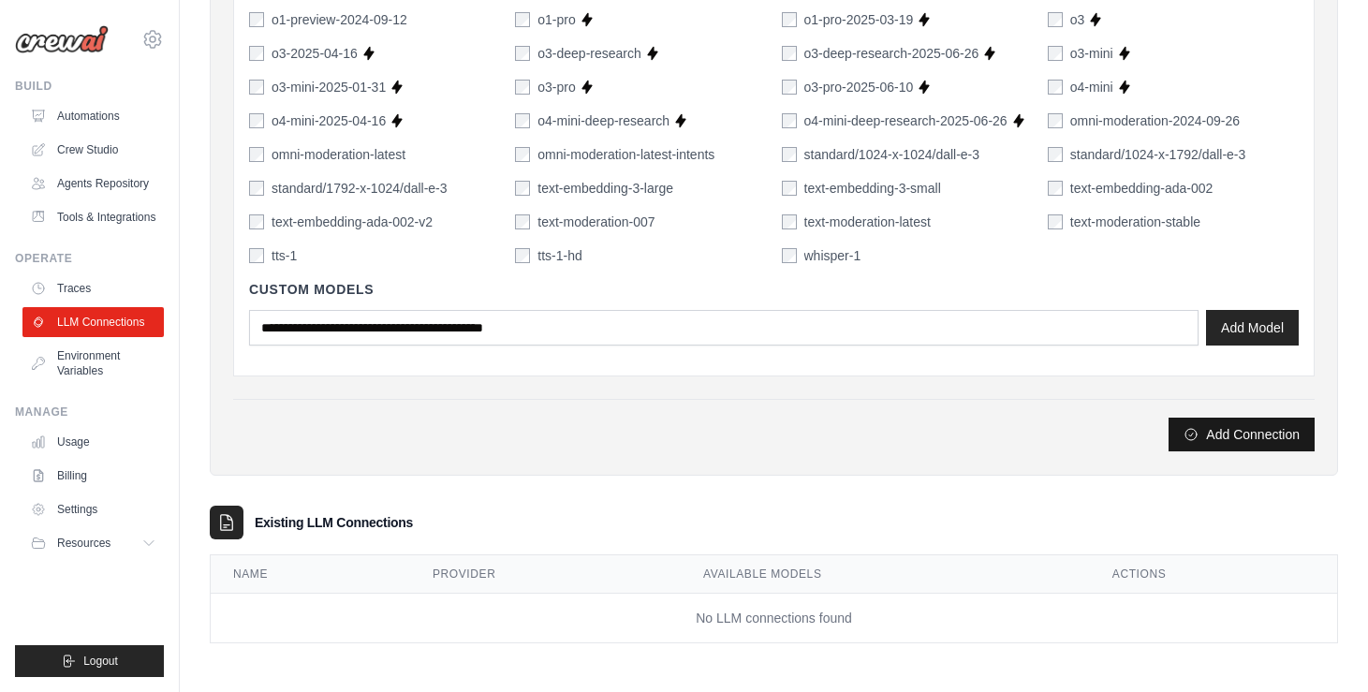
click at [1229, 428] on button "Add Connection" at bounding box center [1242, 435] width 146 height 34
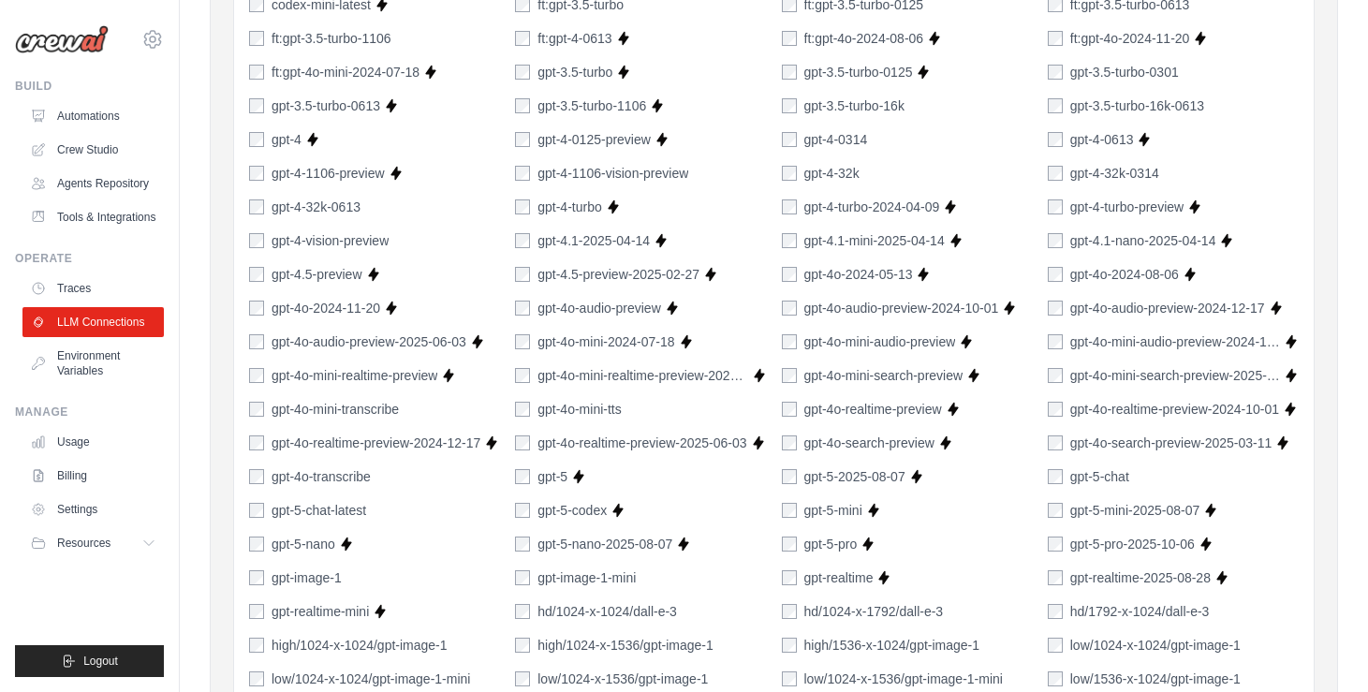
scroll to position [0, 0]
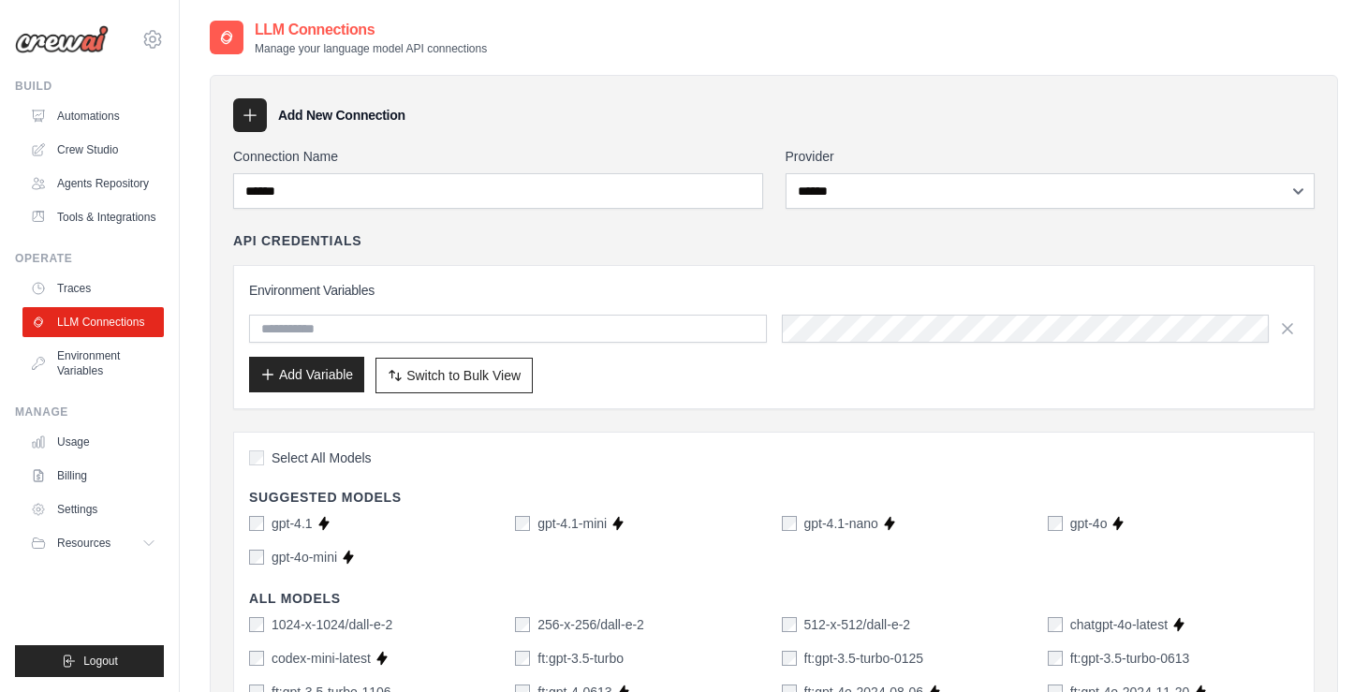
click at [300, 375] on button "Add Variable" at bounding box center [306, 375] width 115 height 36
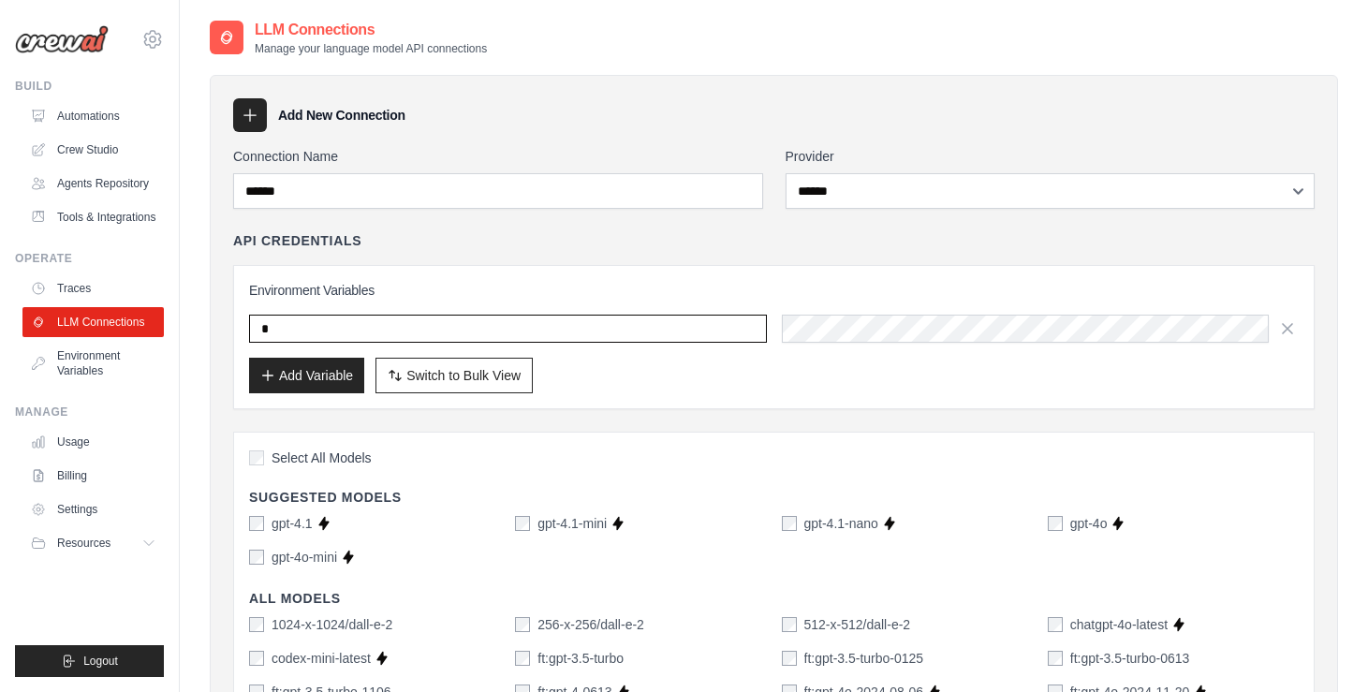
click at [346, 324] on input "*" at bounding box center [508, 329] width 518 height 28
paste input "**********"
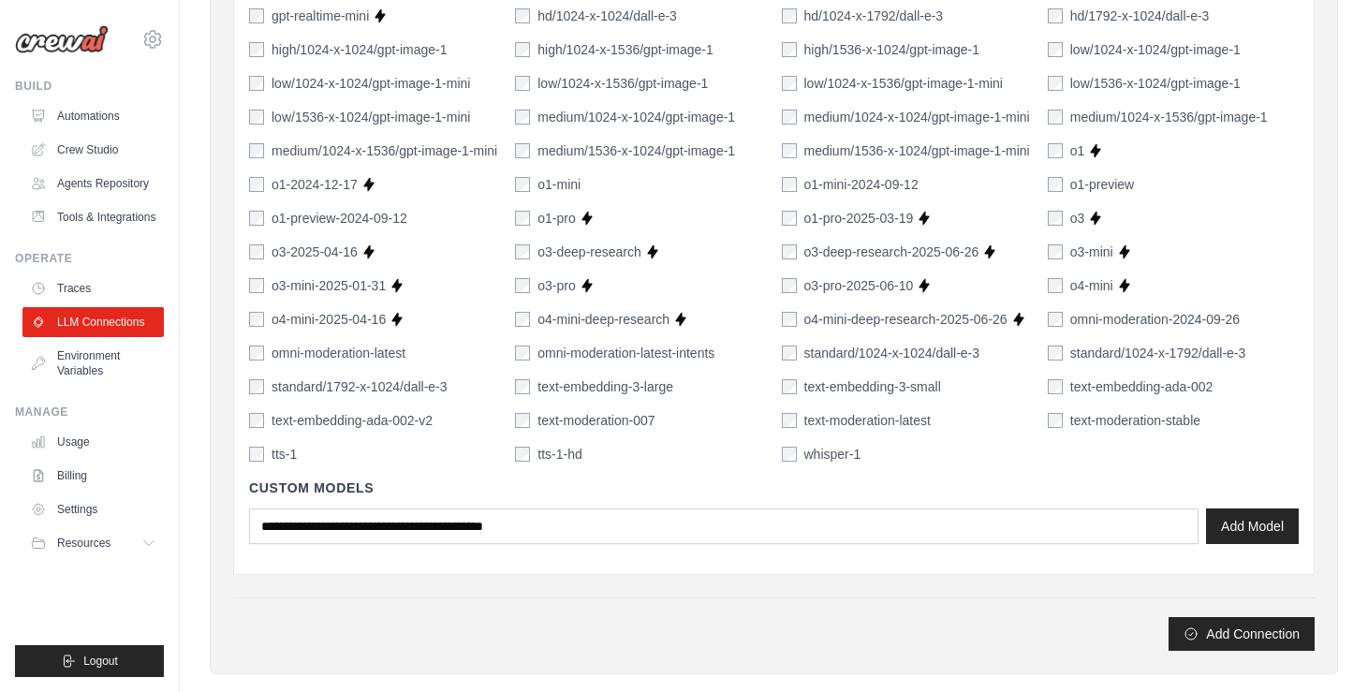
scroll to position [1264, 0]
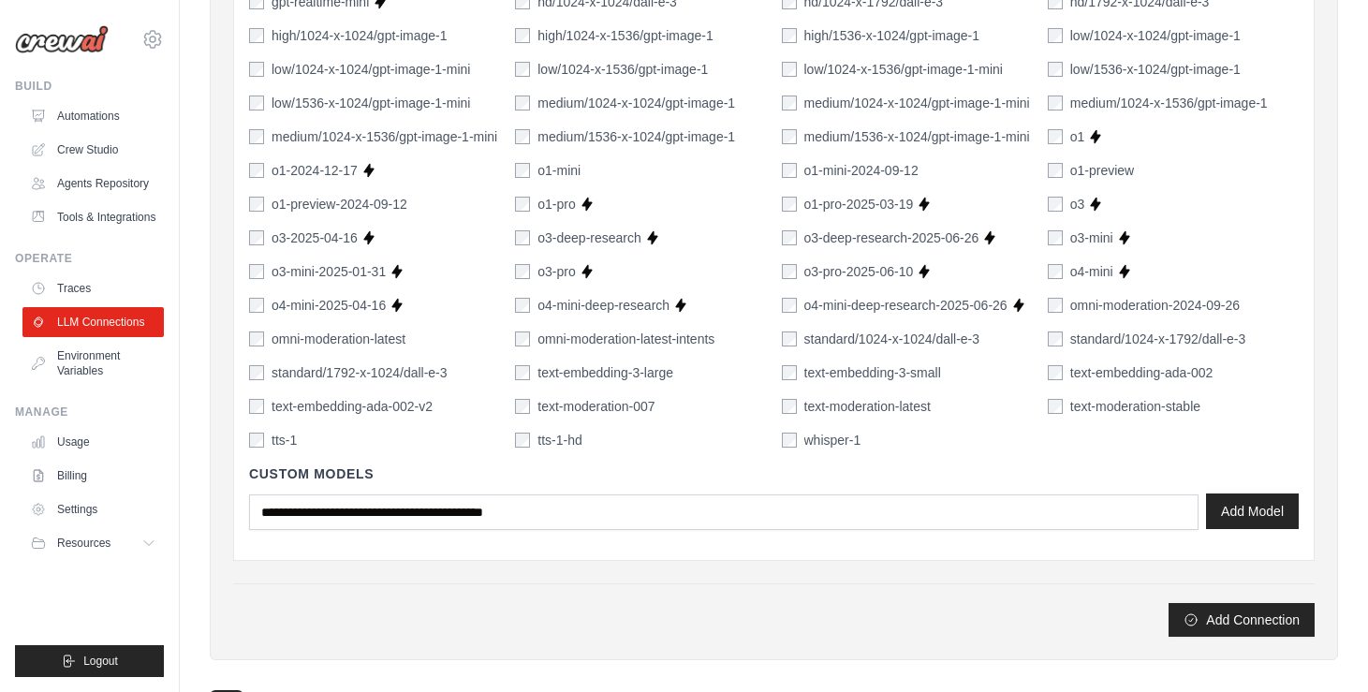
type input "**********"
click at [1249, 504] on button "Add Model" at bounding box center [1252, 512] width 93 height 36
click at [1218, 614] on button "Add Connection" at bounding box center [1242, 619] width 146 height 34
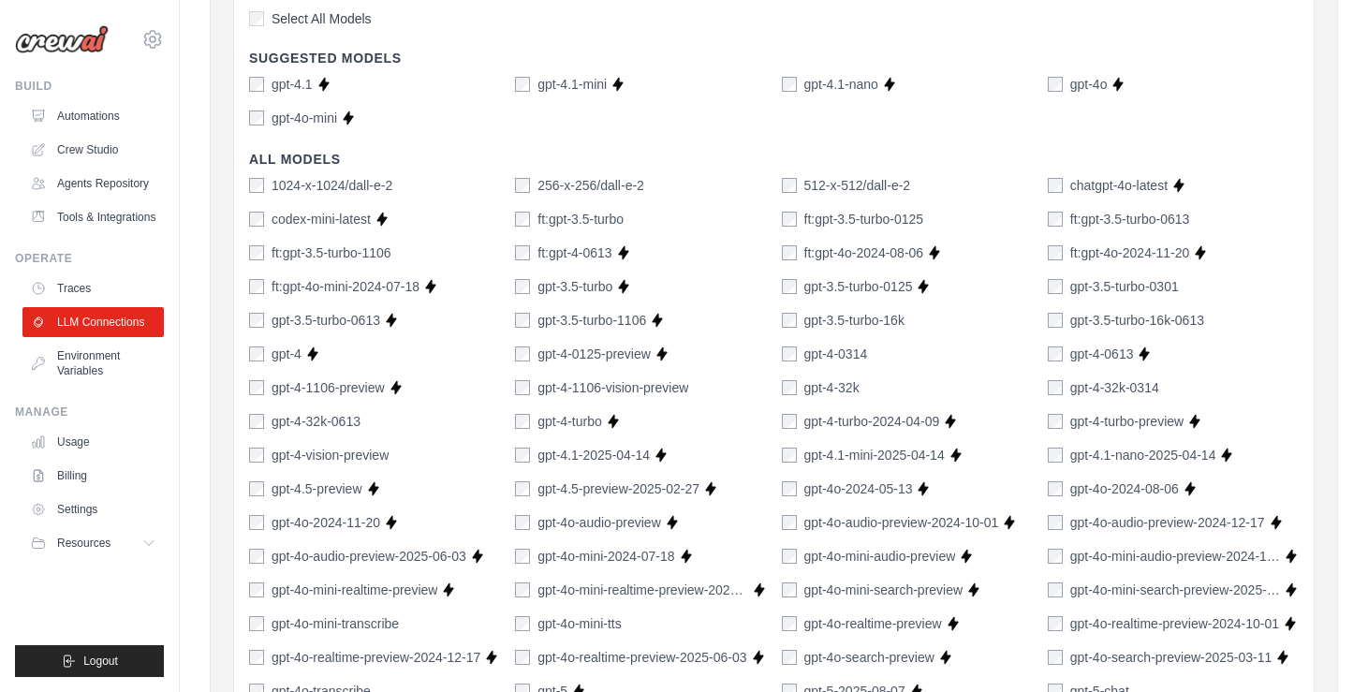
scroll to position [0, 0]
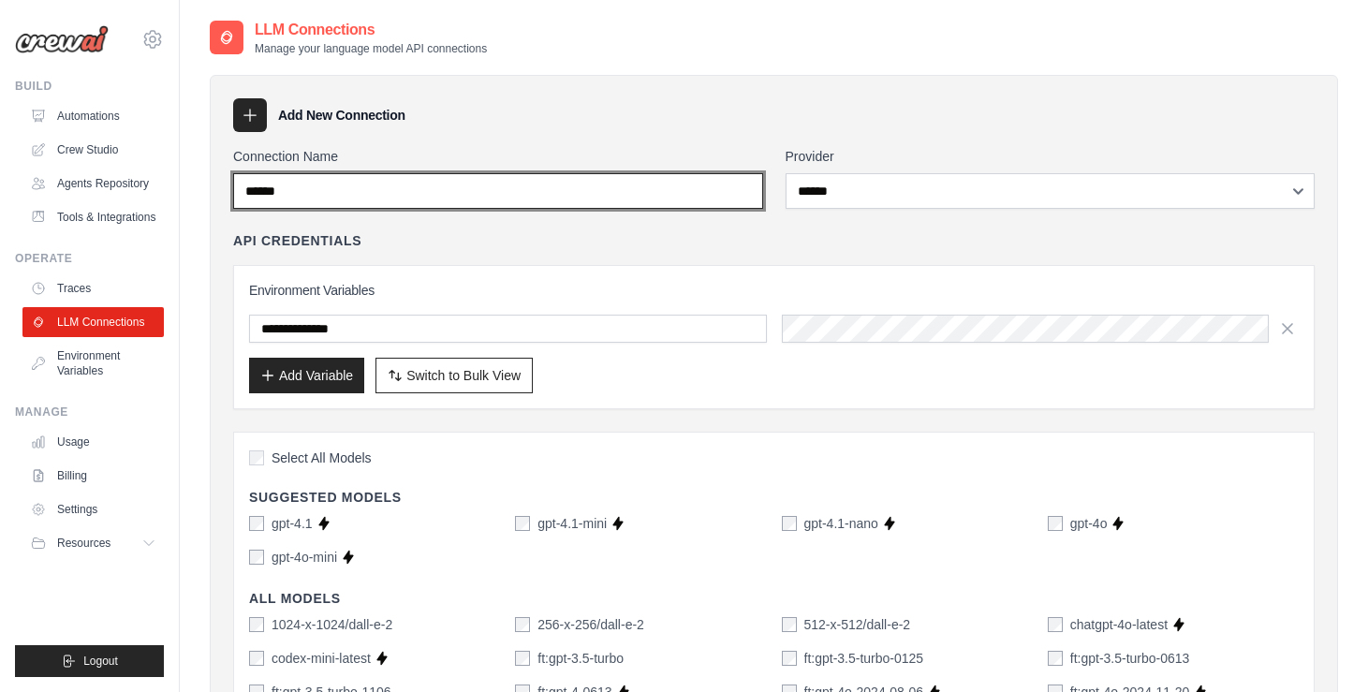
click at [483, 189] on input "******" at bounding box center [498, 191] width 530 height 36
type input "*"
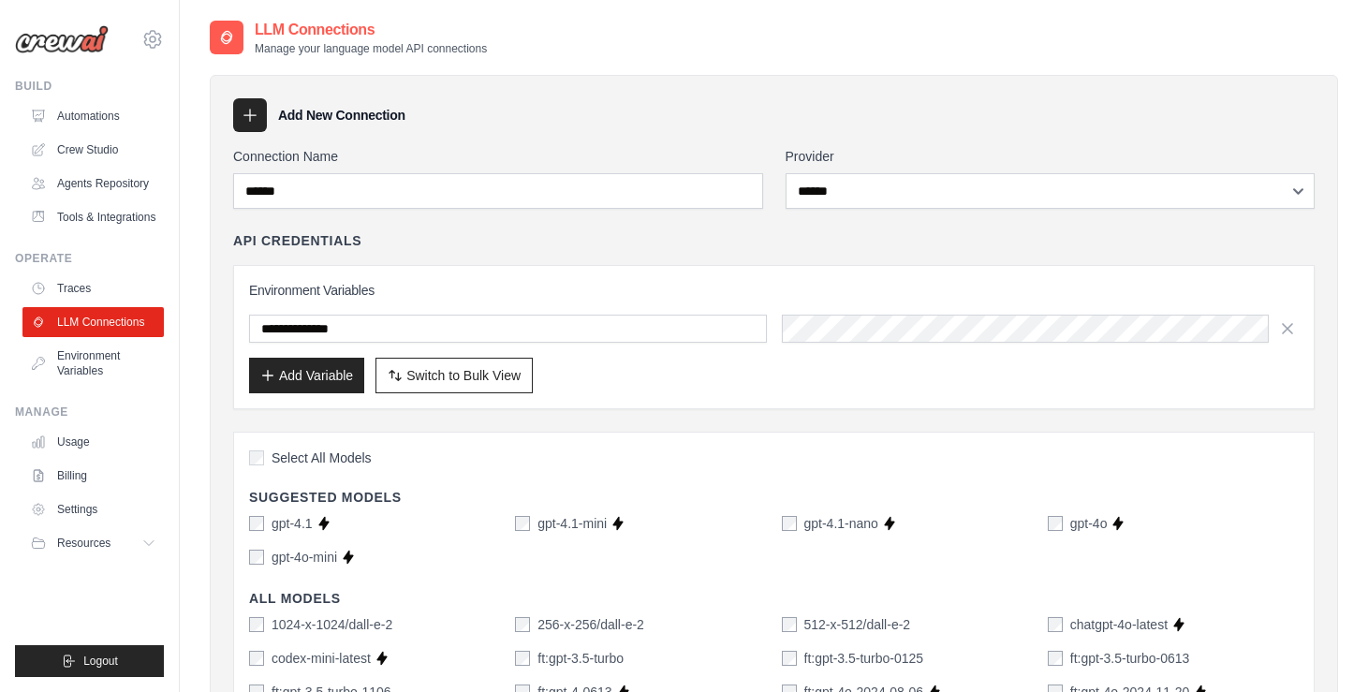
click at [628, 237] on div "API Credentials" at bounding box center [774, 240] width 1082 height 19
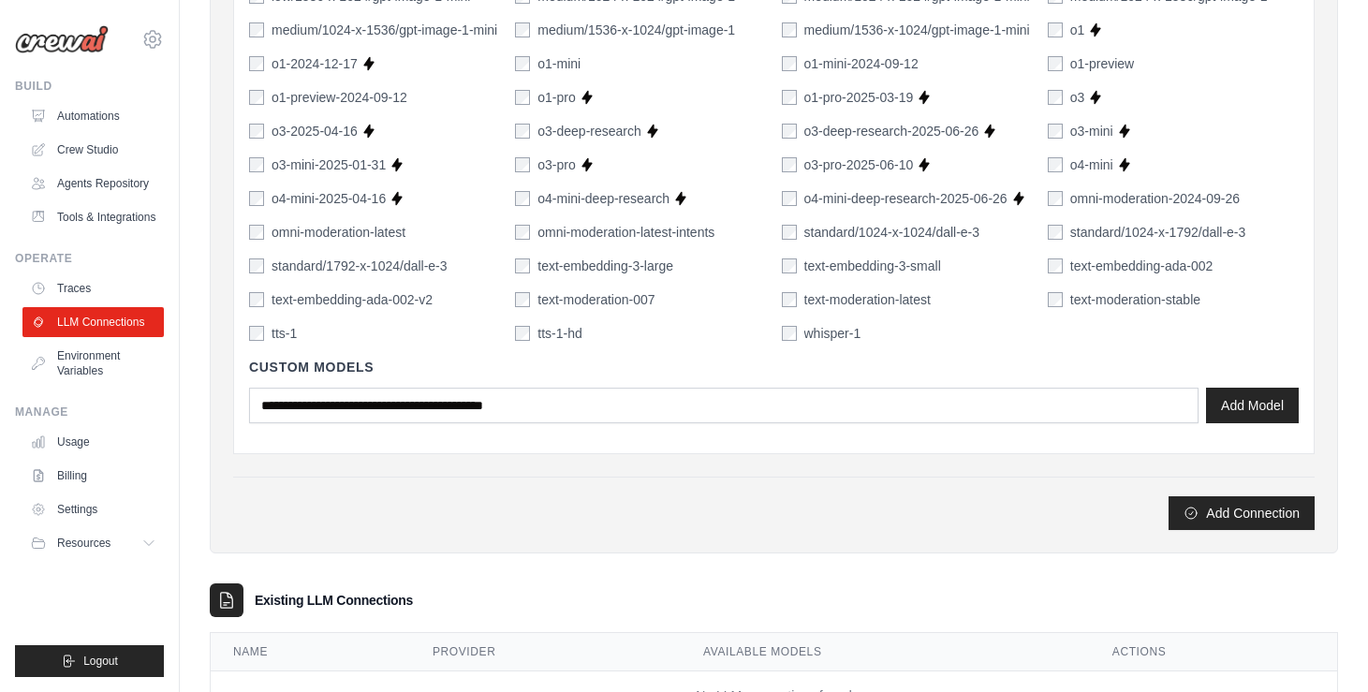
scroll to position [1448, 0]
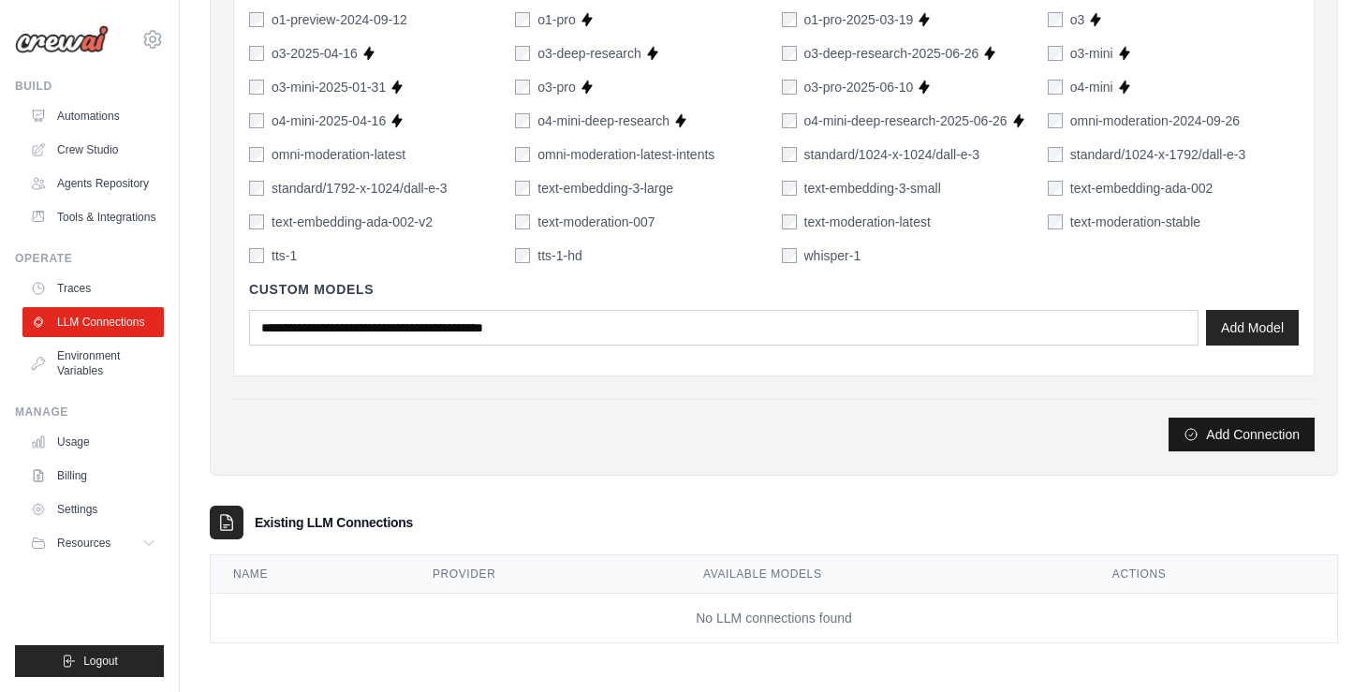
click at [1241, 431] on button "Add Connection" at bounding box center [1242, 435] width 146 height 34
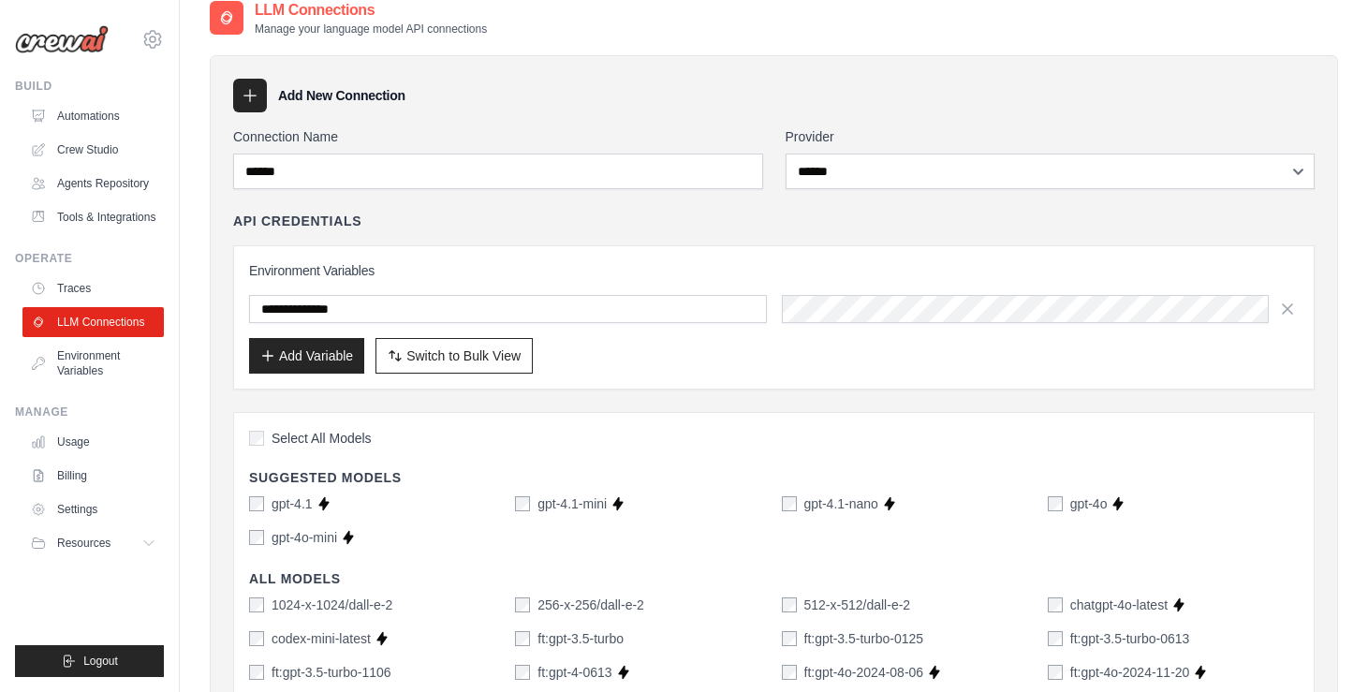
scroll to position [22, 0]
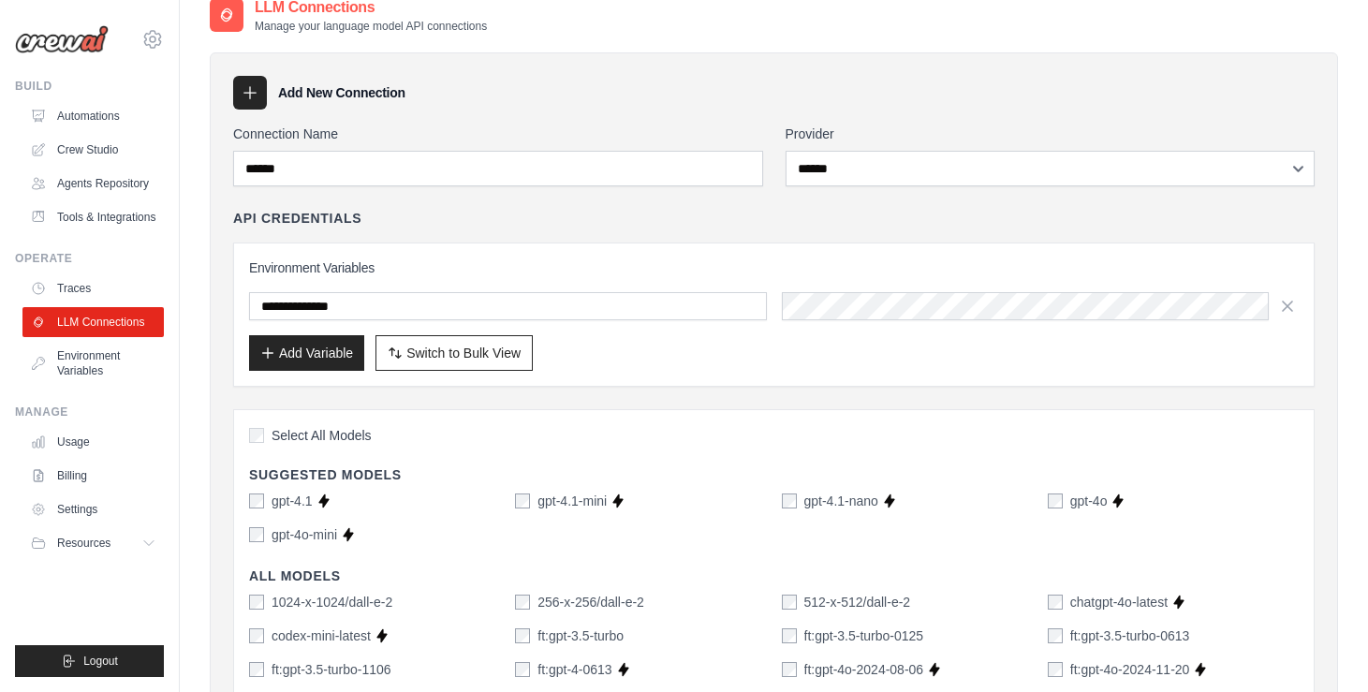
click at [246, 91] on icon at bounding box center [250, 92] width 19 height 19
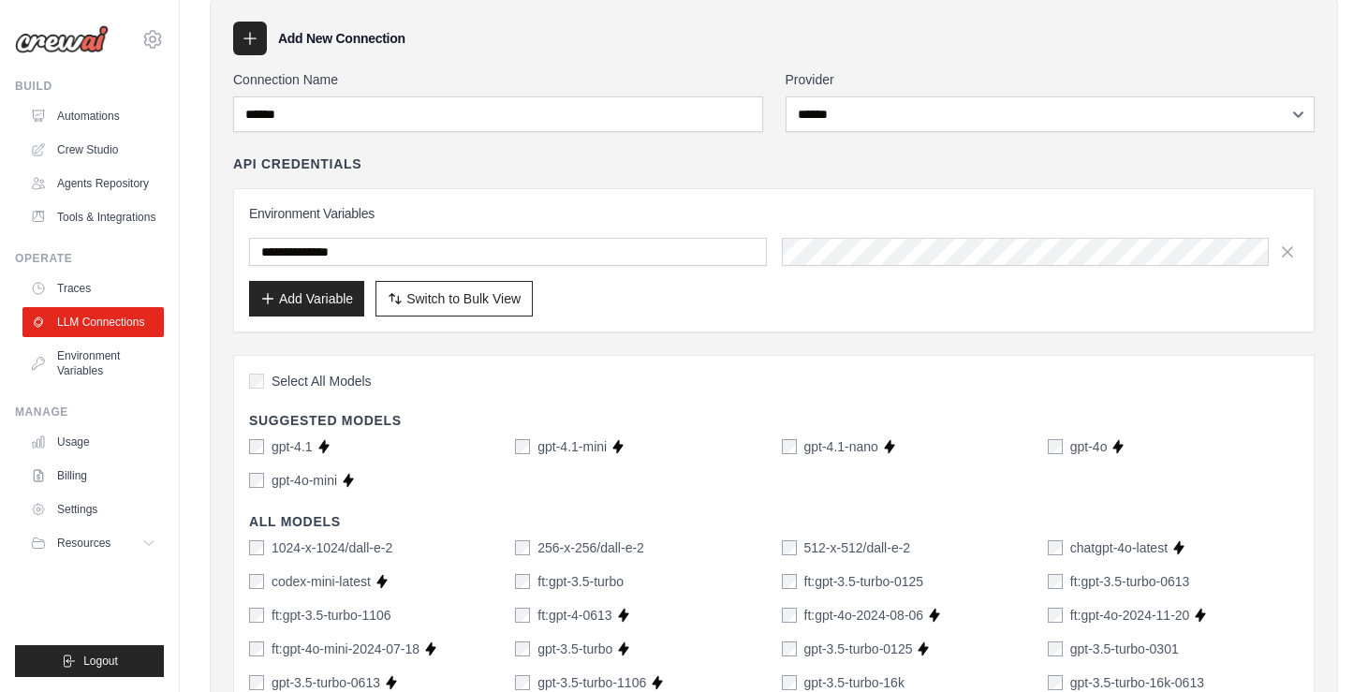
scroll to position [0, 0]
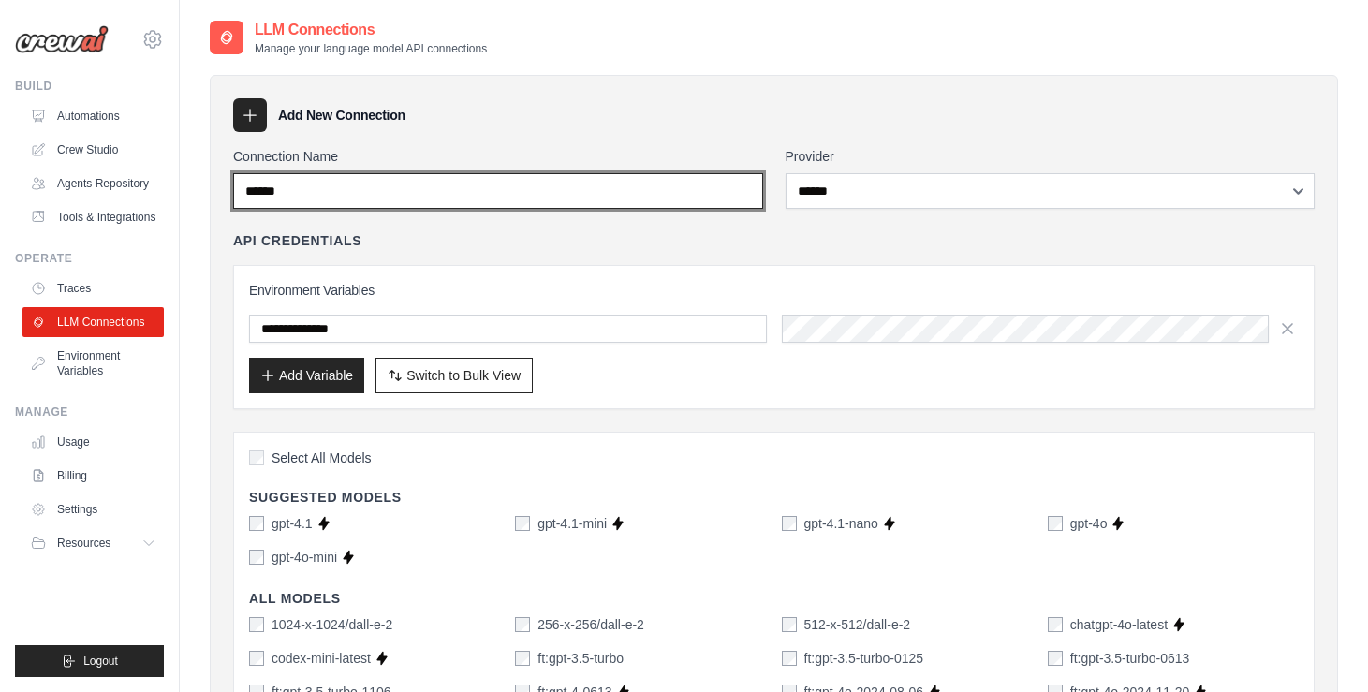
click at [263, 189] on input "******" at bounding box center [498, 191] width 530 height 36
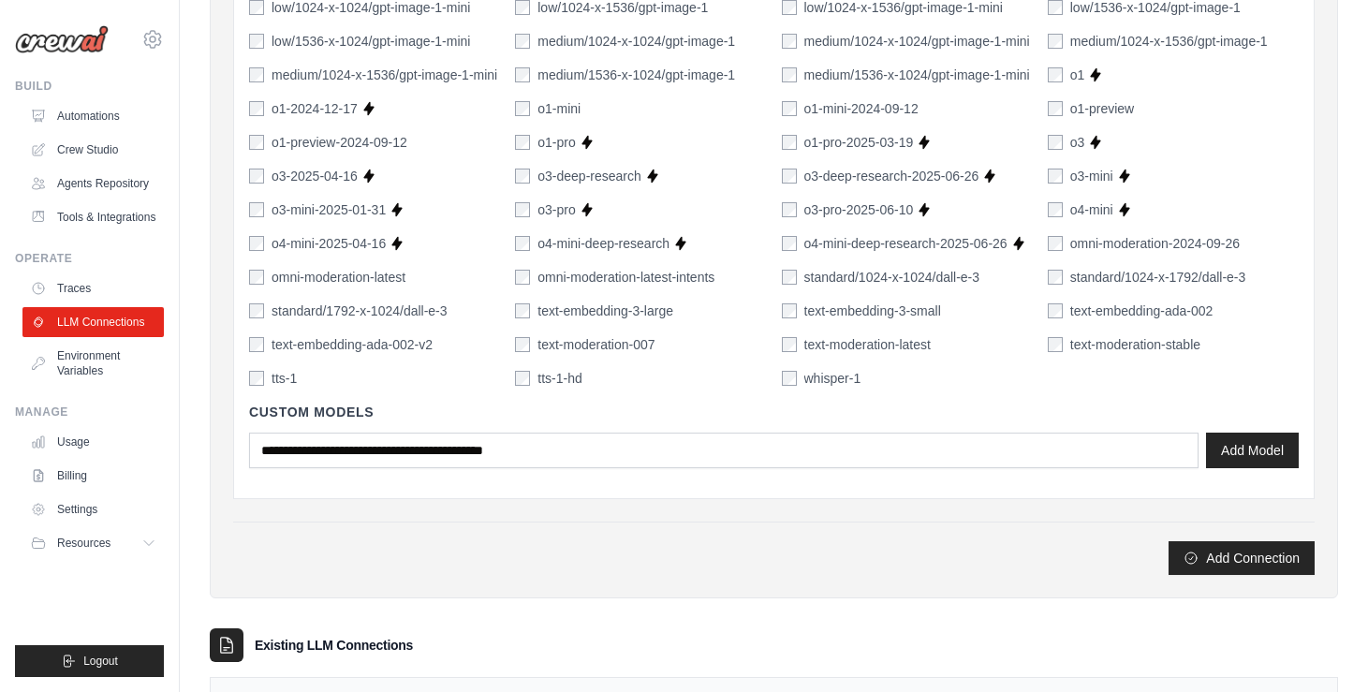
scroll to position [1448, 0]
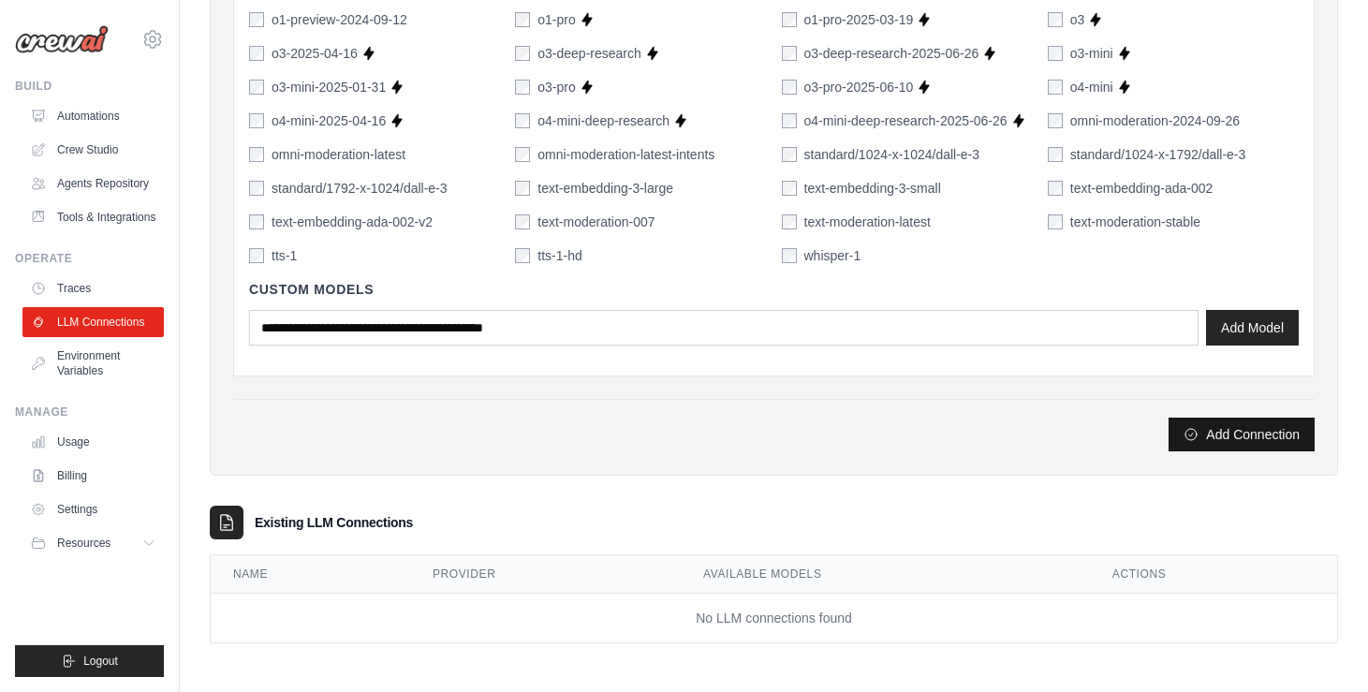
click at [1236, 425] on button "Add Connection" at bounding box center [1242, 435] width 146 height 34
click at [1245, 437] on button "Add Connection" at bounding box center [1242, 435] width 146 height 34
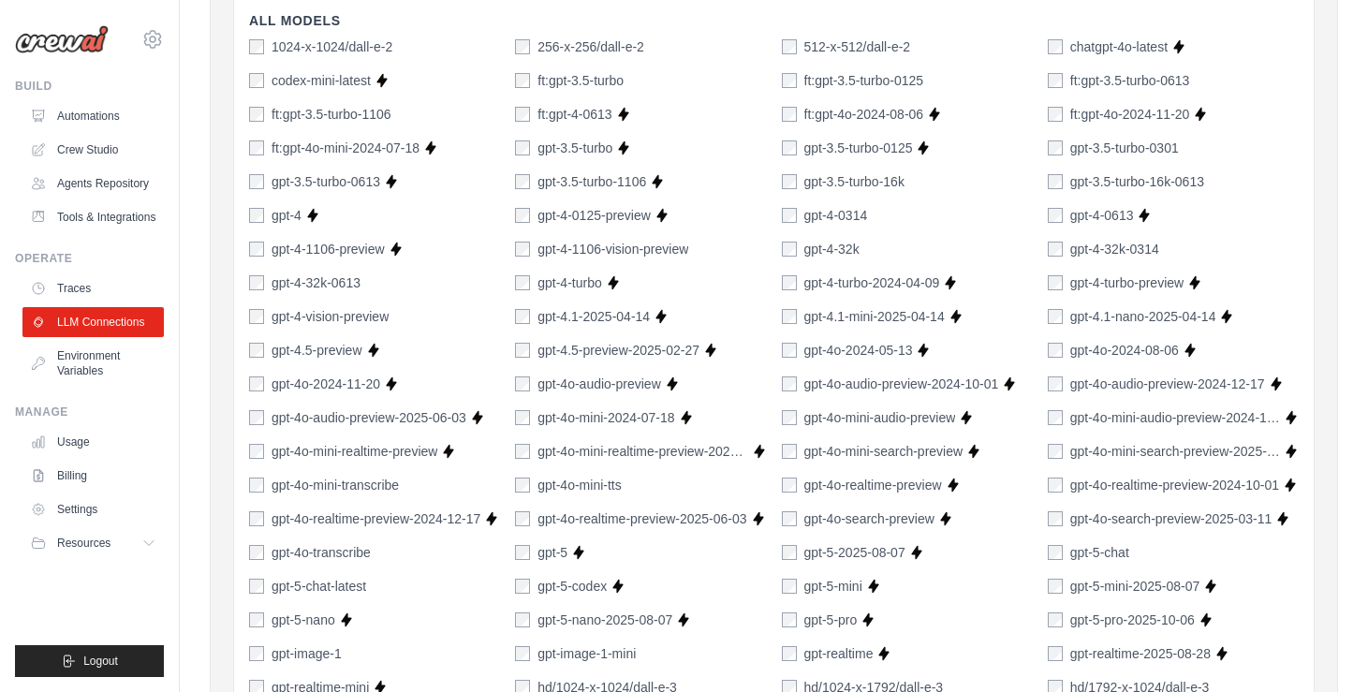
scroll to position [0, 0]
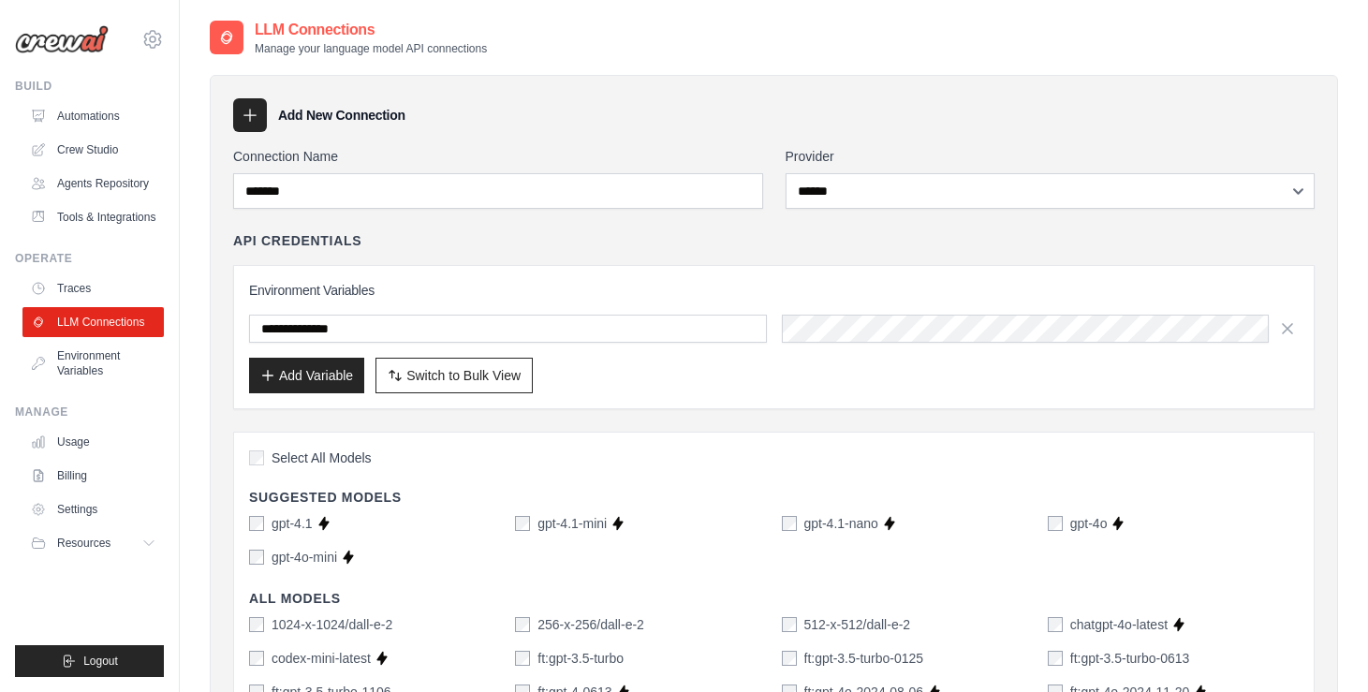
click at [250, 111] on icon at bounding box center [250, 115] width 19 height 19
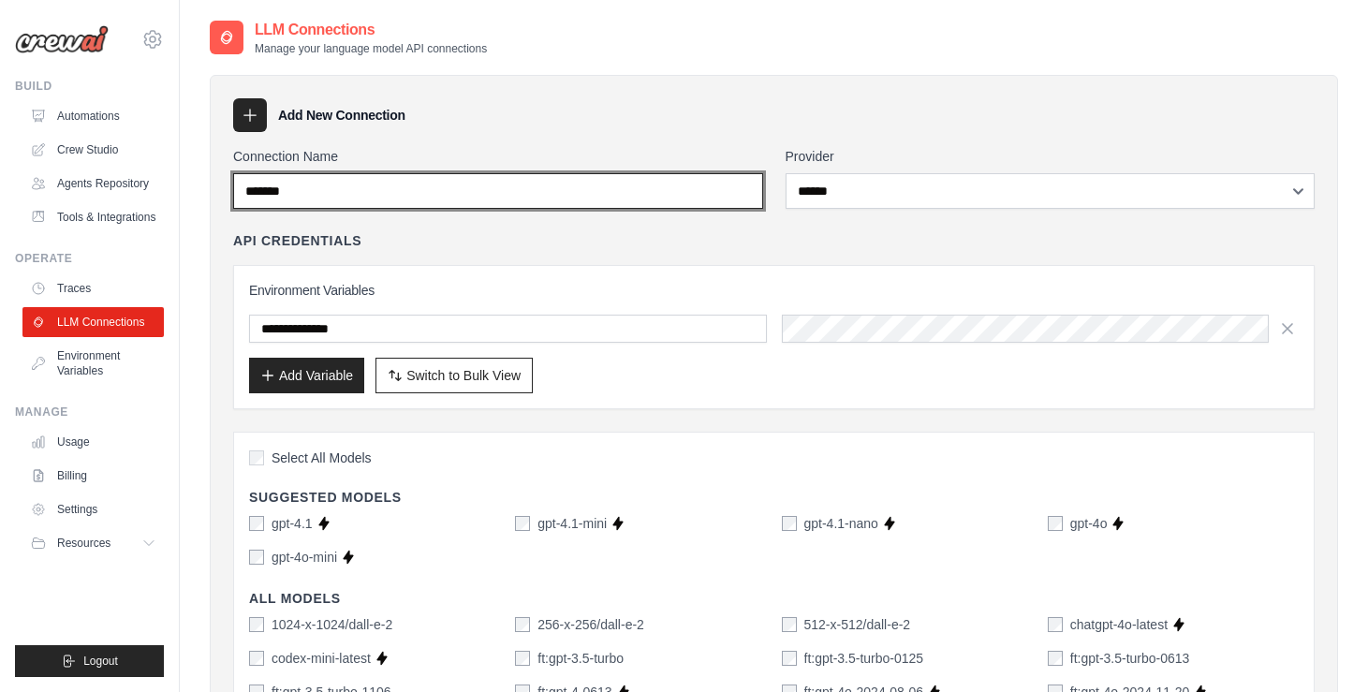
click at [345, 196] on input "*******" at bounding box center [498, 191] width 530 height 36
drag, startPoint x: 395, startPoint y: 191, endPoint x: 111, endPoint y: 189, distance: 283.8
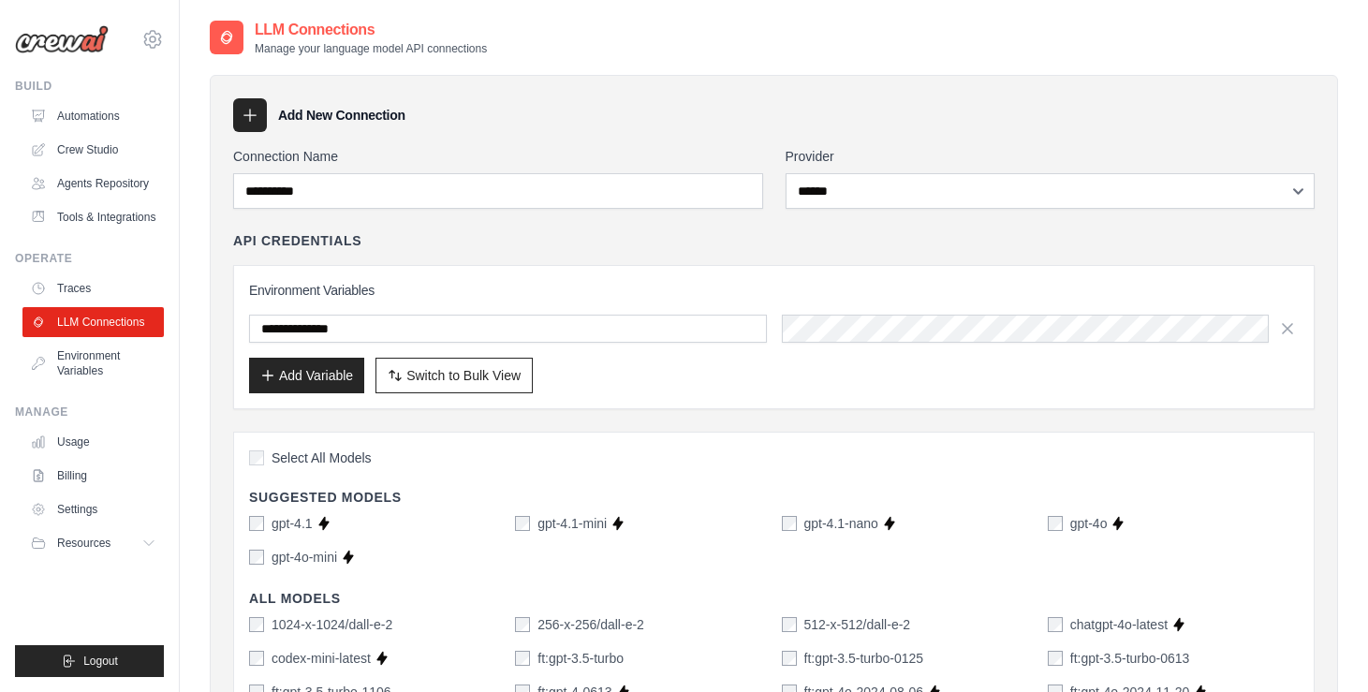
click at [250, 112] on icon at bounding box center [250, 116] width 12 height 12
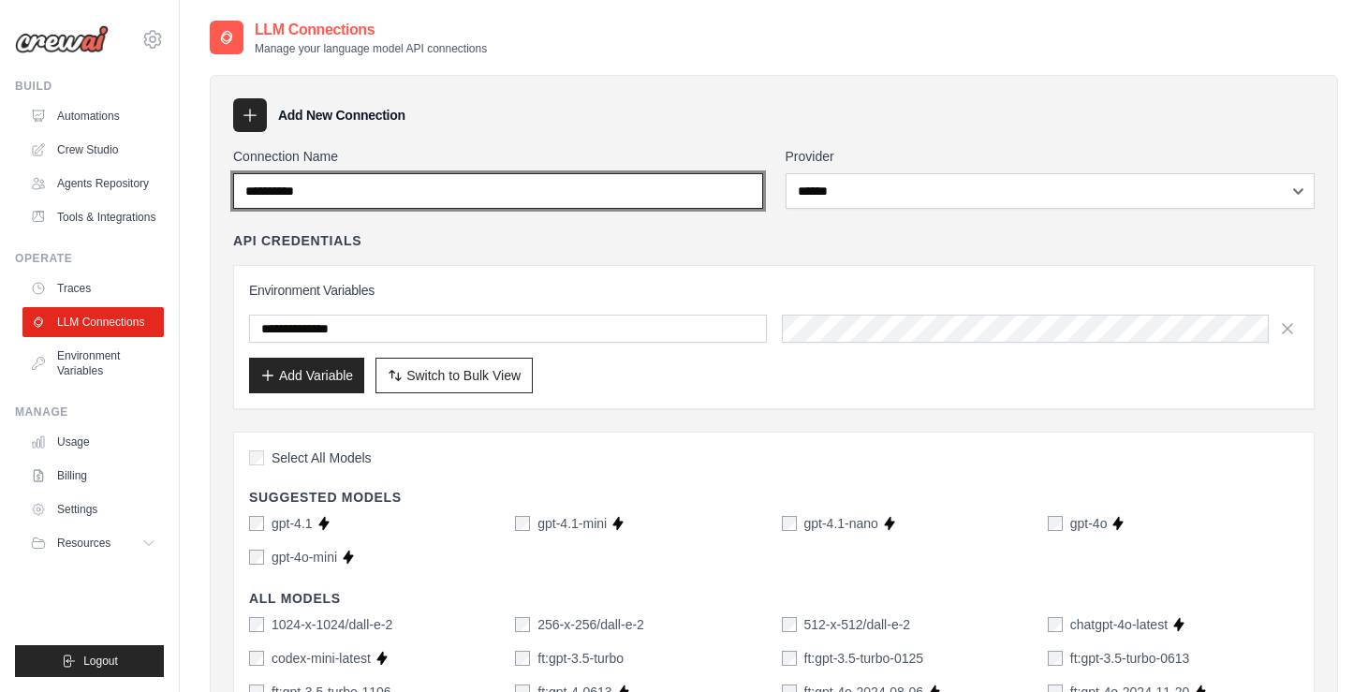
click at [421, 189] on input "**********" at bounding box center [498, 191] width 530 height 36
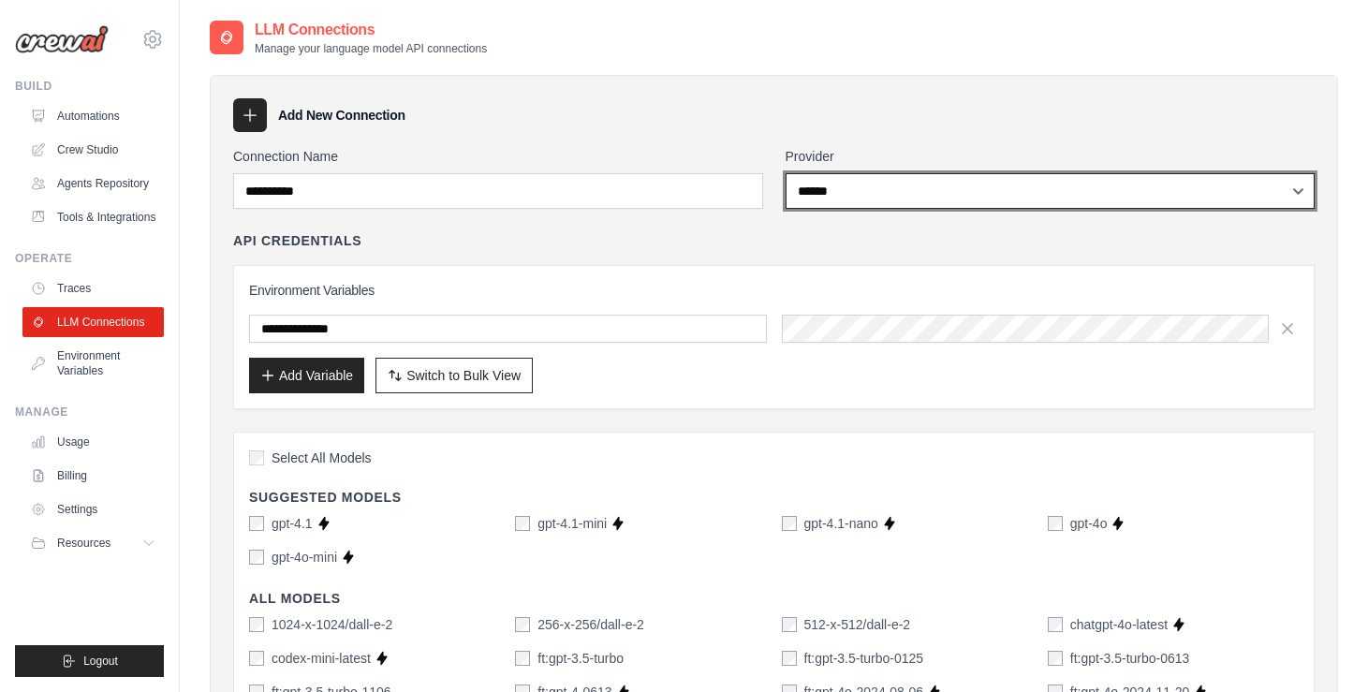
click at [1125, 198] on select "**********" at bounding box center [1051, 191] width 530 height 36
click at [786, 173] on select "**********" at bounding box center [1051, 191] width 530 height 36
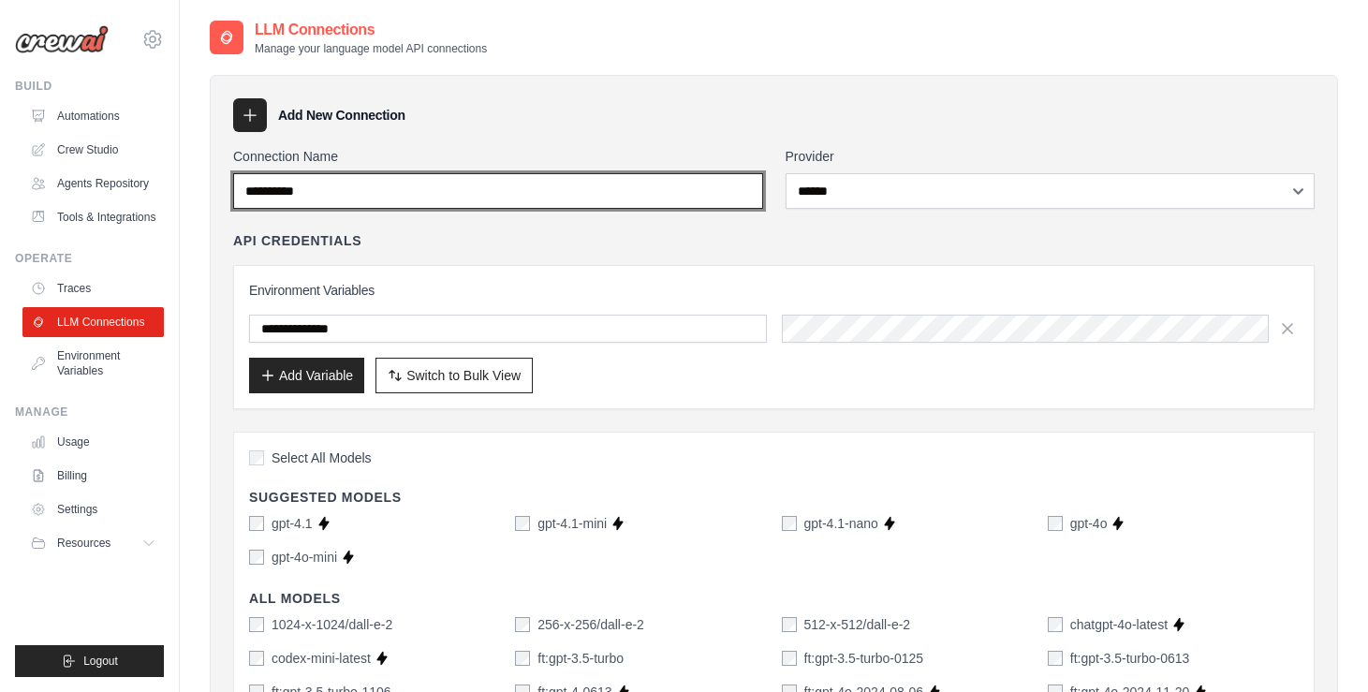
drag, startPoint x: 546, startPoint y: 185, endPoint x: 188, endPoint y: 186, distance: 357.8
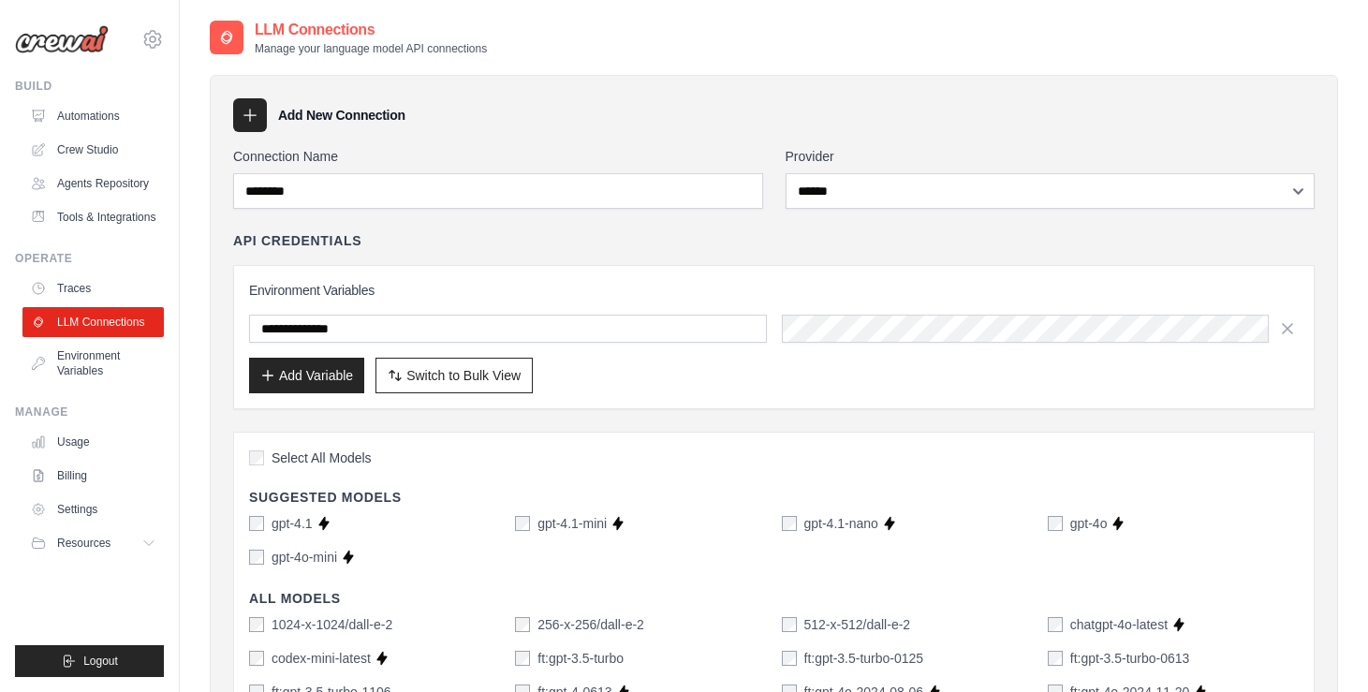
click at [564, 116] on div "Add New Connection" at bounding box center [774, 115] width 1082 height 34
click at [251, 111] on icon at bounding box center [250, 115] width 19 height 19
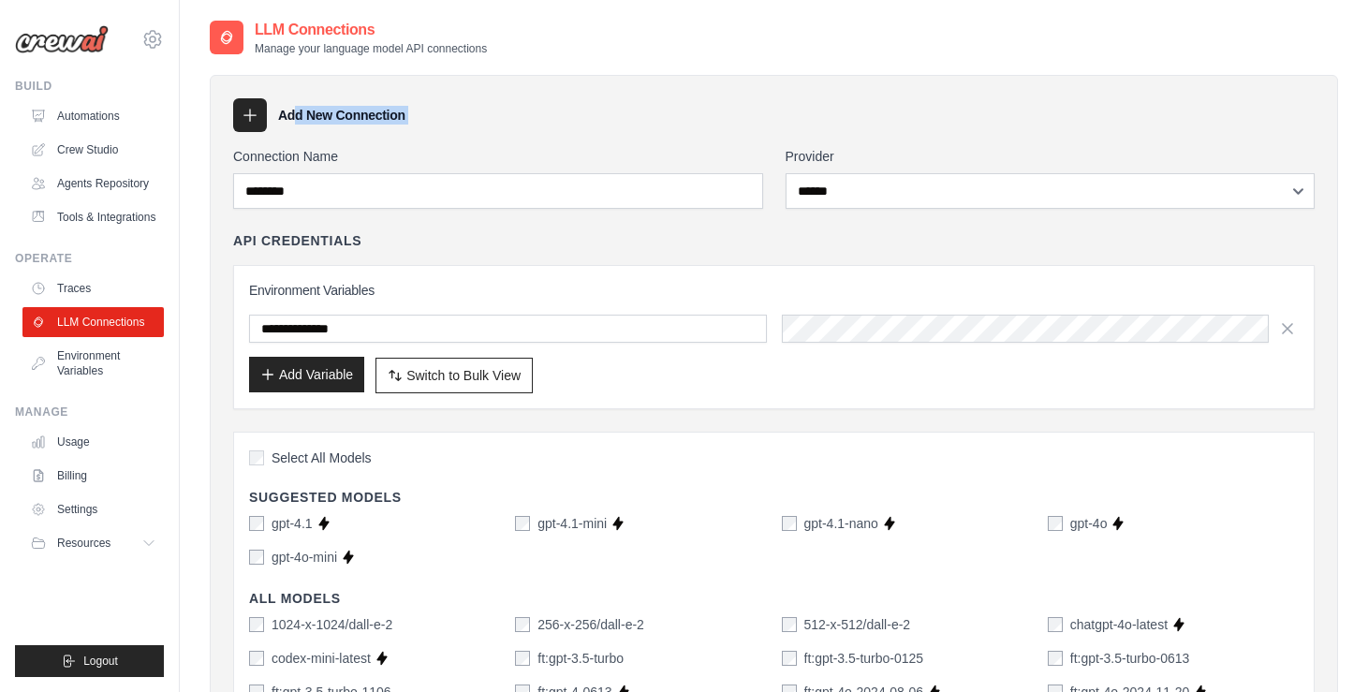
click at [313, 375] on button "Add Variable" at bounding box center [306, 375] width 115 height 36
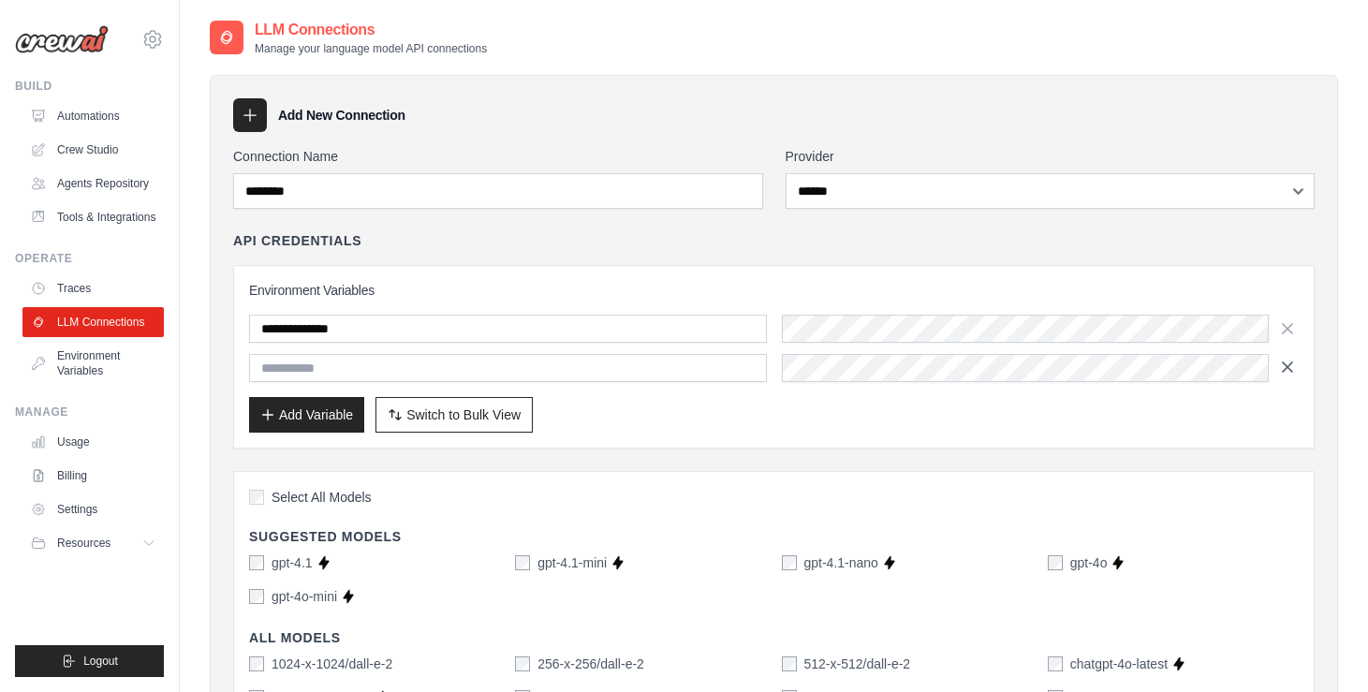
click at [1291, 370] on icon "button" at bounding box center [1287, 366] width 9 height 9
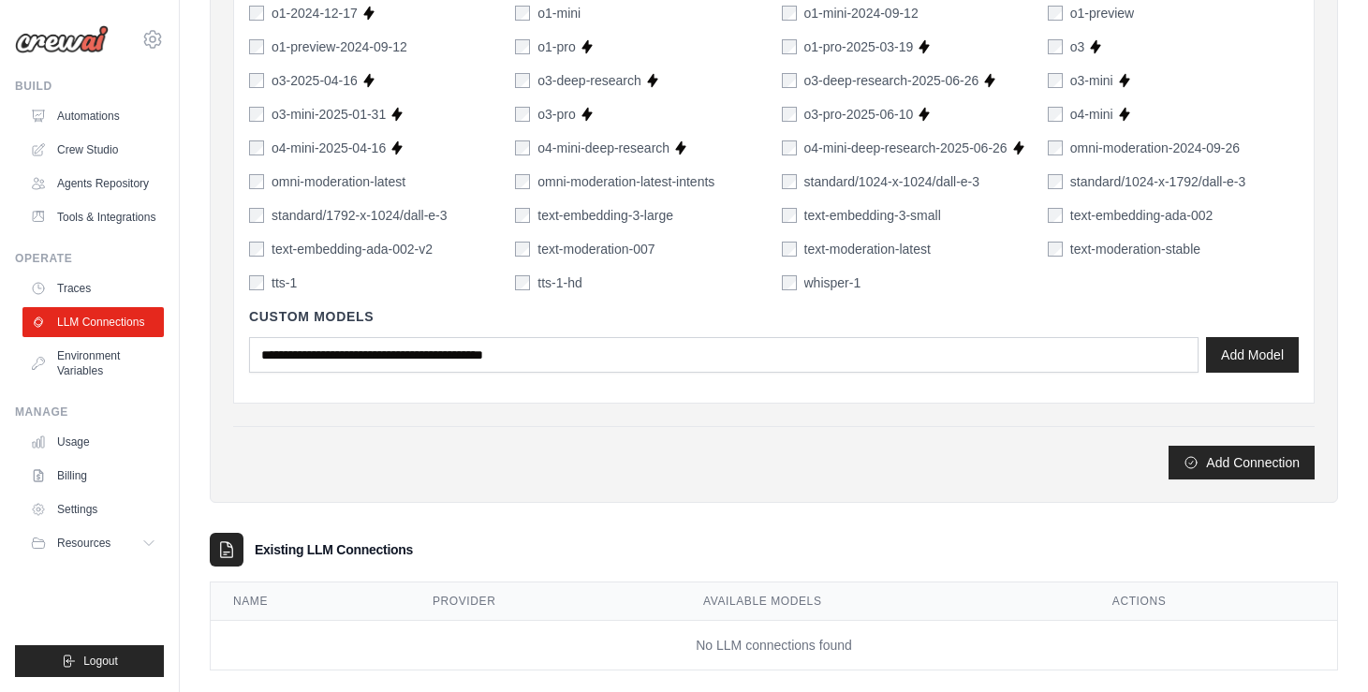
scroll to position [1448, 0]
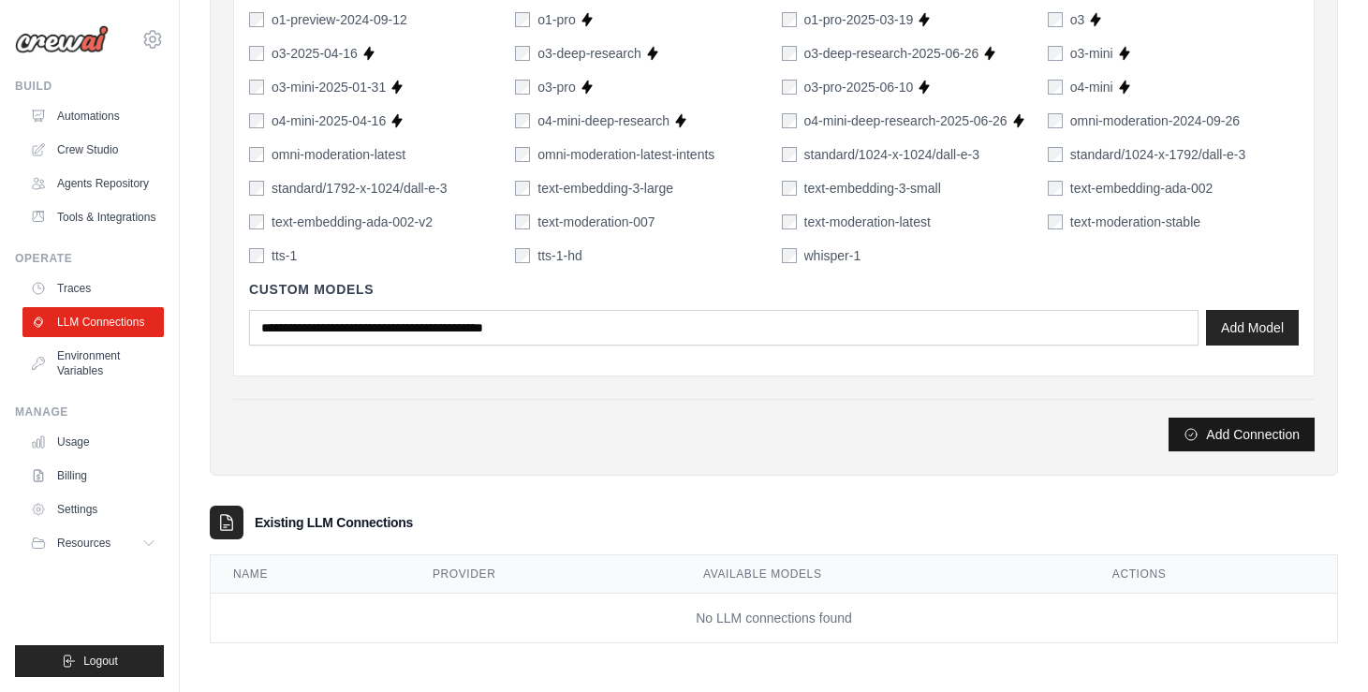
click at [1251, 434] on button "Add Connection" at bounding box center [1242, 435] width 146 height 34
click at [1219, 428] on button "Add Connection" at bounding box center [1242, 435] width 146 height 34
click at [1258, 438] on button "Add Connection" at bounding box center [1242, 435] width 146 height 34
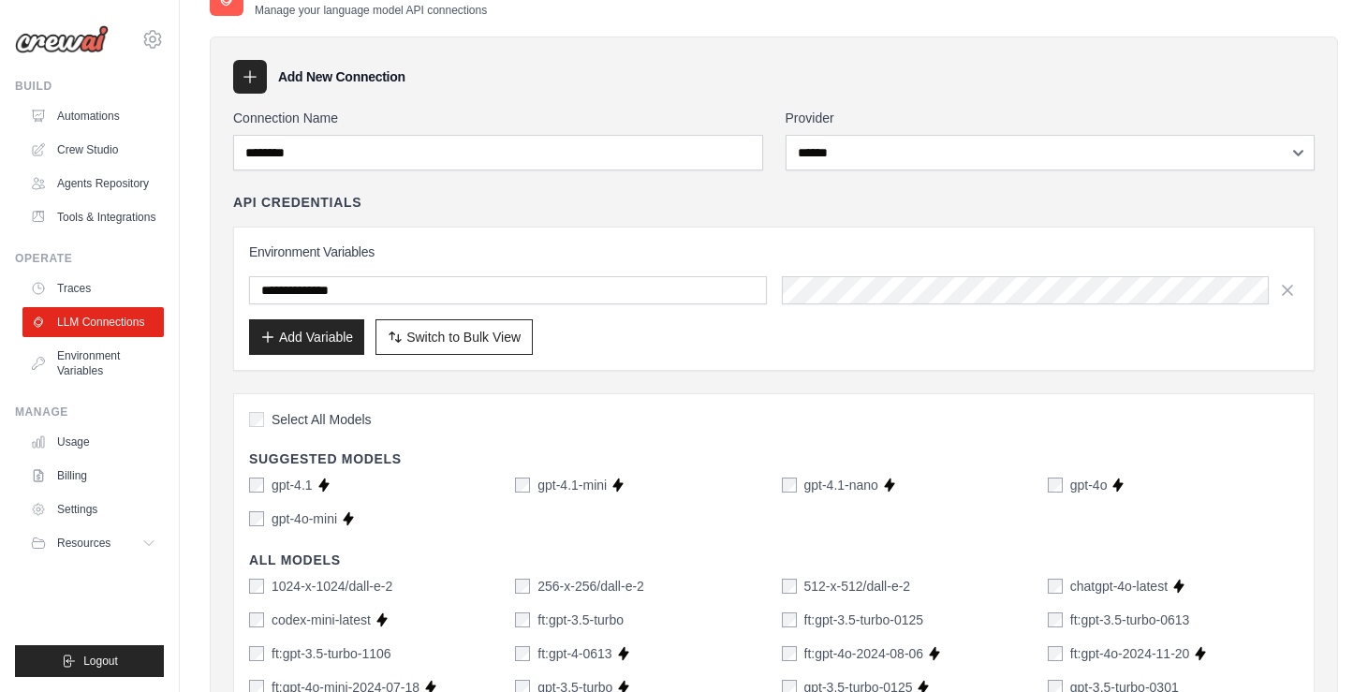
scroll to position [0, 0]
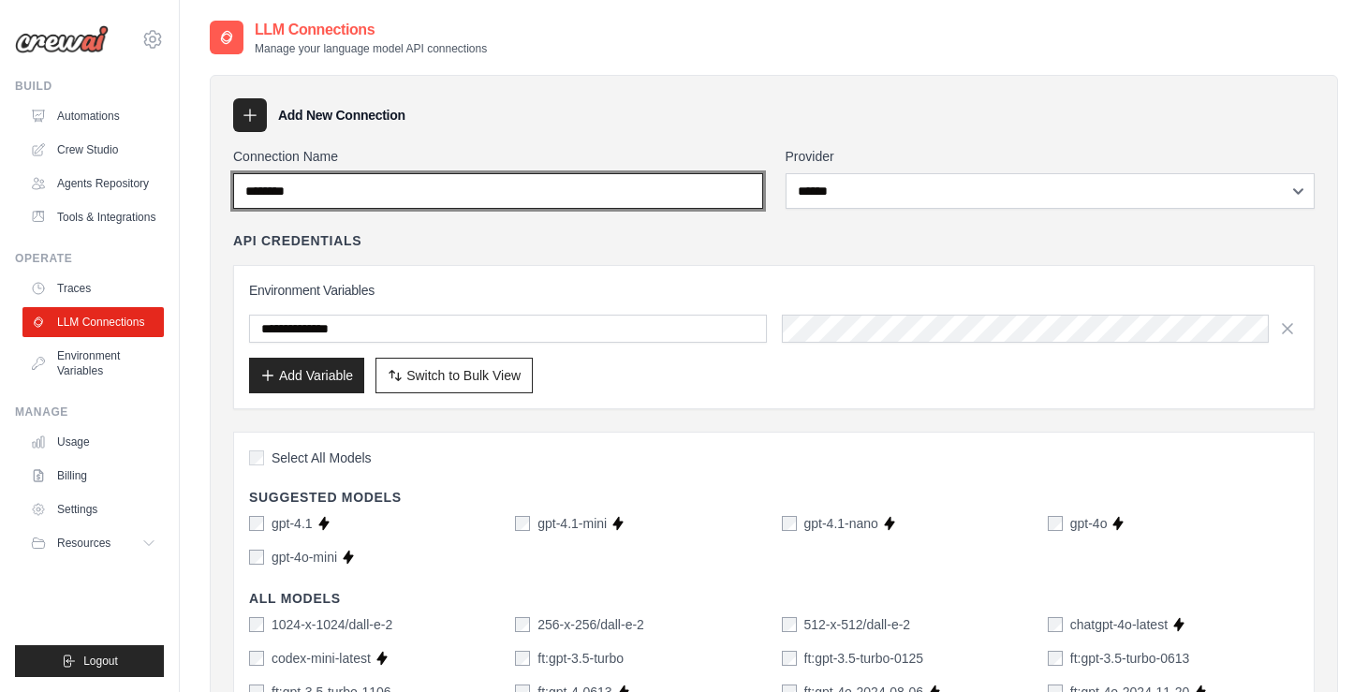
drag, startPoint x: 368, startPoint y: 193, endPoint x: 186, endPoint y: 190, distance: 181.7
type input "*******"
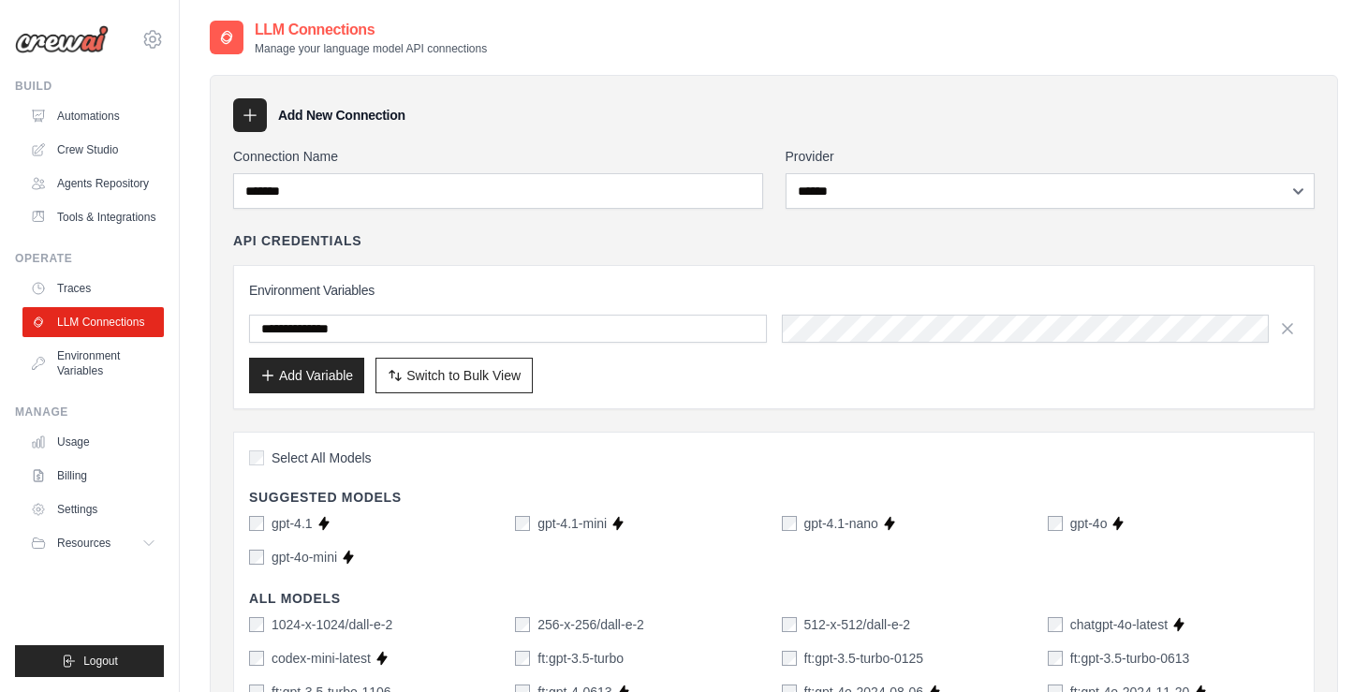
click at [245, 114] on icon at bounding box center [250, 116] width 12 height 12
click at [309, 114] on h3 "Add New Connection" at bounding box center [341, 115] width 127 height 19
click at [248, 111] on icon at bounding box center [250, 115] width 19 height 19
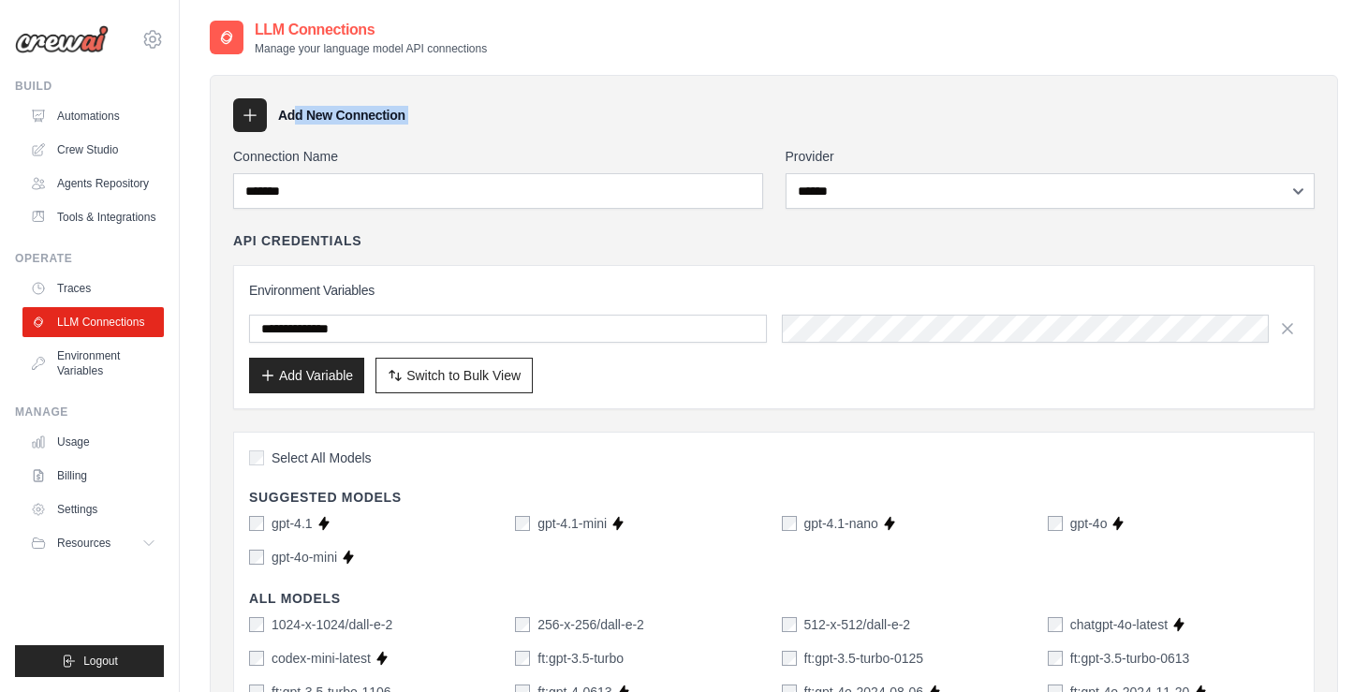
click at [248, 111] on icon at bounding box center [250, 115] width 19 height 19
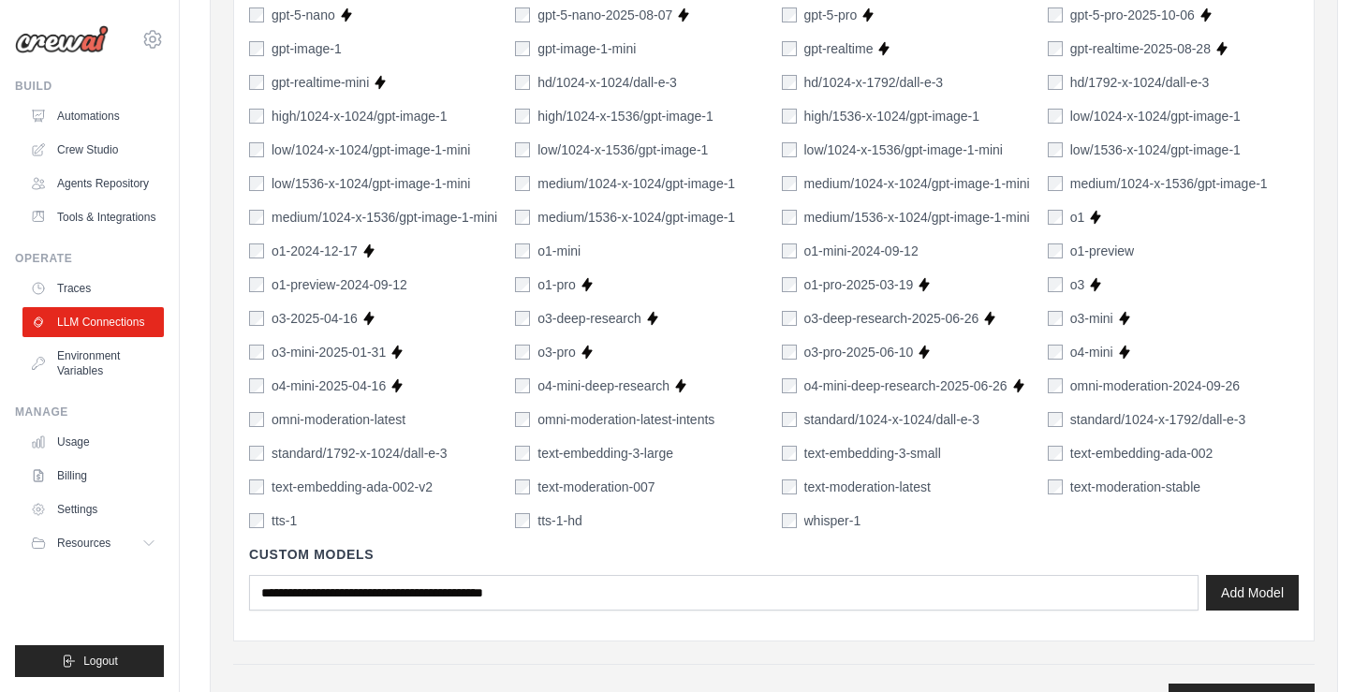
scroll to position [1448, 0]
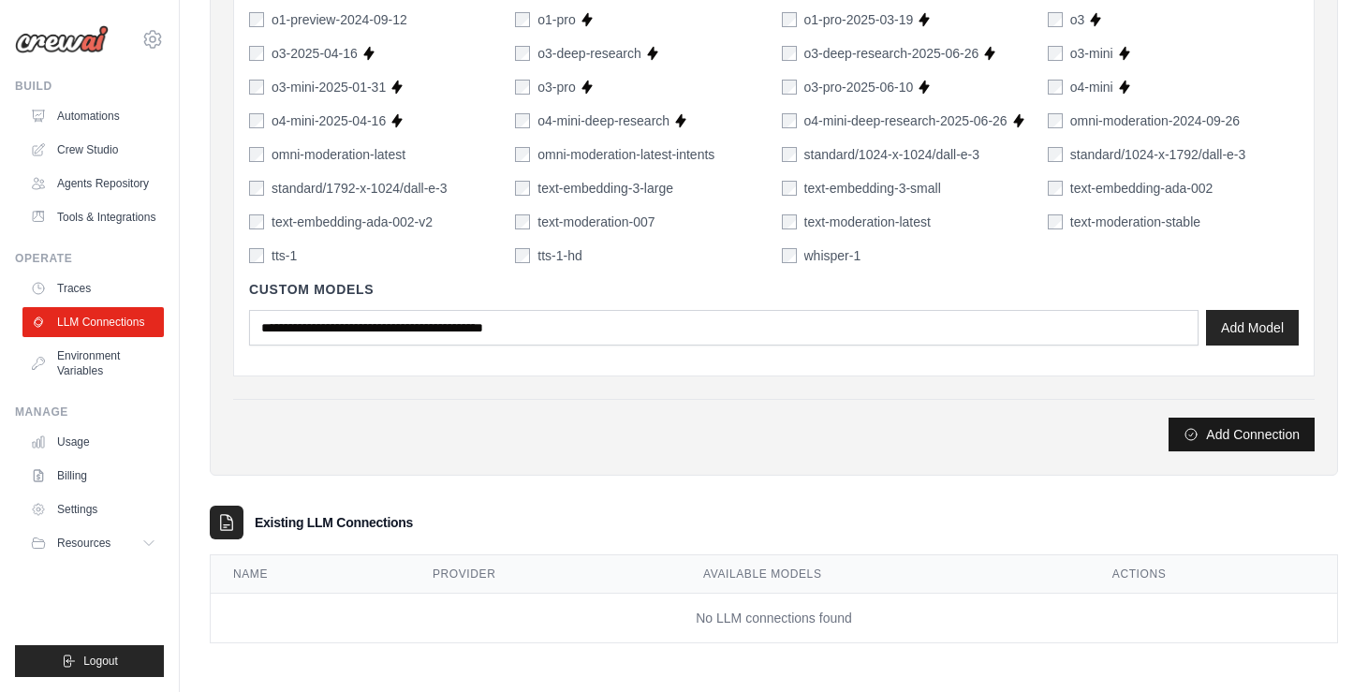
click at [1274, 433] on button "Add Connection" at bounding box center [1242, 435] width 146 height 34
click at [1284, 433] on button "Add Connection" at bounding box center [1242, 435] width 146 height 34
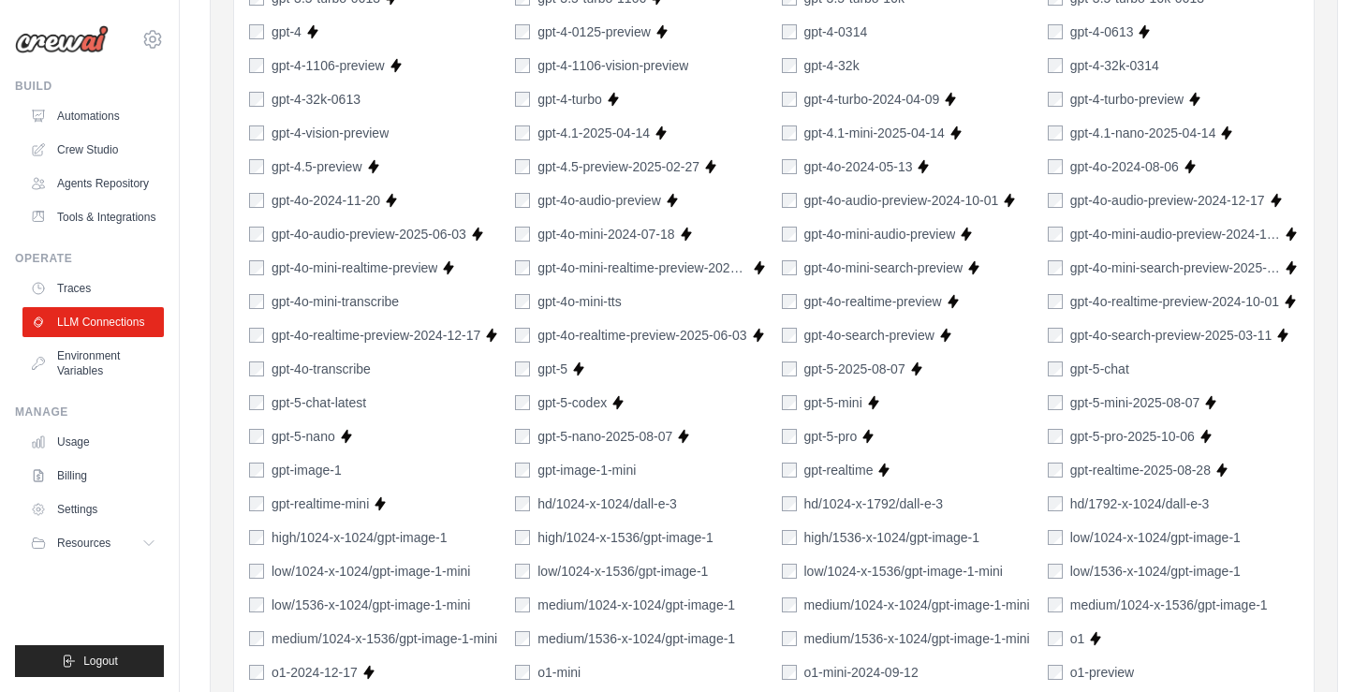
scroll to position [0, 0]
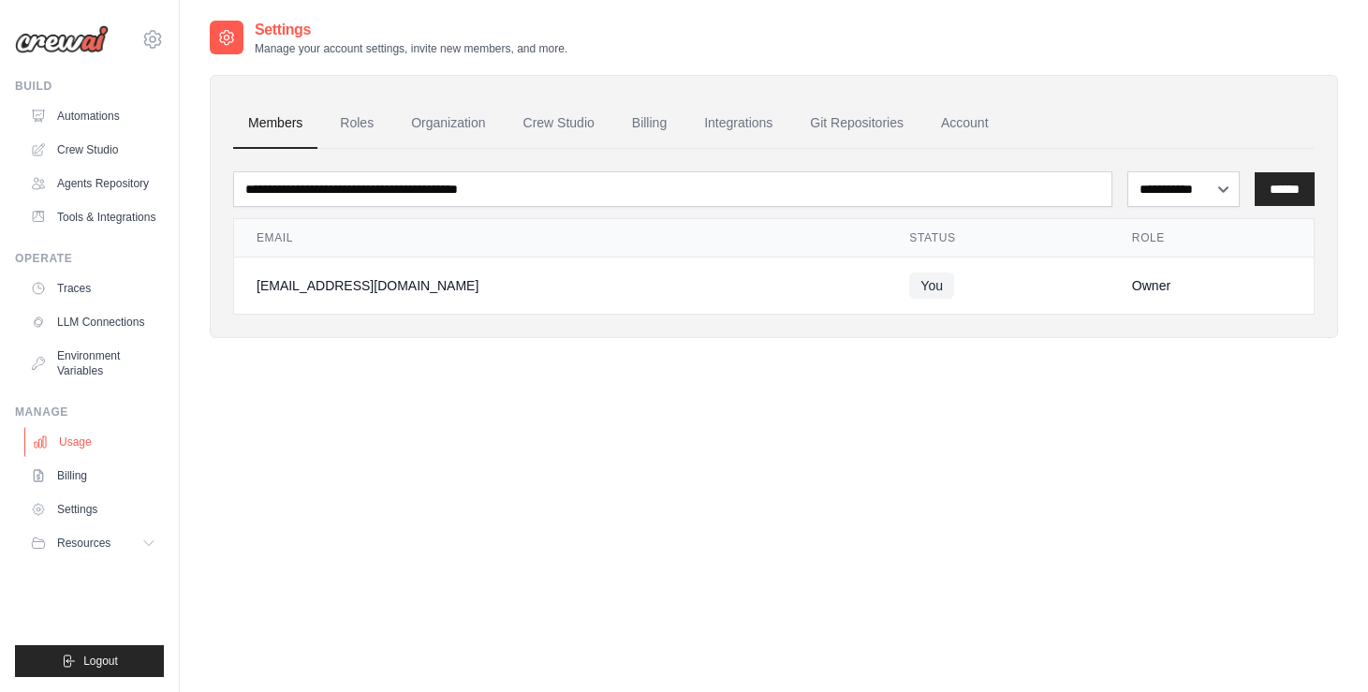
click at [72, 442] on link "Usage" at bounding box center [94, 442] width 141 height 30
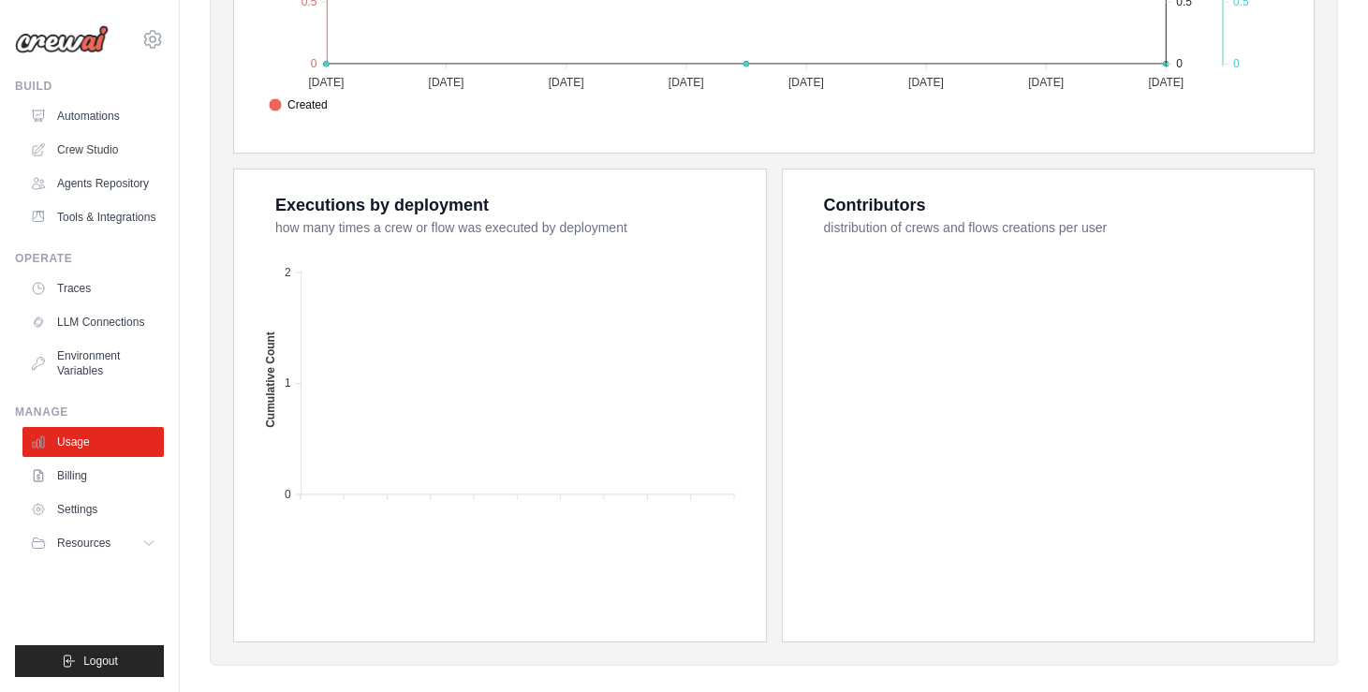
scroll to position [666, 0]
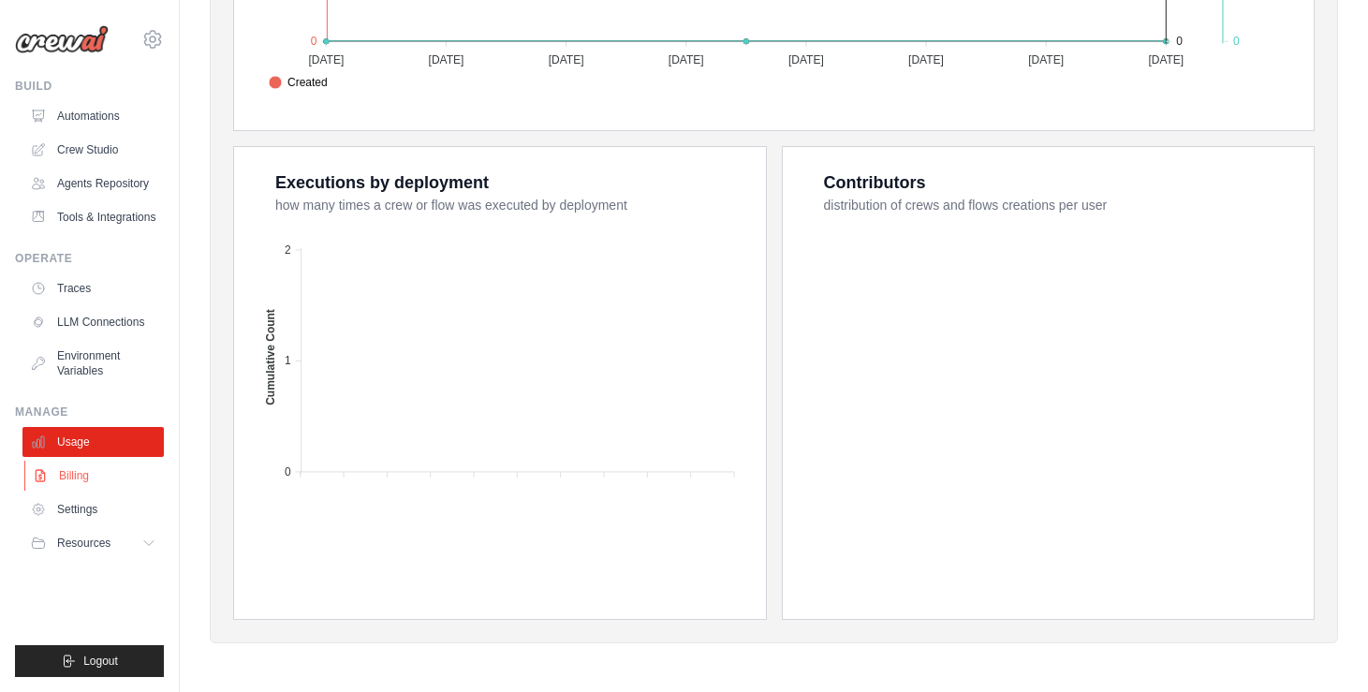
click at [77, 475] on link "Billing" at bounding box center [94, 476] width 141 height 30
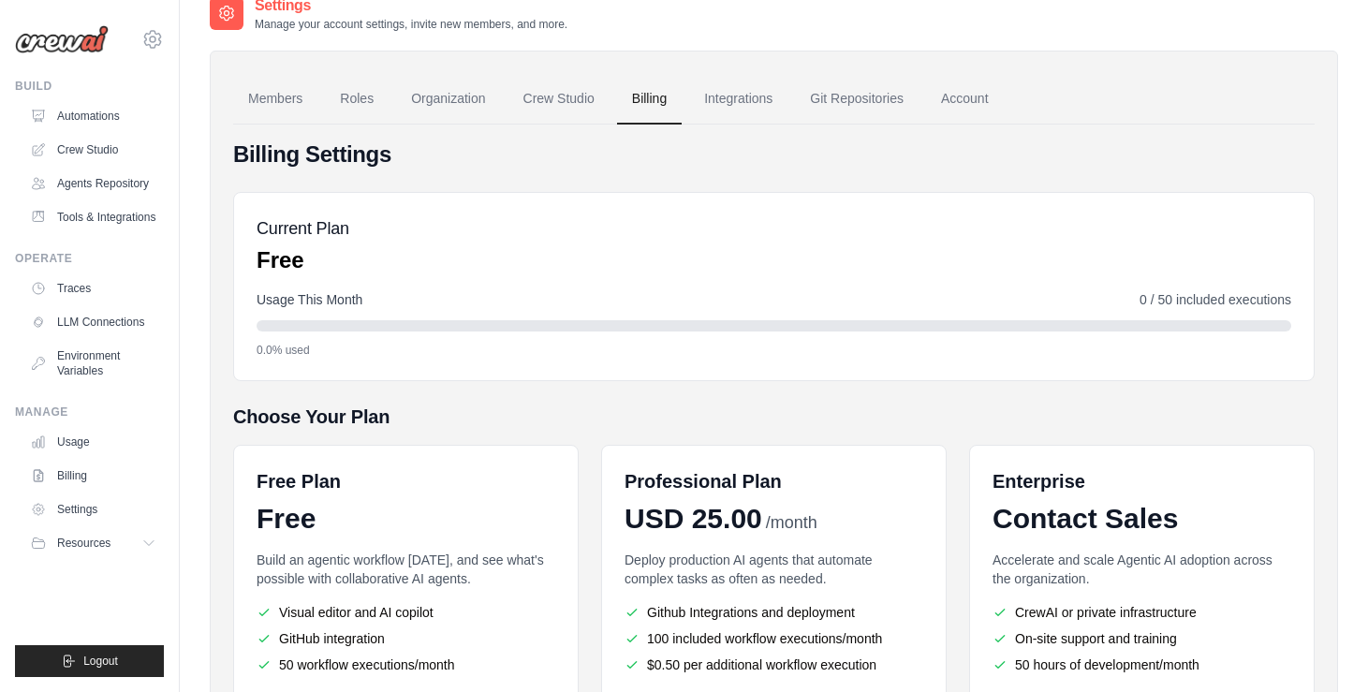
scroll to position [13, 0]
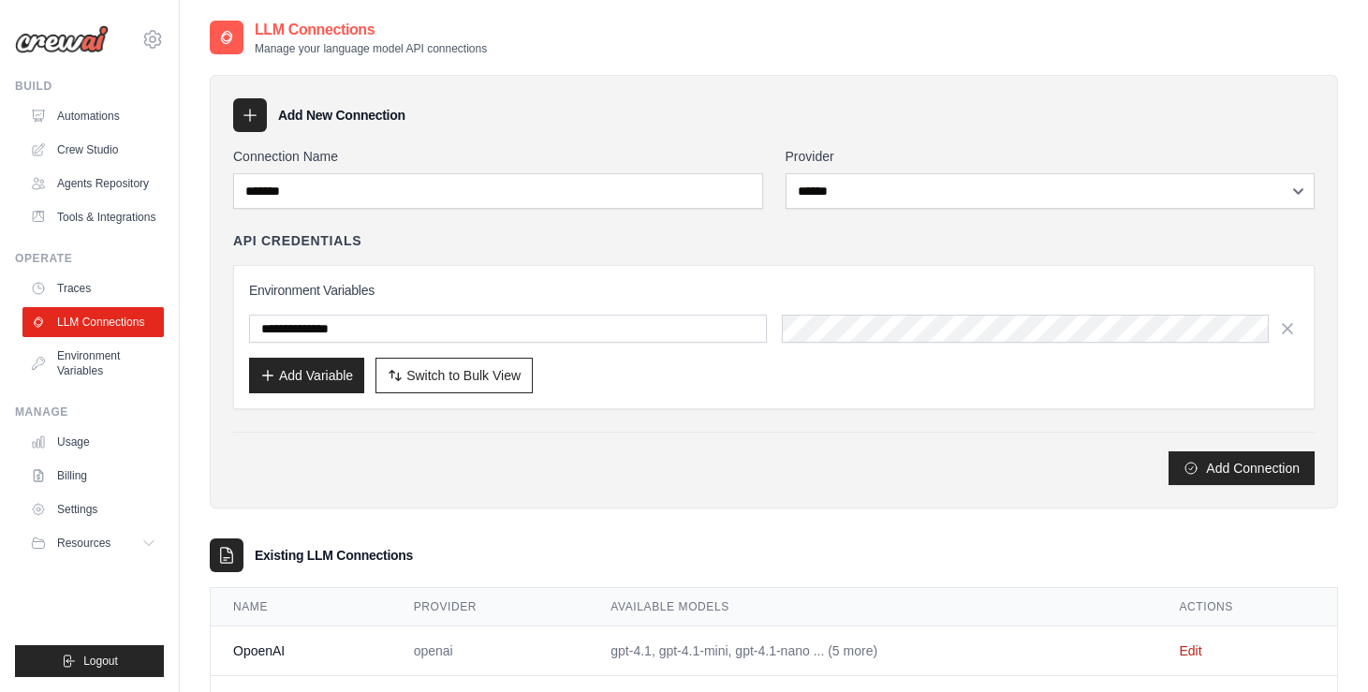
select select "******"
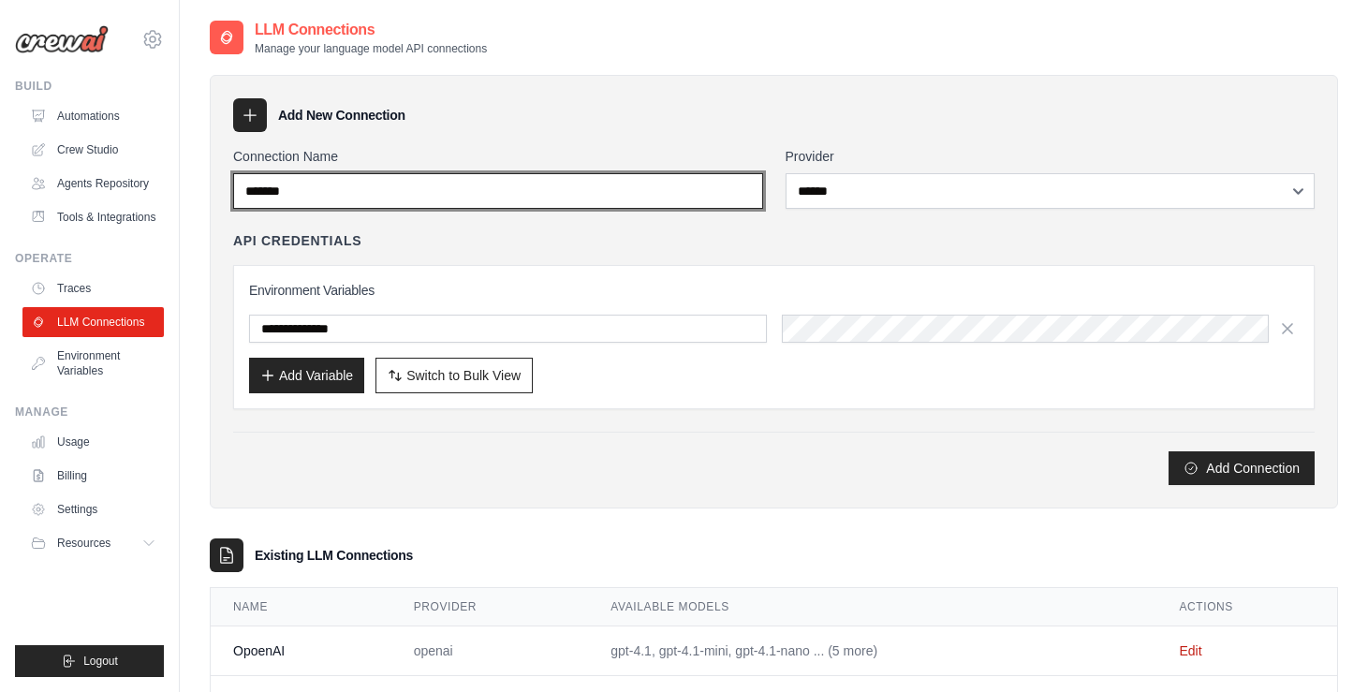
click at [272, 186] on input "*******" at bounding box center [498, 191] width 530 height 36
type input "******"
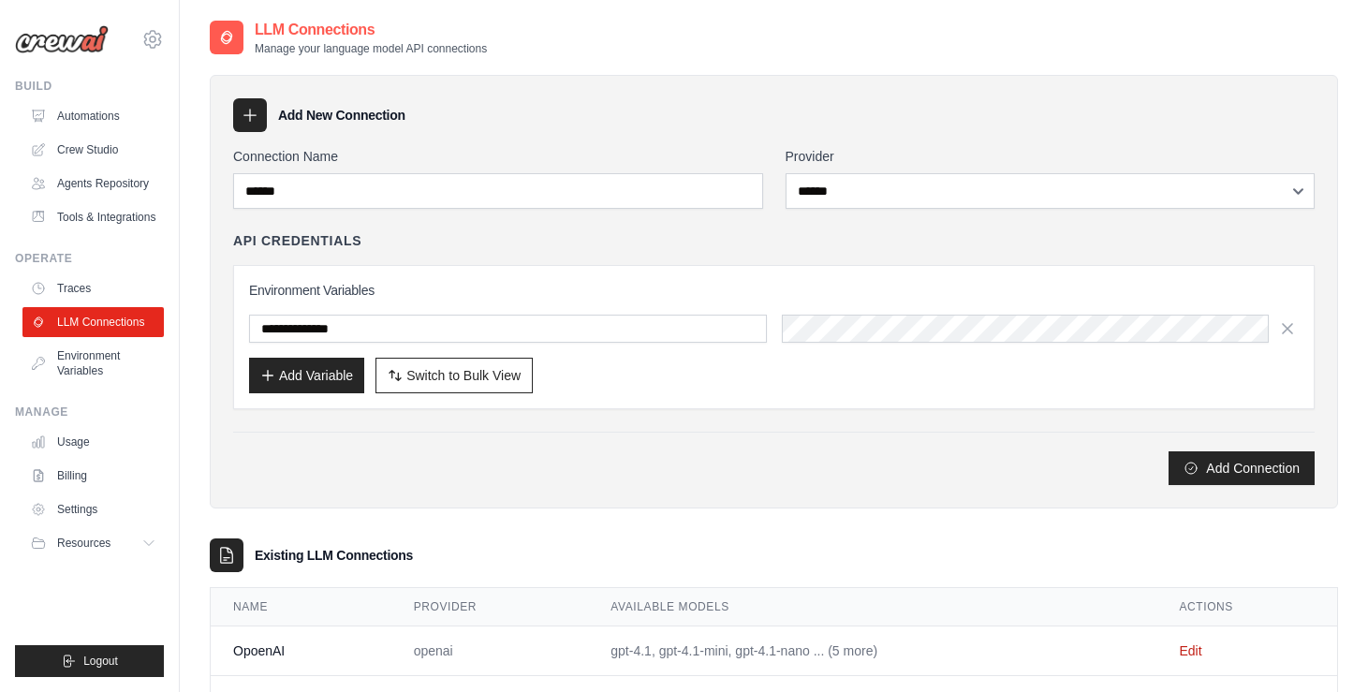
click at [247, 111] on icon at bounding box center [250, 115] width 19 height 19
click at [248, 113] on icon at bounding box center [250, 115] width 19 height 19
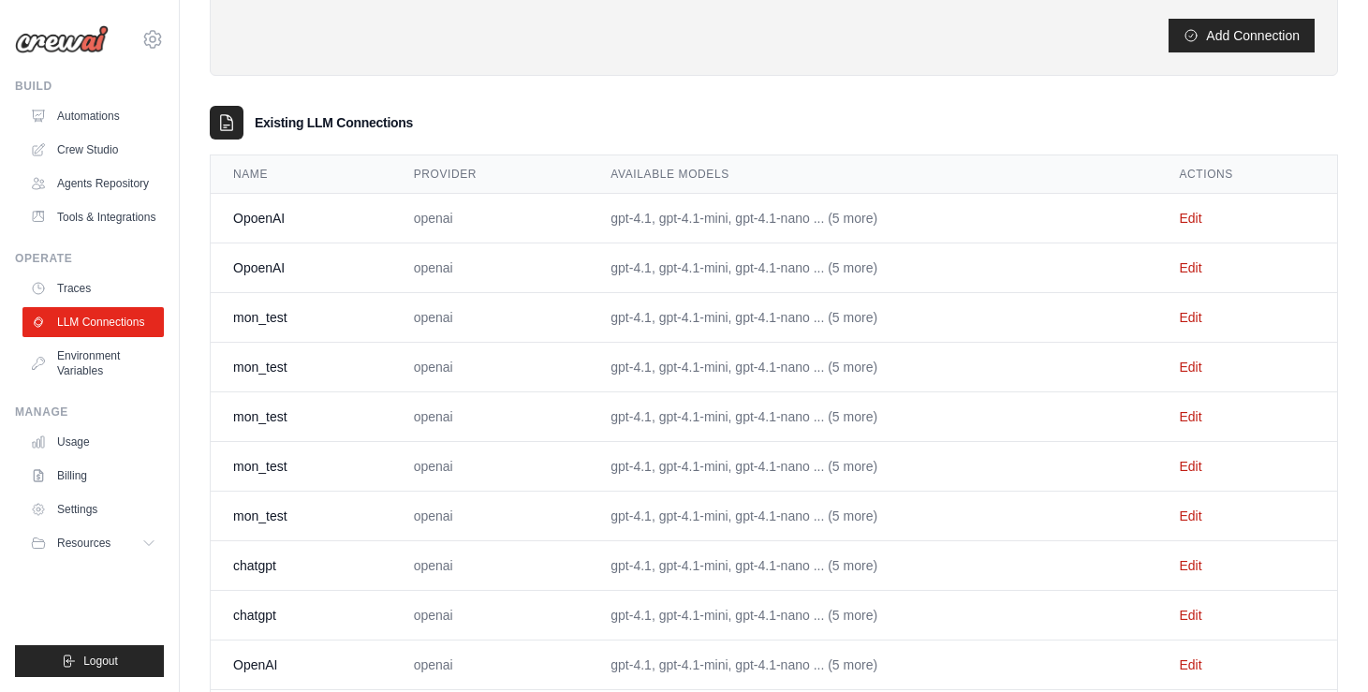
scroll to position [579, 0]
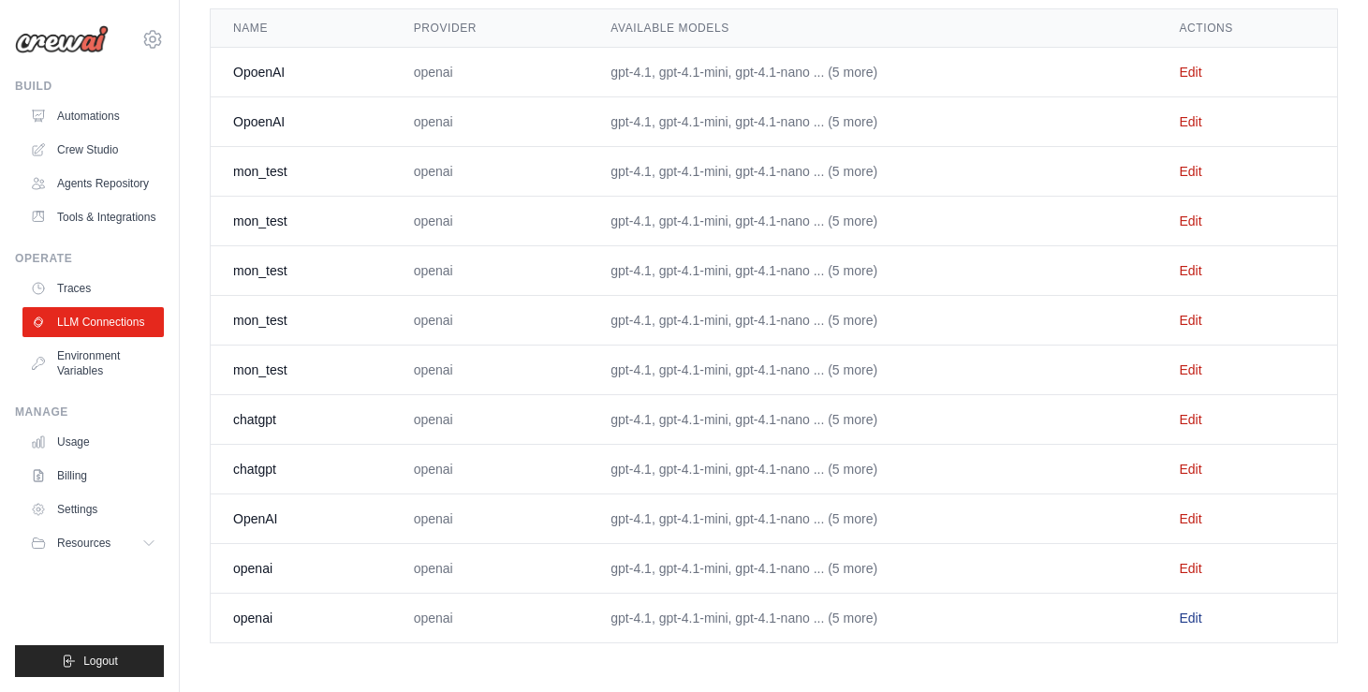
click at [1199, 618] on link "Edit" at bounding box center [1190, 618] width 22 height 15
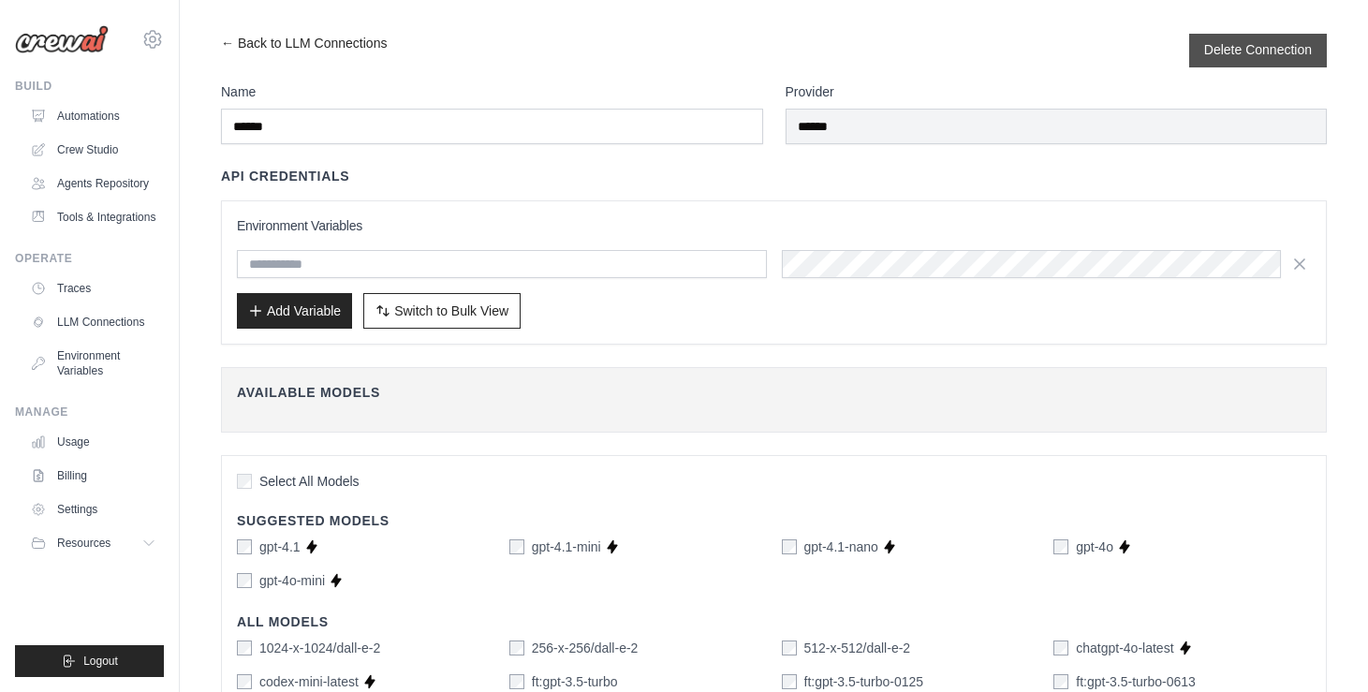
click at [1245, 59] on form "Delete Connection" at bounding box center [1259, 50] width 108 height 19
click at [1218, 48] on button "Delete Connection" at bounding box center [1259, 49] width 108 height 19
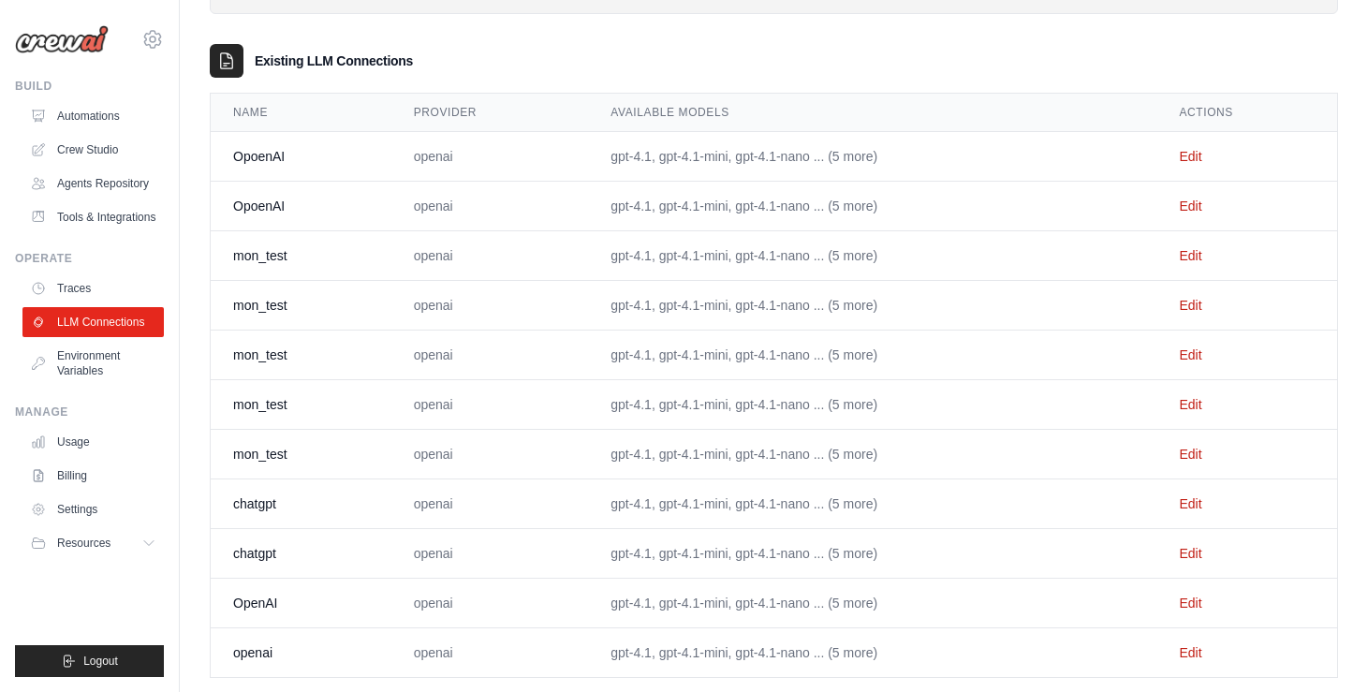
scroll to position [593, 0]
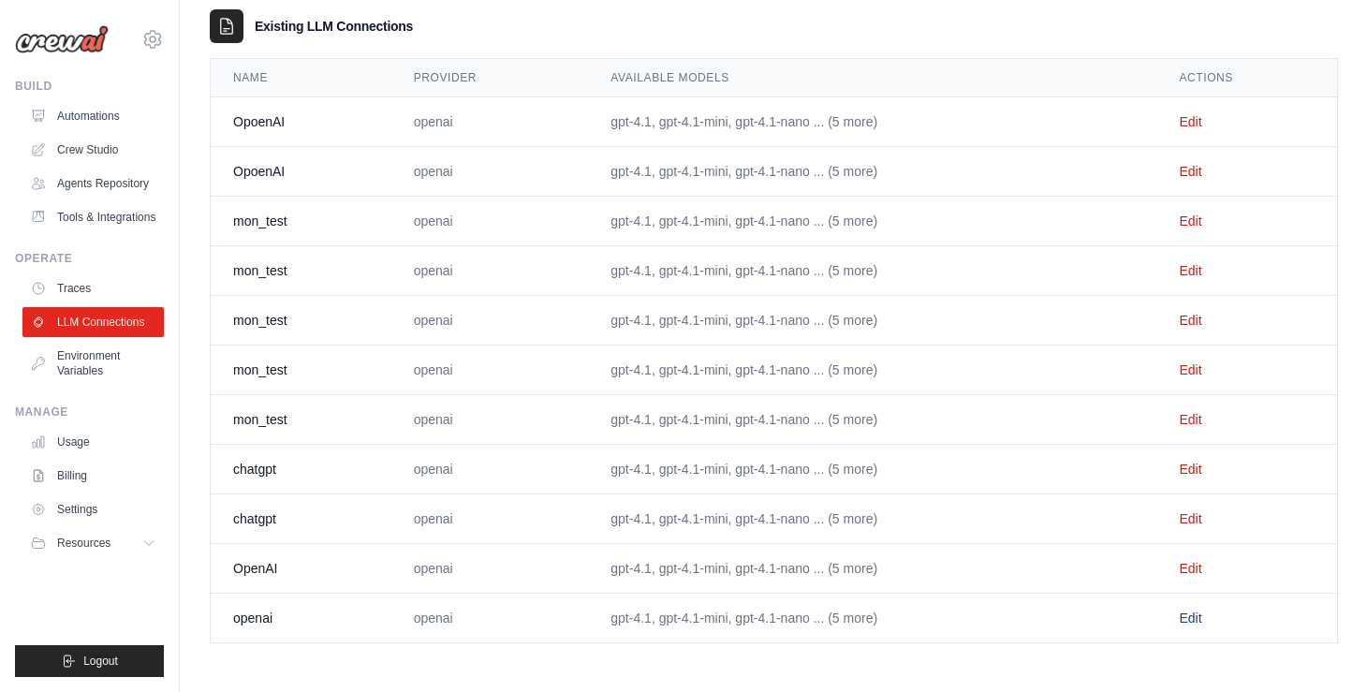
click at [1195, 619] on link "Edit" at bounding box center [1190, 618] width 22 height 15
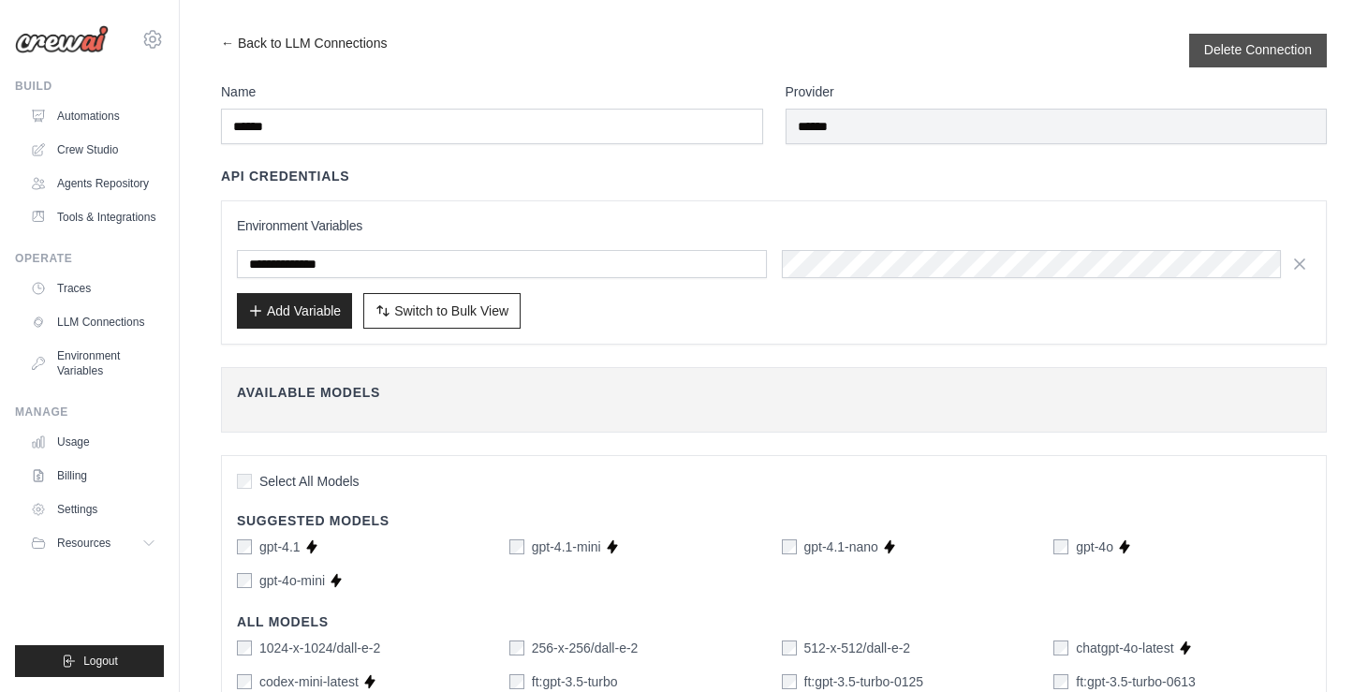
click at [1252, 53] on button "Delete Connection" at bounding box center [1259, 49] width 108 height 19
